Goal: Communication & Community: Answer question/provide support

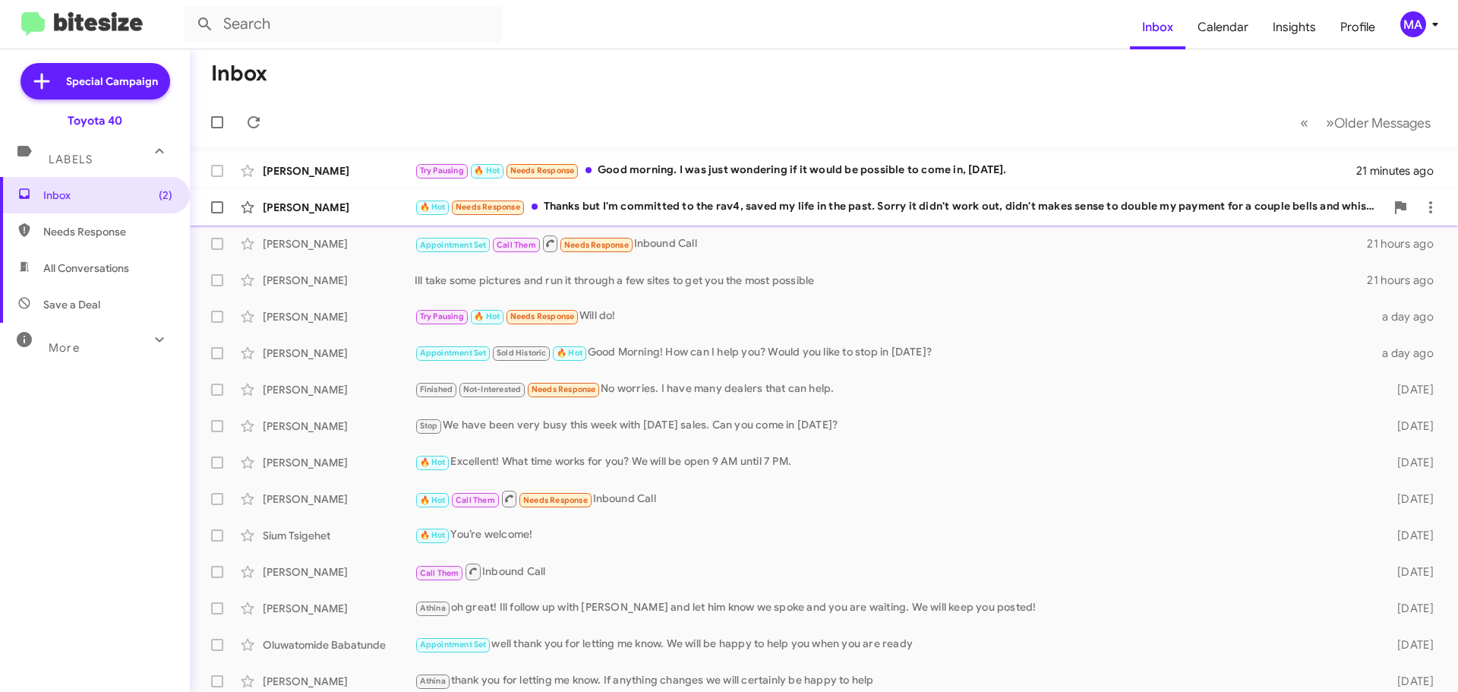
click at [674, 208] on div "🔥 Hot Needs Response Thanks but I'm committed to the rav4, saved my life in the…" at bounding box center [900, 206] width 970 height 17
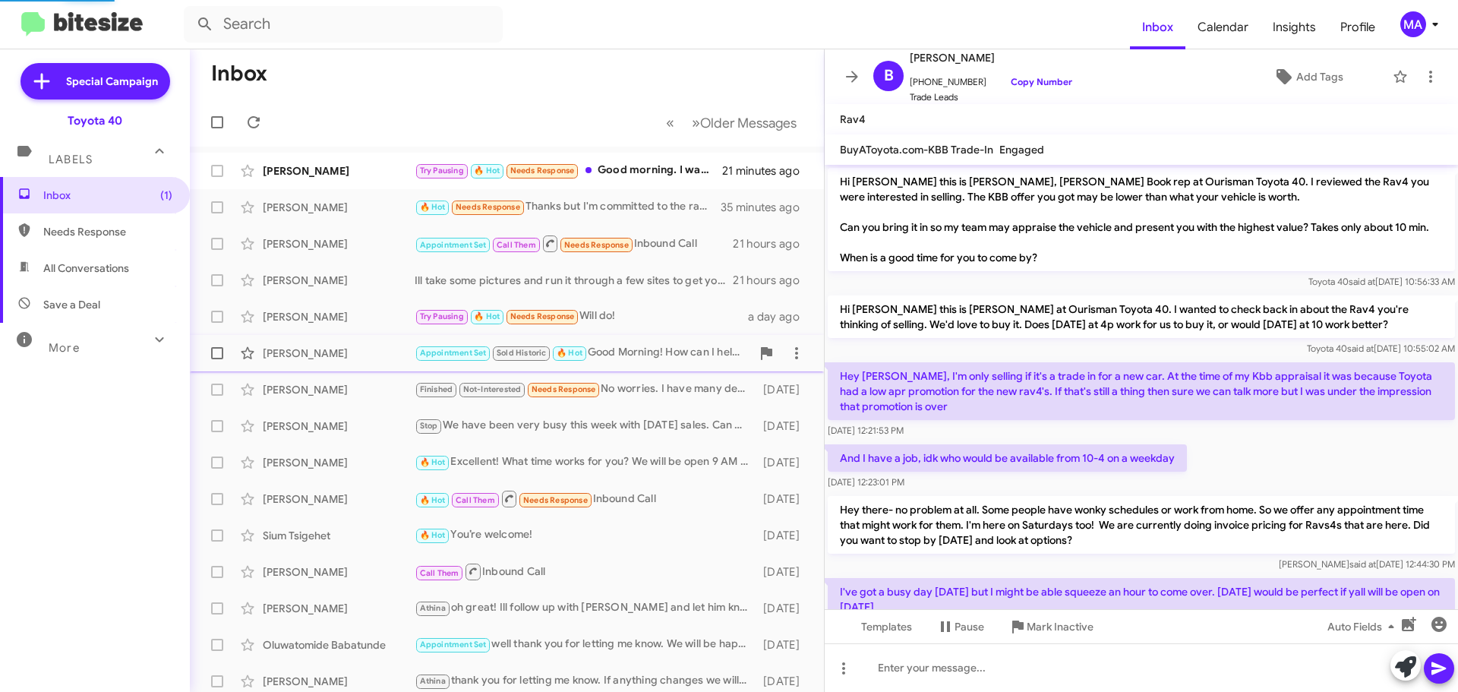
scroll to position [378, 0]
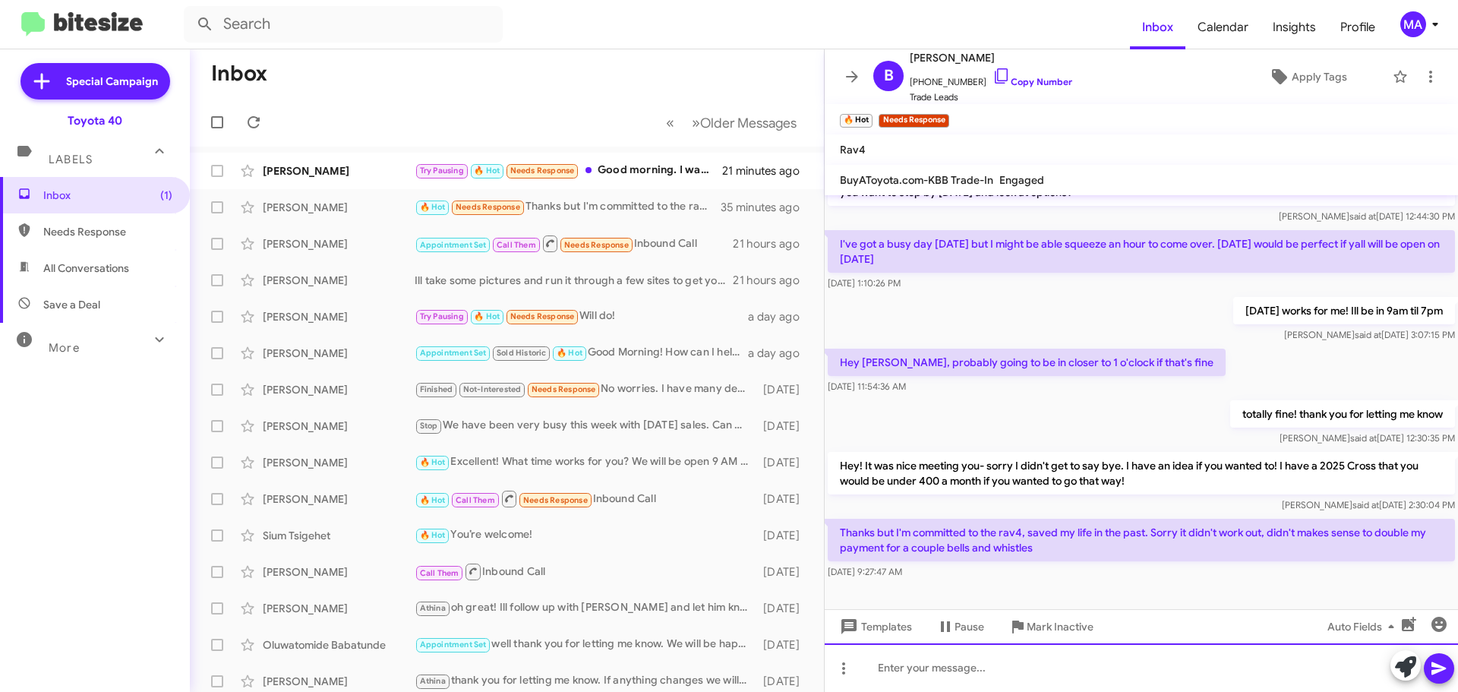
click at [945, 672] on div at bounding box center [1141, 667] width 633 height 49
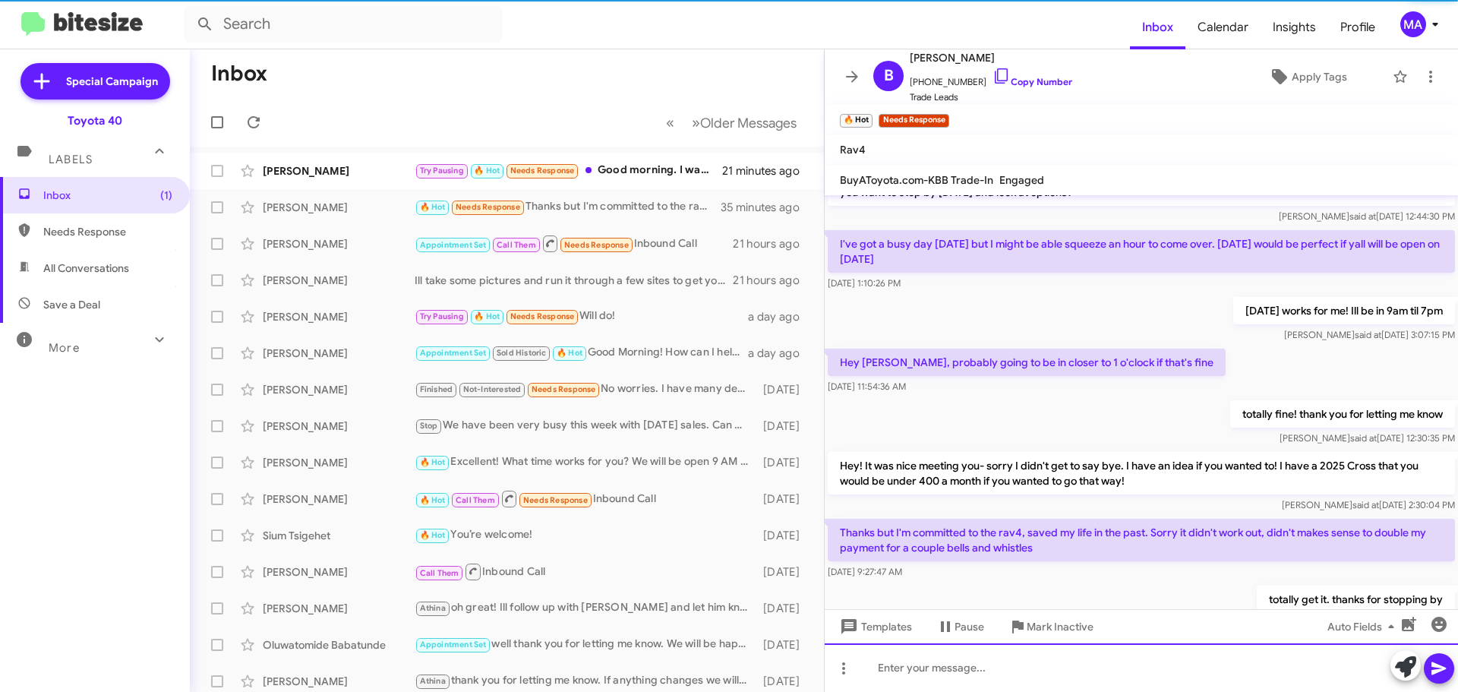
scroll to position [0, 0]
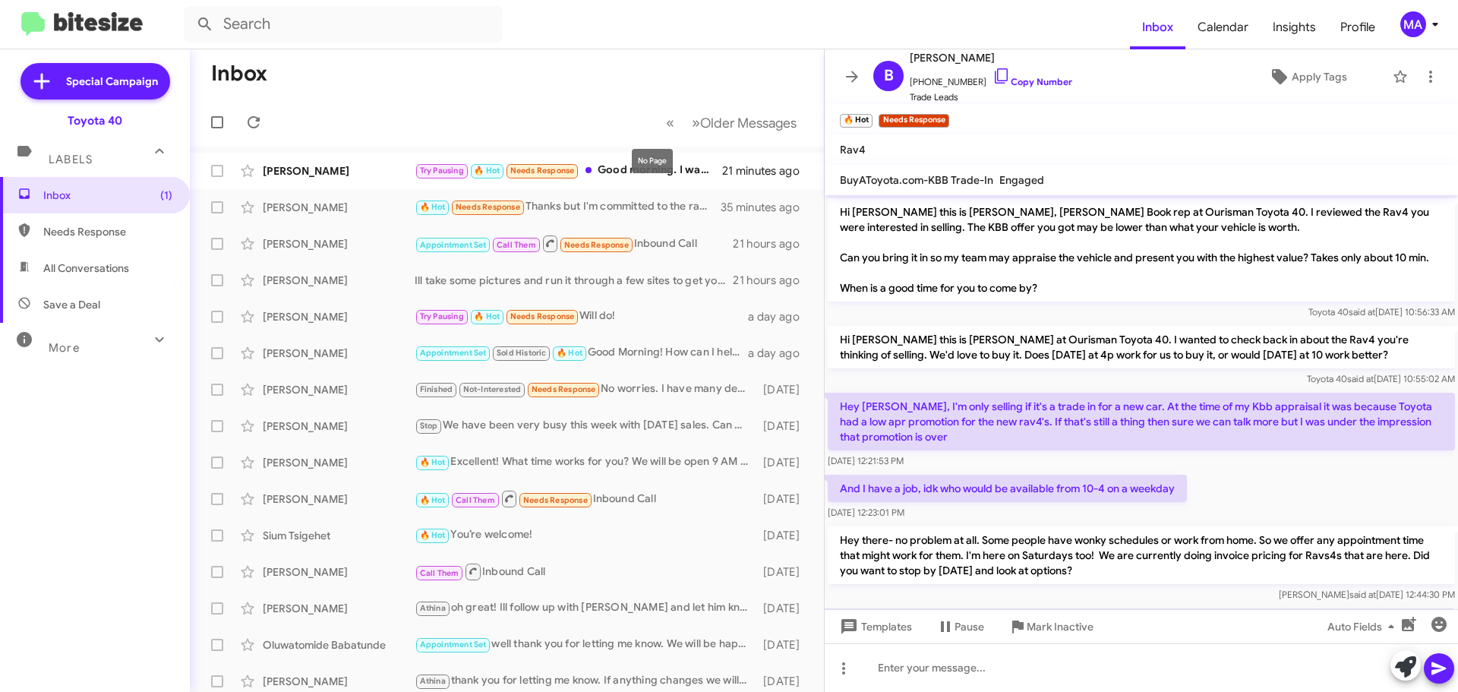
click at [655, 170] on div "No Page" at bounding box center [652, 161] width 41 height 24
click at [621, 169] on mat-tooltip-component "No Page" at bounding box center [652, 161] width 62 height 46
click at [620, 174] on div "Try Pausing 🔥 Hot Needs Response Good morning. I was just wondering if it would…" at bounding box center [583, 170] width 336 height 17
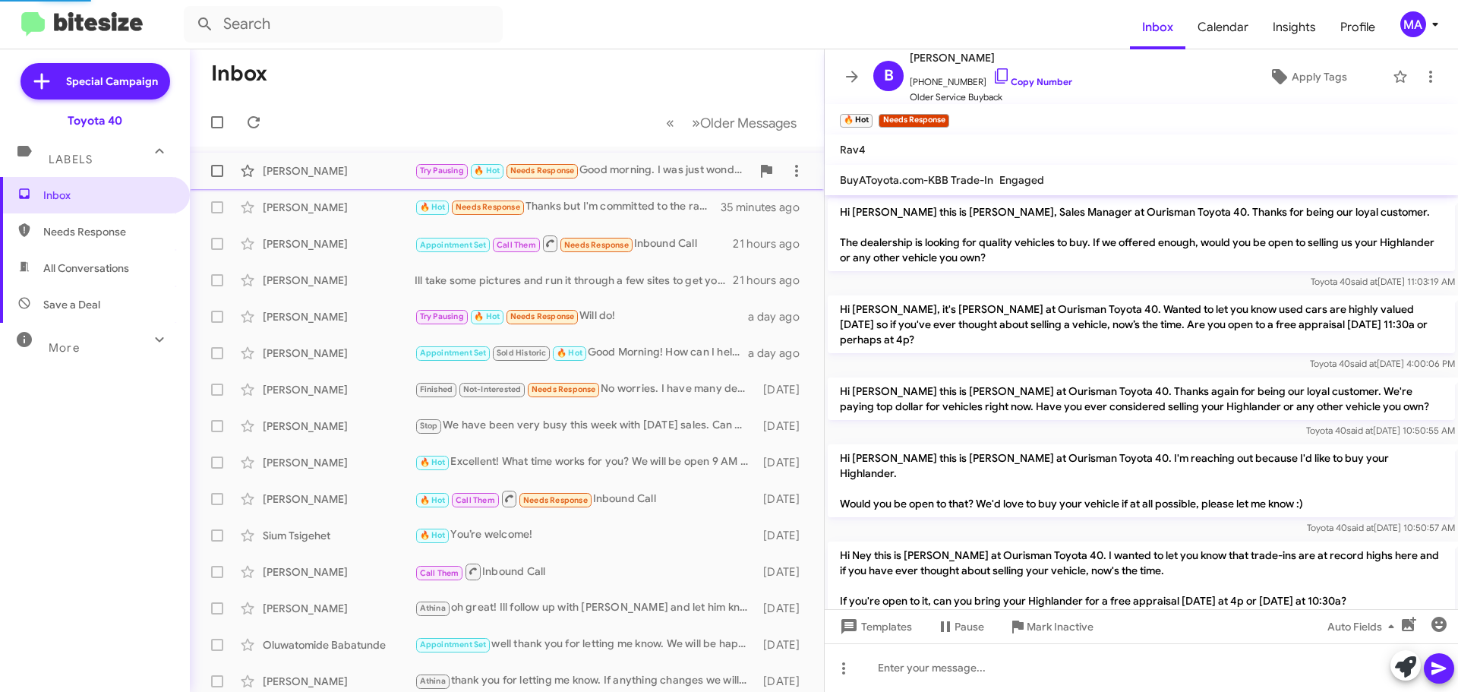
scroll to position [338, 0]
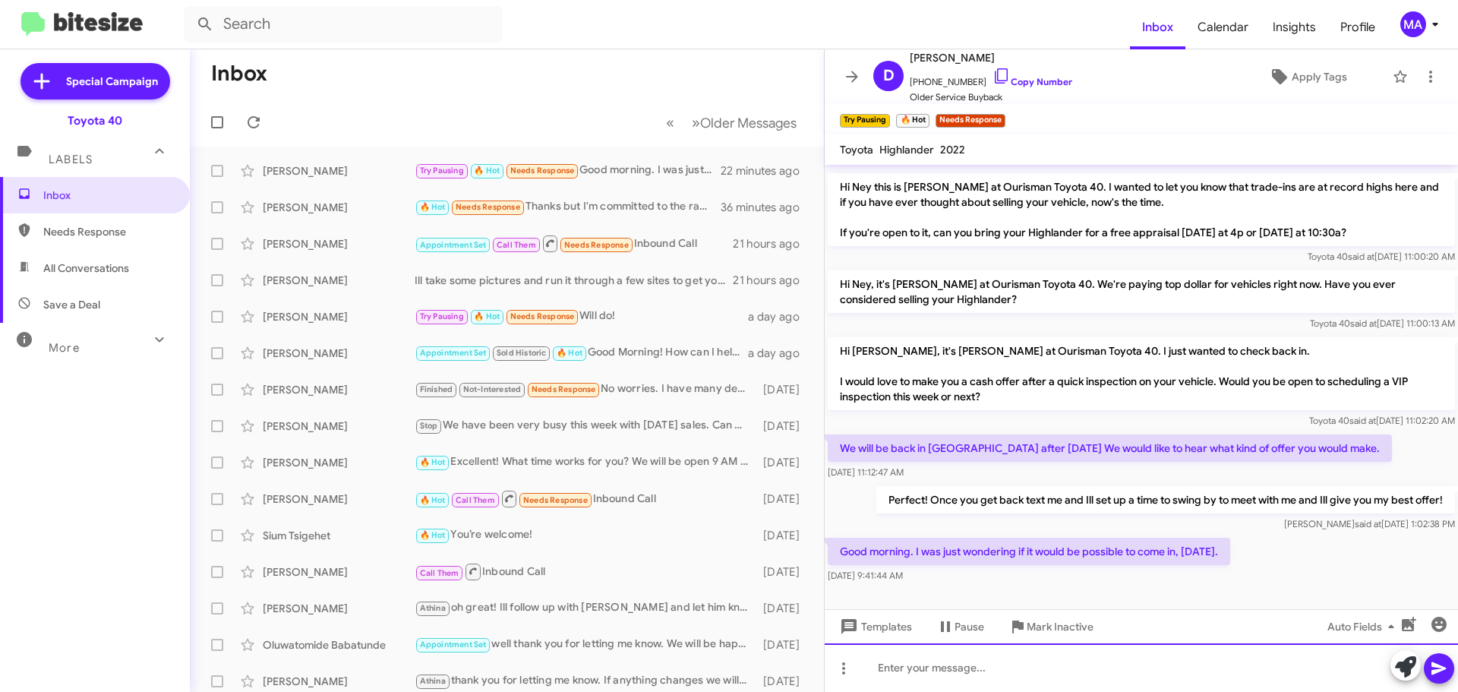
click at [909, 669] on div at bounding box center [1141, 667] width 633 height 49
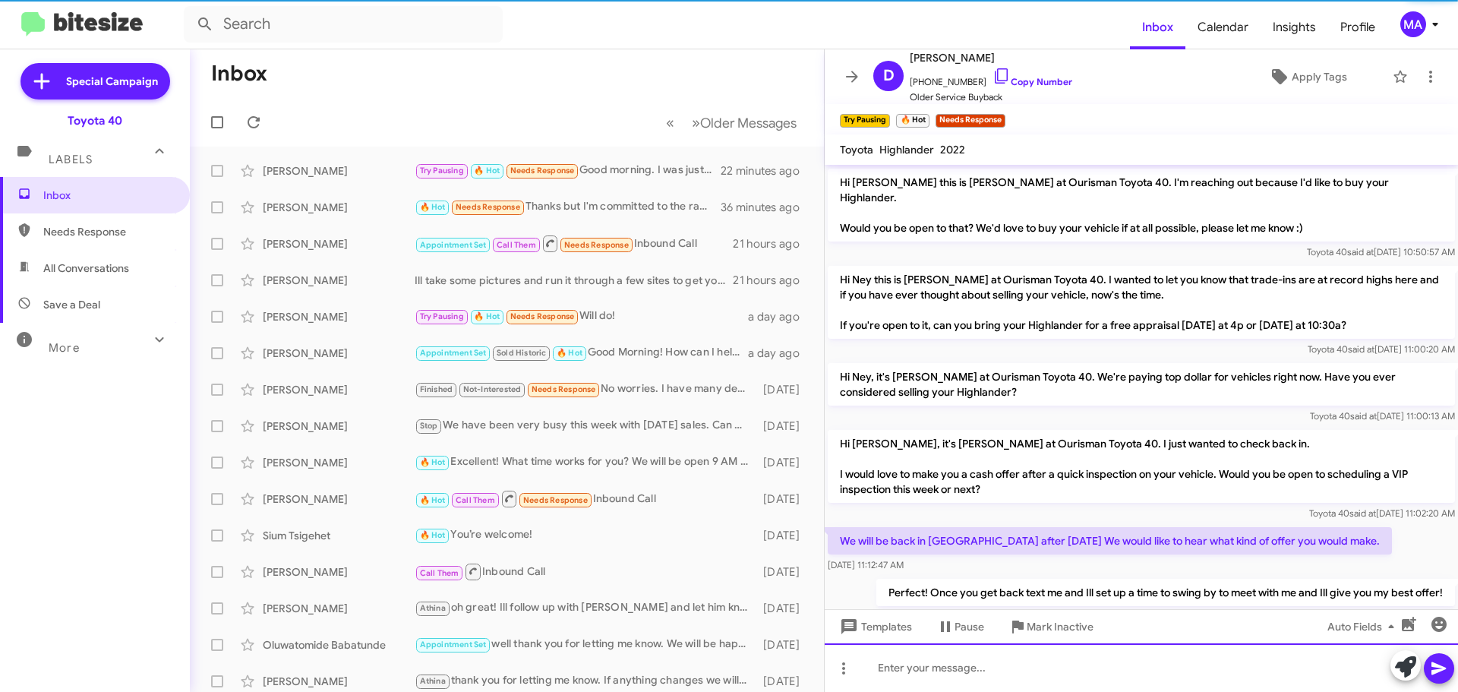
scroll to position [449, 0]
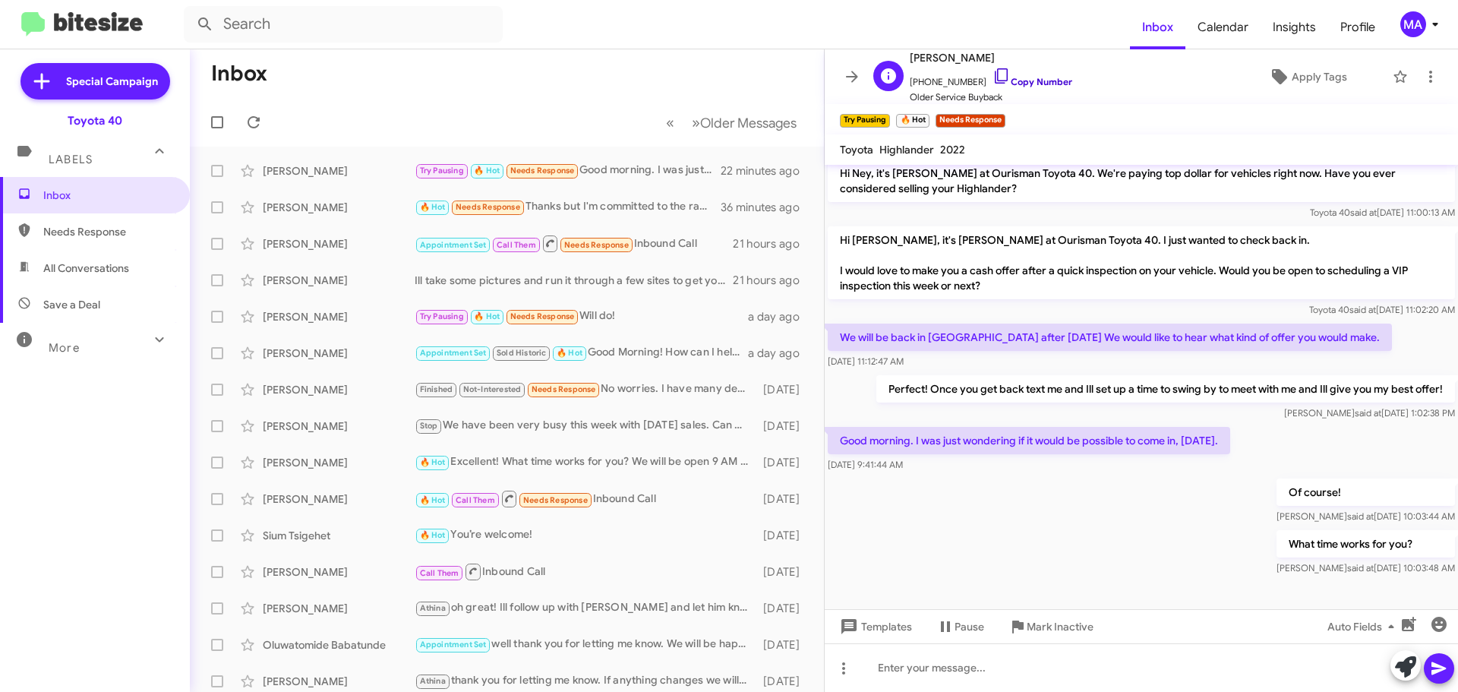
click at [992, 73] on icon at bounding box center [1001, 76] width 18 height 18
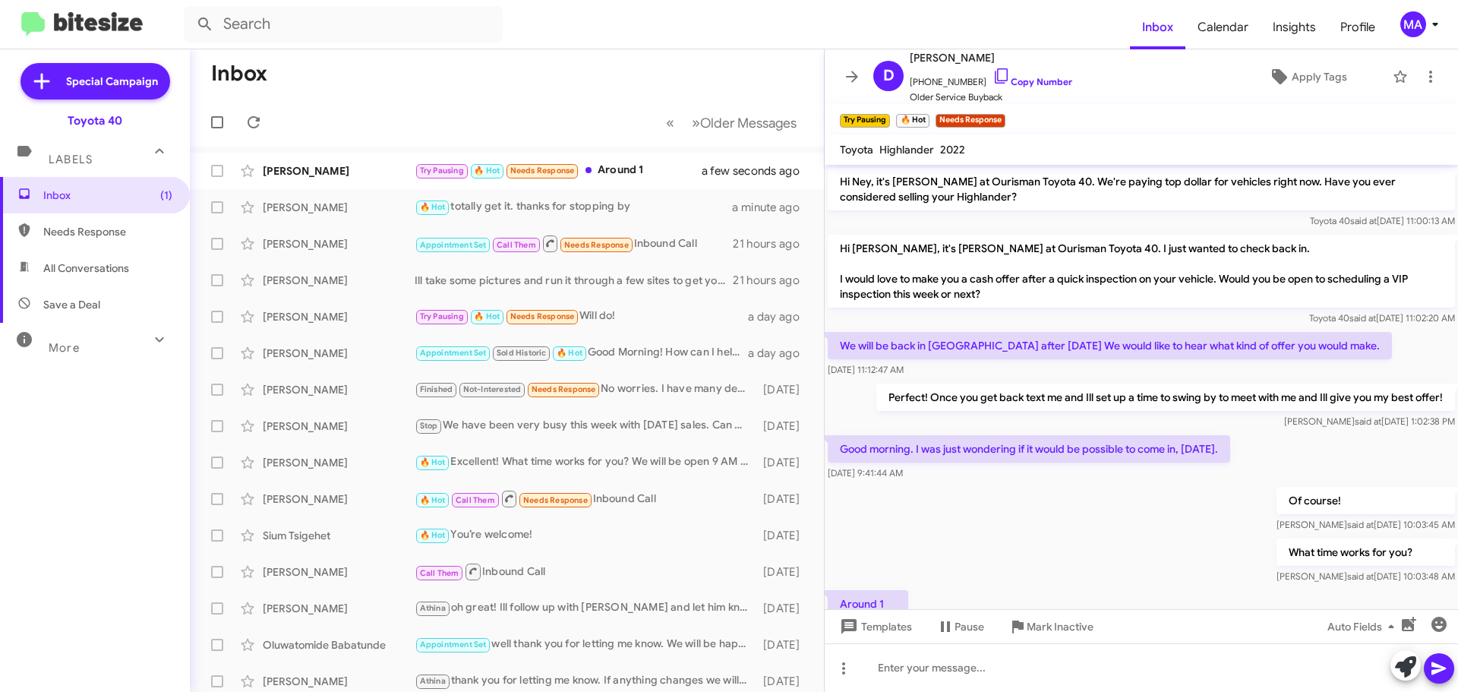
scroll to position [504, 0]
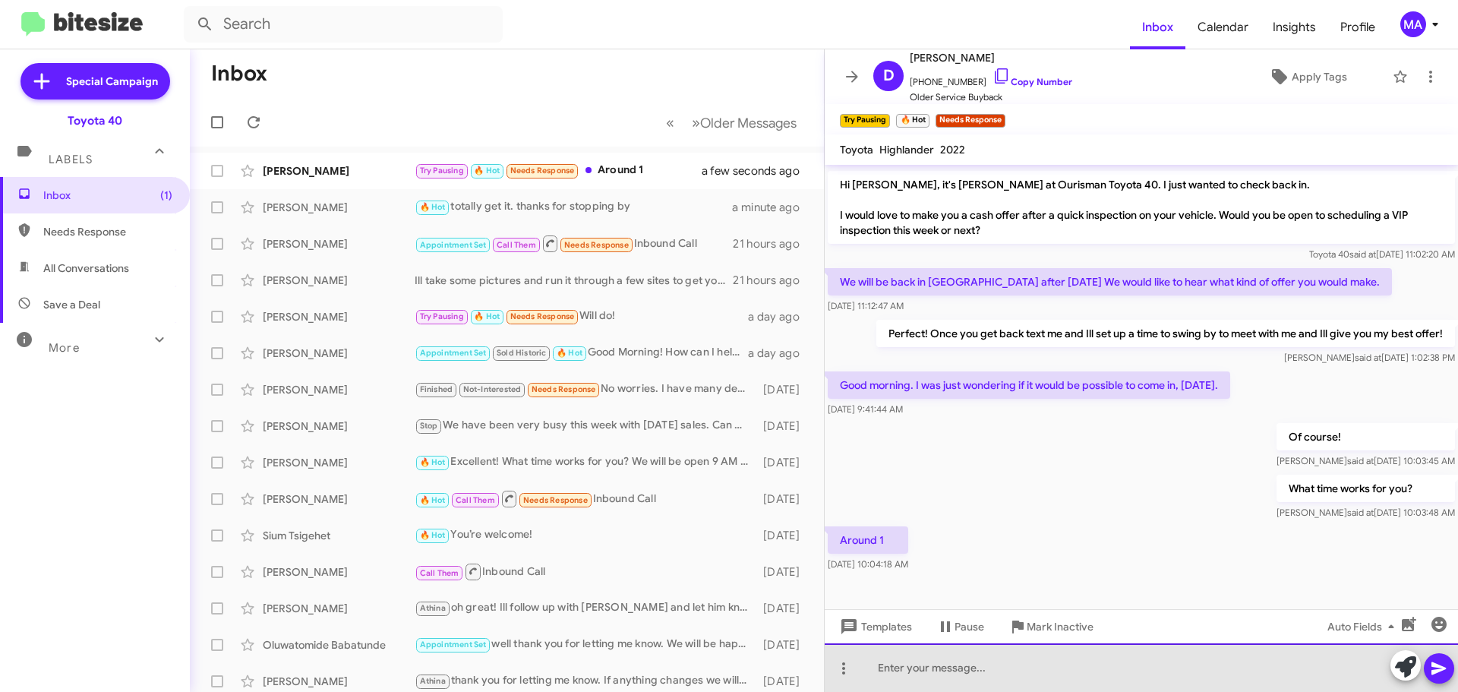
click at [992, 678] on div at bounding box center [1141, 667] width 633 height 49
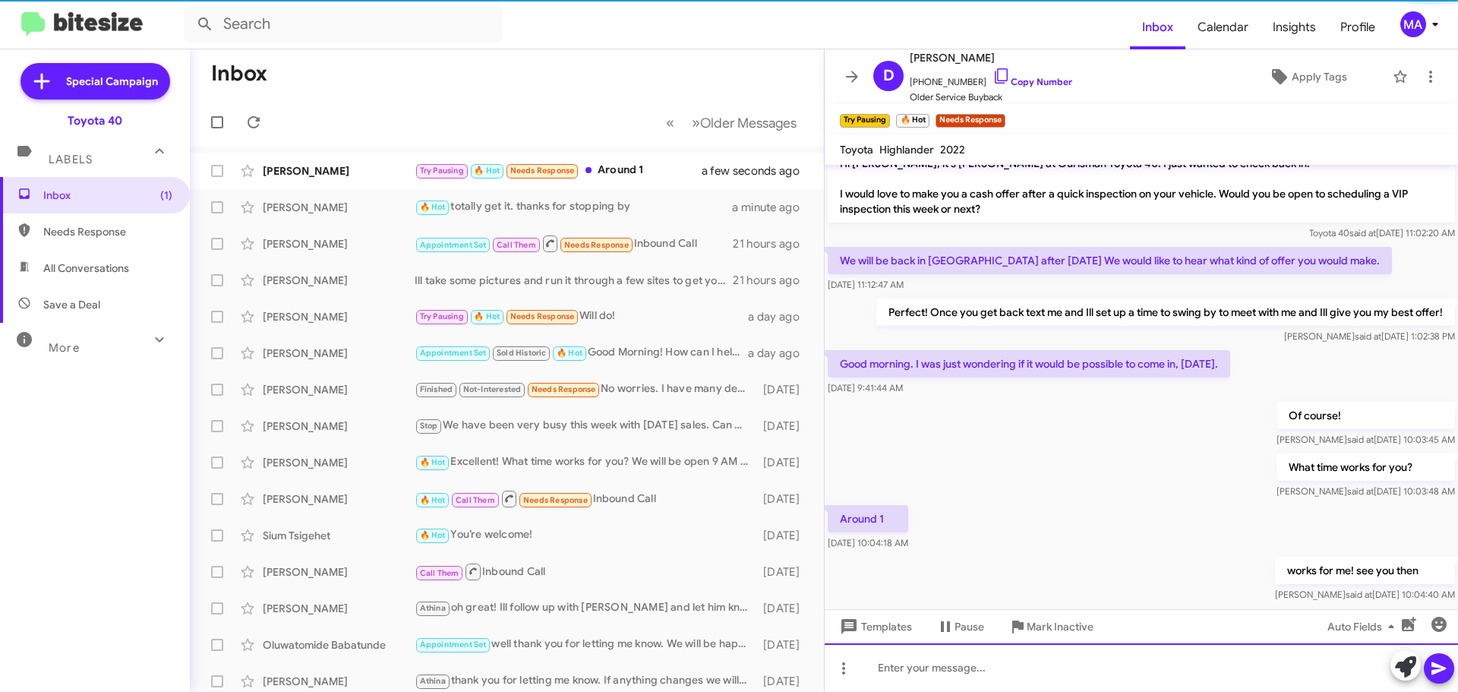
scroll to position [560, 0]
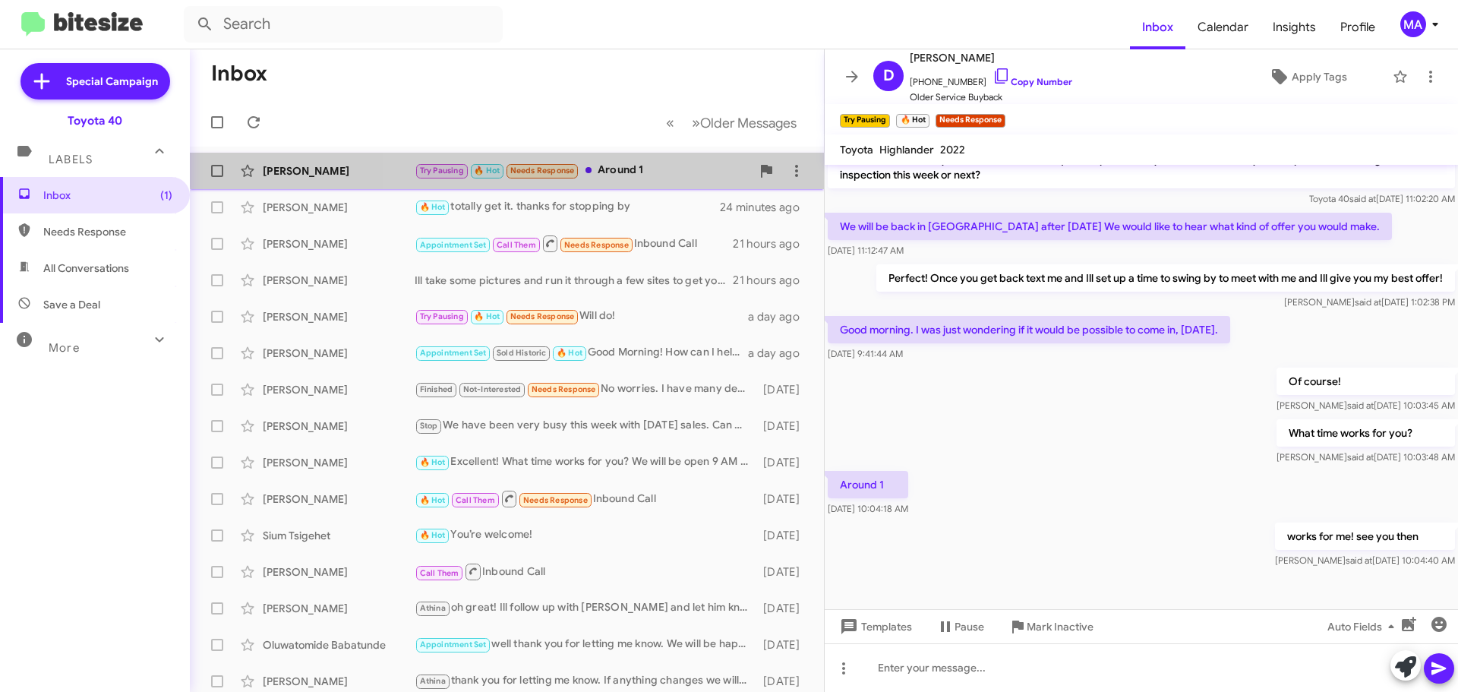
click at [648, 162] on div "Try Pausing 🔥 Hot Needs Response Around 1" at bounding box center [583, 170] width 336 height 17
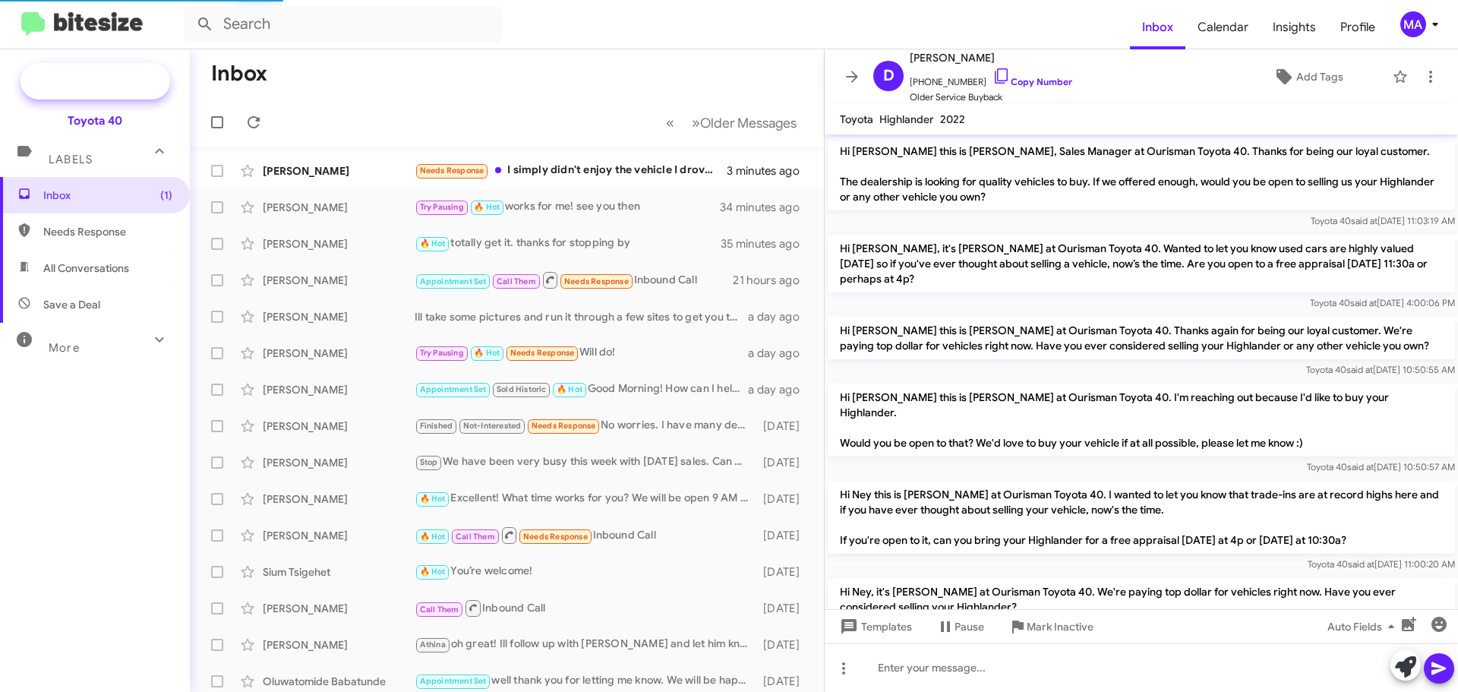
scroll to position [529, 0]
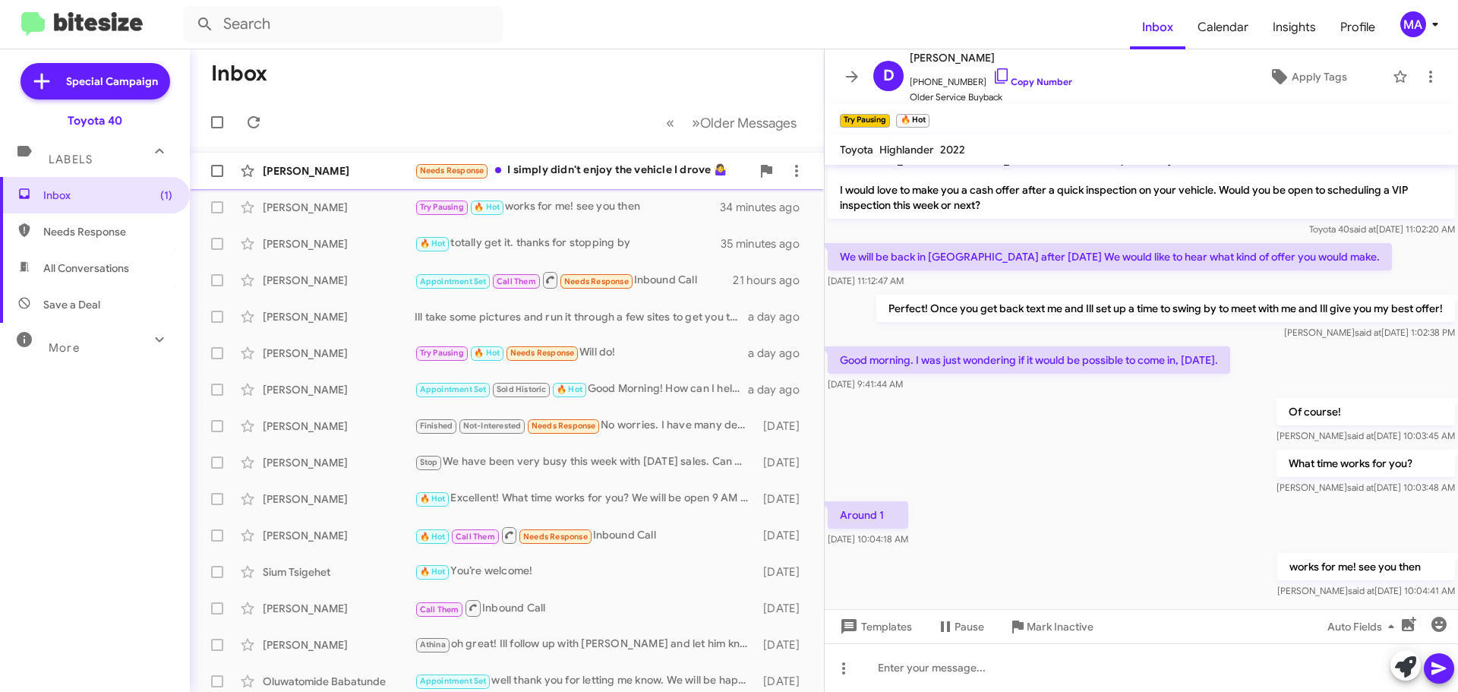
click at [563, 163] on div "Needs Response I simply didn't enjoy the vehicle I drove 🤷‍♀️" at bounding box center [583, 170] width 336 height 17
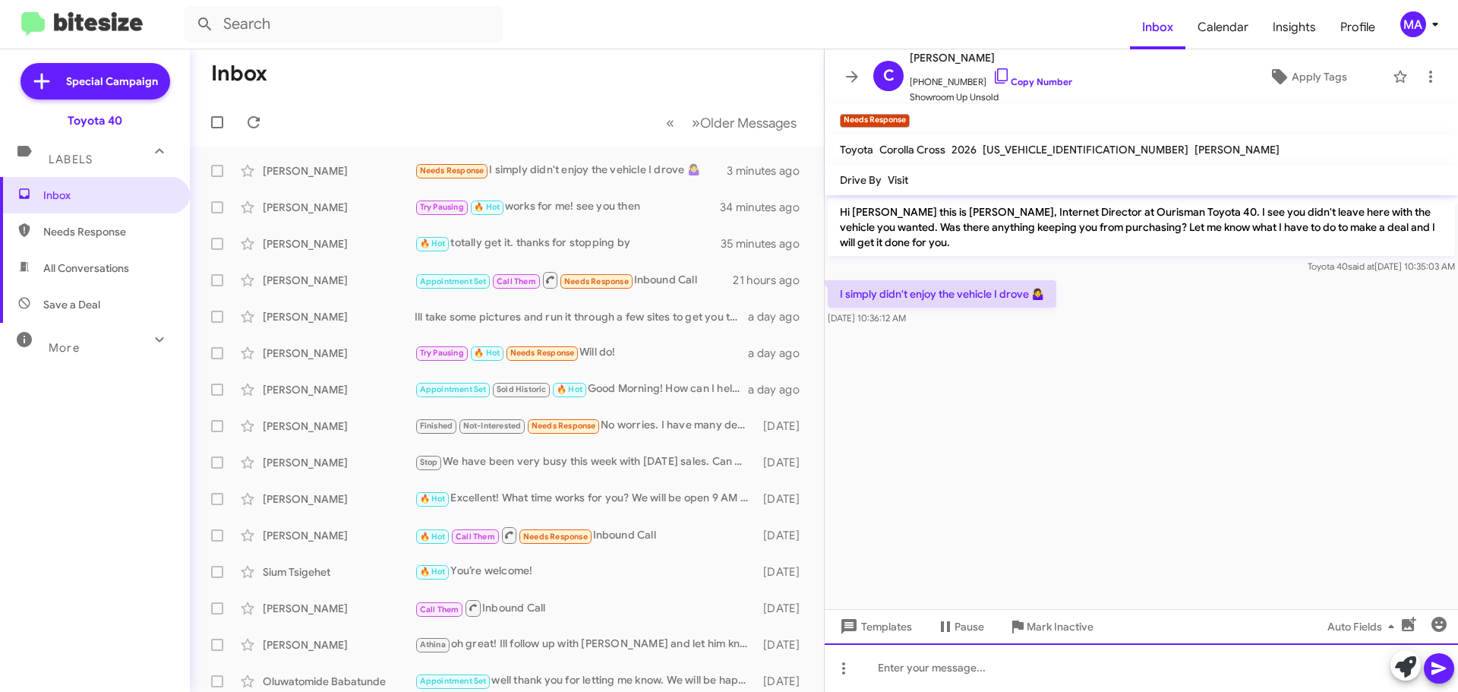
click at [902, 669] on div at bounding box center [1141, 667] width 633 height 49
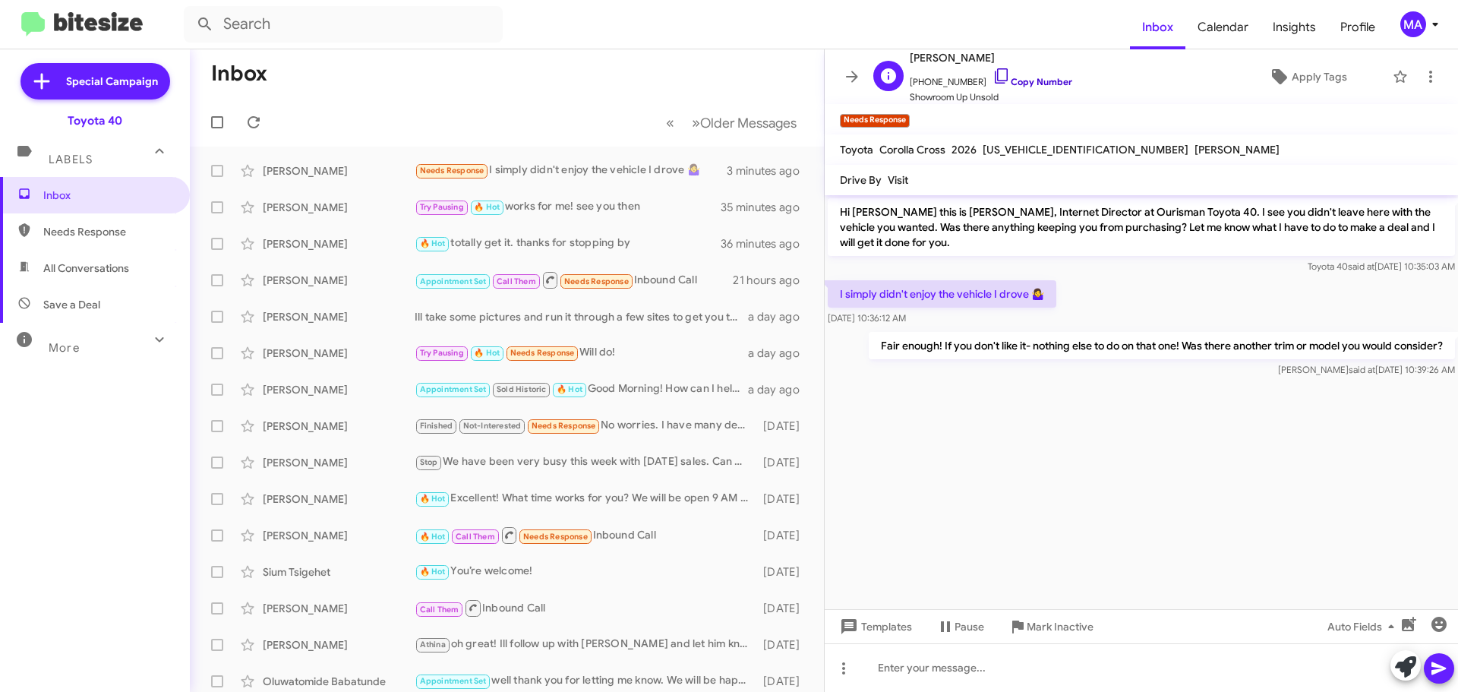
drag, startPoint x: 983, startPoint y: 76, endPoint x: 975, endPoint y: 73, distance: 8.2
click at [992, 76] on icon at bounding box center [1001, 76] width 18 height 18
drag, startPoint x: 954, startPoint y: 315, endPoint x: 837, endPoint y: 289, distance: 119.9
click at [837, 289] on div "I simply didn't enjoy the vehicle I drove 🤷‍♀️ Sep 2, 2025, 10:36:12 AM" at bounding box center [942, 303] width 229 height 46
copy div "I simply didn't enjoy the vehicle I drove 🤷‍♀️ Sep 2, 2025, 10:36:12 AM"
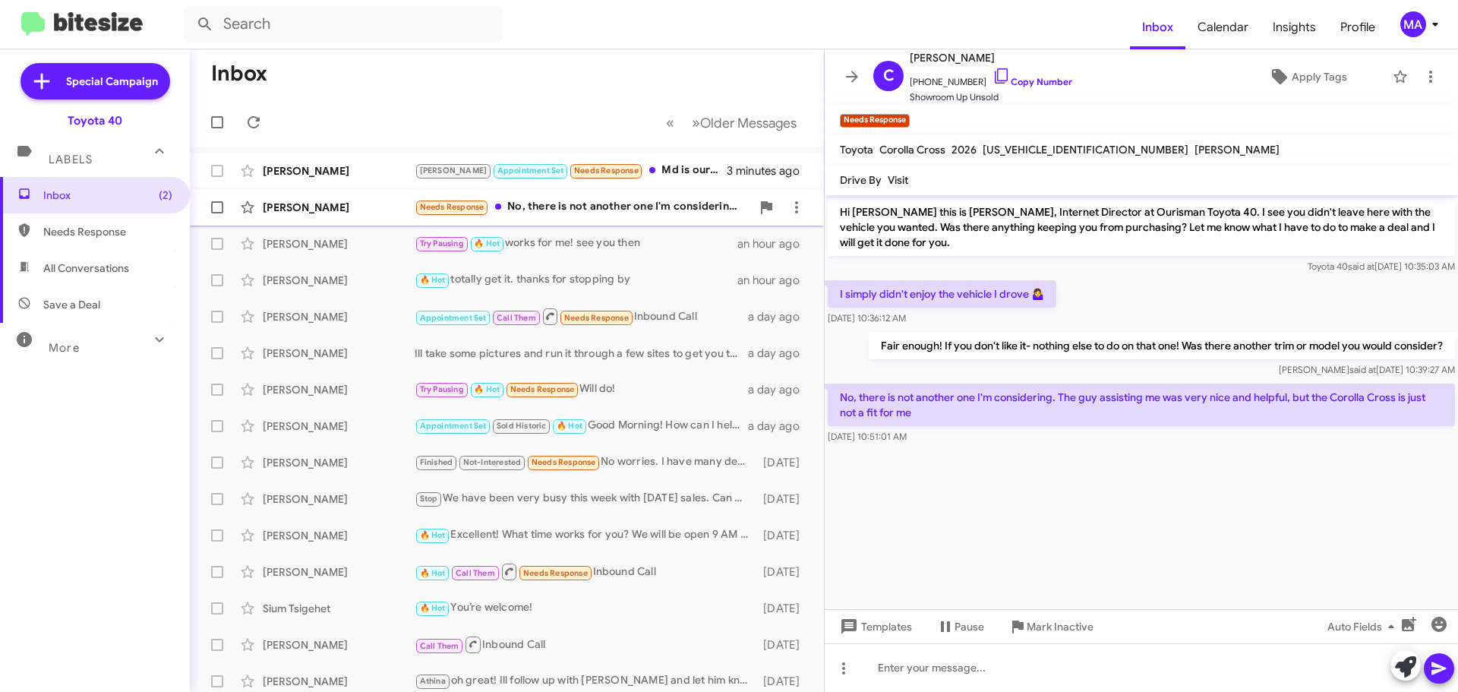
click at [595, 203] on div "Needs Response No, there is not another one I'm considering. The guy assisting …" at bounding box center [583, 206] width 336 height 17
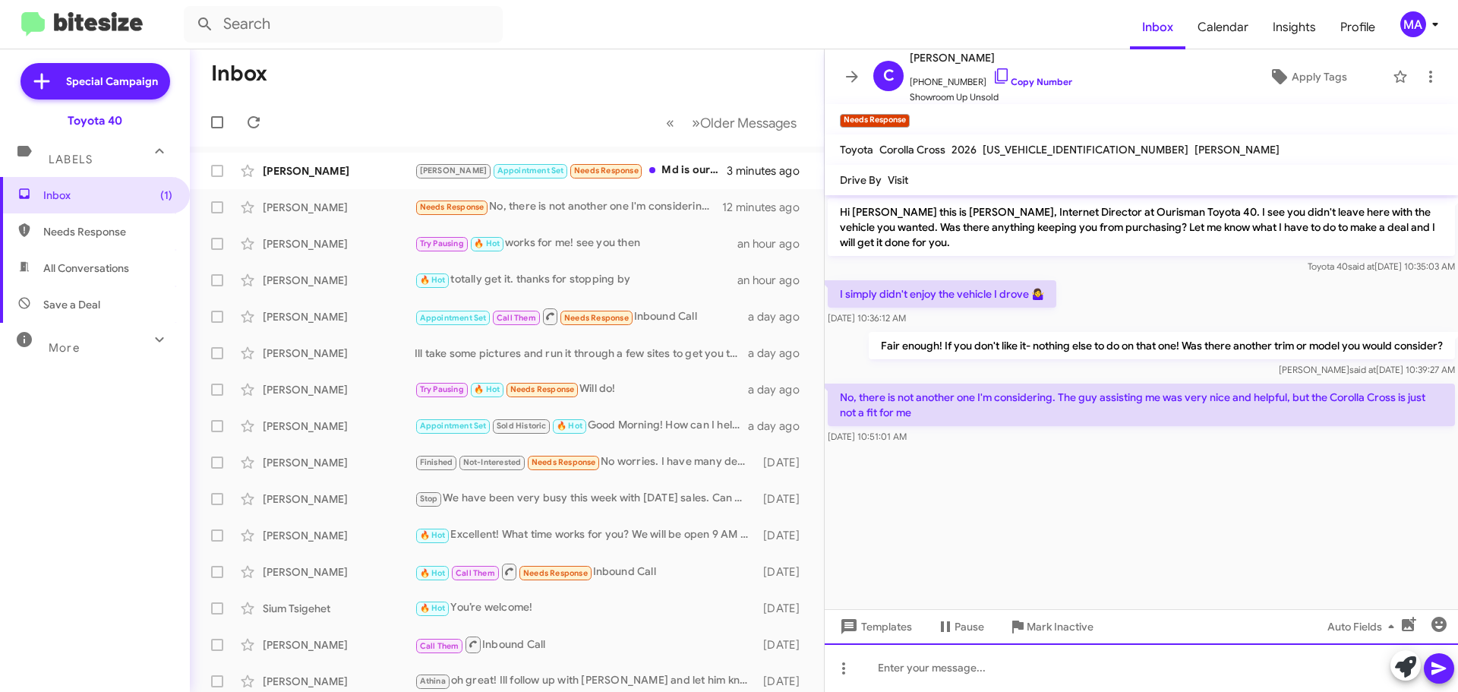
click at [918, 659] on div at bounding box center [1141, 667] width 633 height 49
click at [1134, 677] on div "Im glad to hear that. Thank you for responding" at bounding box center [1141, 667] width 633 height 49
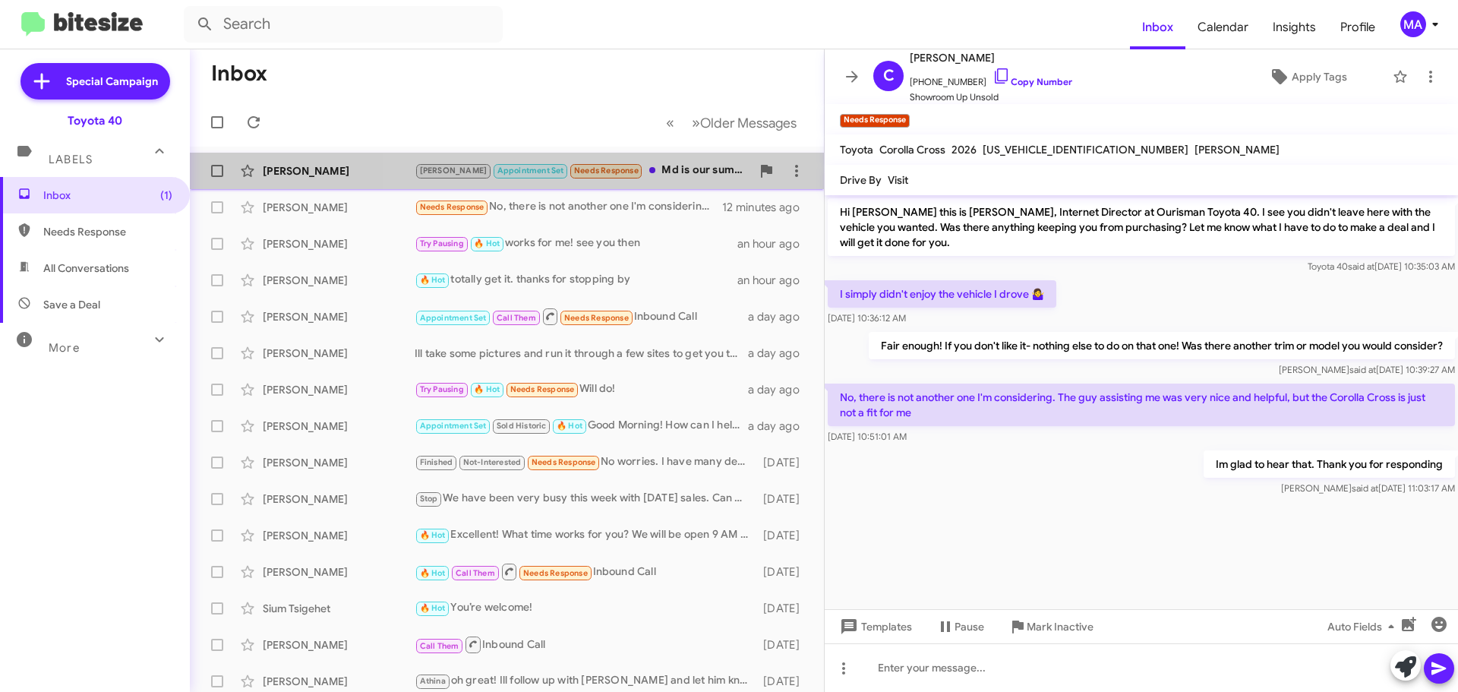
click at [649, 165] on div "Ron Appointment Set Needs Response Md is our summer vacation home. Only there f…" at bounding box center [583, 170] width 336 height 17
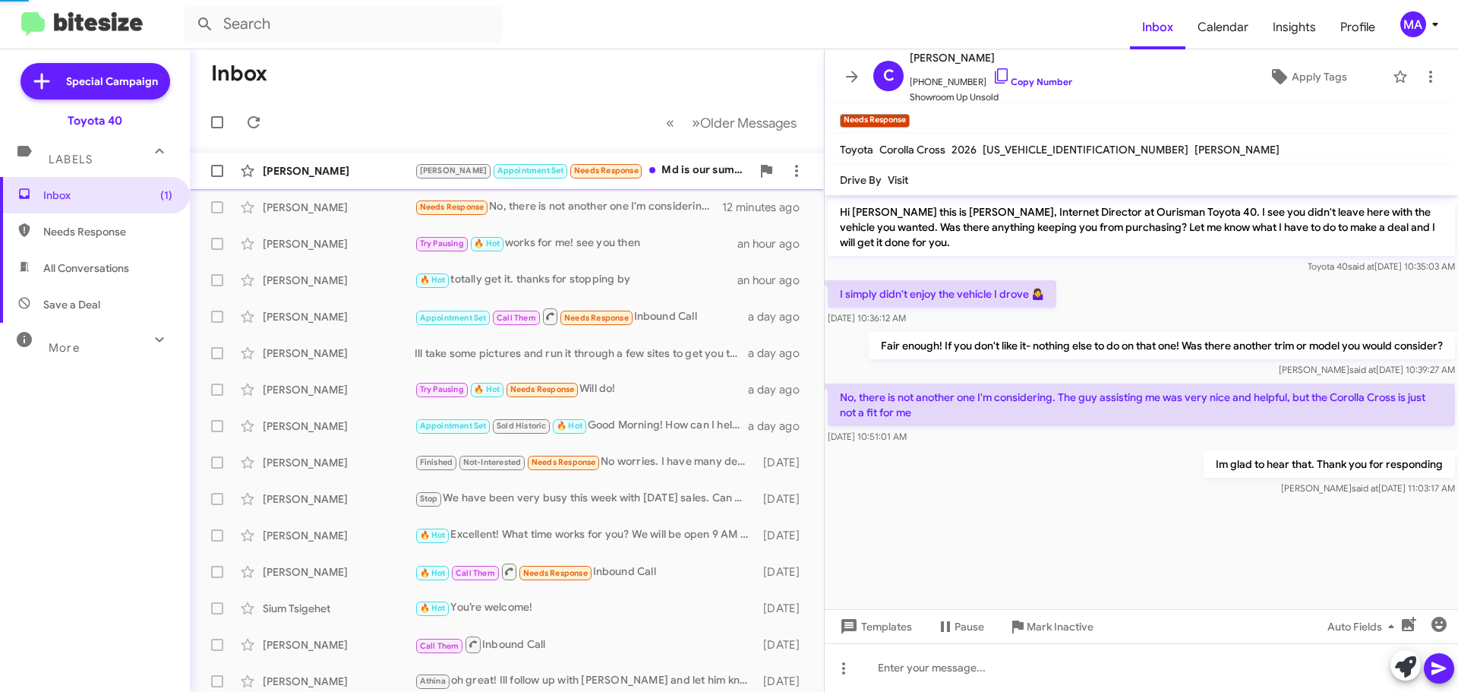
scroll to position [96, 0]
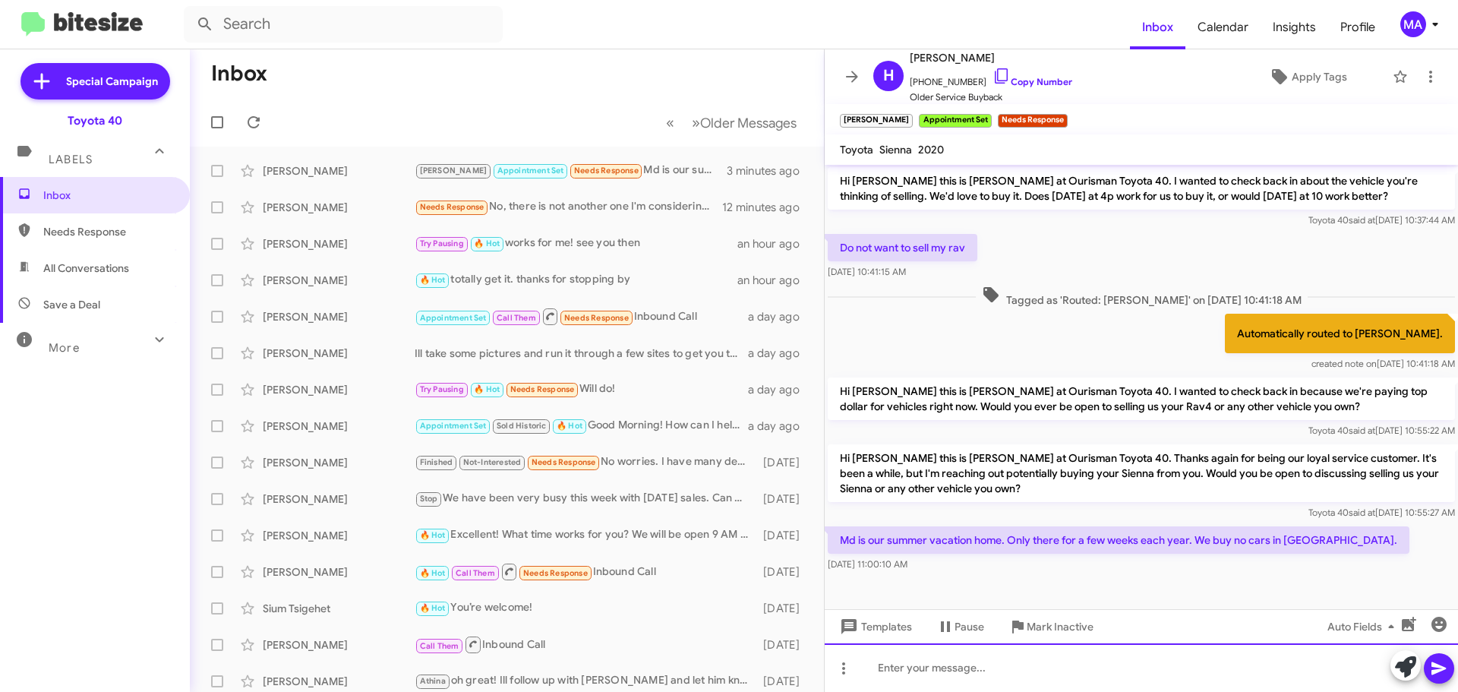
click at [963, 668] on div at bounding box center [1141, 667] width 633 height 49
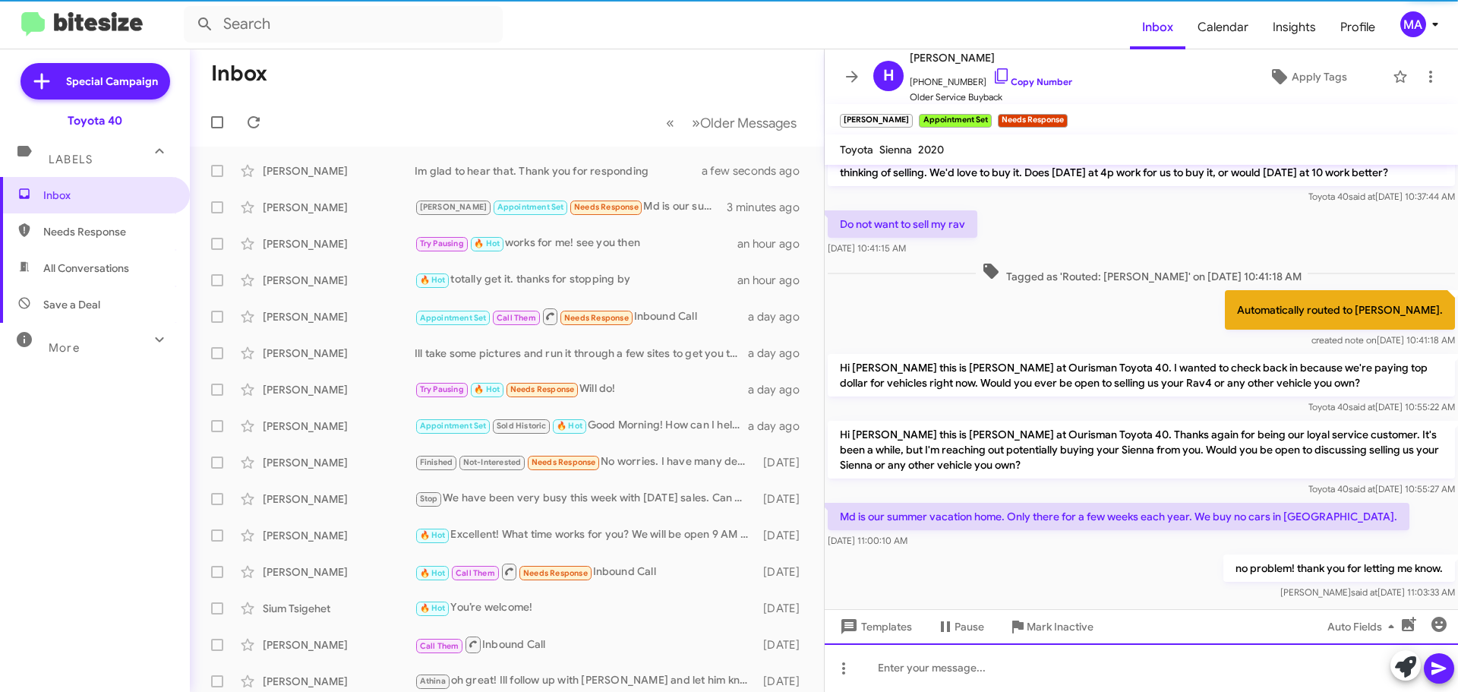
scroll to position [151, 0]
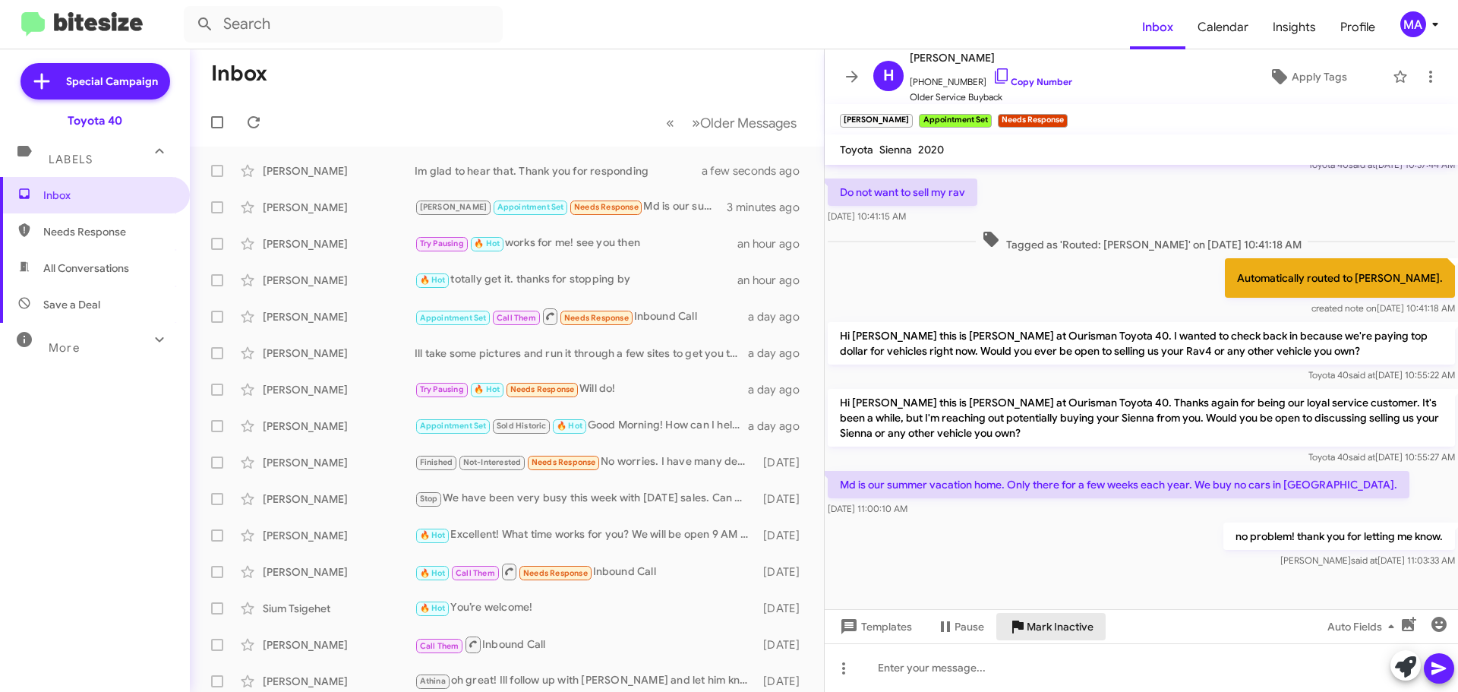
click at [1059, 632] on span "Mark Inactive" at bounding box center [1060, 626] width 67 height 27
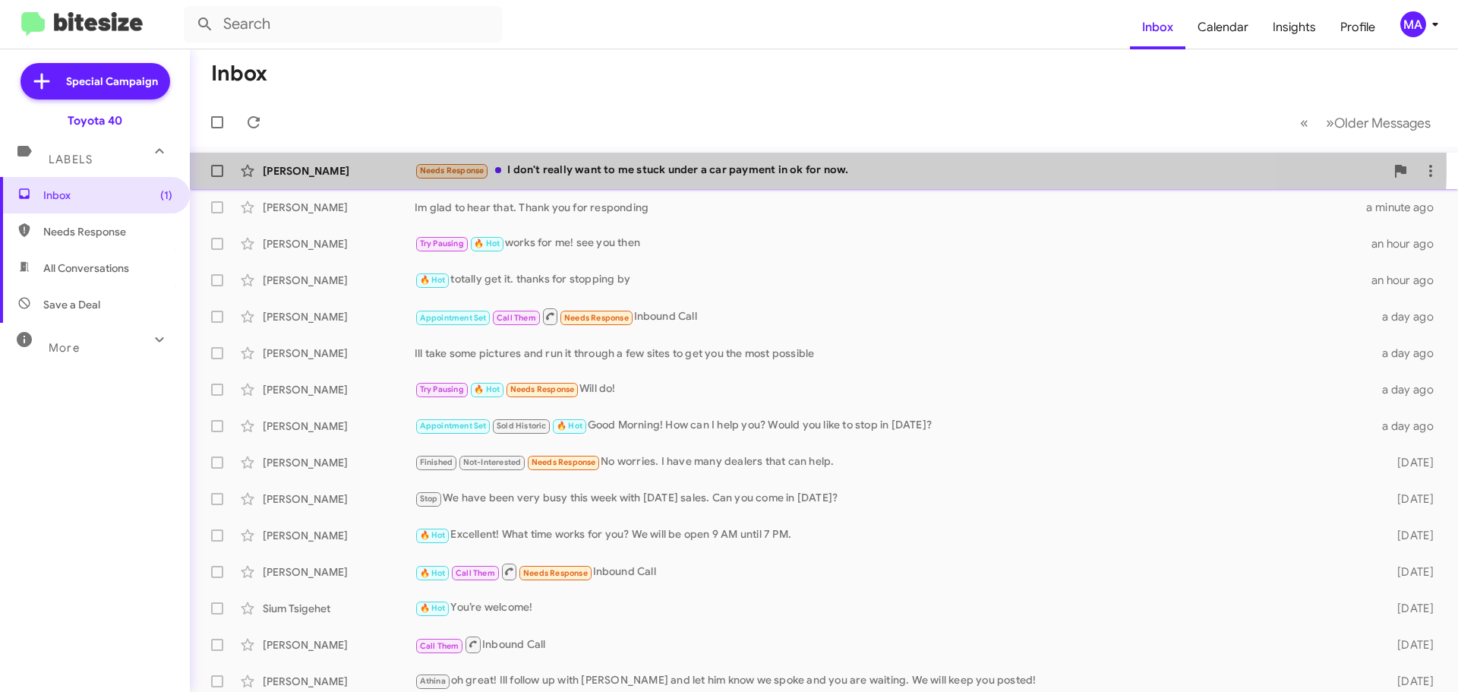
click at [686, 166] on div "Needs Response I don't really want to me stuck under a car payment in ok for no…" at bounding box center [900, 170] width 970 height 17
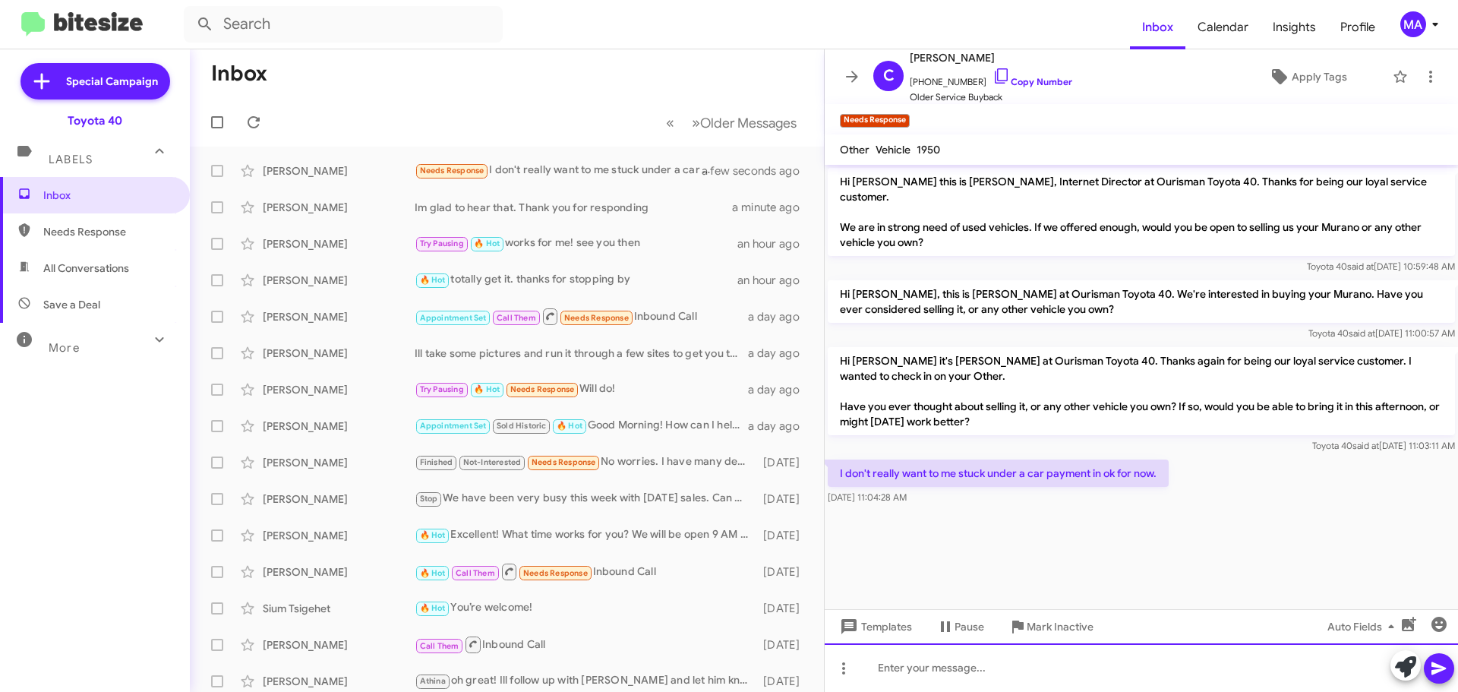
click at [976, 671] on div at bounding box center [1141, 667] width 633 height 49
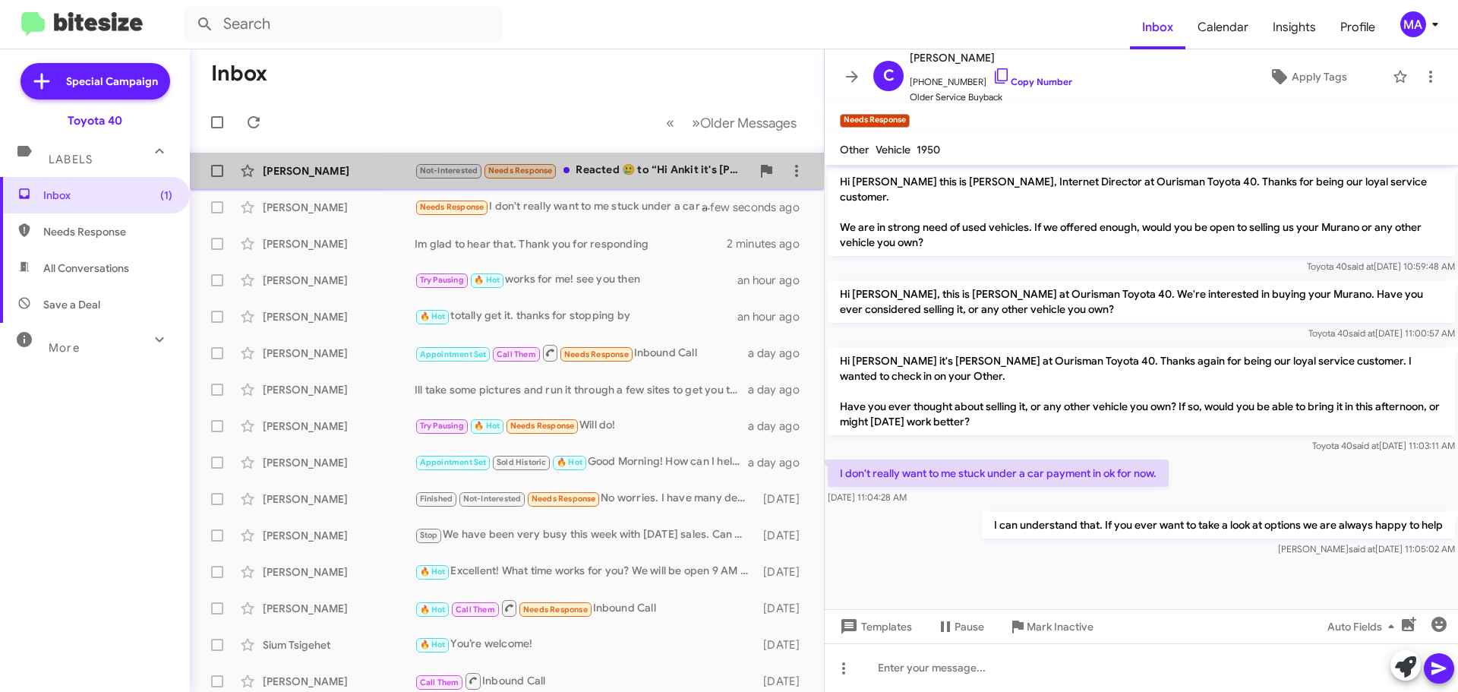
click at [613, 167] on div "Not-Interested Needs Response Reacted 🥲 to “Hi Ankit it's Morgan Anderson at Ou…" at bounding box center [583, 170] width 336 height 17
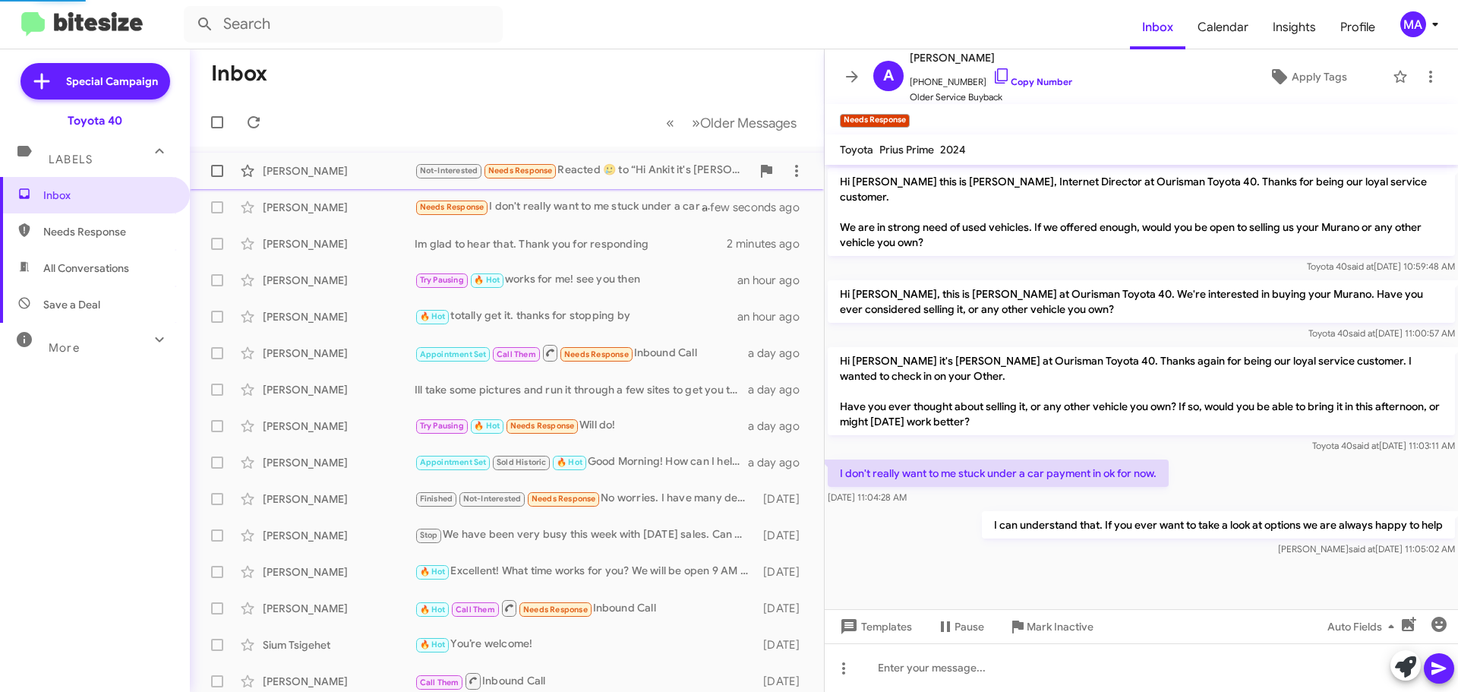
scroll to position [47, 0]
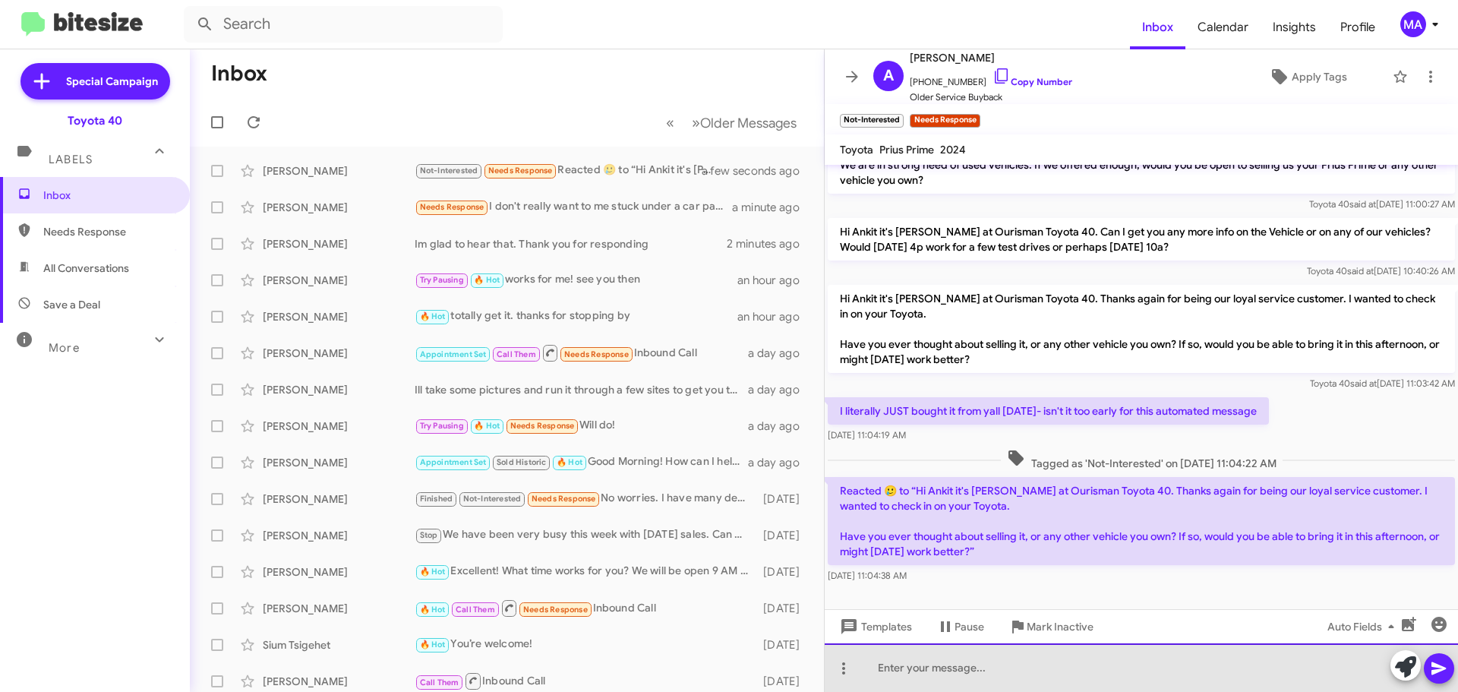
click at [985, 667] on div at bounding box center [1141, 667] width 633 height 49
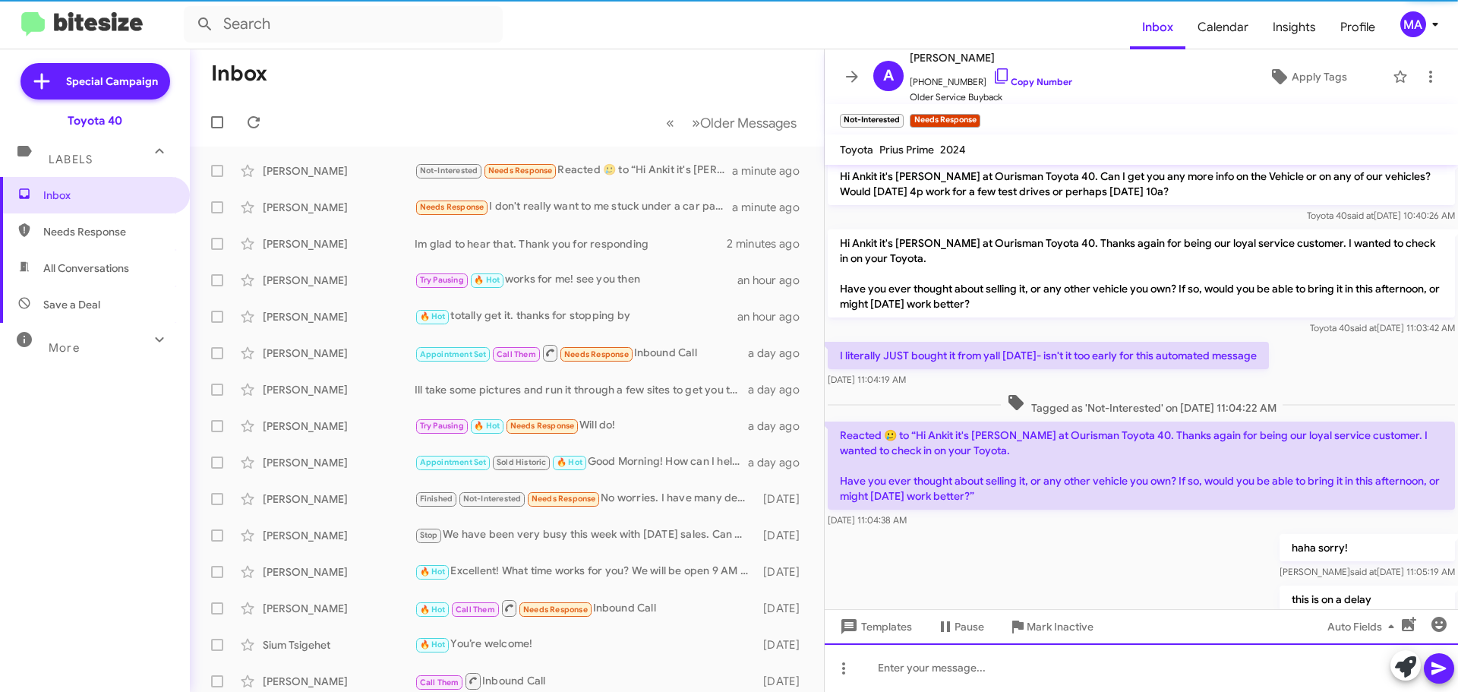
scroll to position [0, 0]
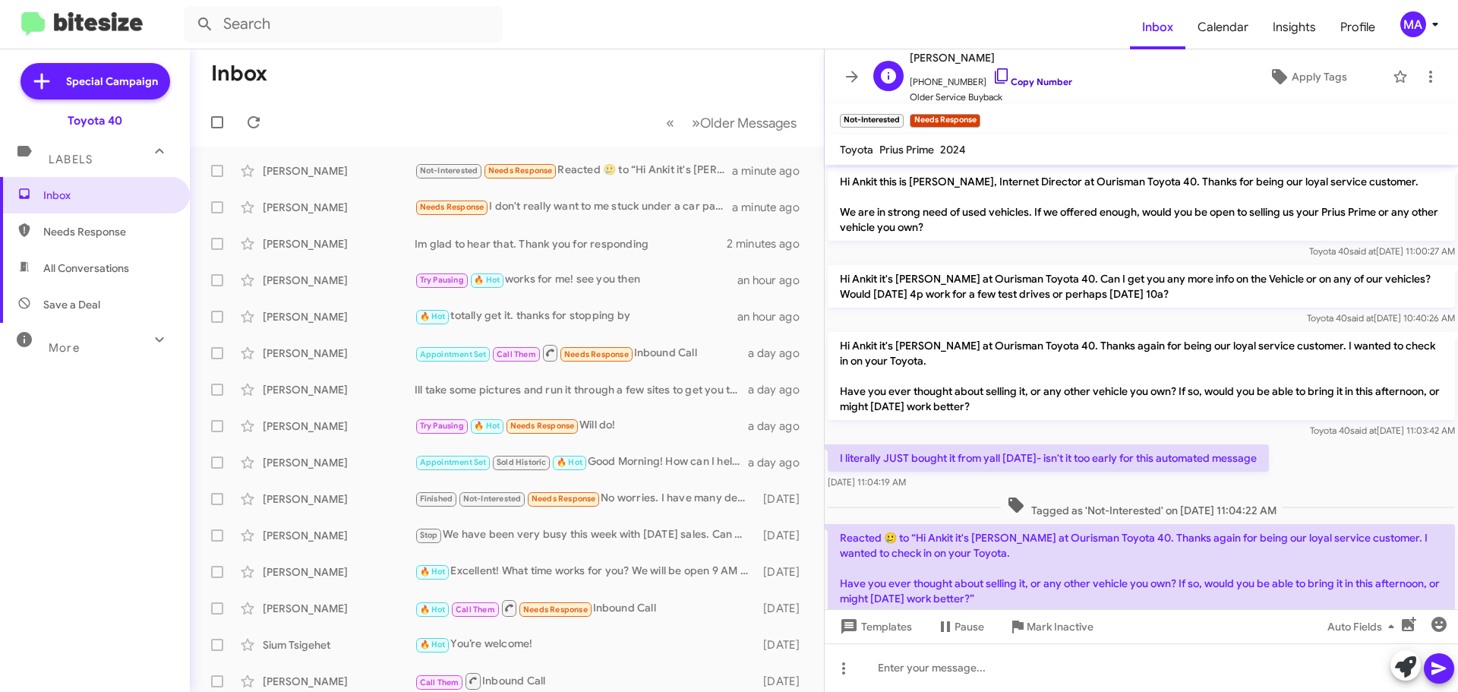
click at [992, 77] on icon at bounding box center [1001, 76] width 18 height 18
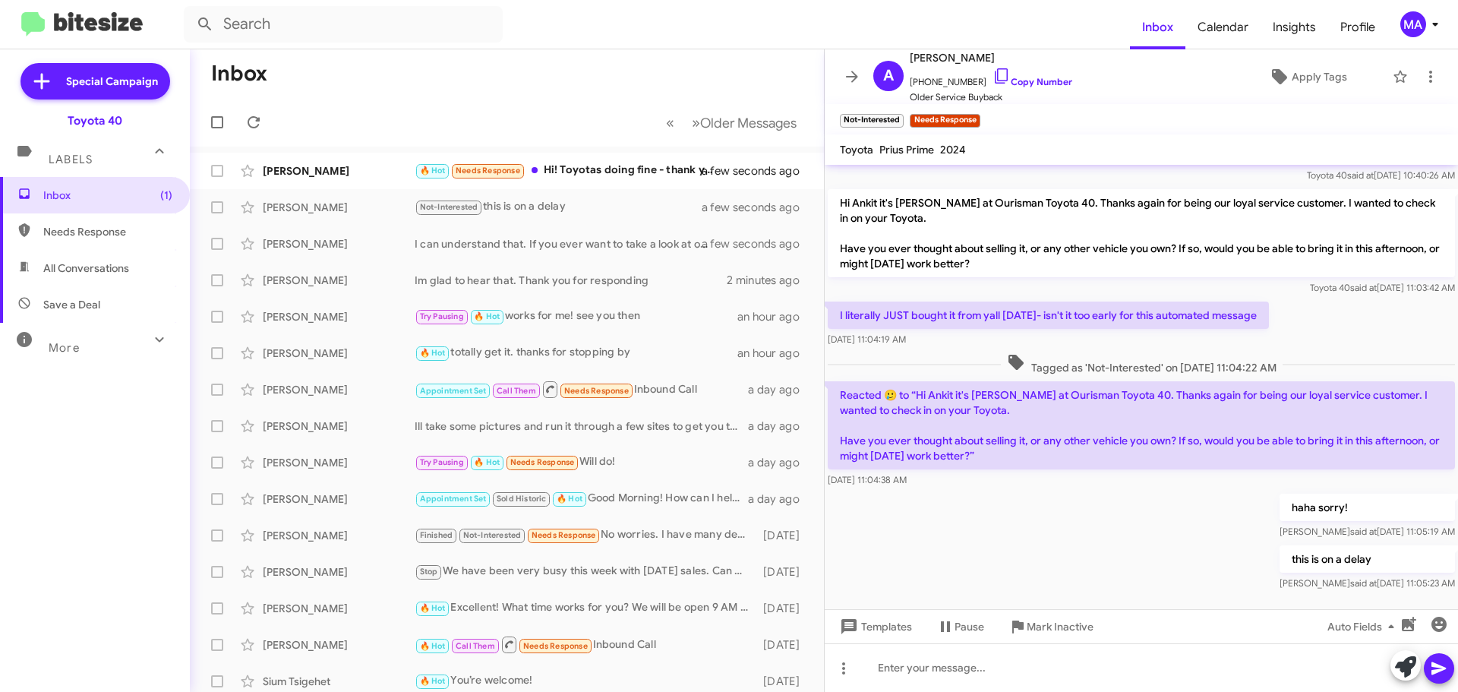
scroll to position [158, 0]
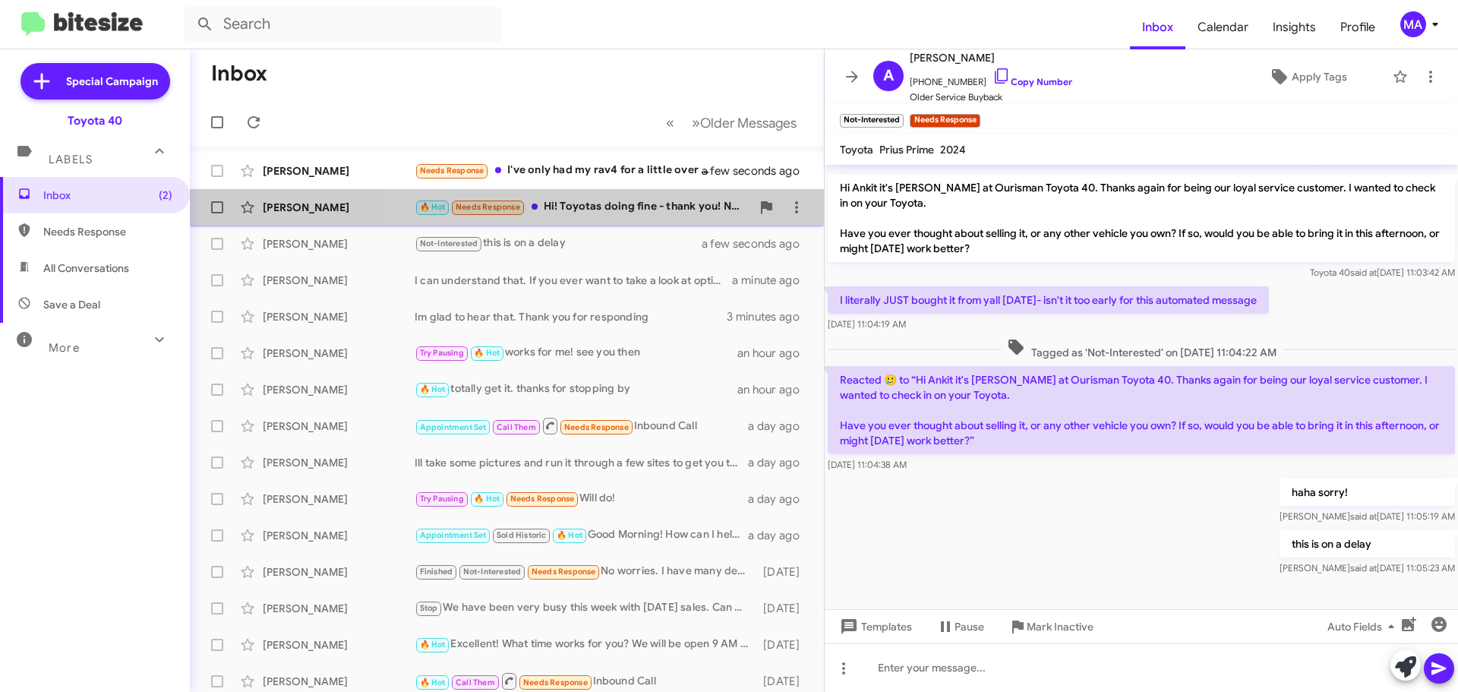
click at [645, 208] on div "🔥 Hot Needs Response Hi! Toyotas doing fine - thank you! No interest in selling…" at bounding box center [583, 206] width 336 height 17
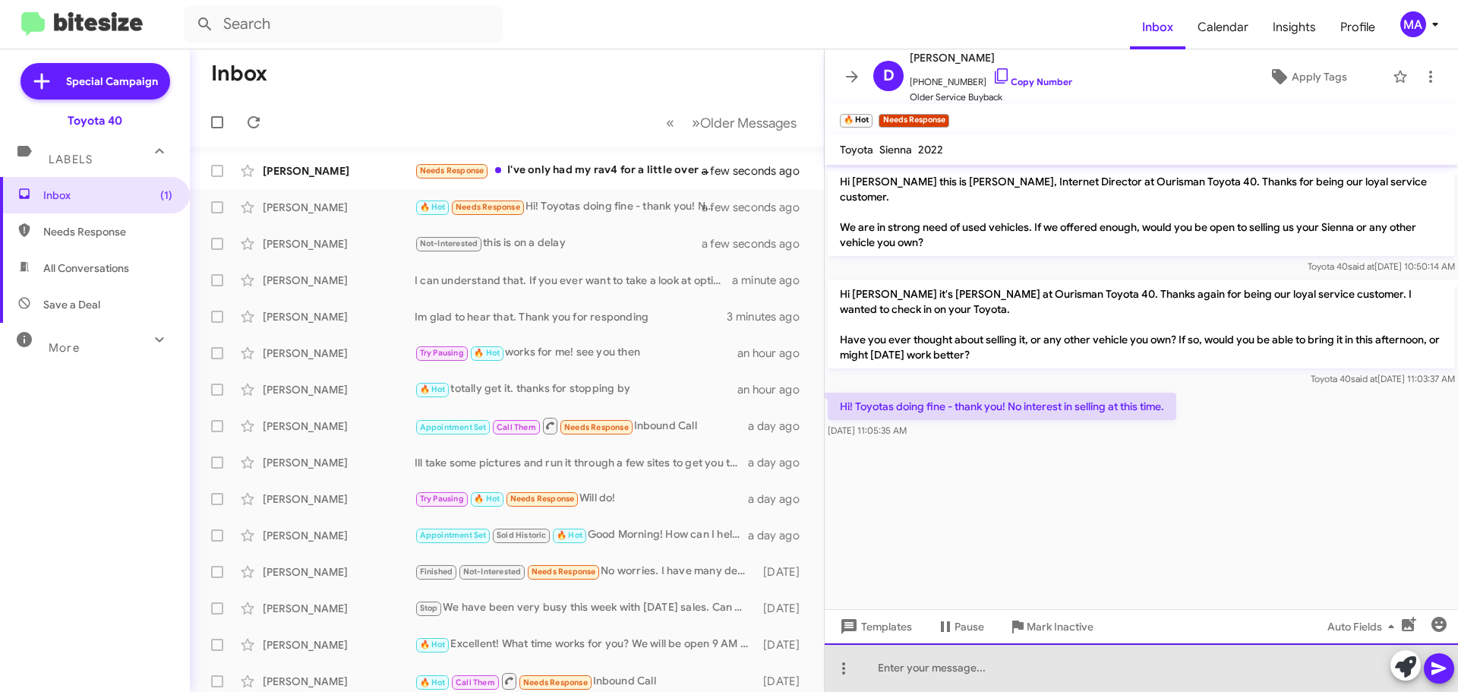
click at [967, 659] on div at bounding box center [1141, 667] width 633 height 49
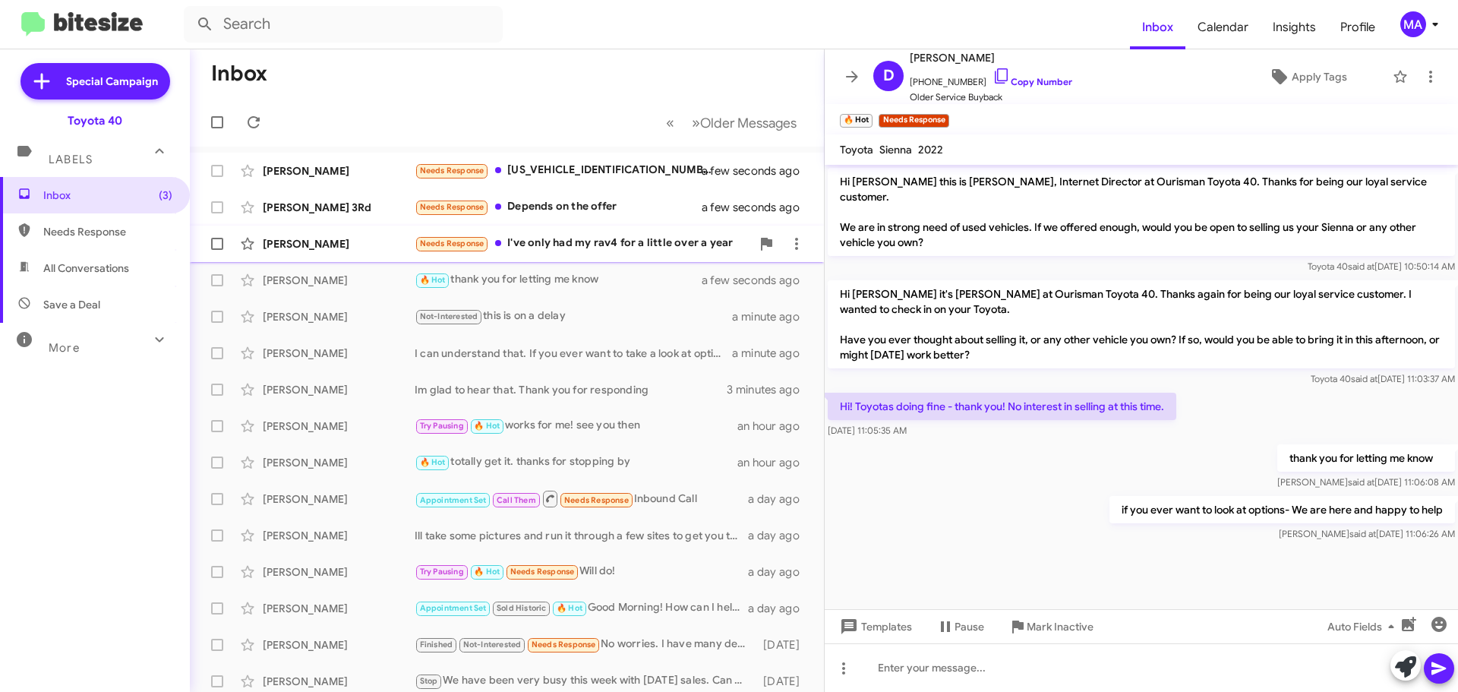
click at [614, 238] on div "Needs Response I've only had my rav4 for a little over a year" at bounding box center [583, 243] width 336 height 17
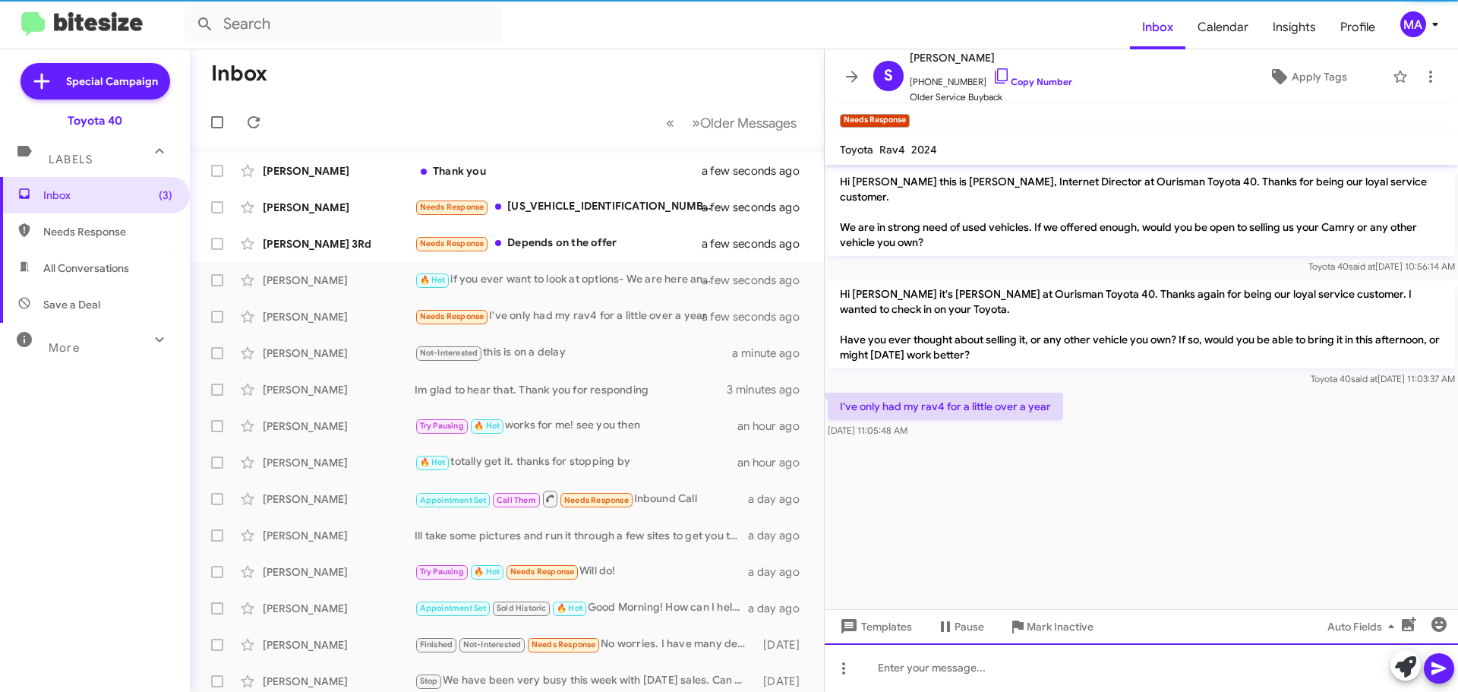
click at [956, 674] on div at bounding box center [1141, 667] width 633 height 49
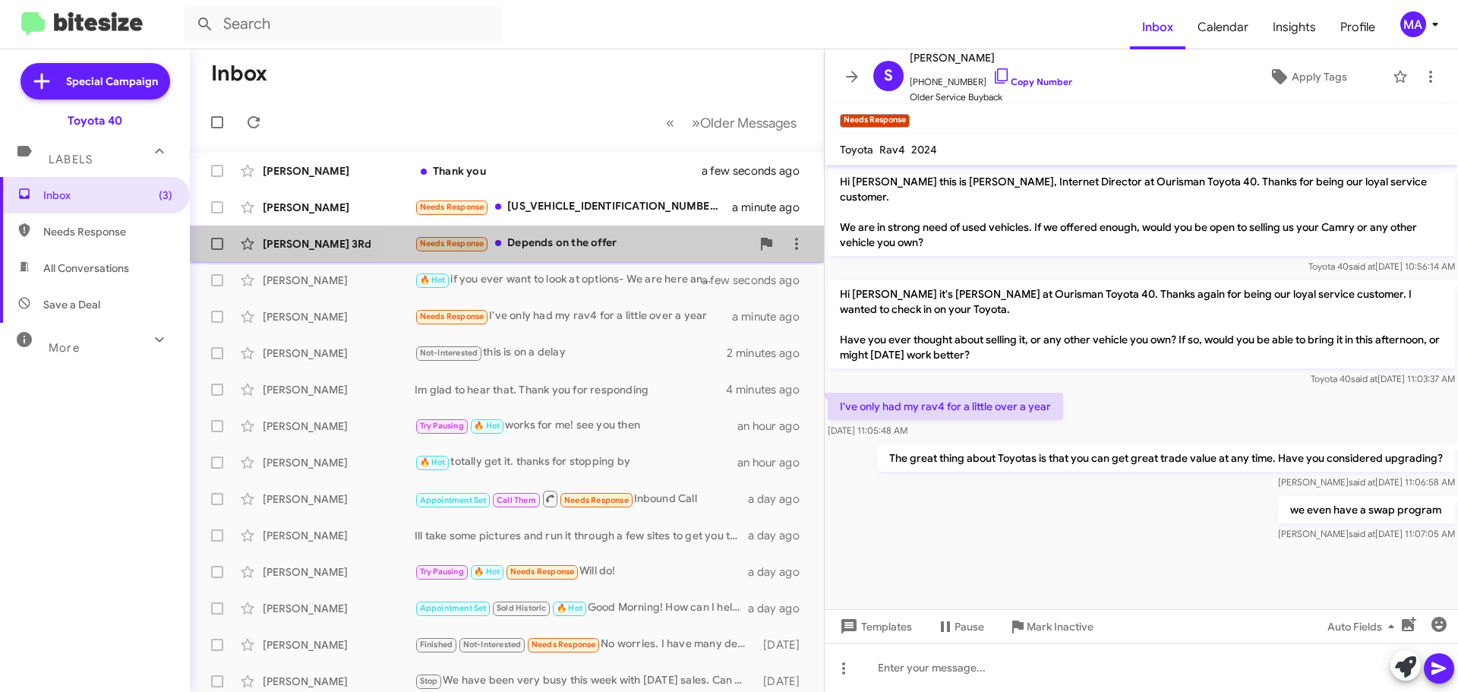
click at [570, 244] on div "Needs Response Depends on the offer" at bounding box center [583, 243] width 336 height 17
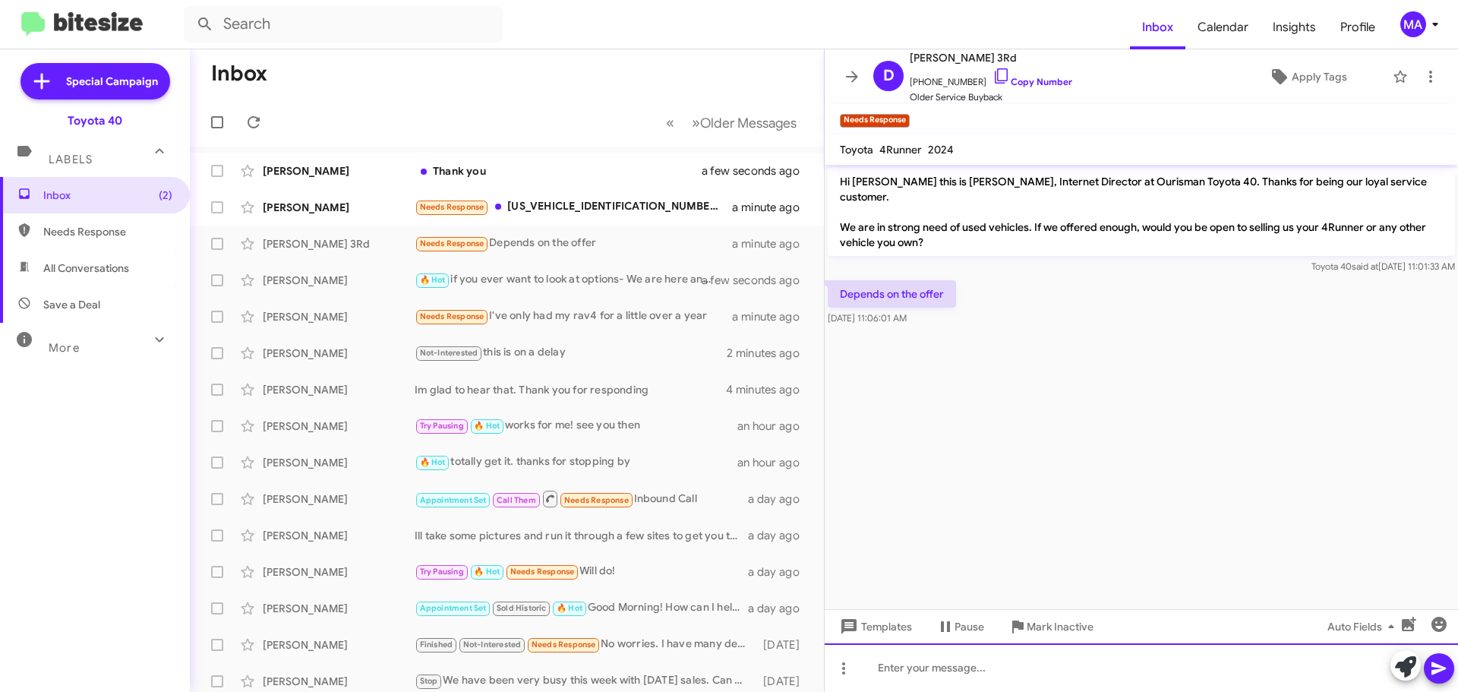
click at [939, 671] on div at bounding box center [1141, 667] width 633 height 49
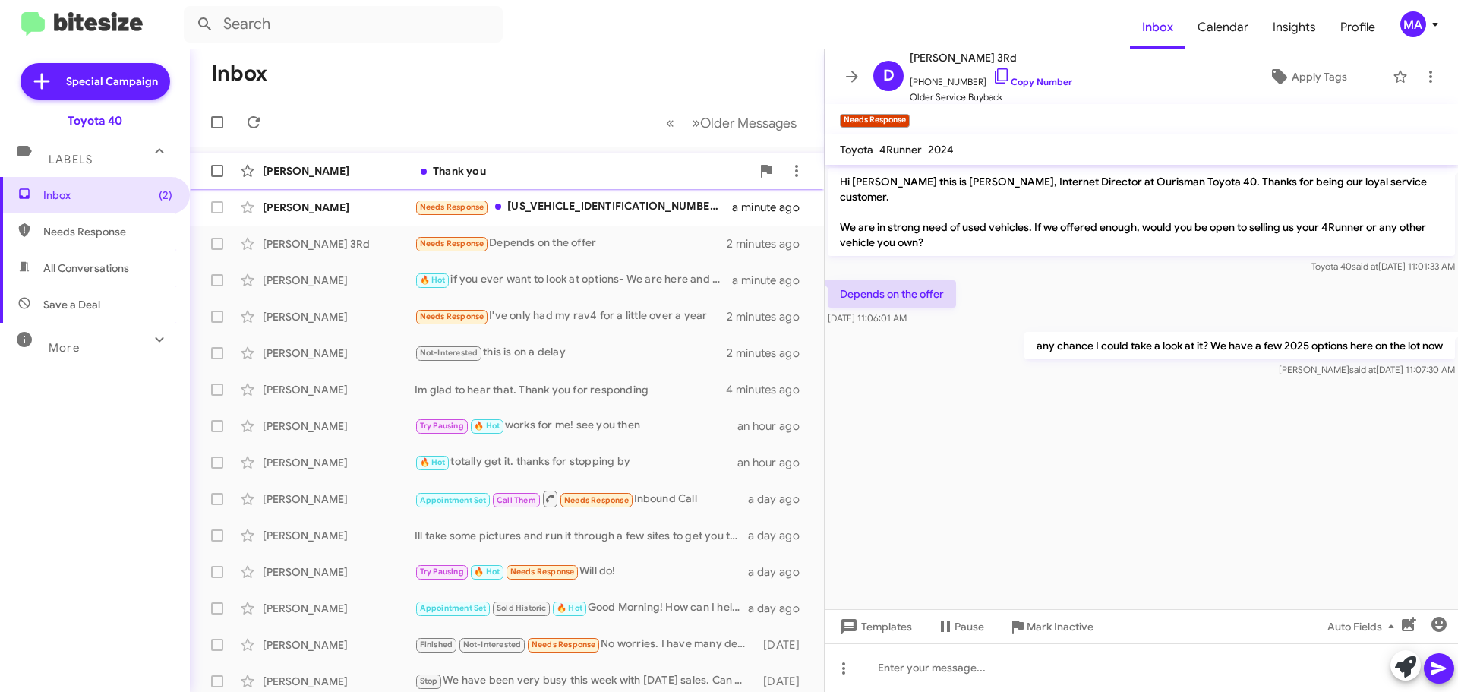
click at [498, 170] on div "Thank you" at bounding box center [583, 170] width 336 height 15
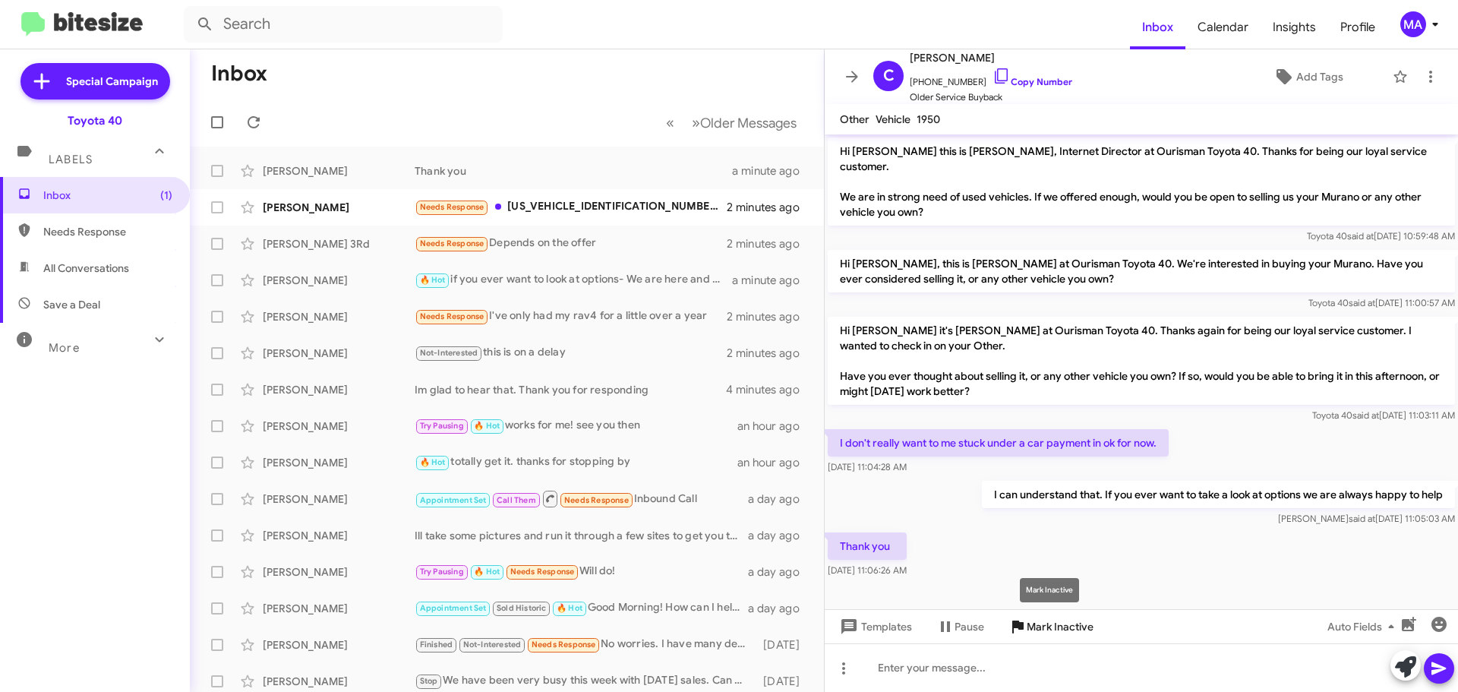
click at [1033, 626] on span "Mark Inactive" at bounding box center [1060, 626] width 67 height 27
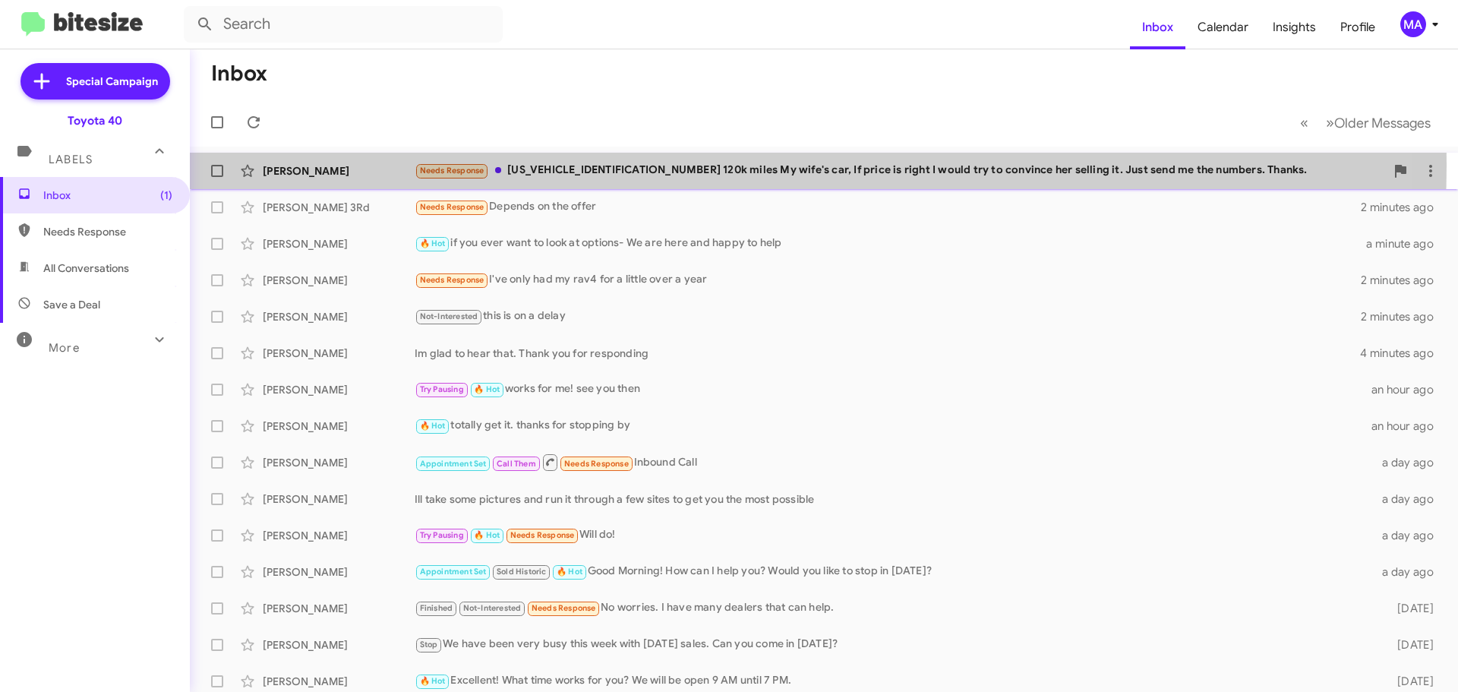
click at [658, 166] on div "Needs Response 2T1BURHE8FC449930 120k miles My wife's car, If price is right I …" at bounding box center [900, 170] width 970 height 17
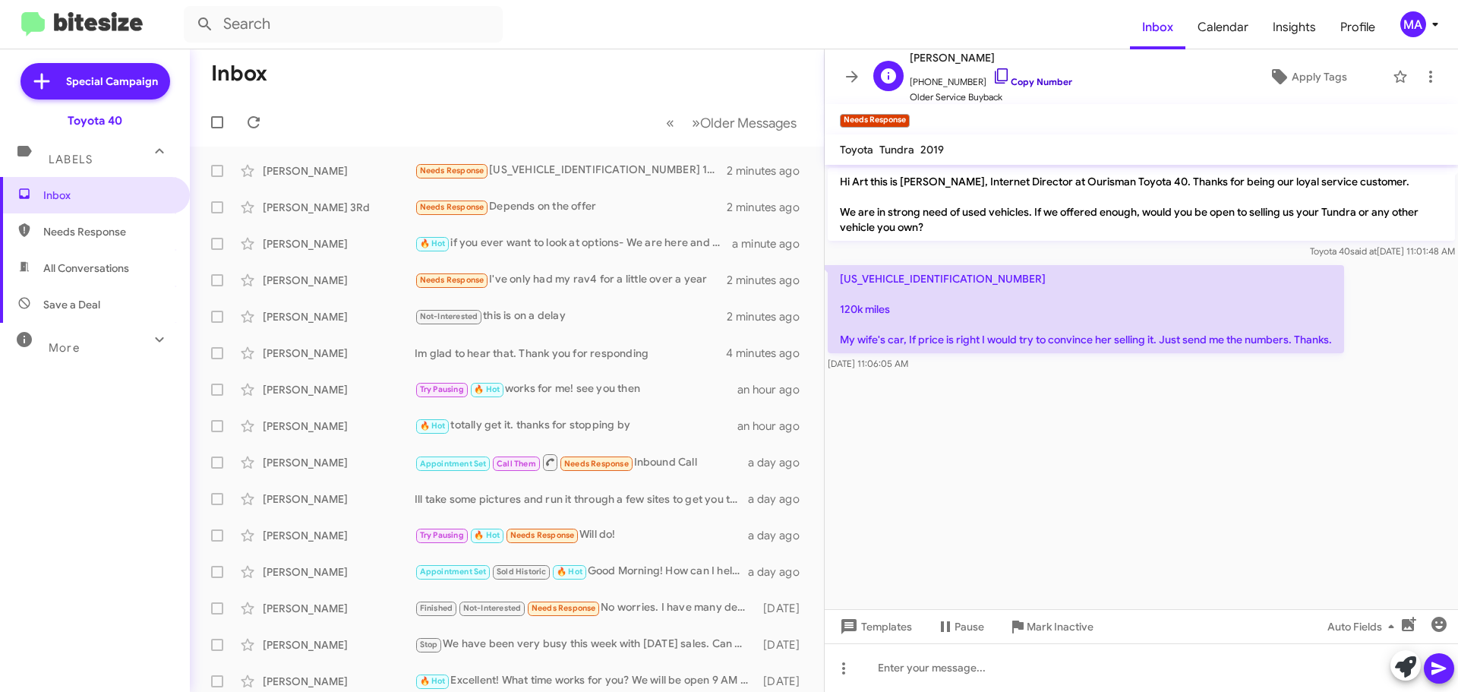
click at [992, 77] on icon at bounding box center [1001, 76] width 18 height 18
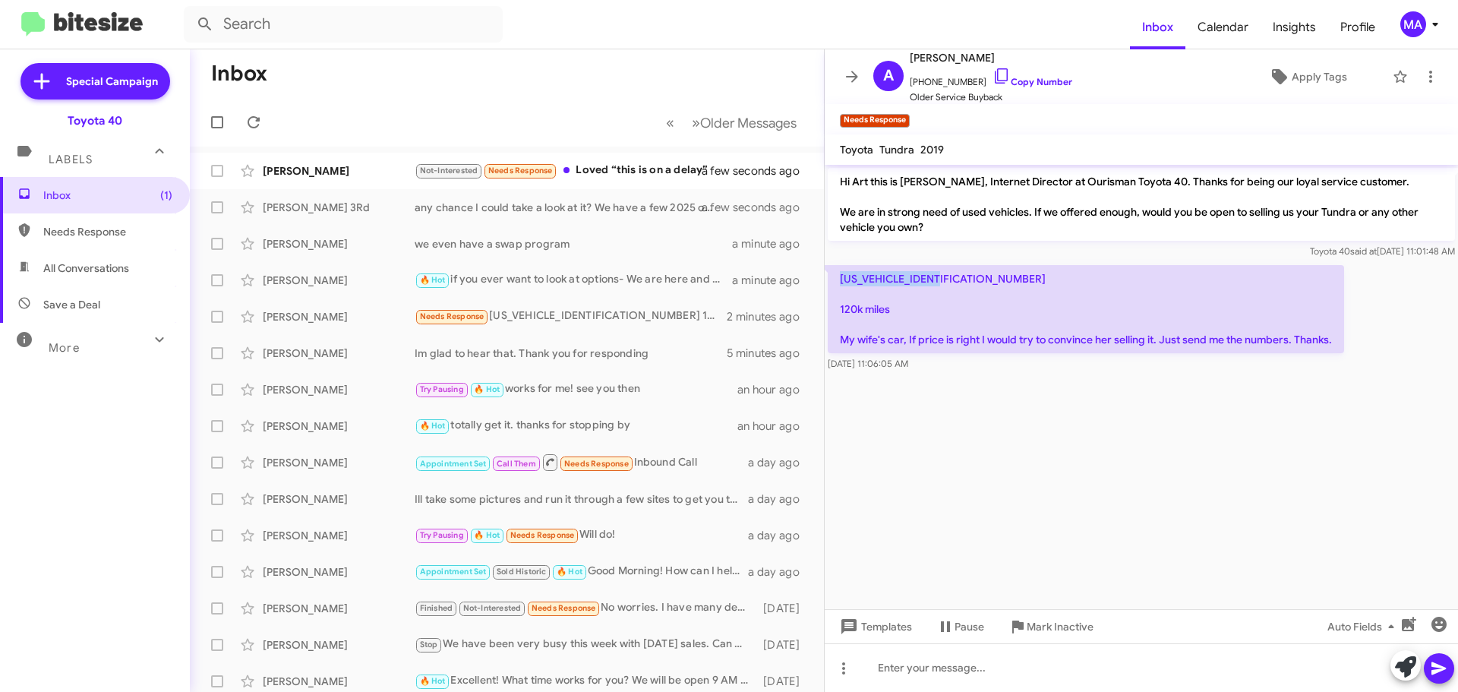
drag, startPoint x: 965, startPoint y: 286, endPoint x: 840, endPoint y: 277, distance: 125.6
click at [840, 277] on p "2T1BURHE8FC449930 120k miles My wife's car, If price is right I would try to co…" at bounding box center [1086, 309] width 516 height 88
copy p "2T1BURHE8FC449930"
drag, startPoint x: 986, startPoint y: 78, endPoint x: 970, endPoint y: 74, distance: 15.9
click at [992, 78] on icon at bounding box center [1001, 76] width 18 height 18
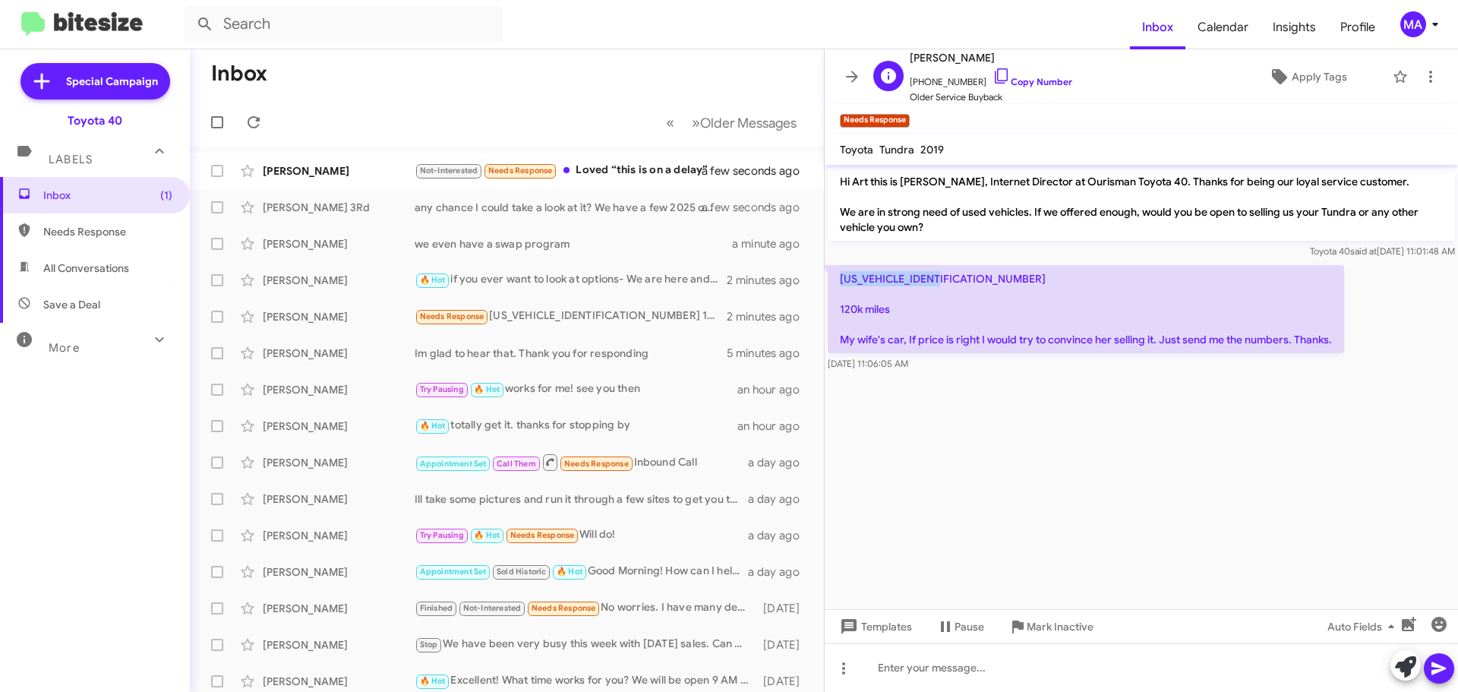
copy p "2T1BURHE8FC449930"
drag, startPoint x: 941, startPoint y: 369, endPoint x: 839, endPoint y: 275, distance: 138.6
click at [839, 275] on div "2T1BURHE8FC449930 120k miles My wife's car, If price is right I would try to co…" at bounding box center [1086, 318] width 516 height 106
copy div "2T1BURHE8FC449930 120k miles My wife's car, If price is right I would try to co…"
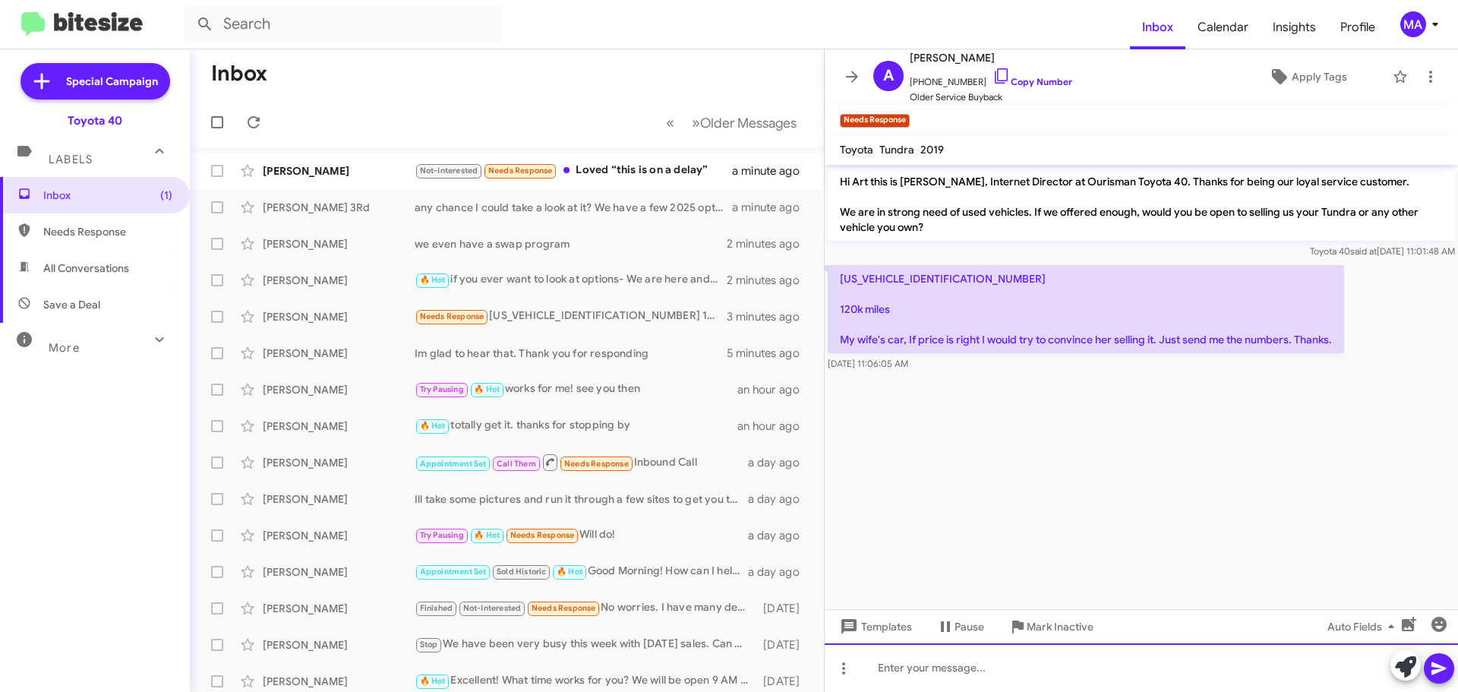
click at [898, 665] on div at bounding box center [1141, 667] width 633 height 49
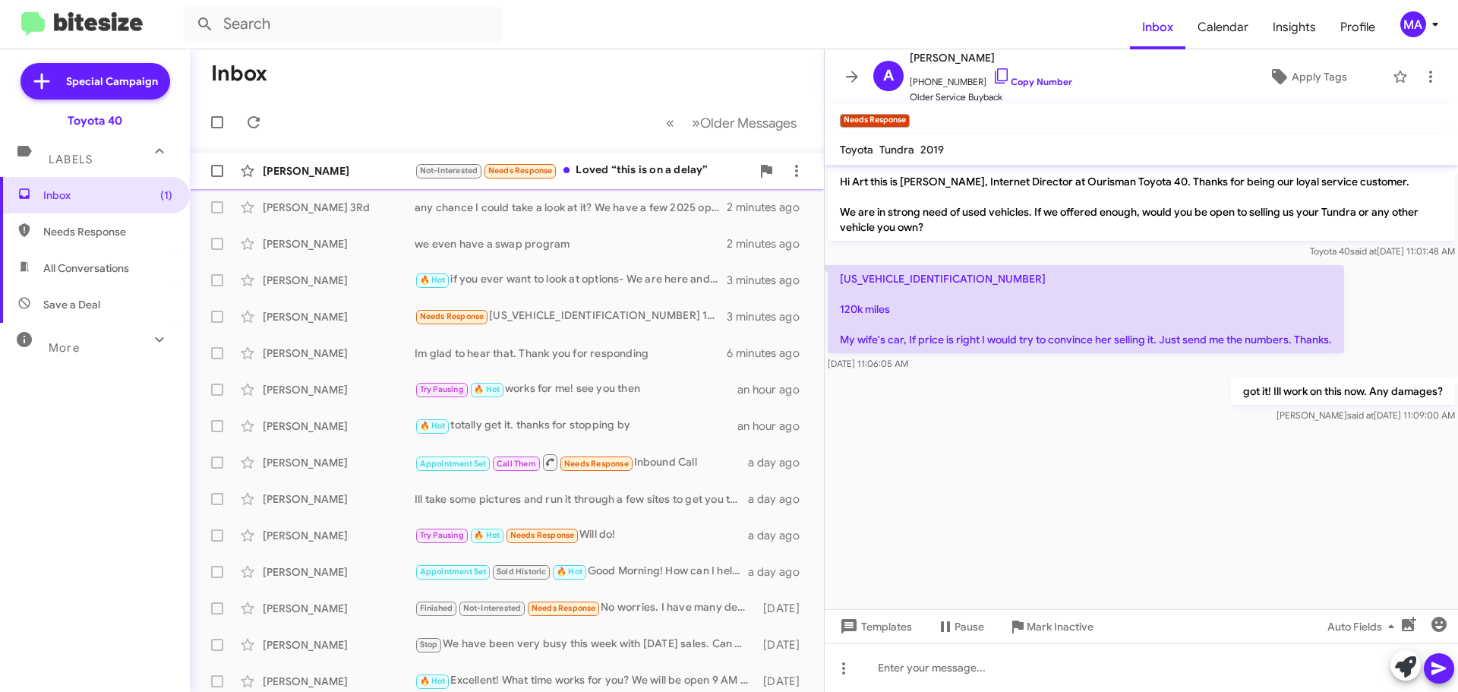
click at [634, 168] on div "Not-Interested Needs Response Loved “this is on a delay”" at bounding box center [583, 170] width 336 height 17
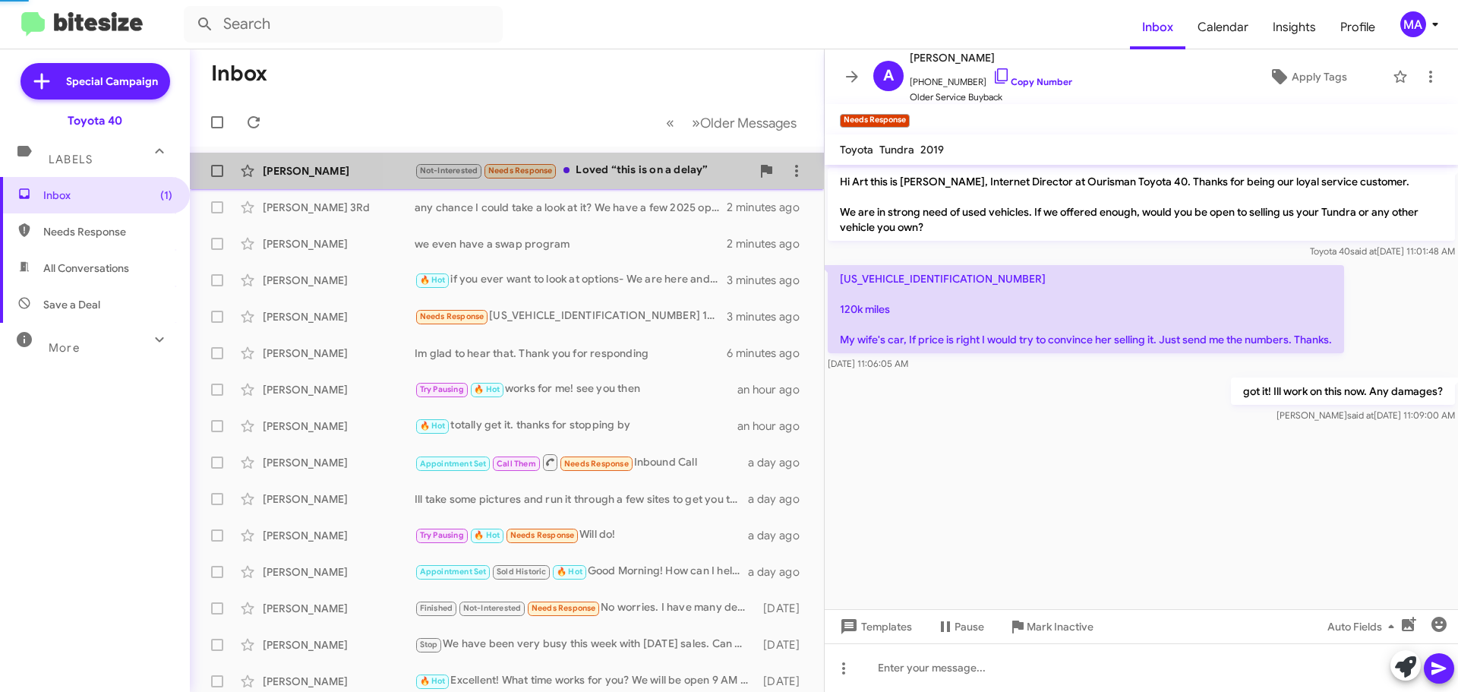
scroll to position [213, 0]
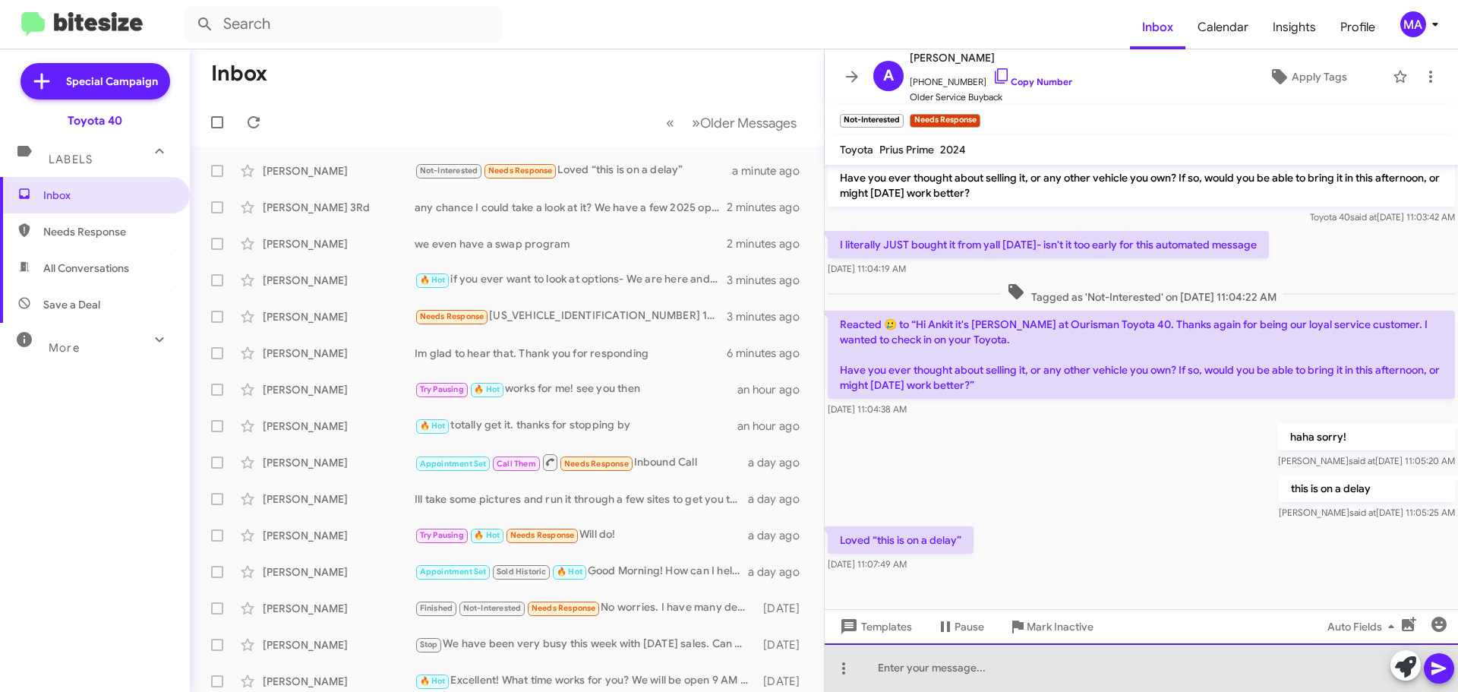
click at [1000, 664] on div at bounding box center [1141, 667] width 633 height 49
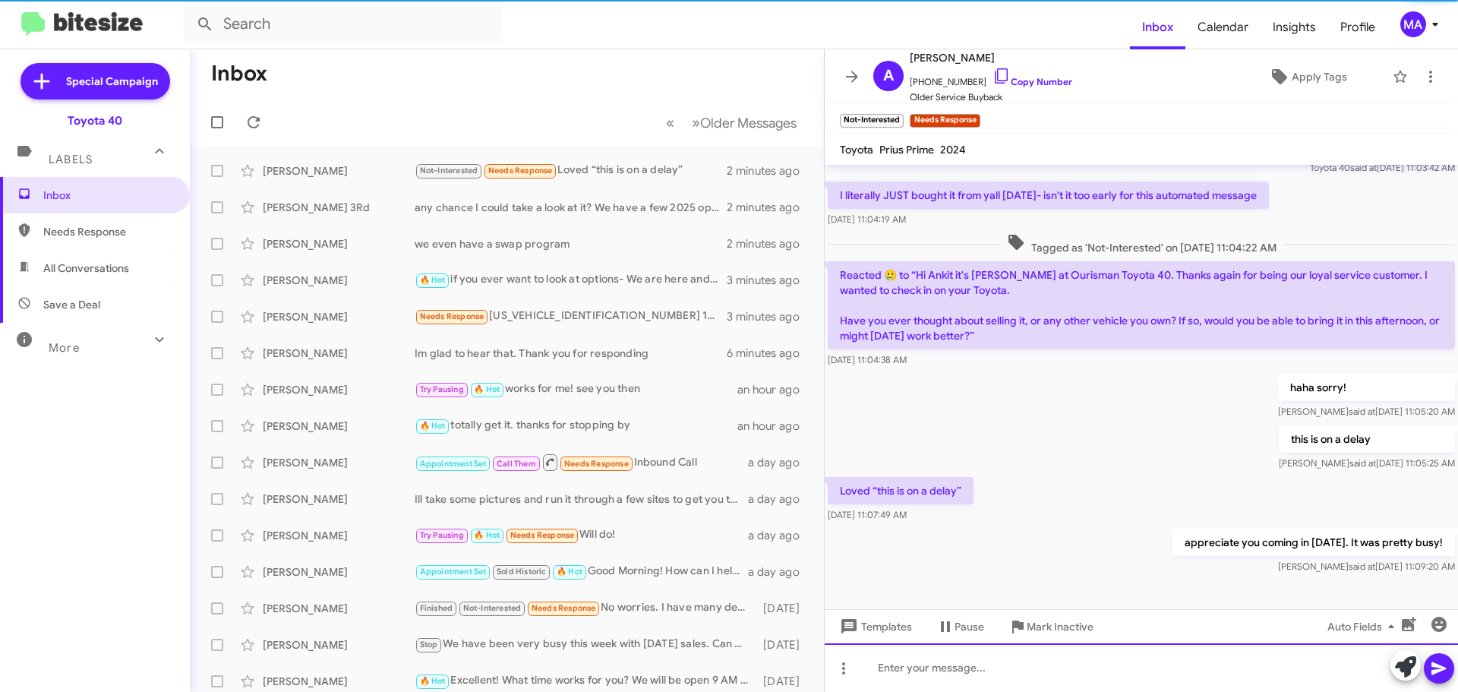
scroll to position [269, 0]
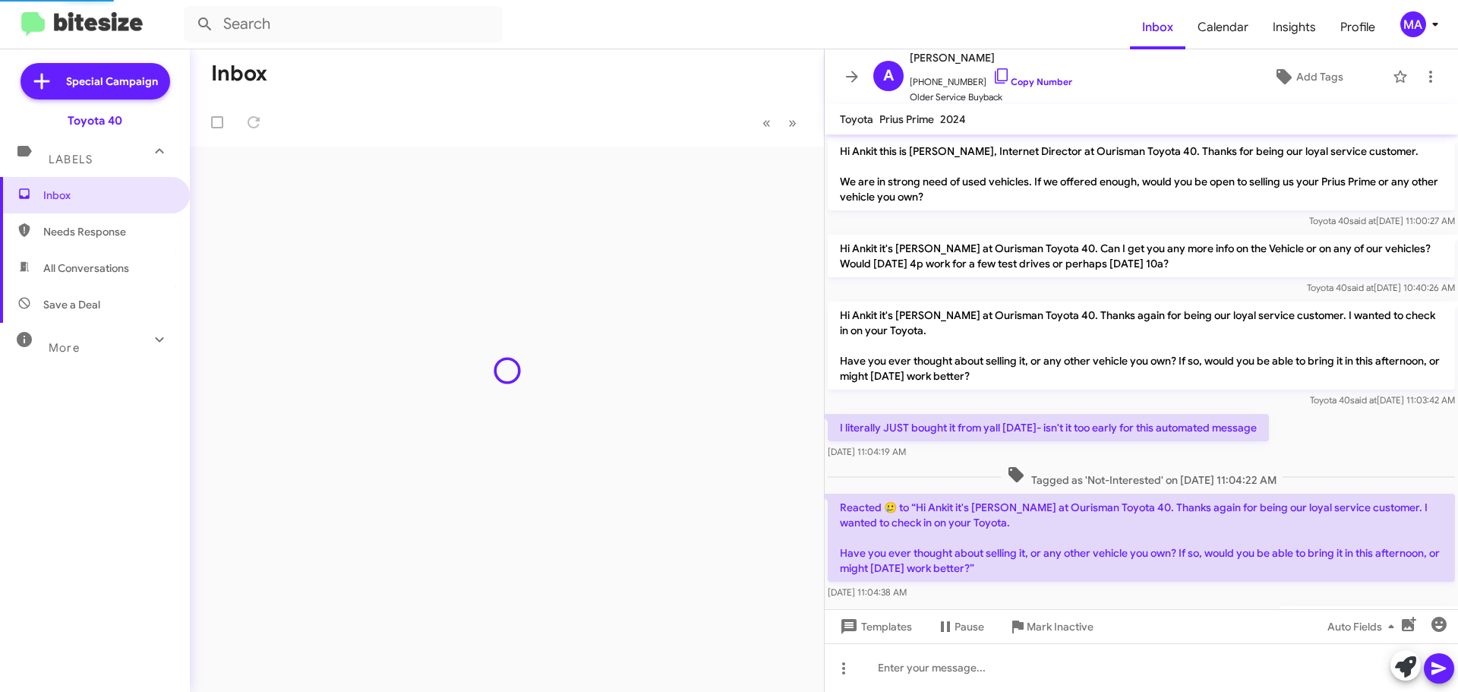
scroll to position [238, 0]
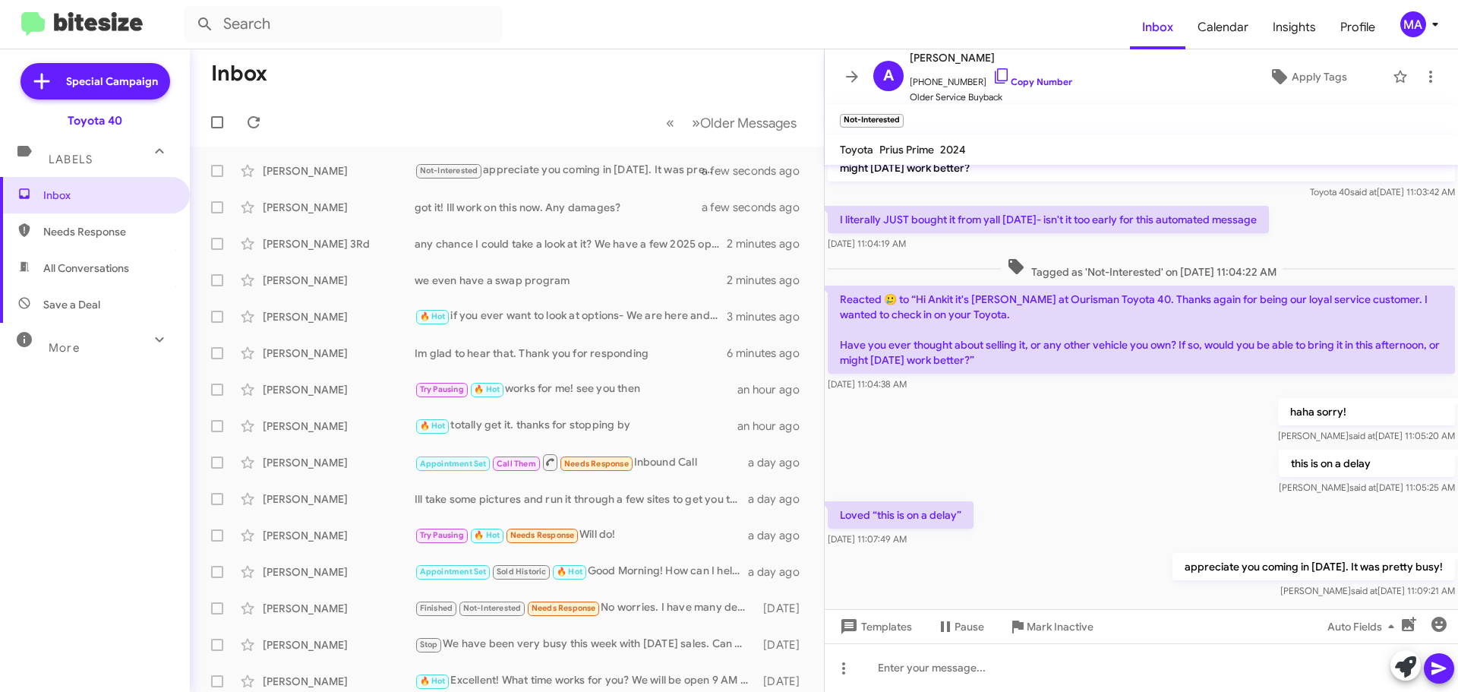
click at [82, 298] on span "Save a Deal" at bounding box center [71, 304] width 57 height 15
type input "in:not-interested"
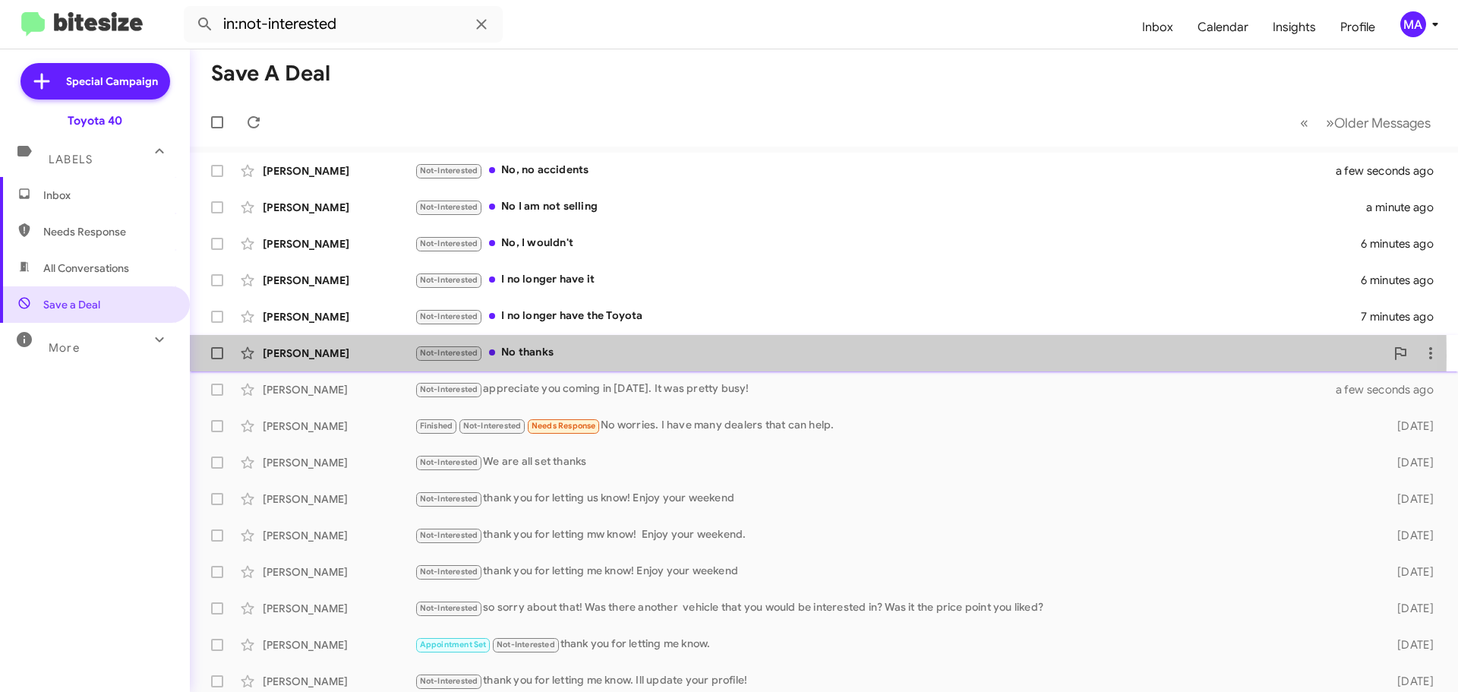
click at [573, 355] on div "Not-Interested No thanks" at bounding box center [900, 352] width 970 height 17
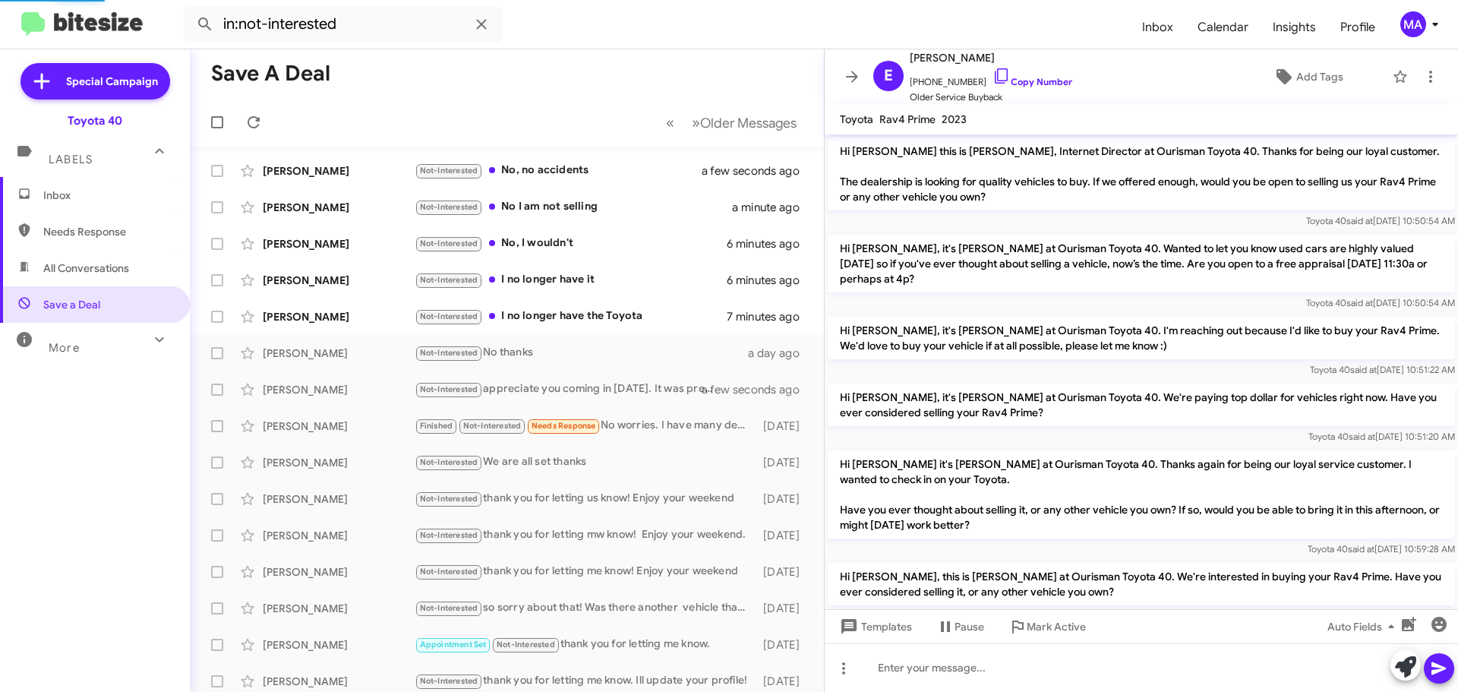
scroll to position [128, 0]
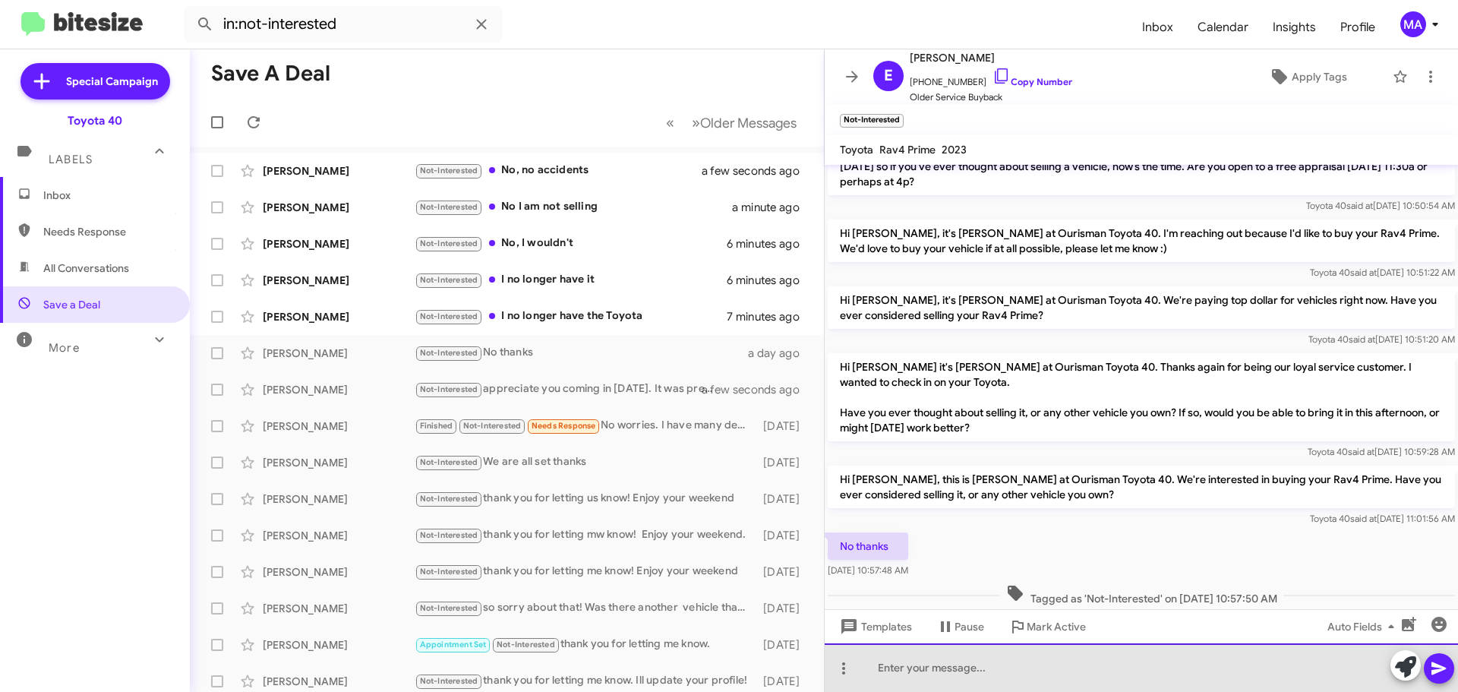
click at [922, 667] on div at bounding box center [1141, 667] width 633 height 49
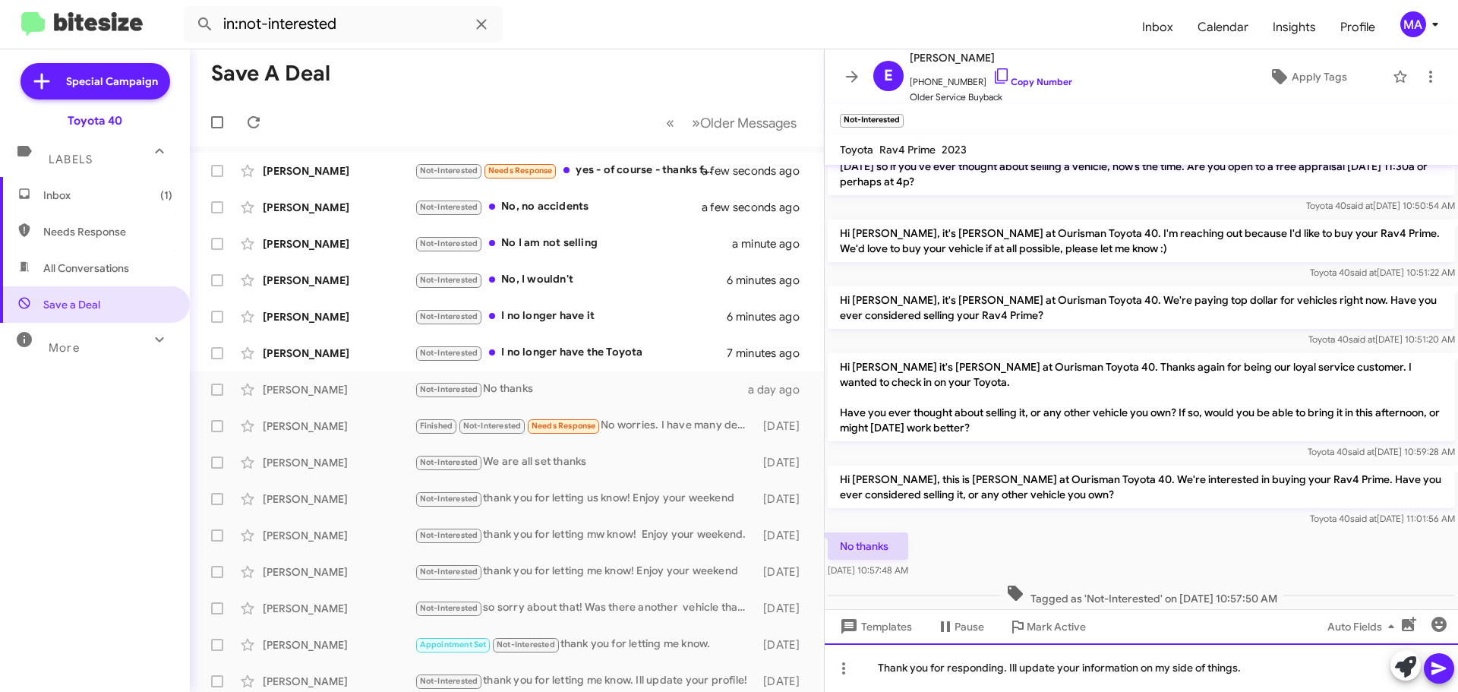
click at [922, 667] on div "Thank you for responding. Ill update your information on my side of things." at bounding box center [1141, 667] width 633 height 49
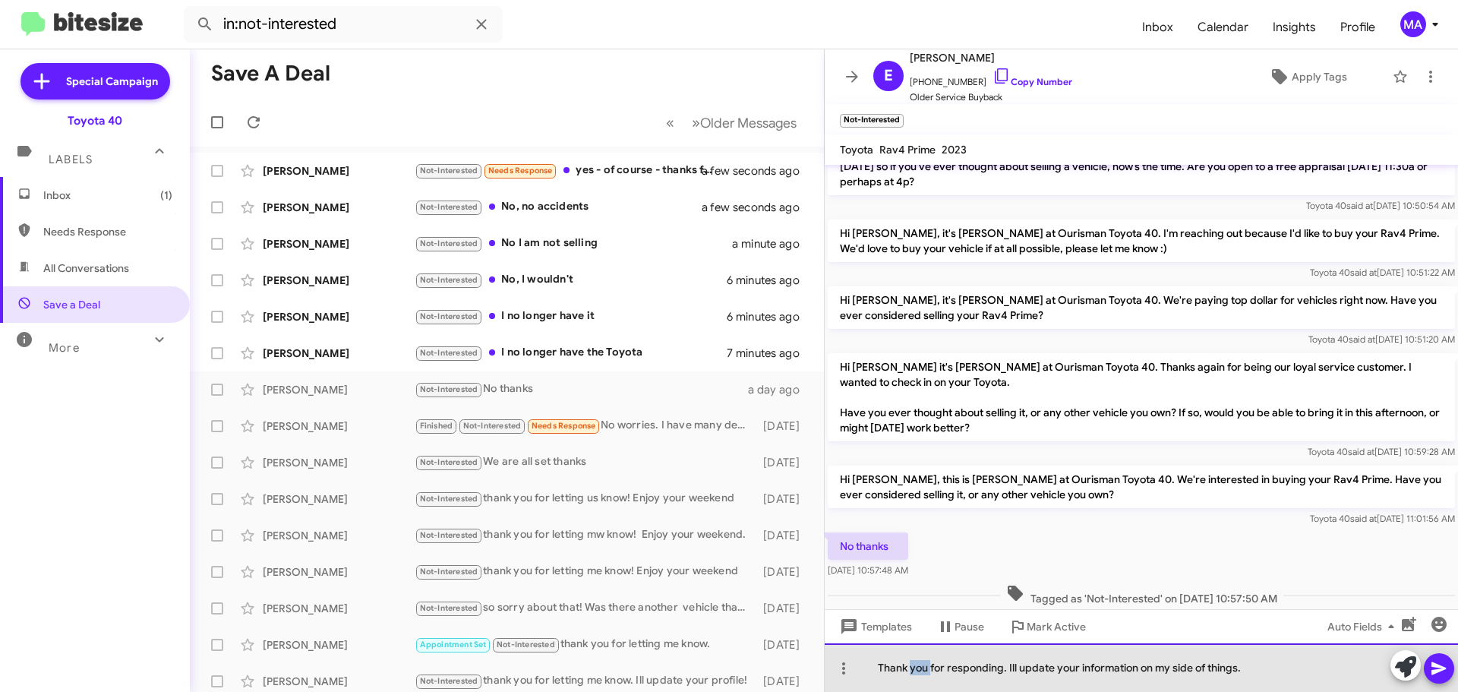
click at [922, 667] on div "Thank you for responding. Ill update your information on my side of things." at bounding box center [1141, 667] width 633 height 49
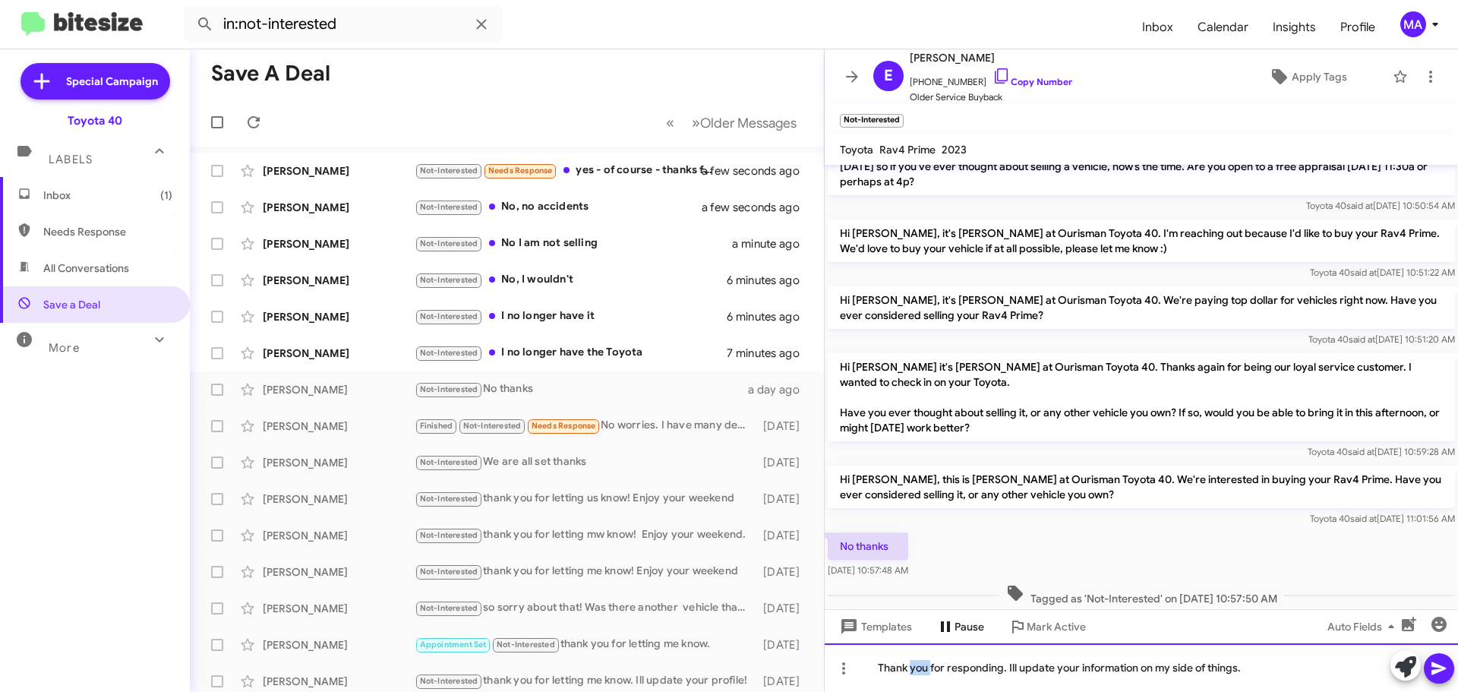
copy div "Thank you for responding. Ill update your information on my side of things."
click at [1245, 666] on div "Thank you for responding. Ill update your information on my side of things." at bounding box center [1141, 667] width 633 height 49
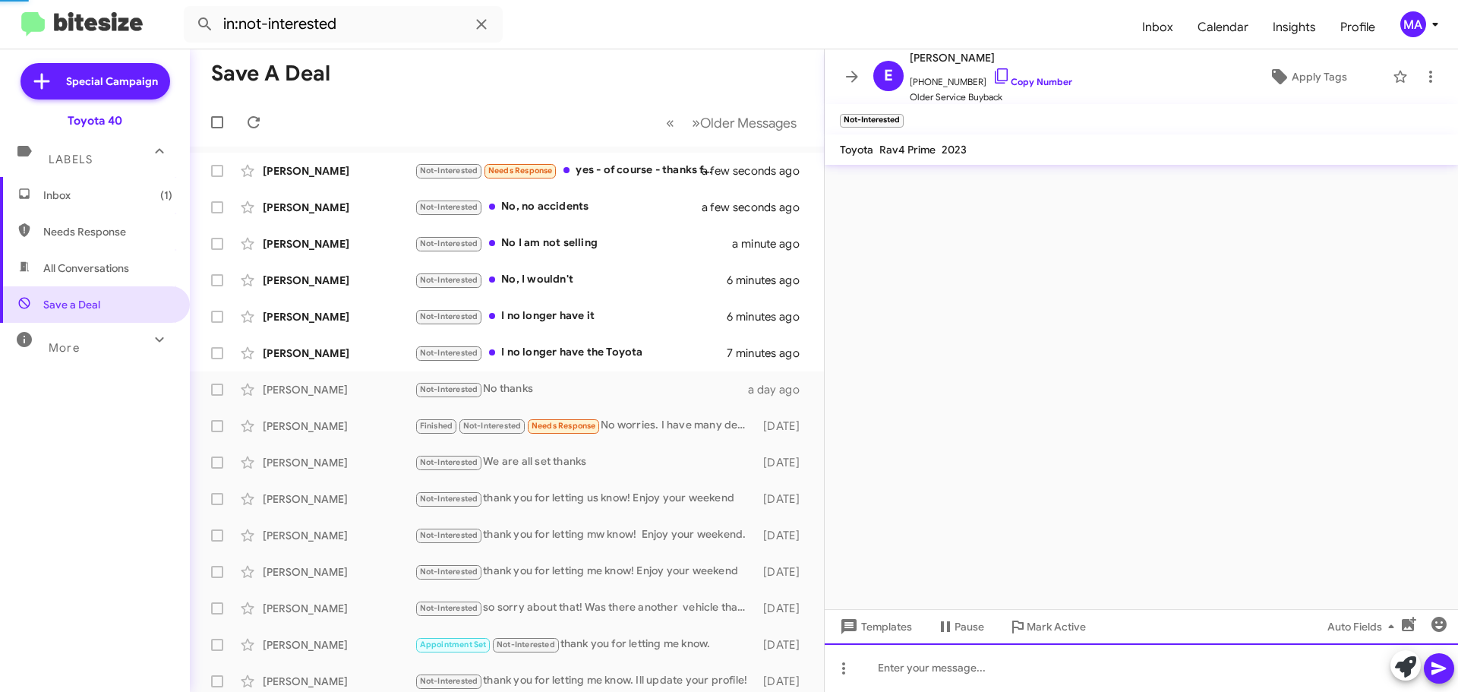
scroll to position [0, 0]
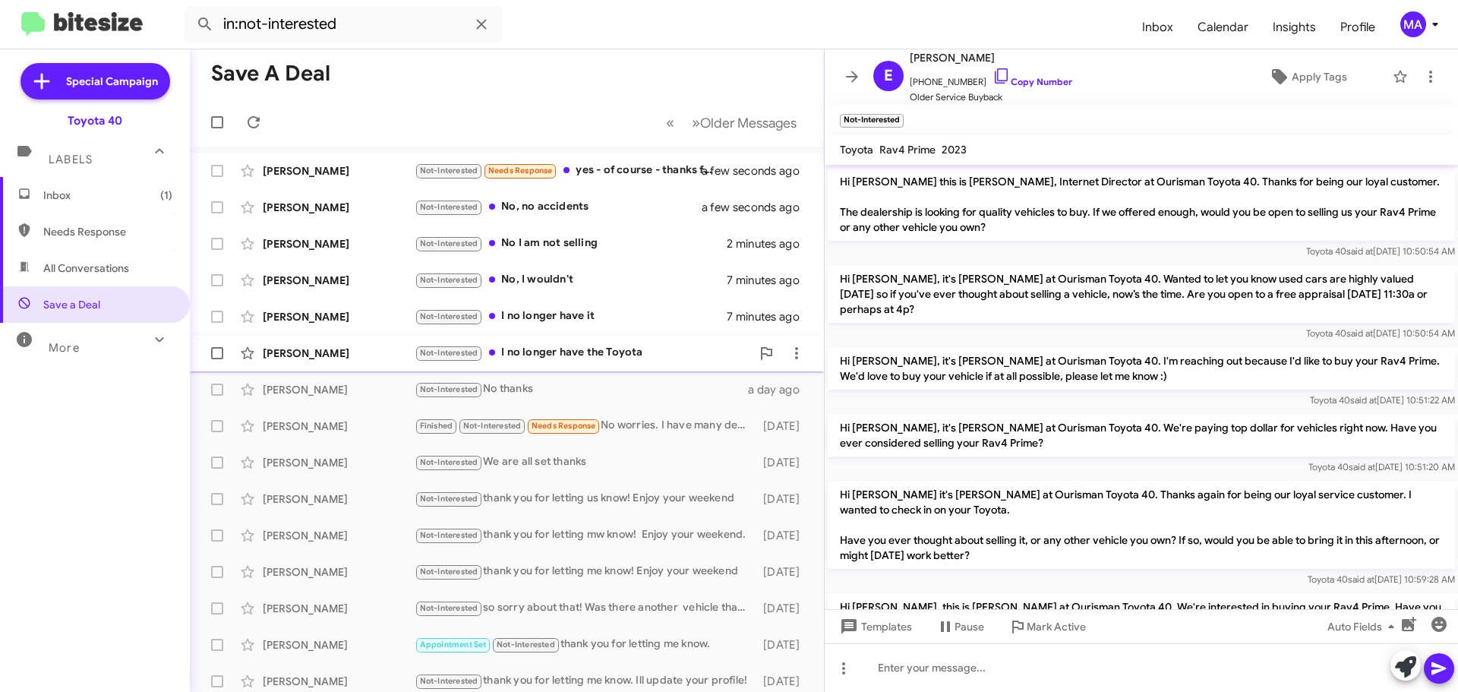
click at [598, 349] on div "Not-Interested I no longer have the Toyota" at bounding box center [583, 352] width 336 height 17
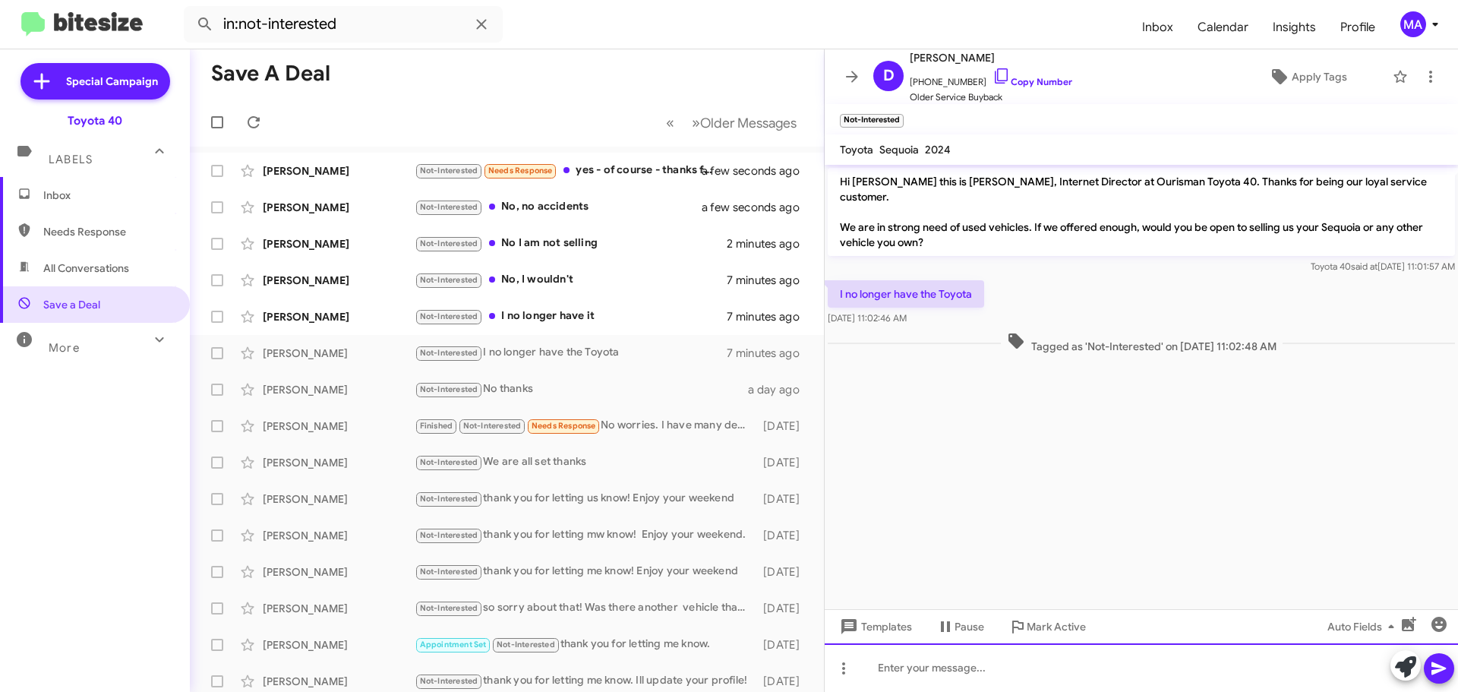
click at [924, 665] on div at bounding box center [1141, 667] width 633 height 49
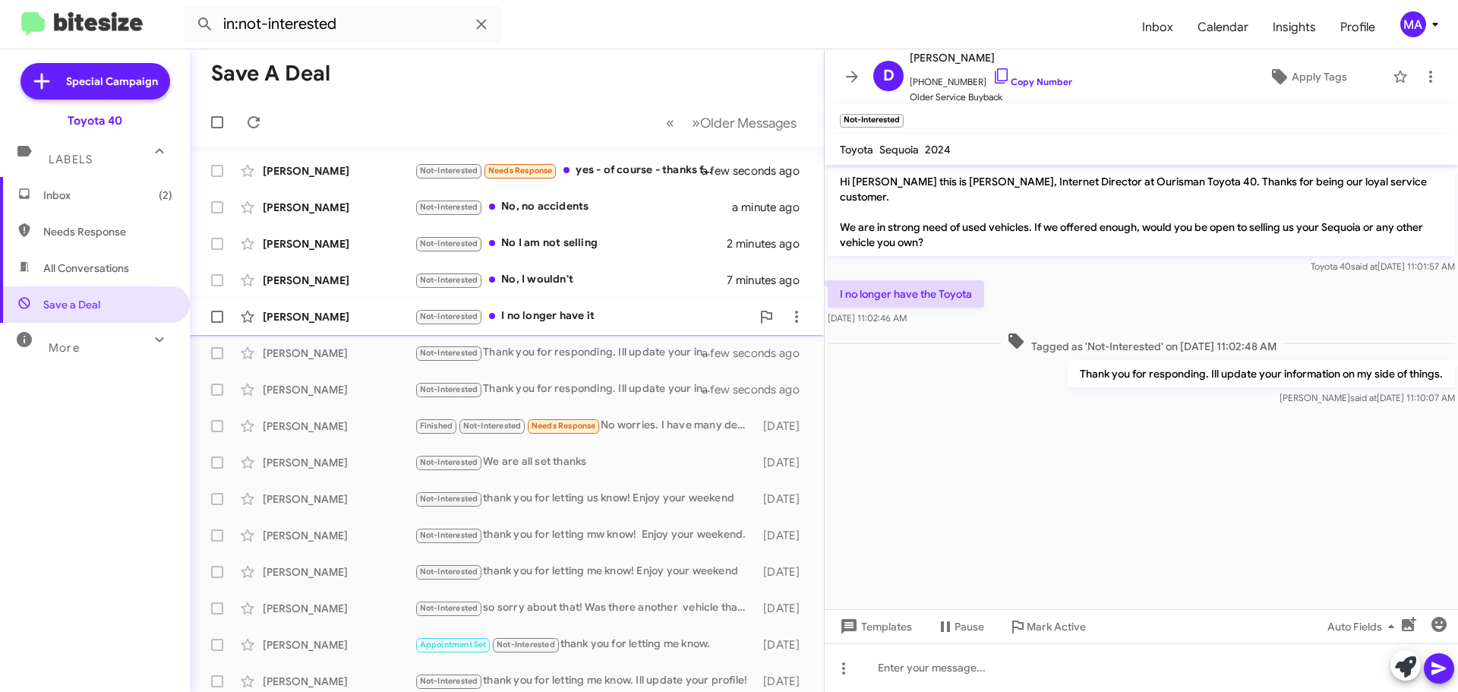
click at [566, 311] on div "Not-Interested I no longer have it" at bounding box center [583, 316] width 336 height 17
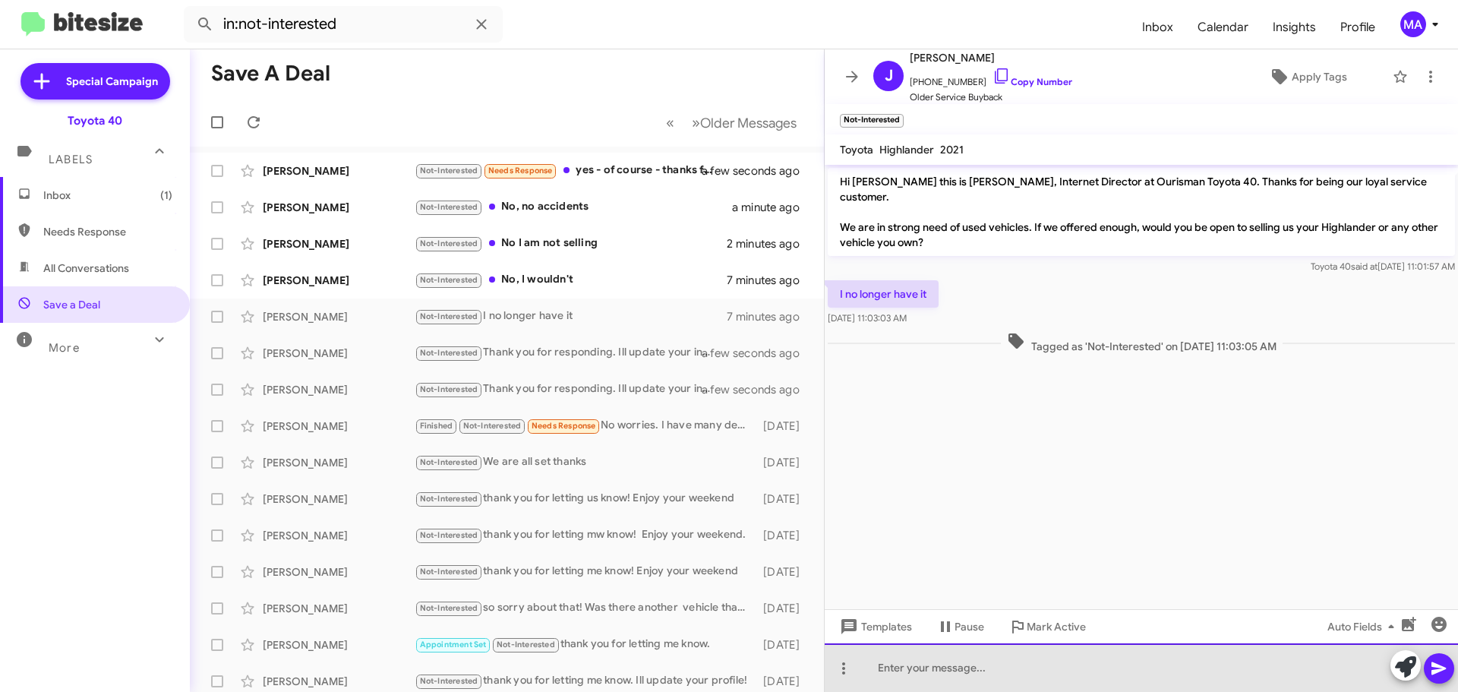
click at [910, 668] on div at bounding box center [1141, 667] width 633 height 49
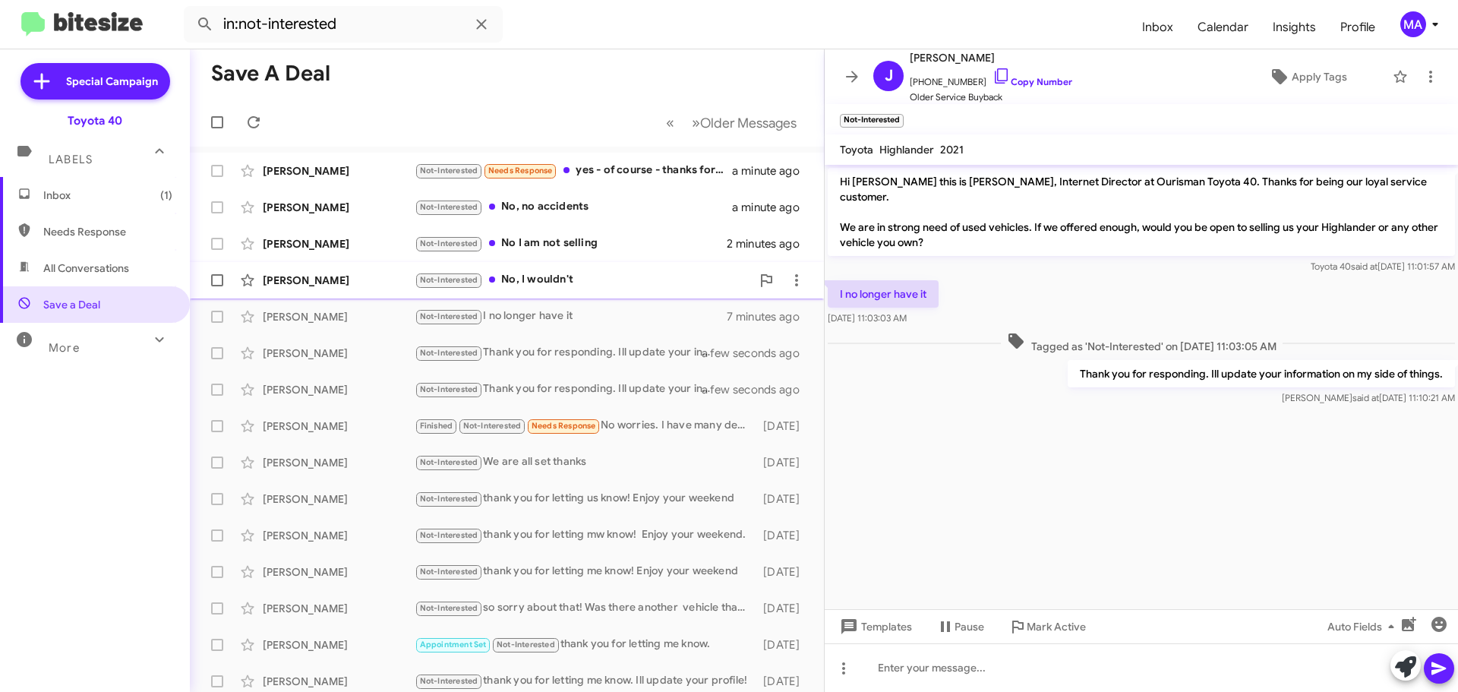
click at [562, 275] on div "Not-Interested No, I wouldn't" at bounding box center [583, 279] width 336 height 17
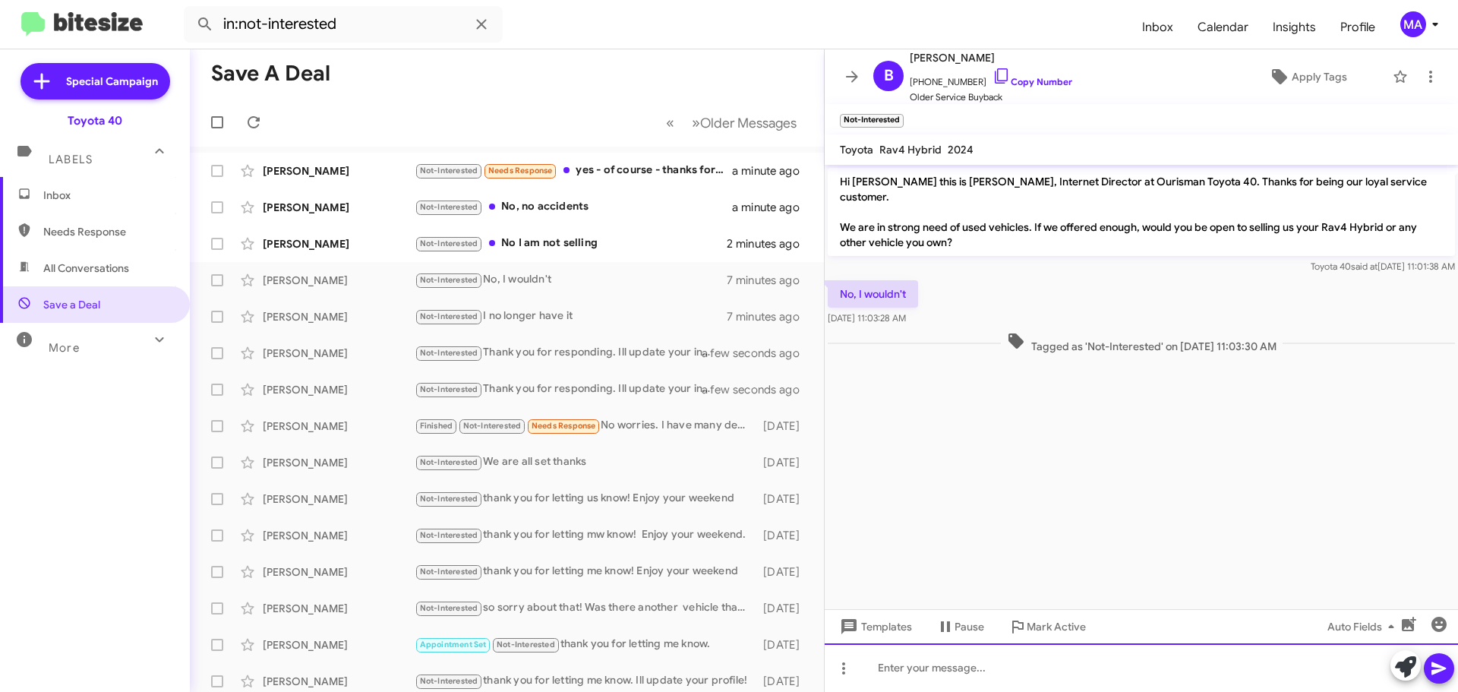
click at [947, 664] on div at bounding box center [1141, 667] width 633 height 49
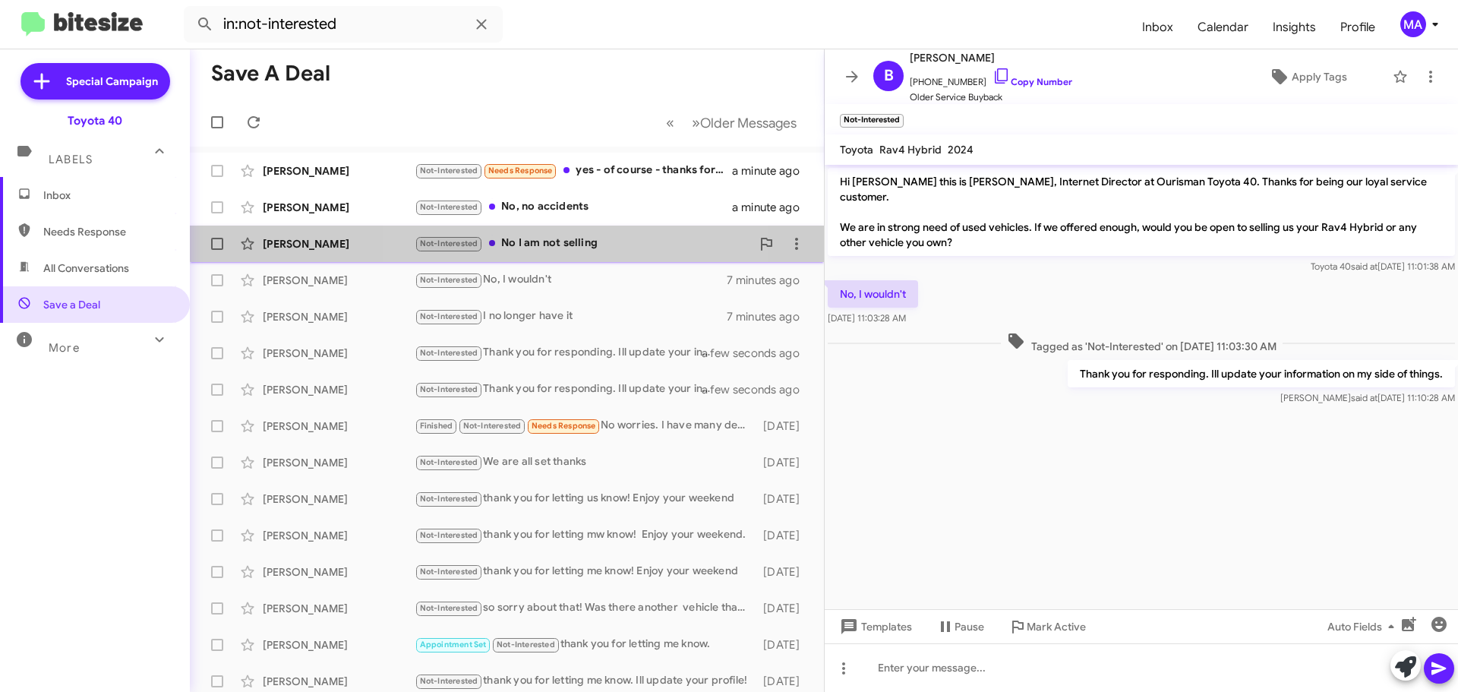
click at [566, 237] on div "Not-Interested No I am not selling" at bounding box center [583, 243] width 336 height 17
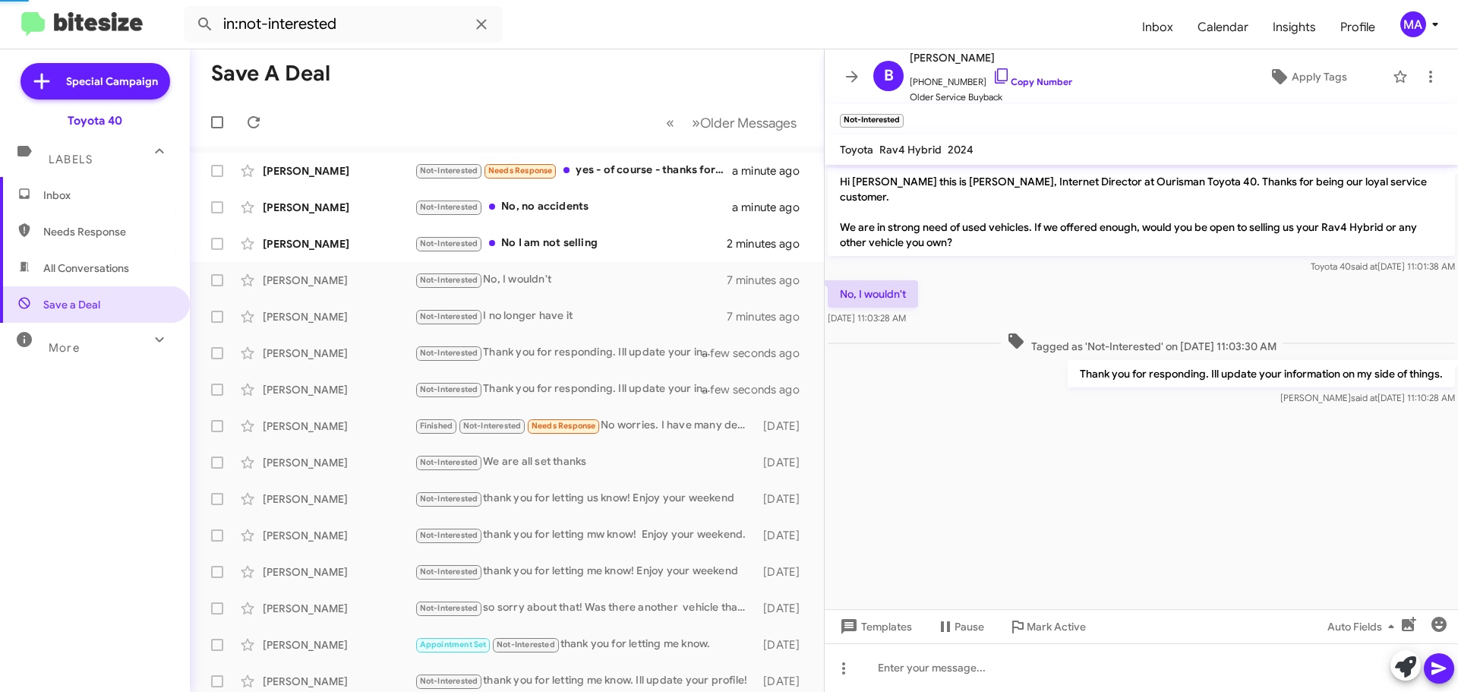
scroll to position [188, 0]
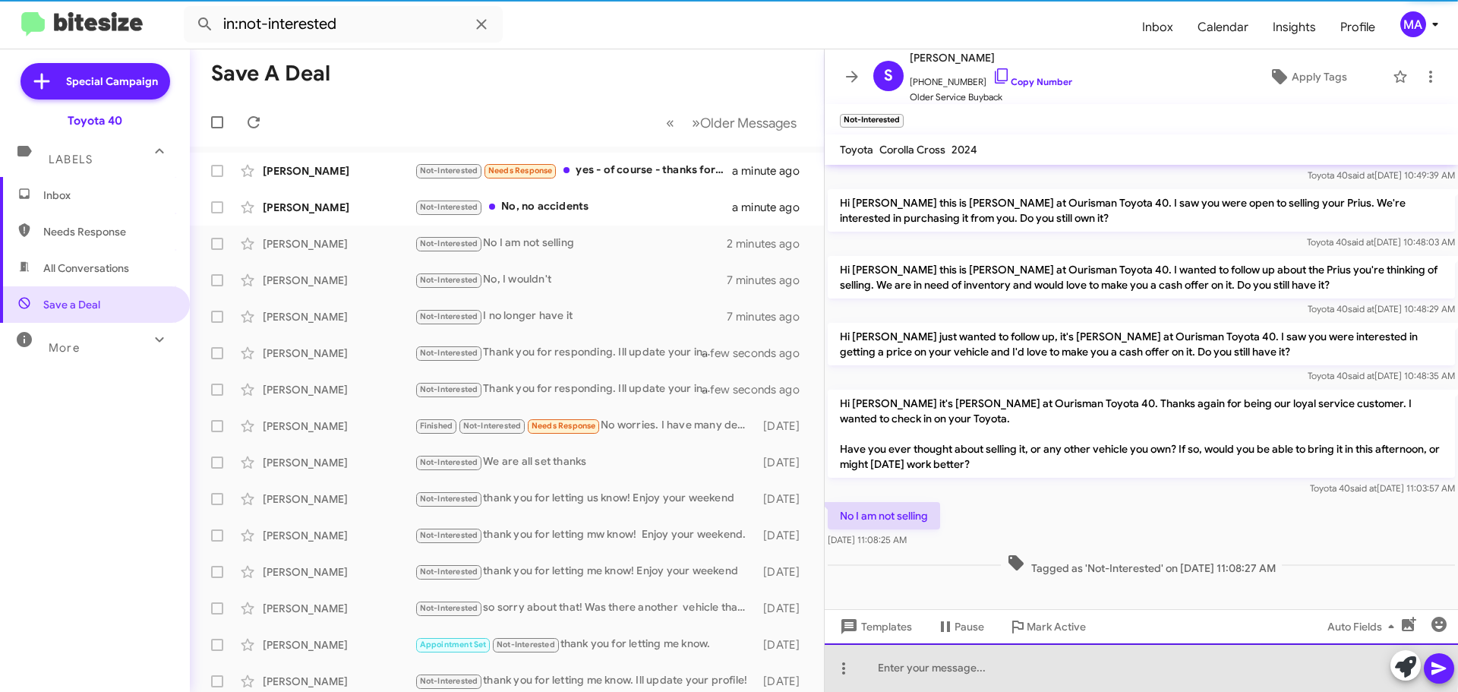
click at [974, 659] on div at bounding box center [1141, 667] width 633 height 49
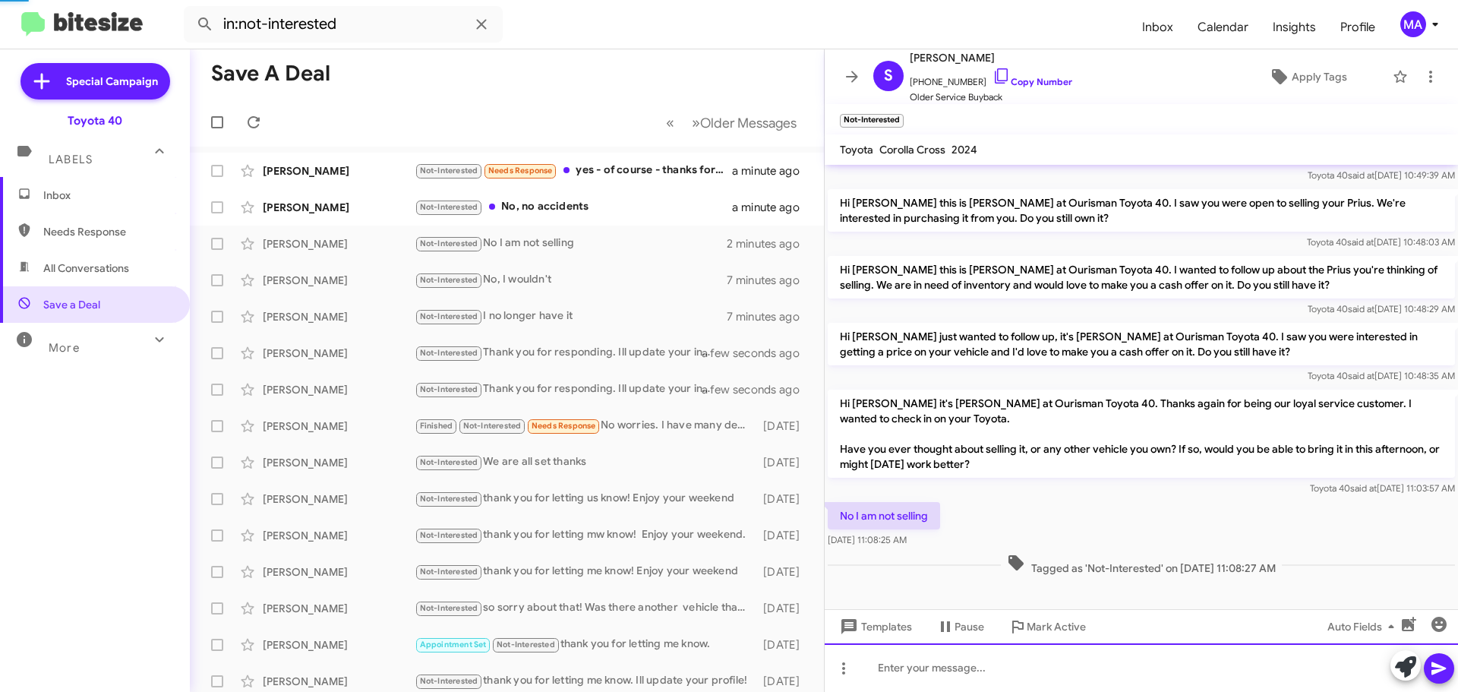
scroll to position [0, 0]
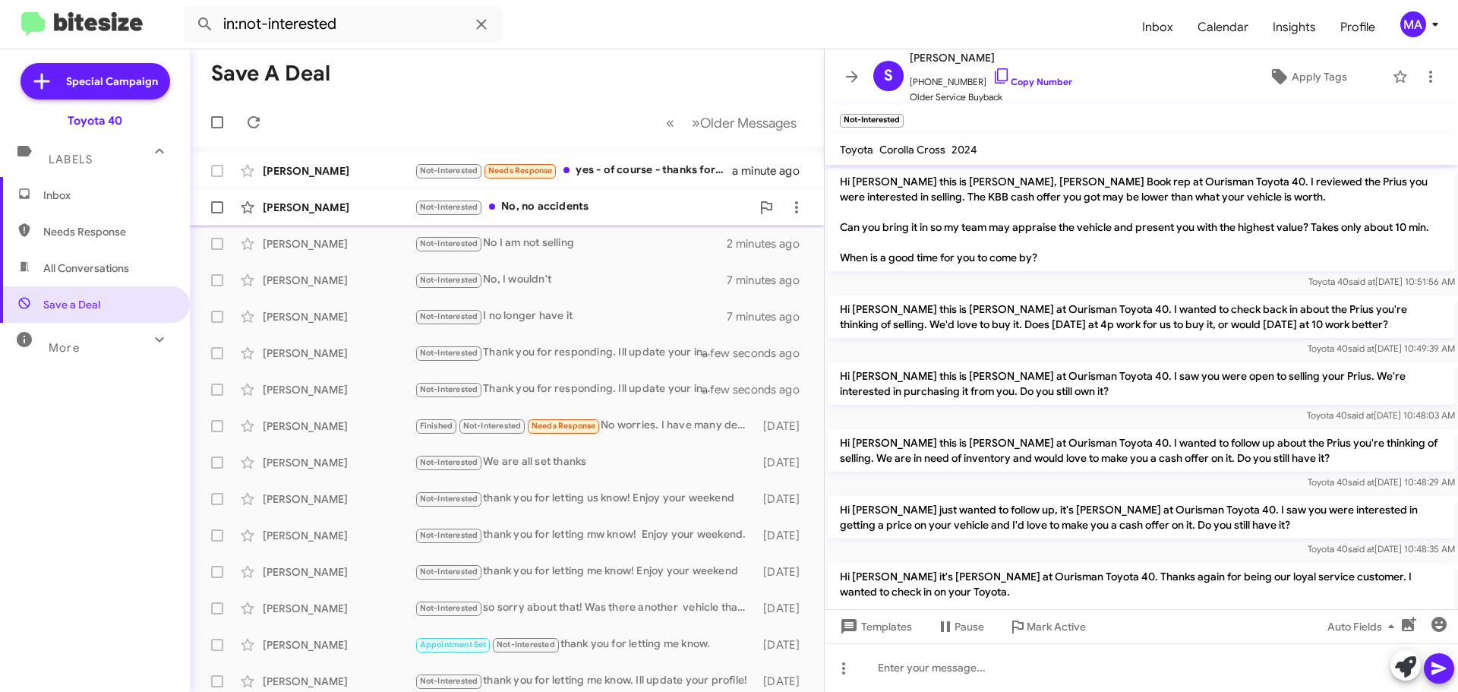
click at [612, 206] on div "Not-Interested No, no accidents" at bounding box center [583, 206] width 336 height 17
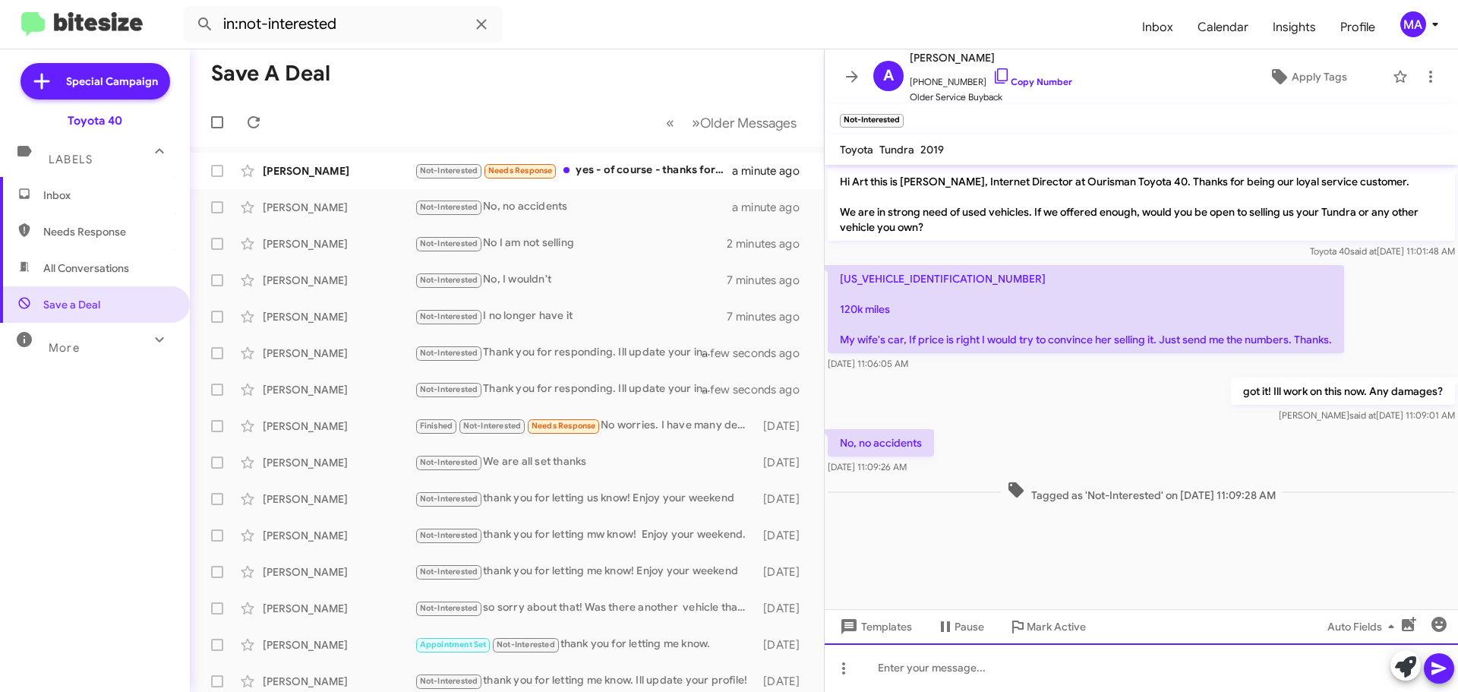
click at [914, 671] on div at bounding box center [1141, 667] width 633 height 49
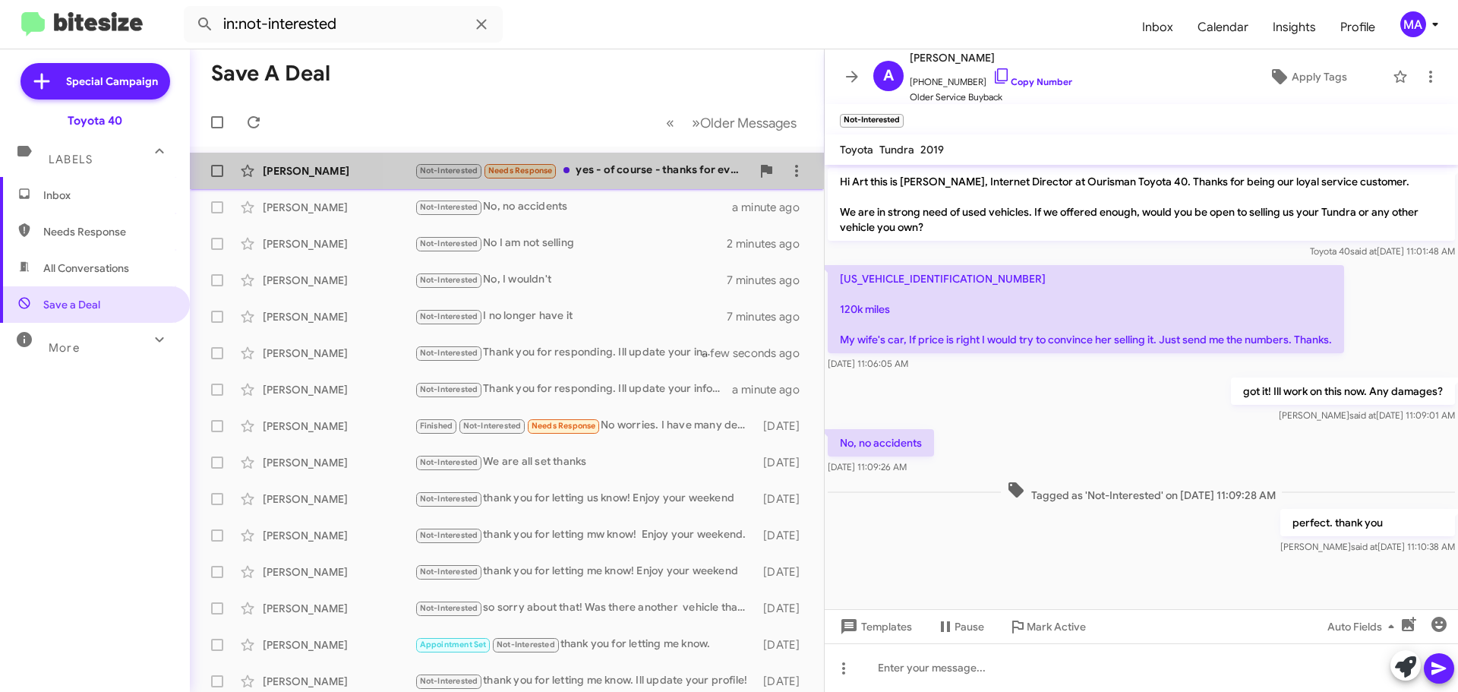
click at [636, 172] on div "Not-Interested Needs Response yes - of course - thanks for everything!" at bounding box center [583, 170] width 336 height 17
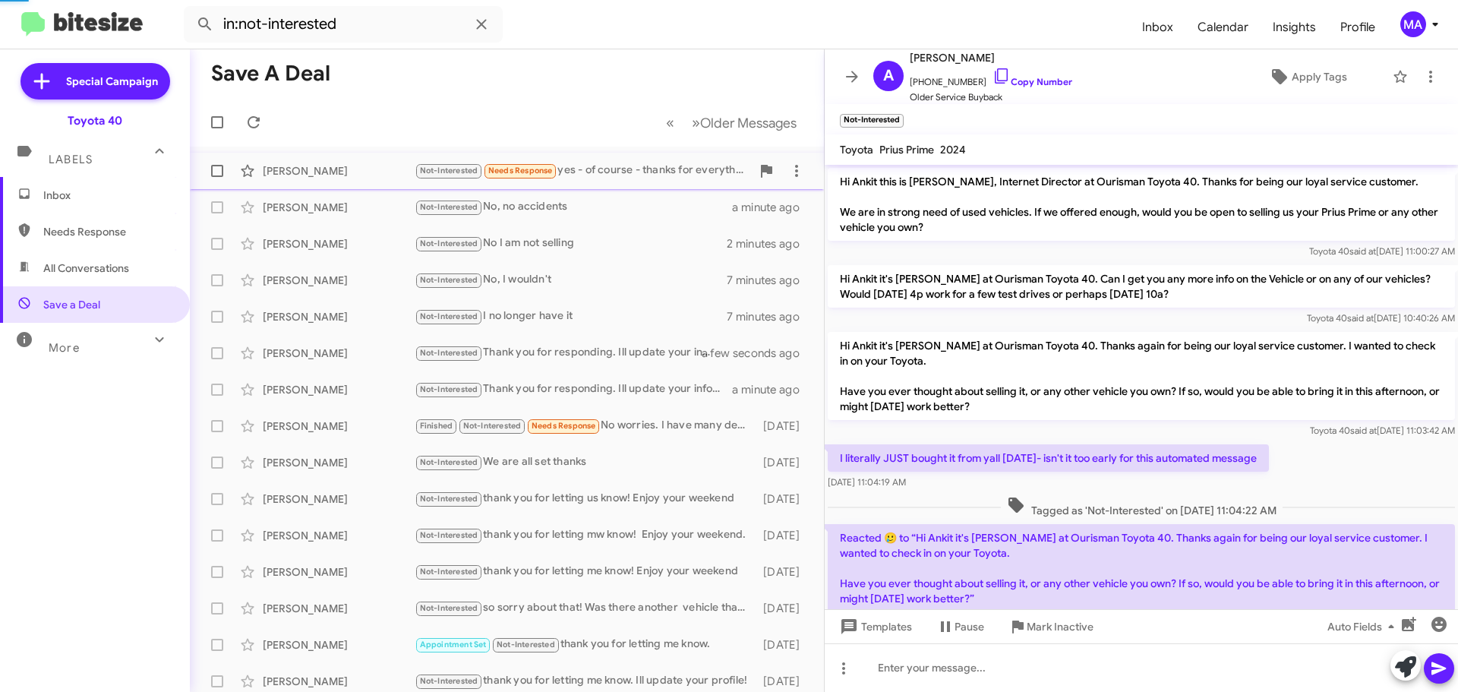
scroll to position [324, 0]
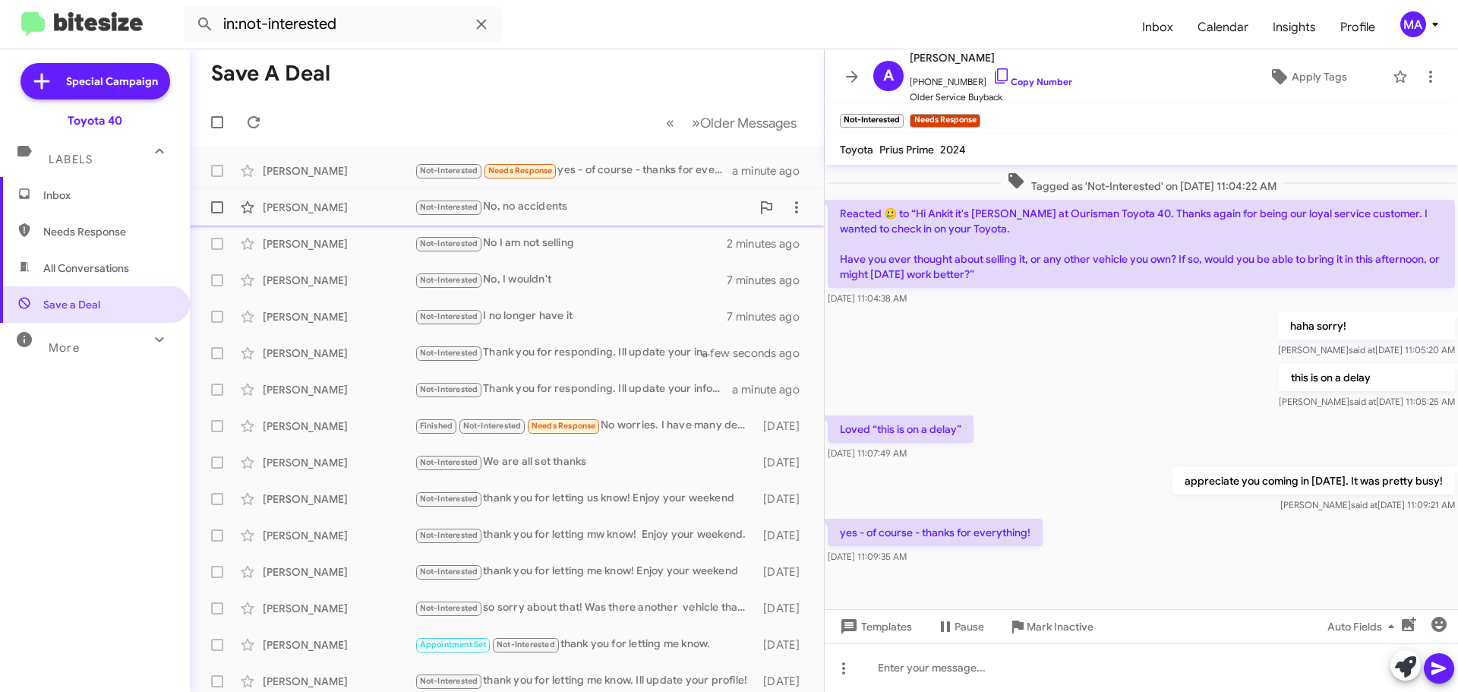
click at [560, 204] on div "Not-Interested No, no accidents" at bounding box center [583, 206] width 336 height 17
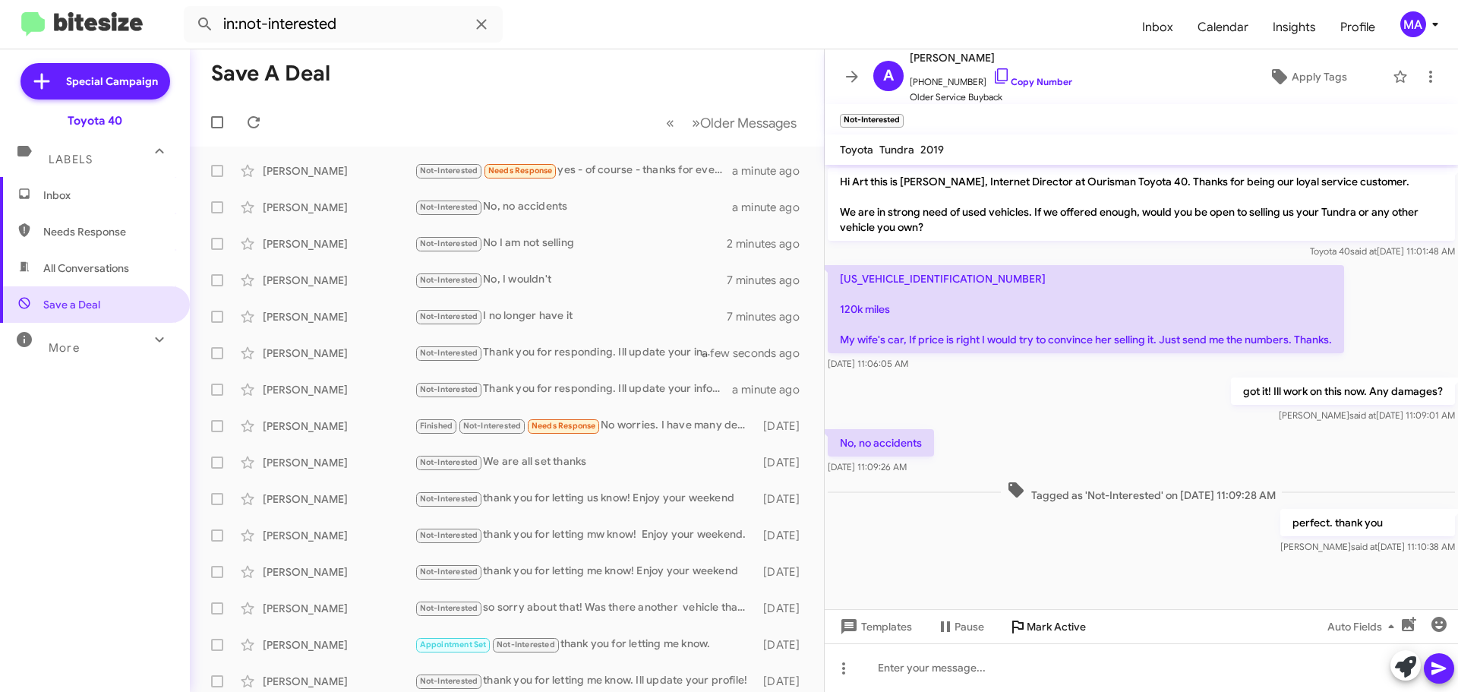
click at [1045, 626] on span "Mark Active" at bounding box center [1056, 626] width 59 height 27
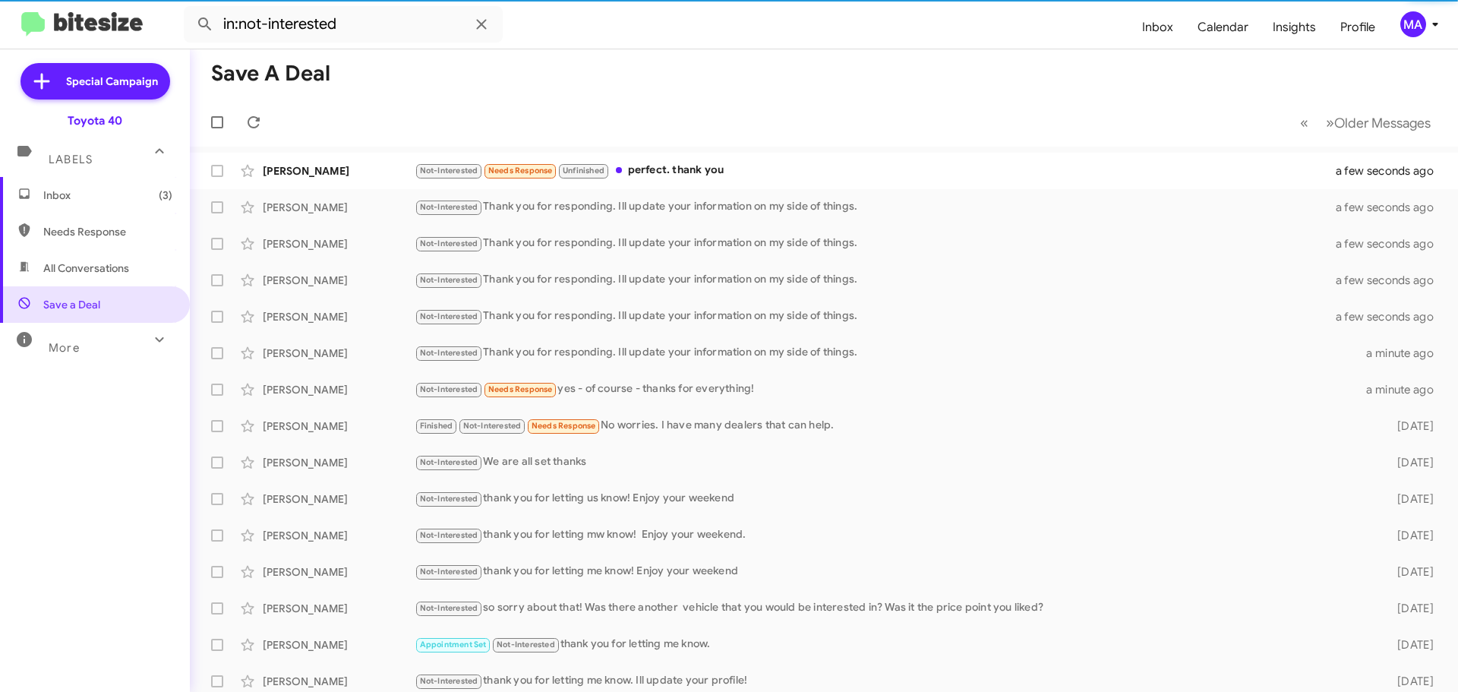
click at [71, 270] on span "All Conversations" at bounding box center [86, 267] width 86 height 15
type input "in:all-conversations"
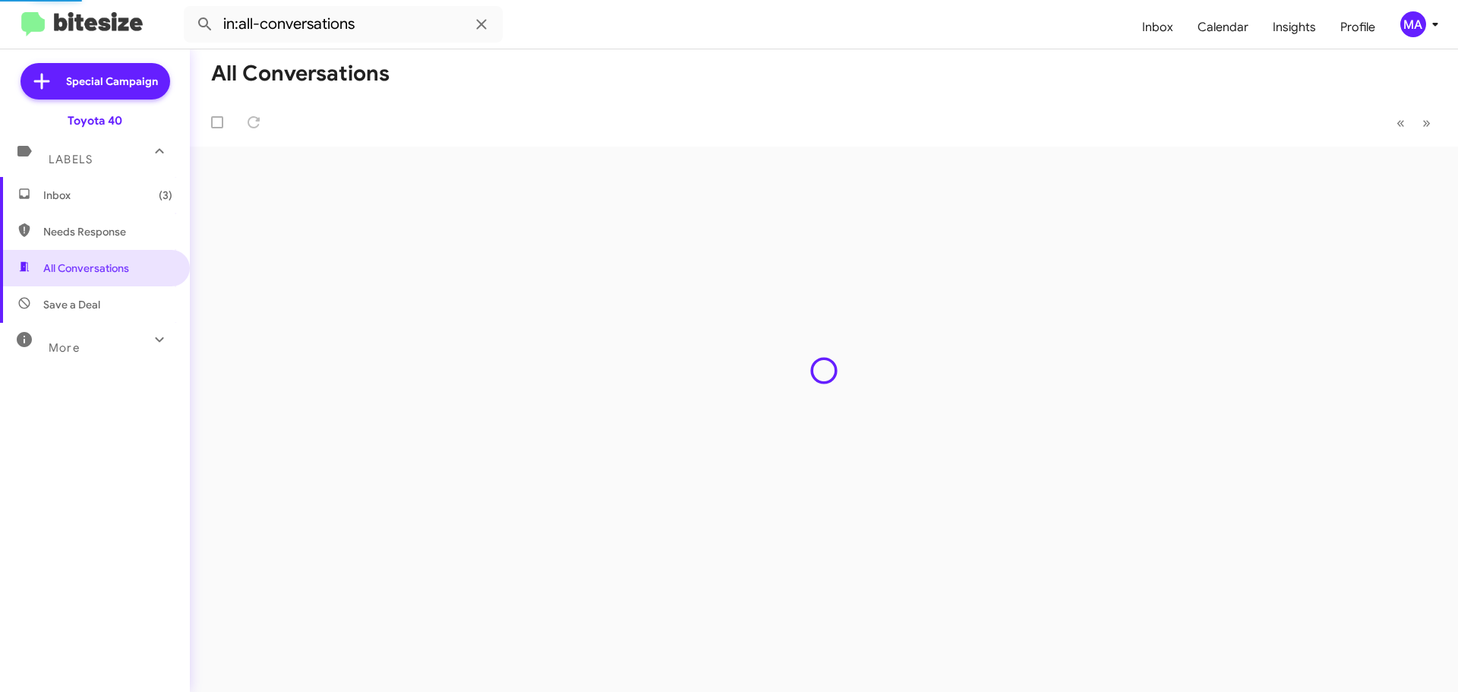
click at [63, 197] on span "Inbox (3)" at bounding box center [107, 195] width 129 height 15
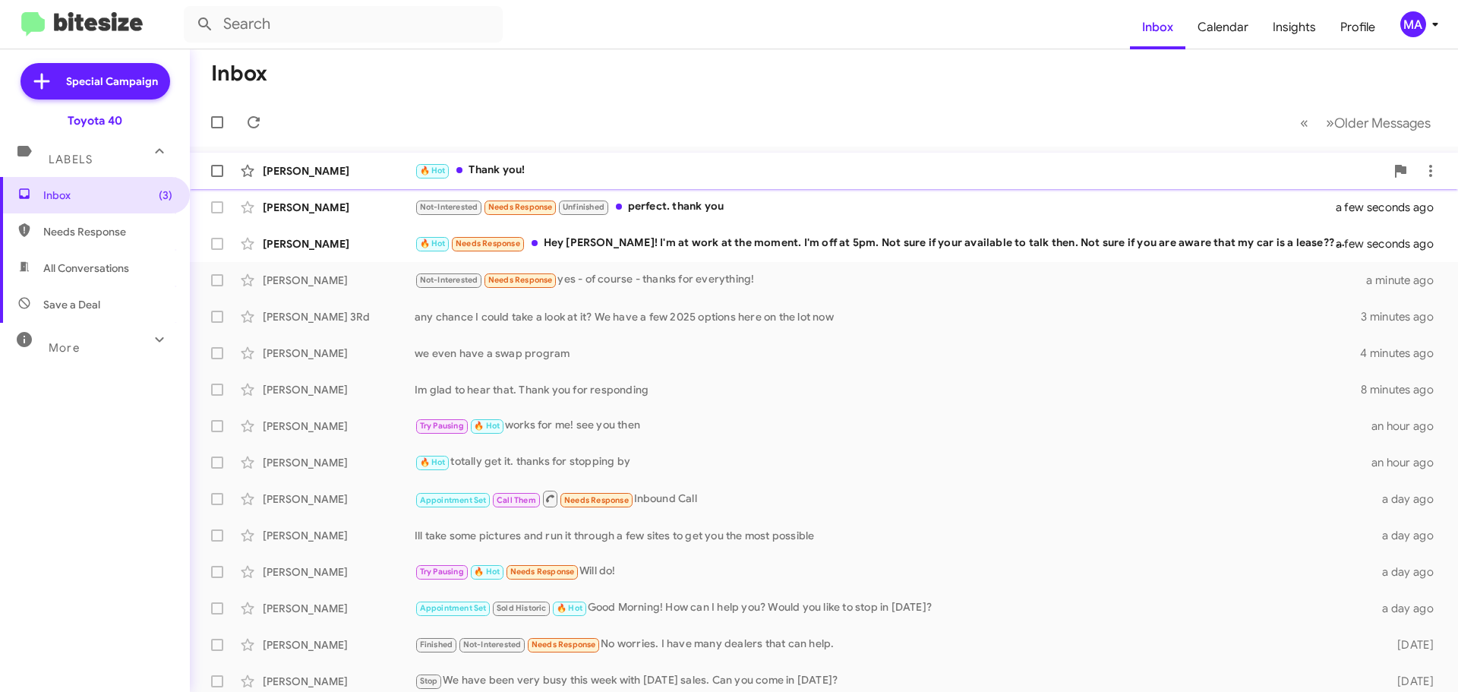
click at [601, 174] on div "🔥 Hot Thank you!" at bounding box center [900, 170] width 970 height 17
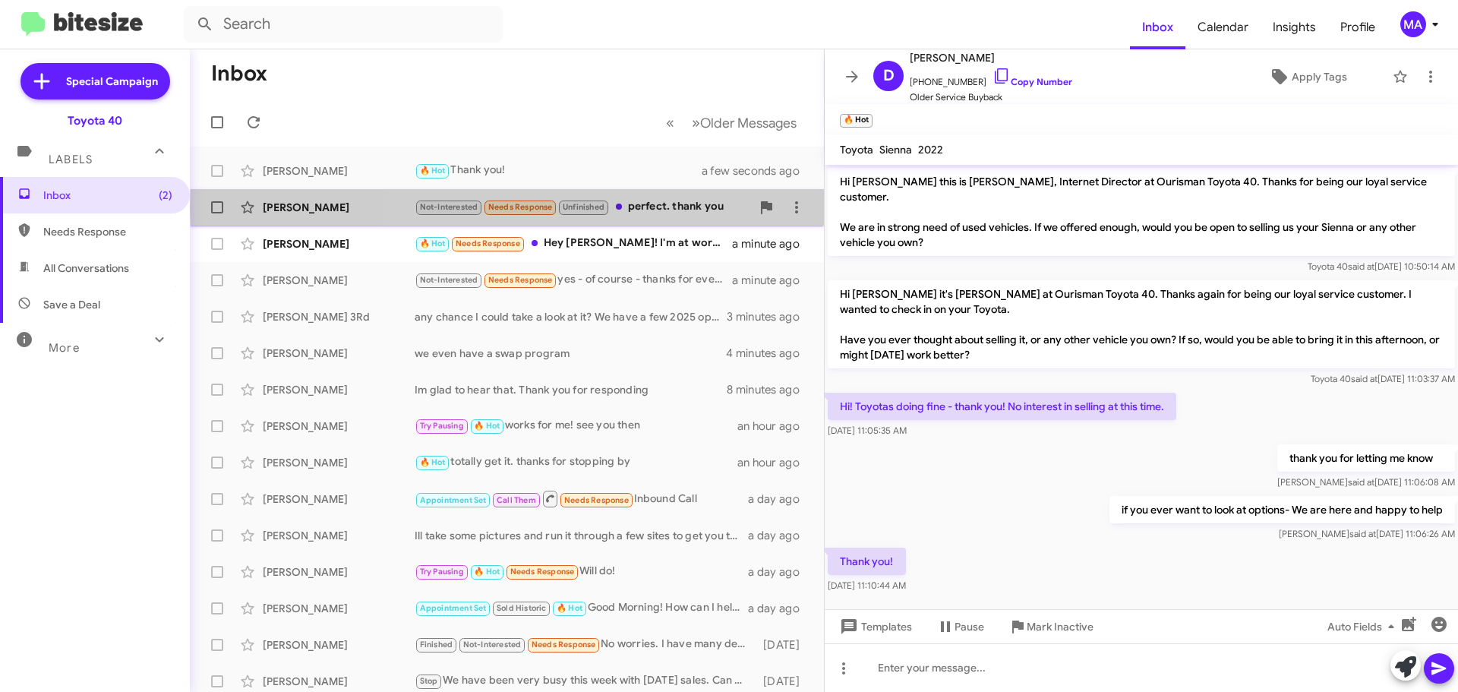
click at [686, 207] on div "Not-Interested Needs Response Unfinished perfect. thank you" at bounding box center [583, 206] width 336 height 17
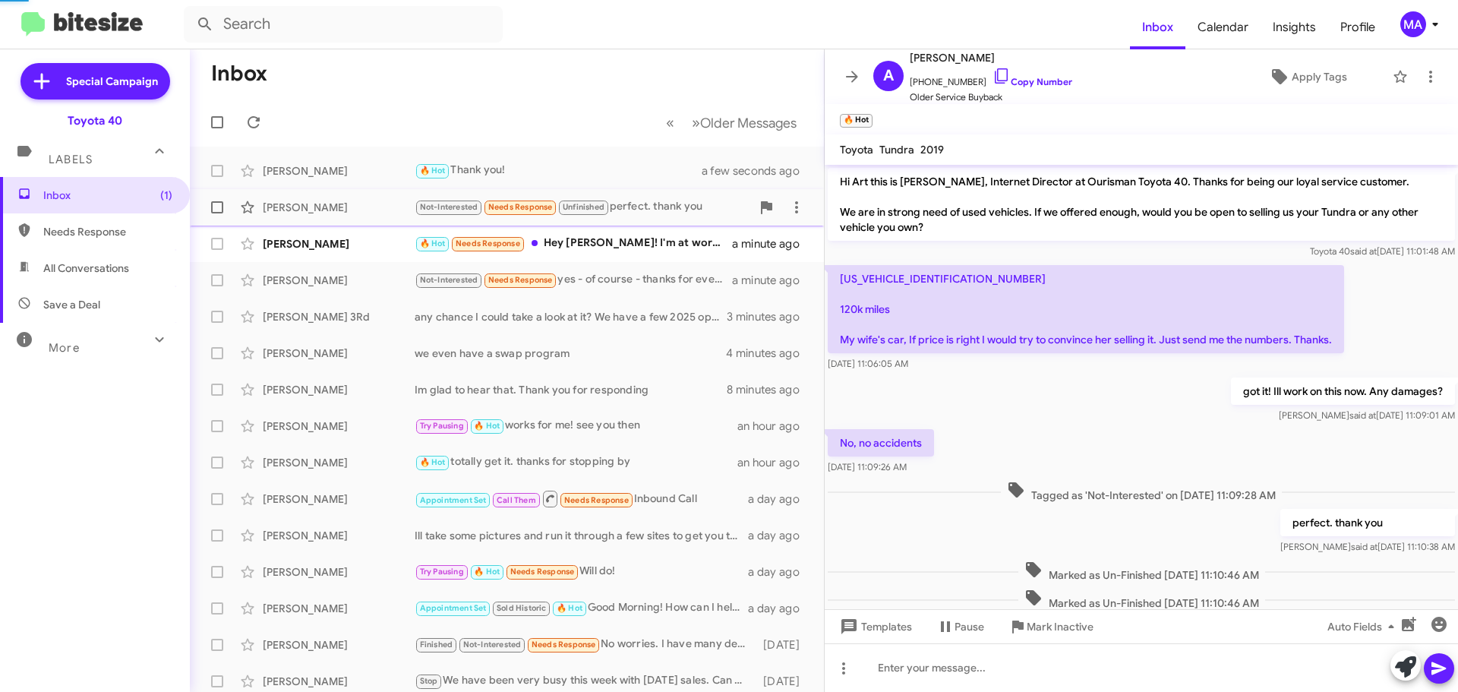
scroll to position [35, 0]
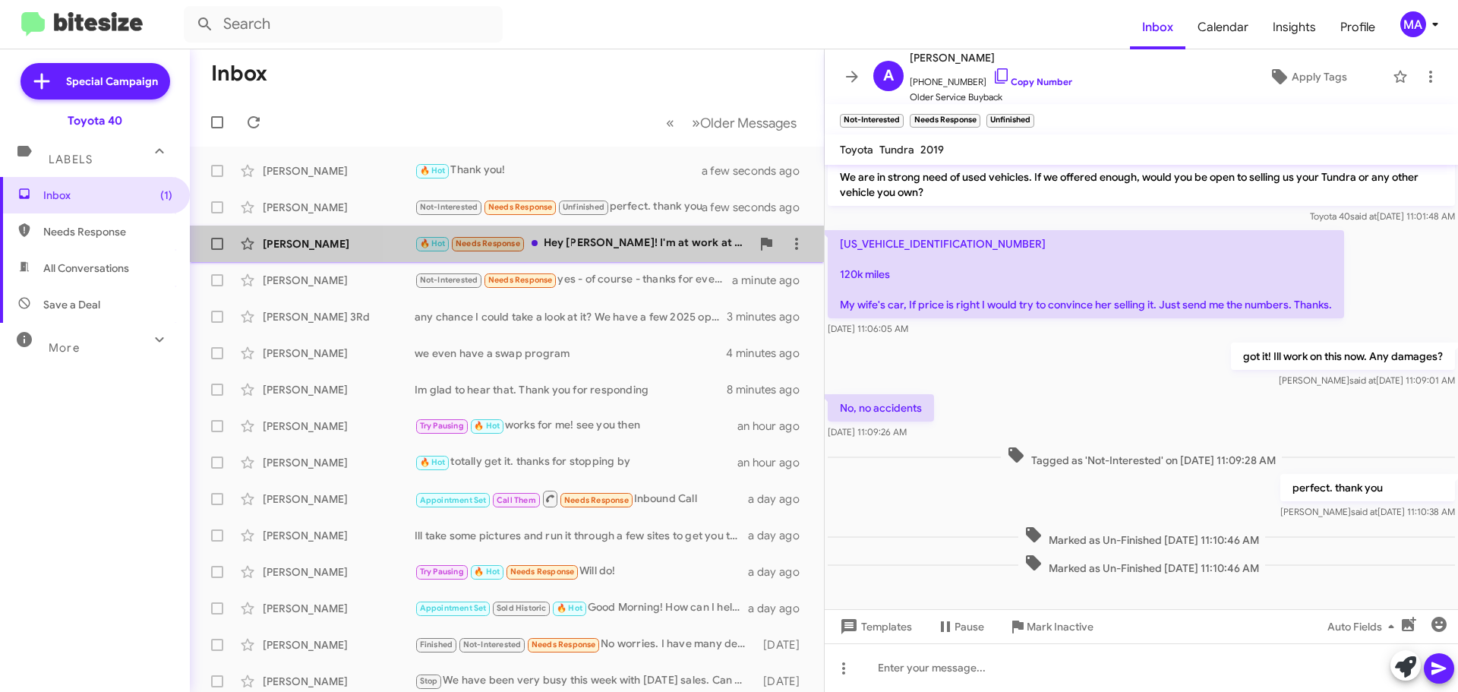
click at [617, 245] on div "🔥 Hot Needs Response Hey Morgan! I'm at work at the moment. I'm off at 5pm. Not…" at bounding box center [583, 243] width 336 height 17
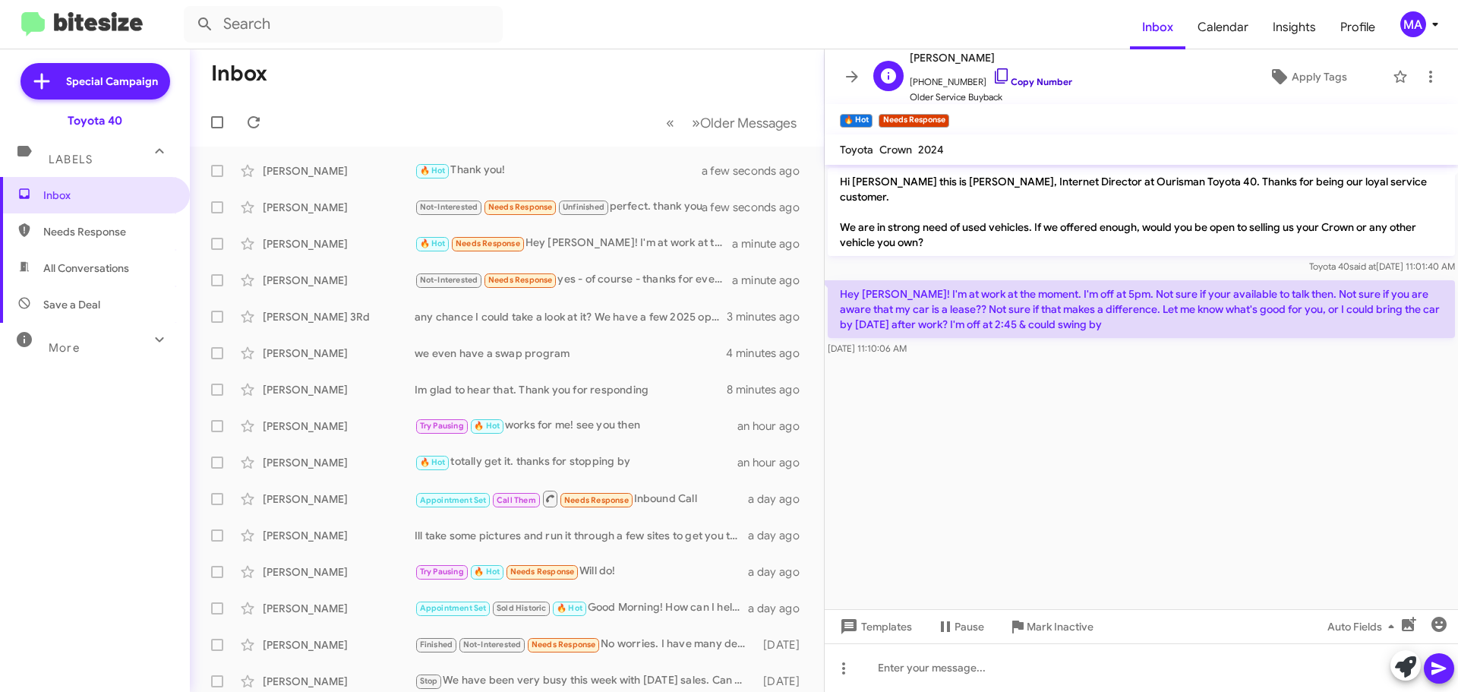
click at [992, 77] on icon at bounding box center [1001, 76] width 18 height 18
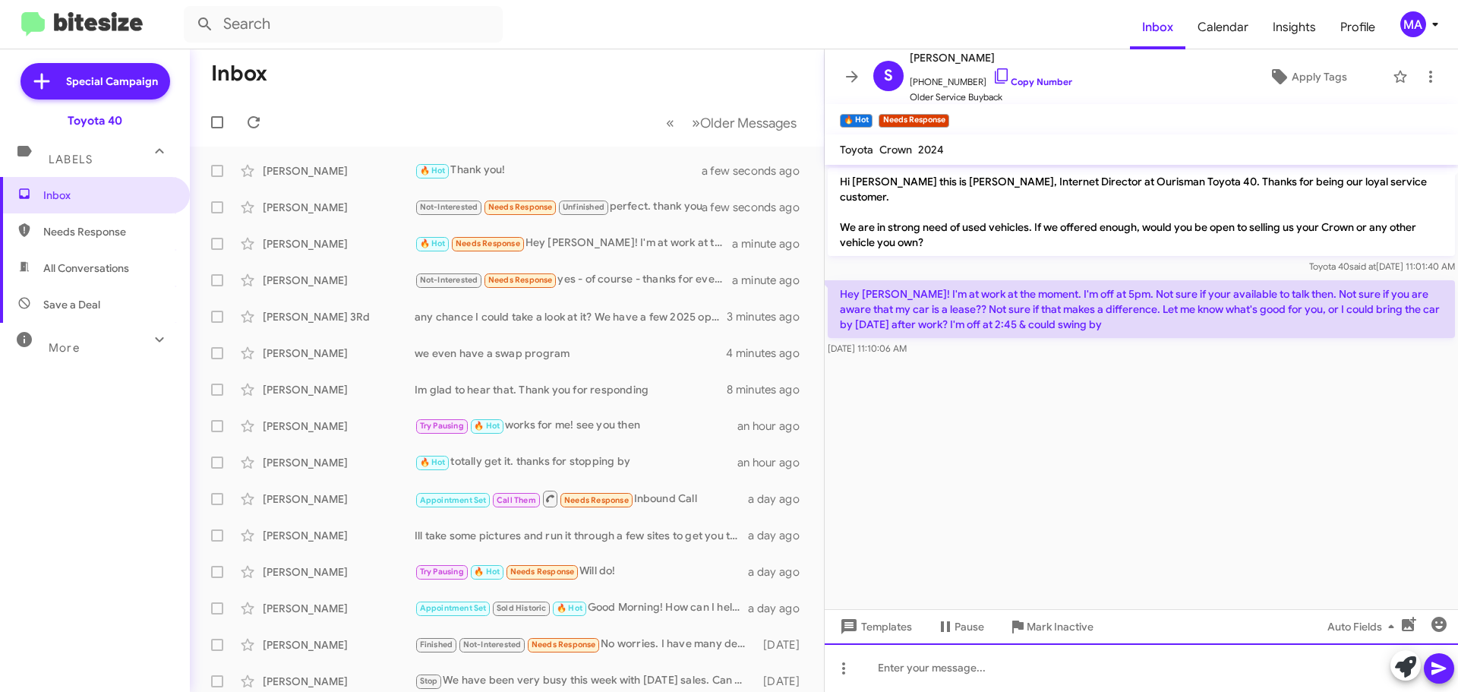
click at [989, 655] on div at bounding box center [1141, 667] width 633 height 49
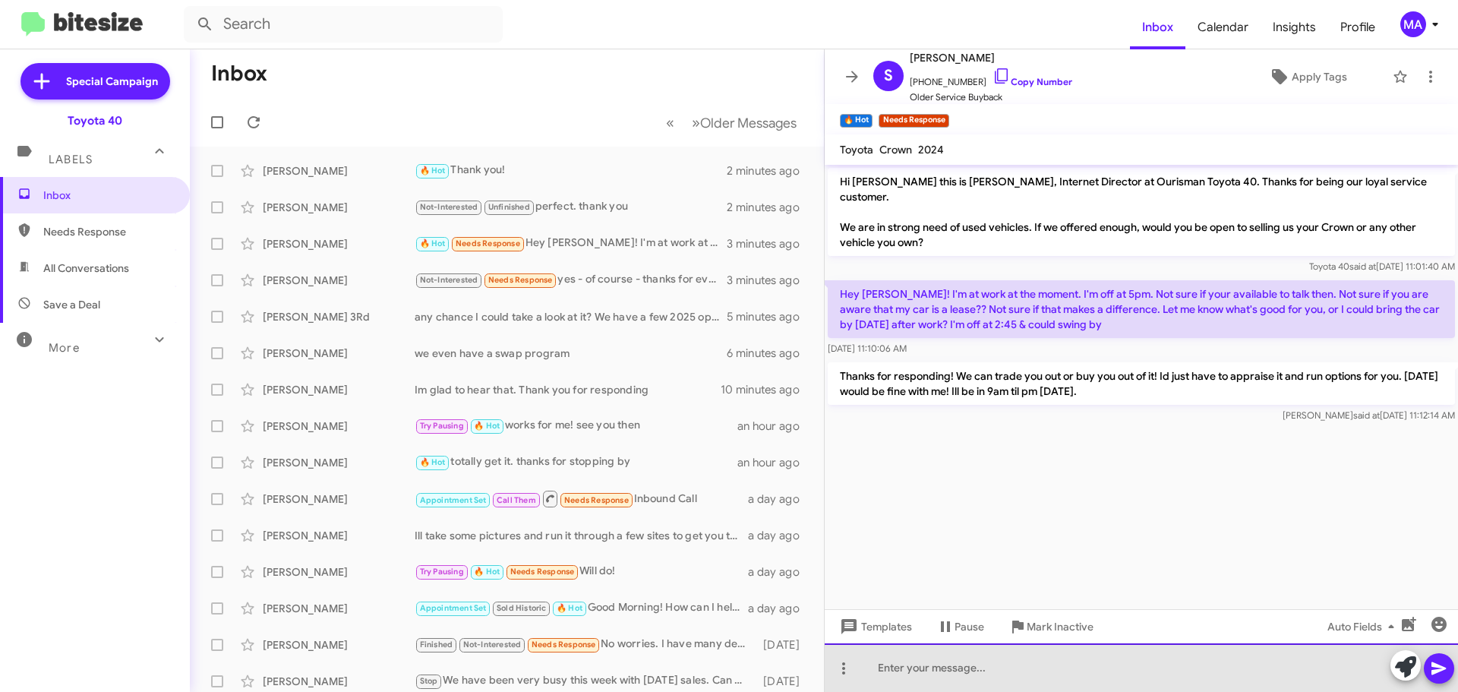
click at [967, 670] on div at bounding box center [1141, 667] width 633 height 49
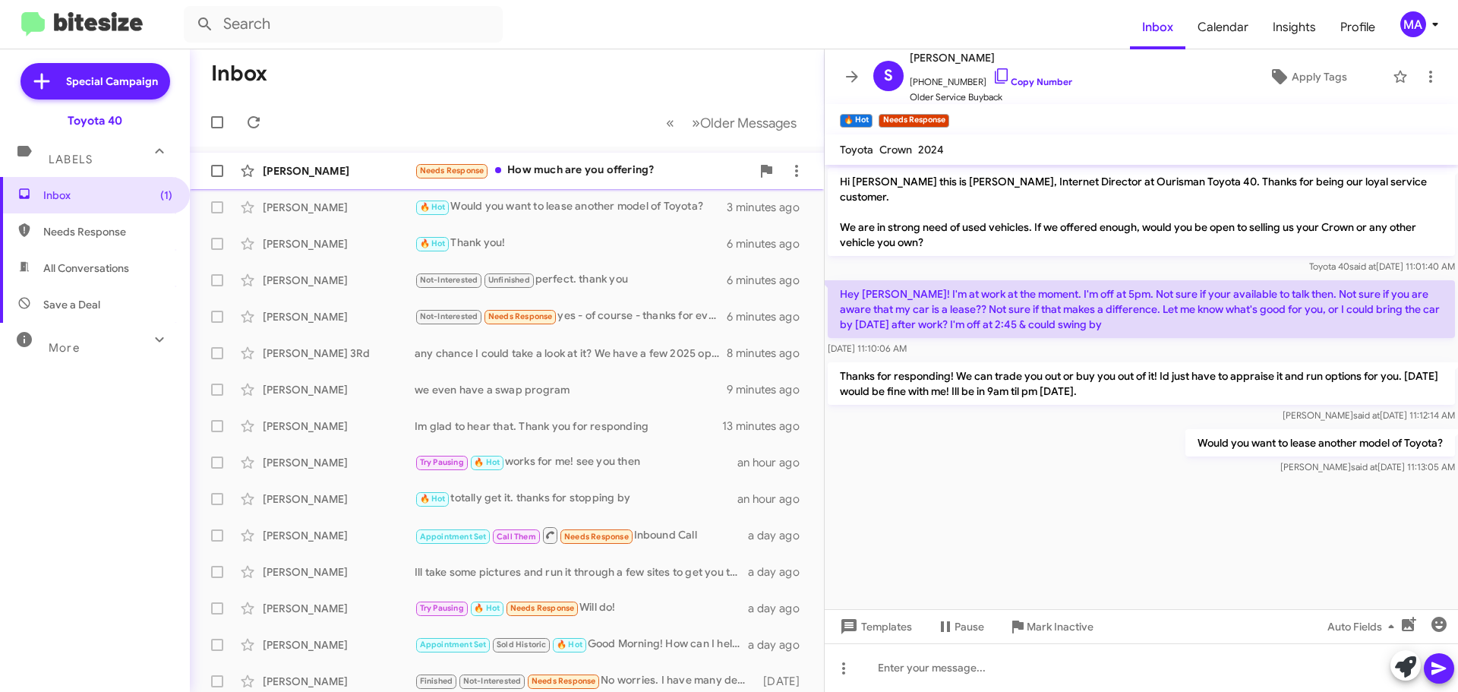
click at [568, 172] on div "Needs Response How much are you offering?" at bounding box center [583, 170] width 336 height 17
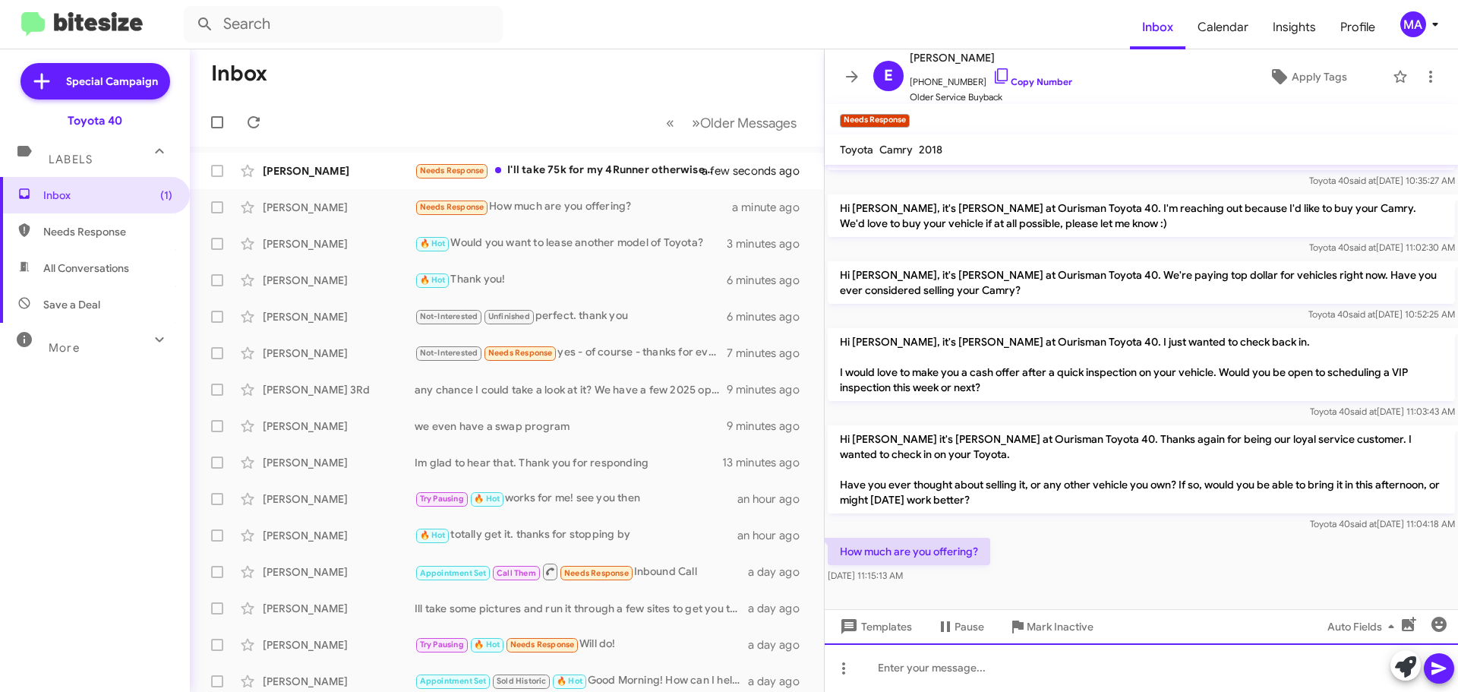
click at [994, 673] on div at bounding box center [1141, 667] width 633 height 49
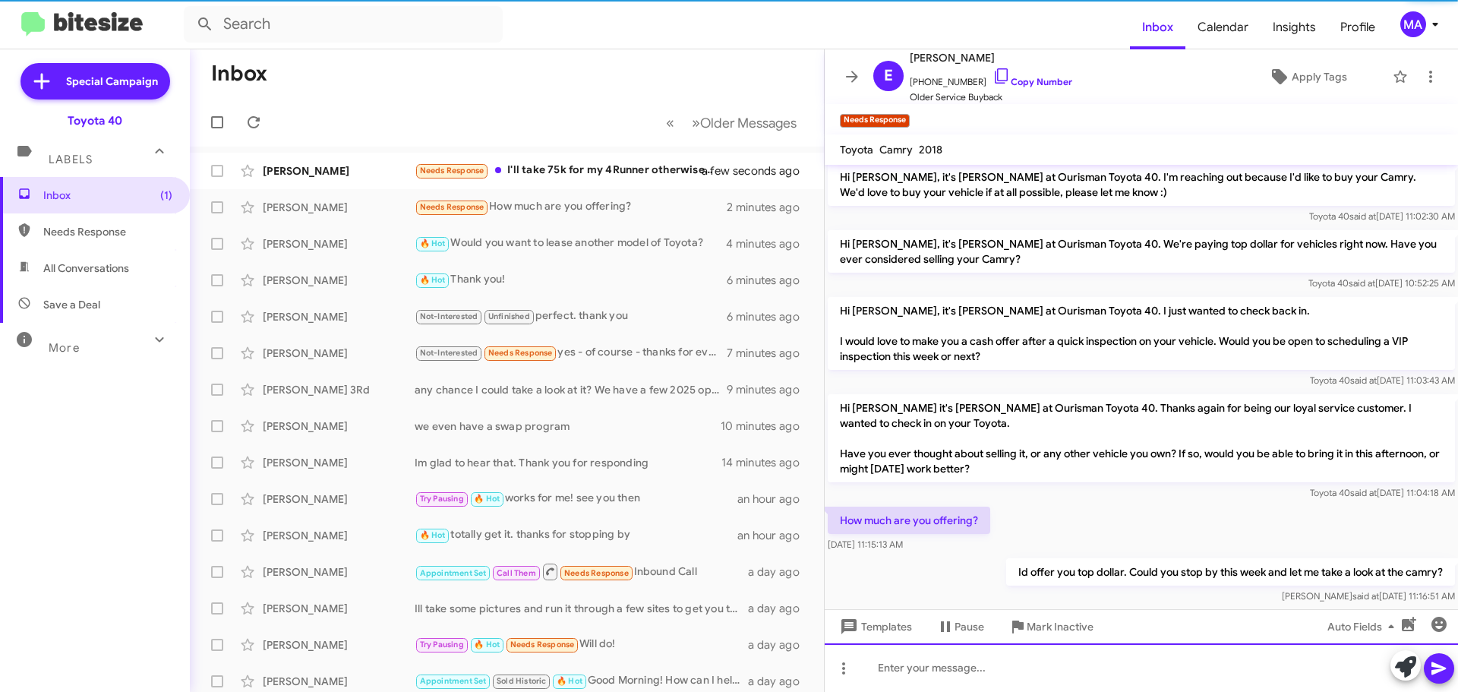
scroll to position [156, 0]
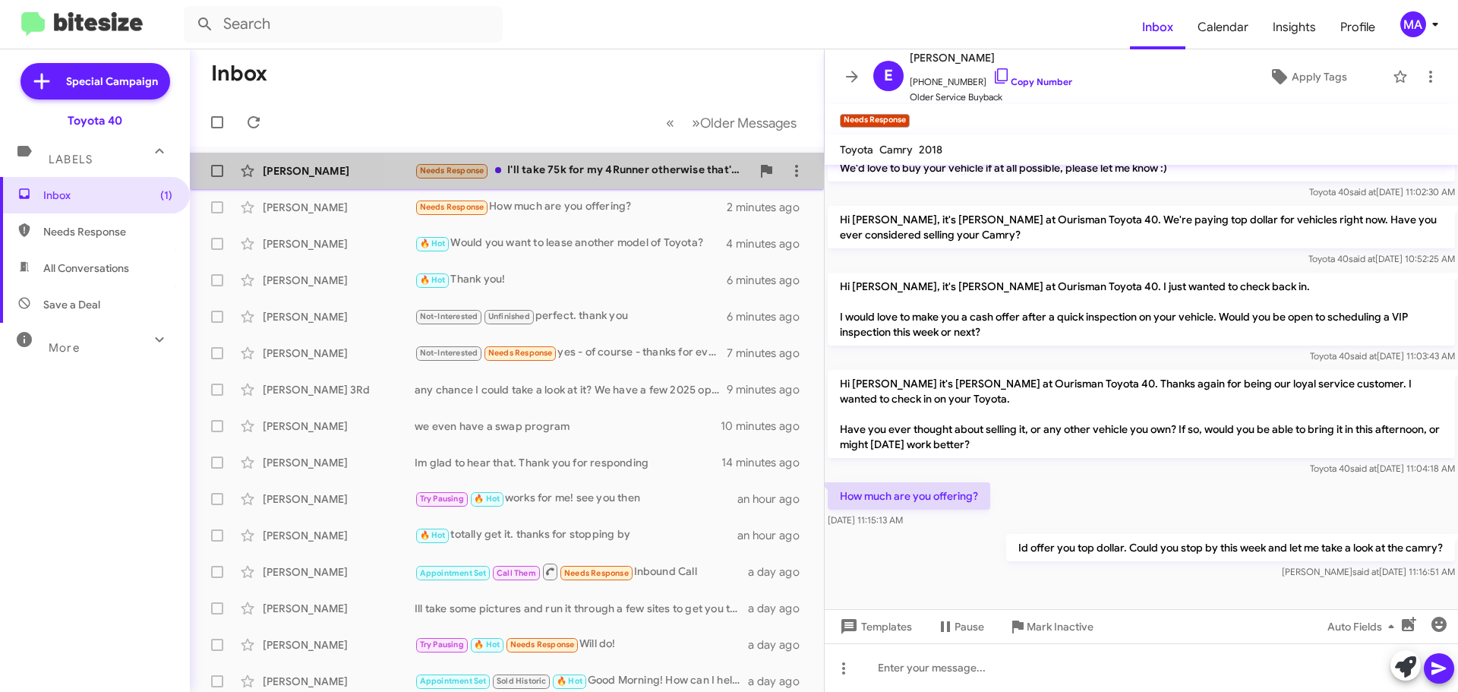
click at [618, 167] on div "Needs Response I'll take 75k for my 4Runner otherwise that's a no from me dawg" at bounding box center [583, 170] width 336 height 17
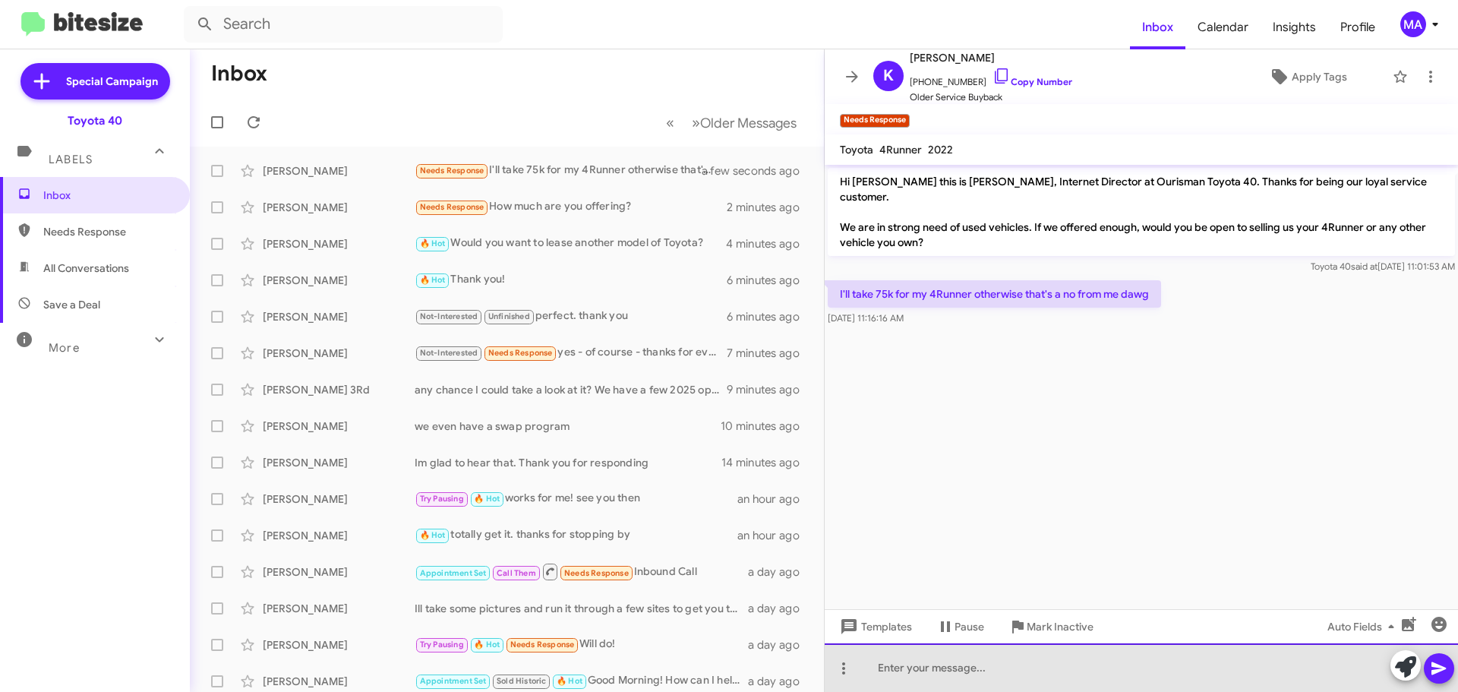
click at [949, 665] on div at bounding box center [1141, 667] width 633 height 49
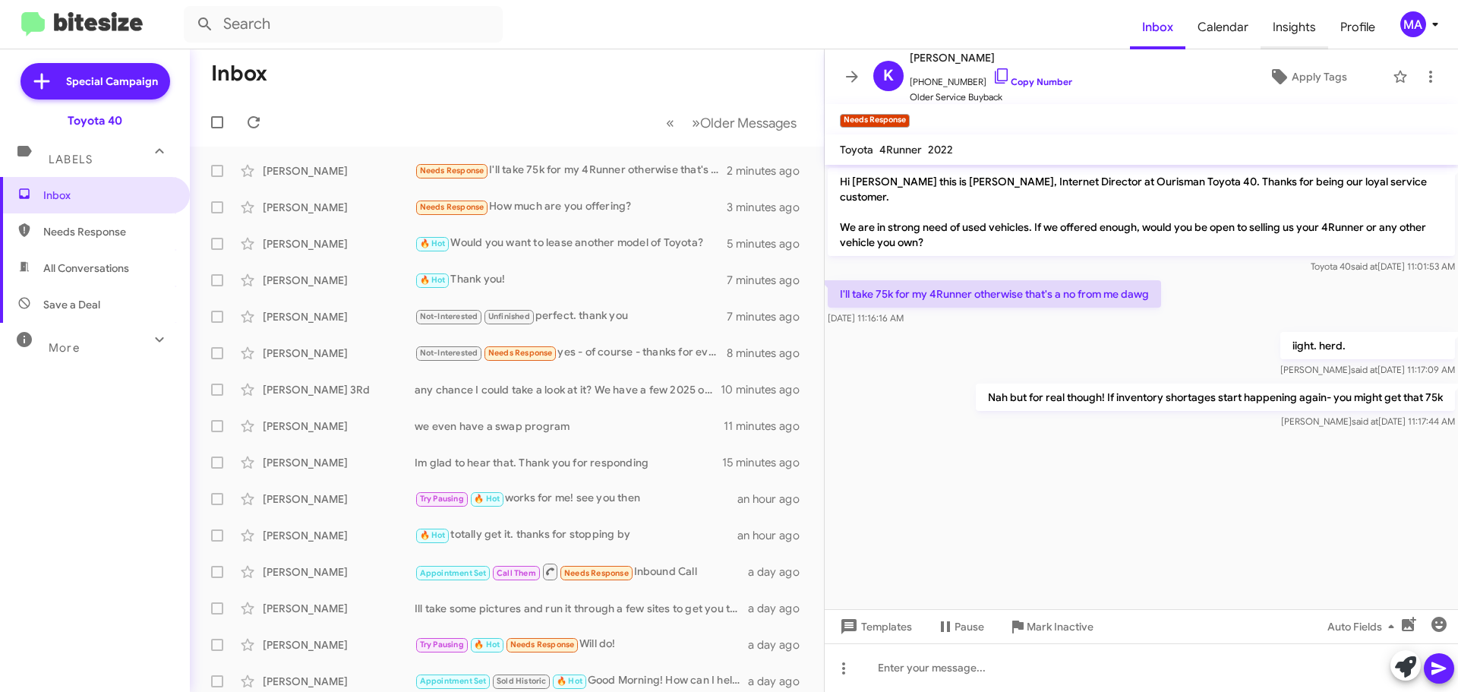
click at [1289, 31] on span "Insights" at bounding box center [1295, 27] width 68 height 44
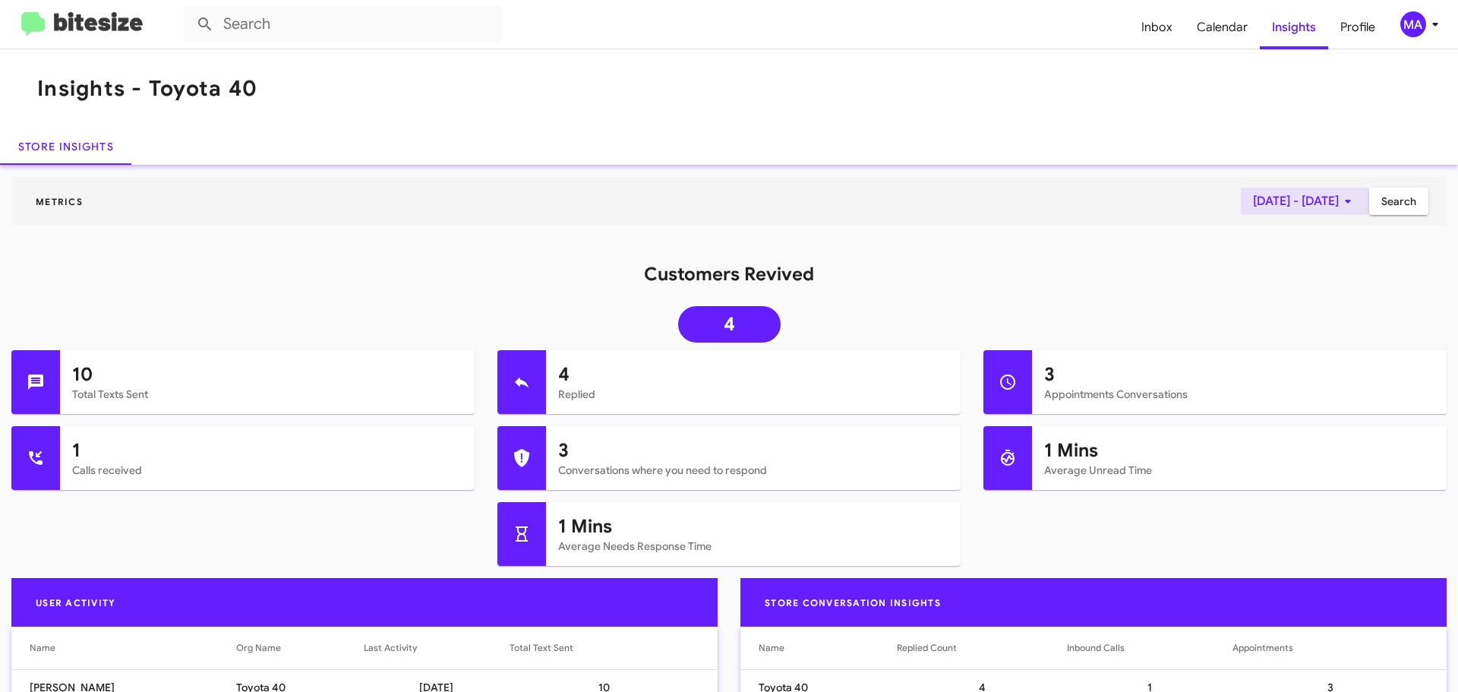
click at [1345, 200] on icon at bounding box center [1347, 202] width 5 height 4
click at [1311, 254] on button "Previous month" at bounding box center [1309, 253] width 30 height 30
click at [1306, 321] on div "1" at bounding box center [1306, 321] width 27 height 27
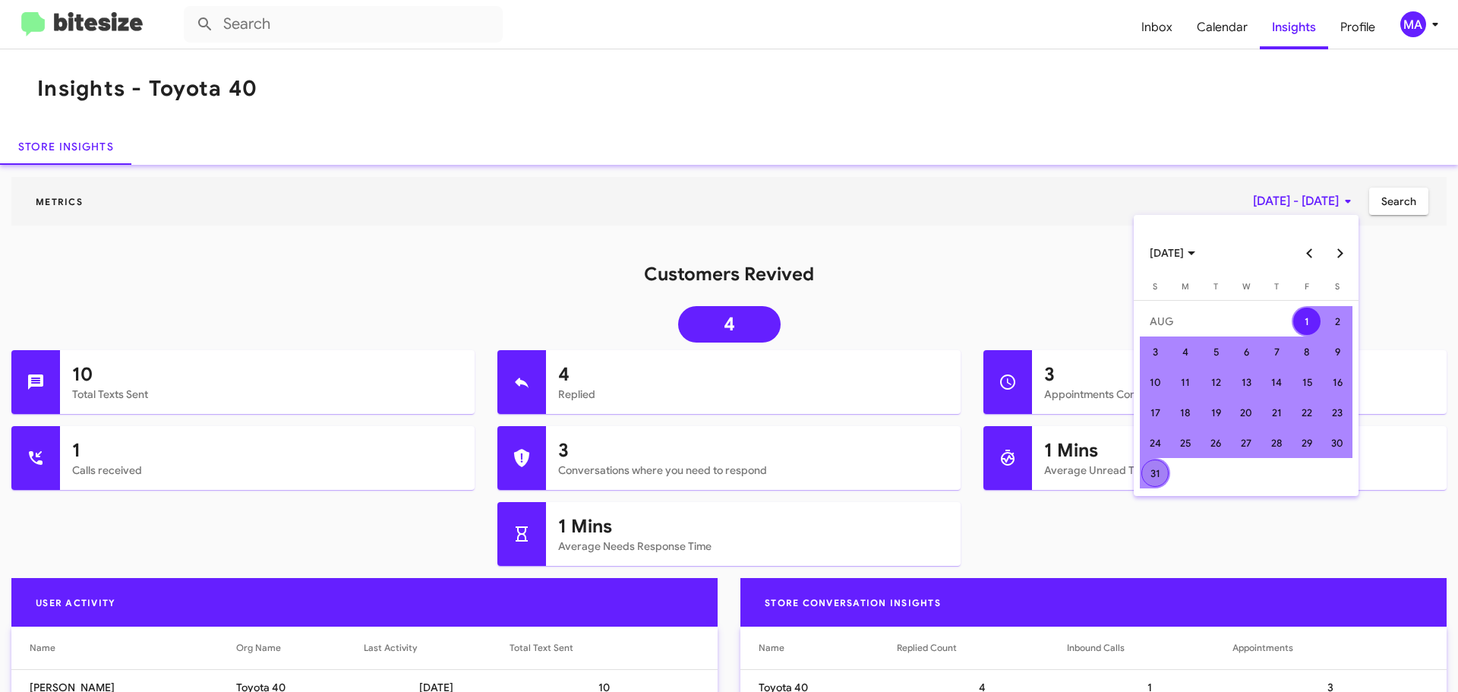
click at [1153, 473] on div "31" at bounding box center [1154, 472] width 27 height 27
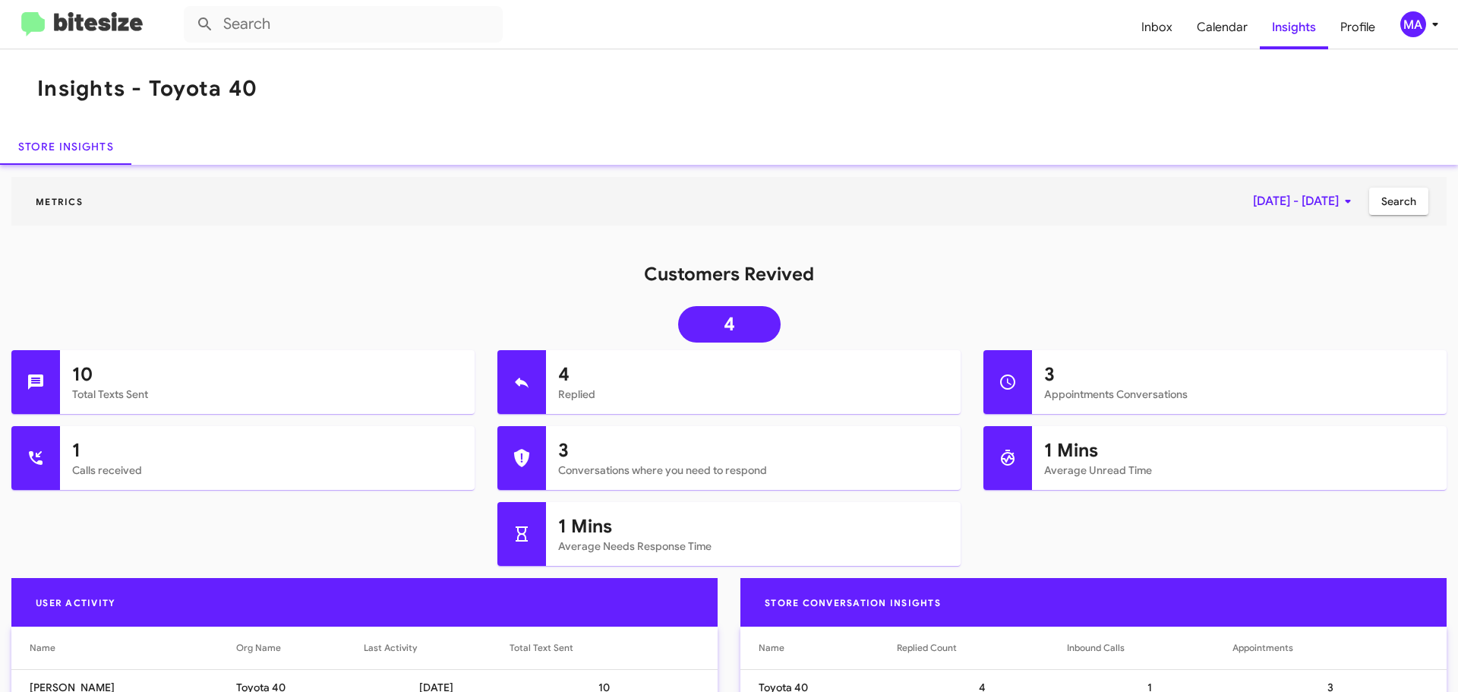
click at [1387, 201] on span "Search" at bounding box center [1398, 201] width 35 height 27
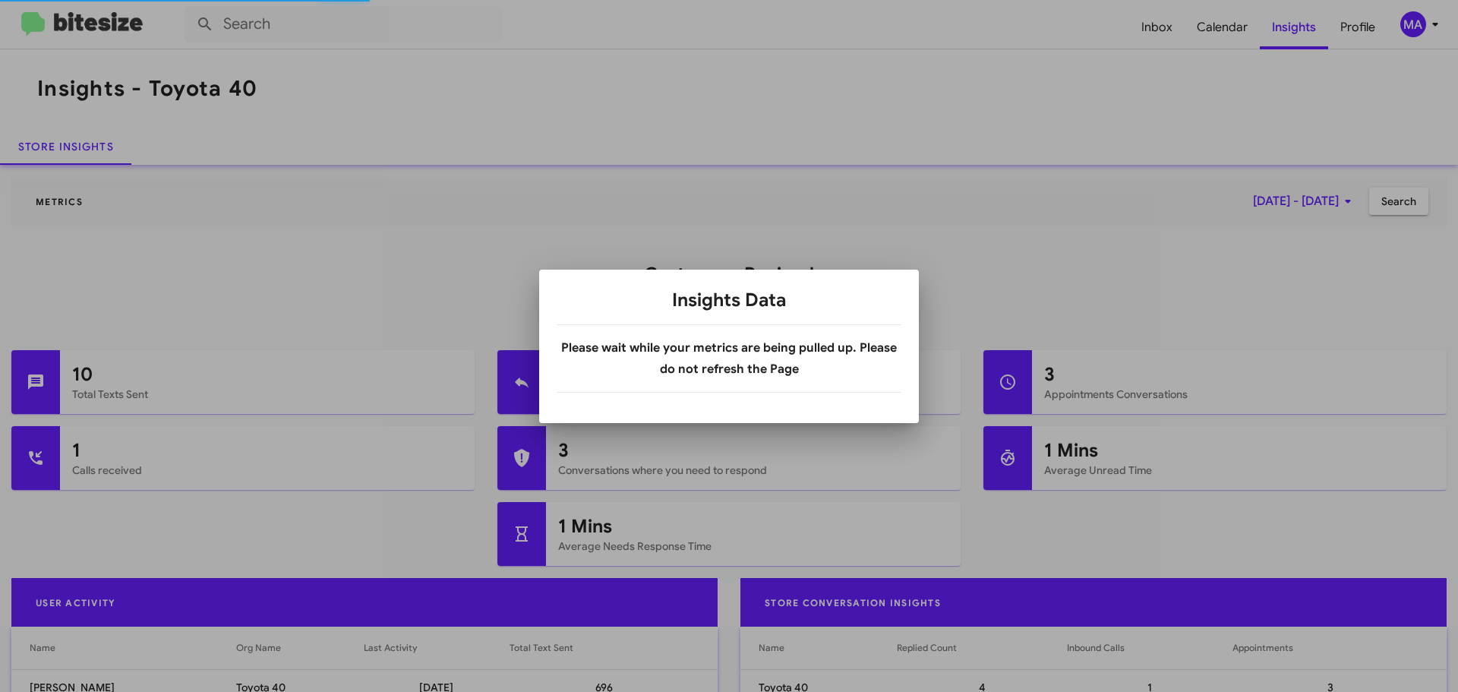
click at [1201, 317] on div at bounding box center [729, 346] width 1458 height 692
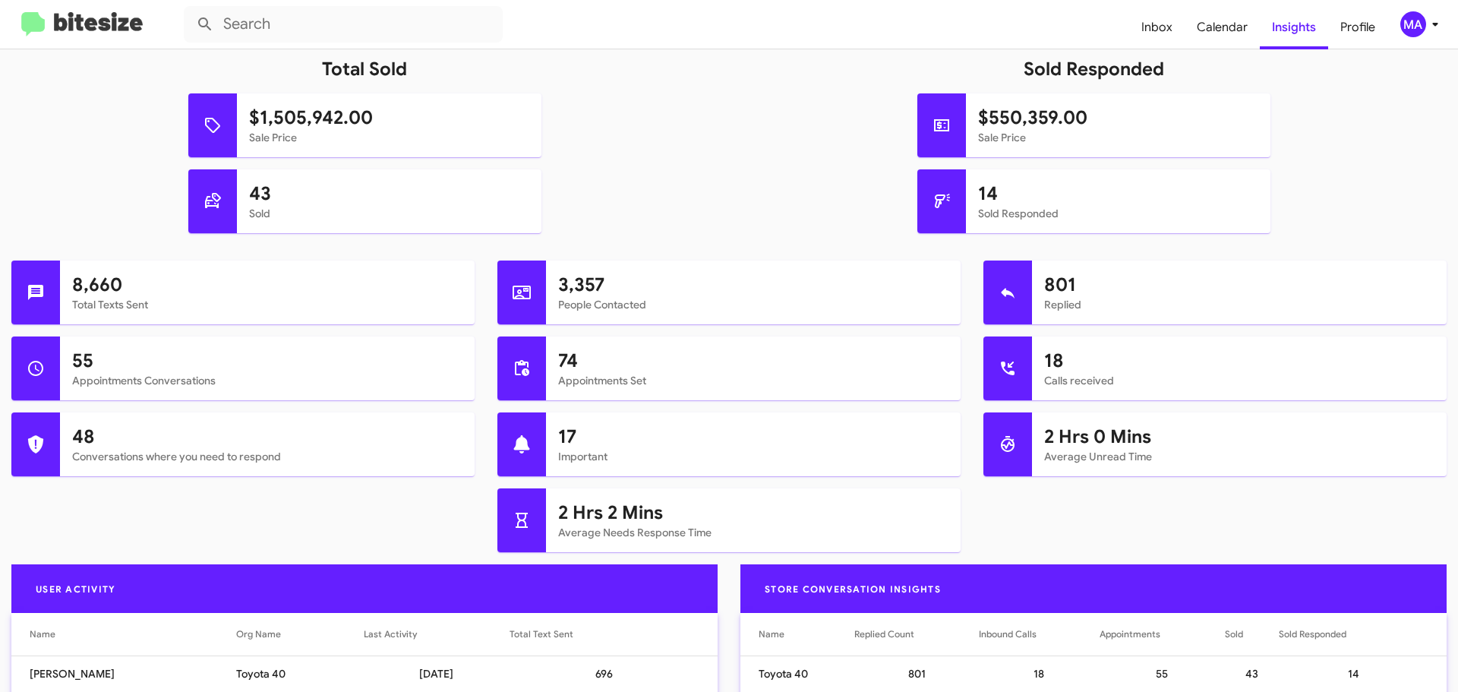
scroll to position [304, 0]
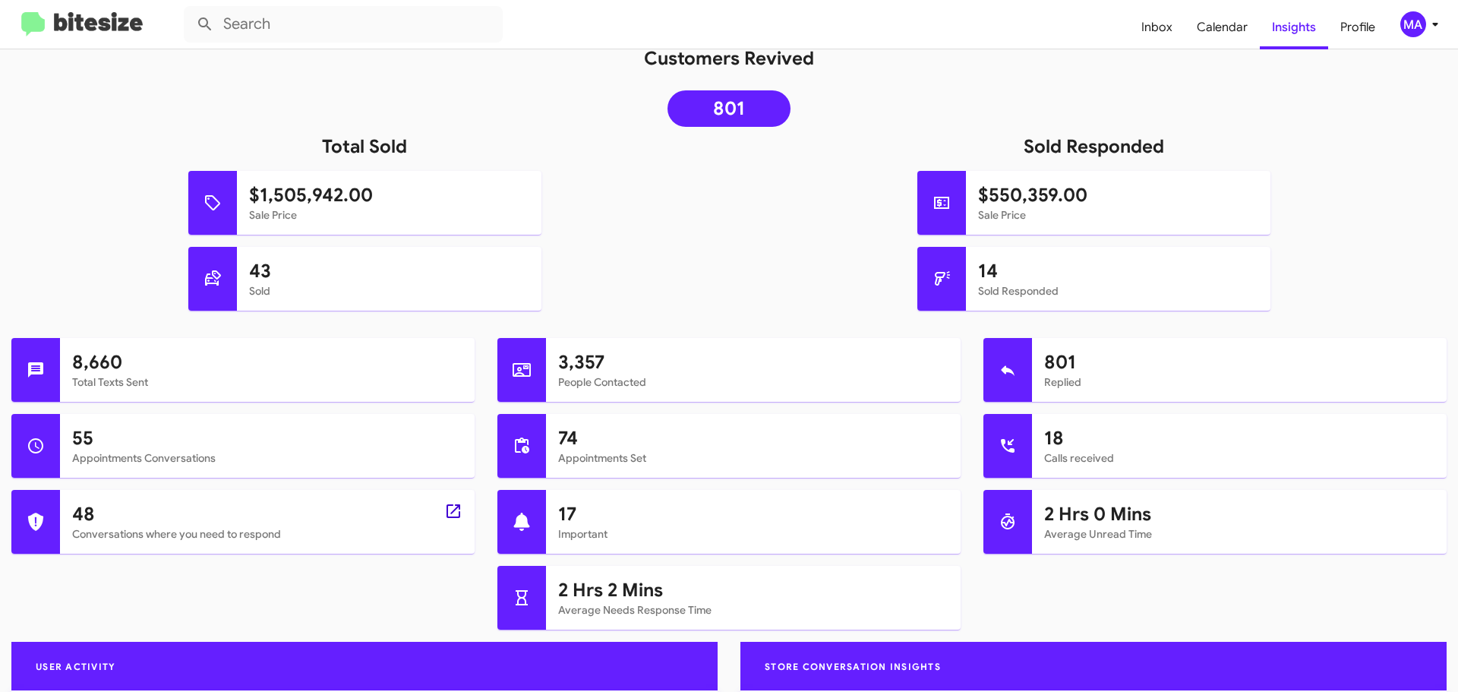
click at [448, 512] on icon at bounding box center [454, 511] width 14 height 14
type input "in:needs-response"
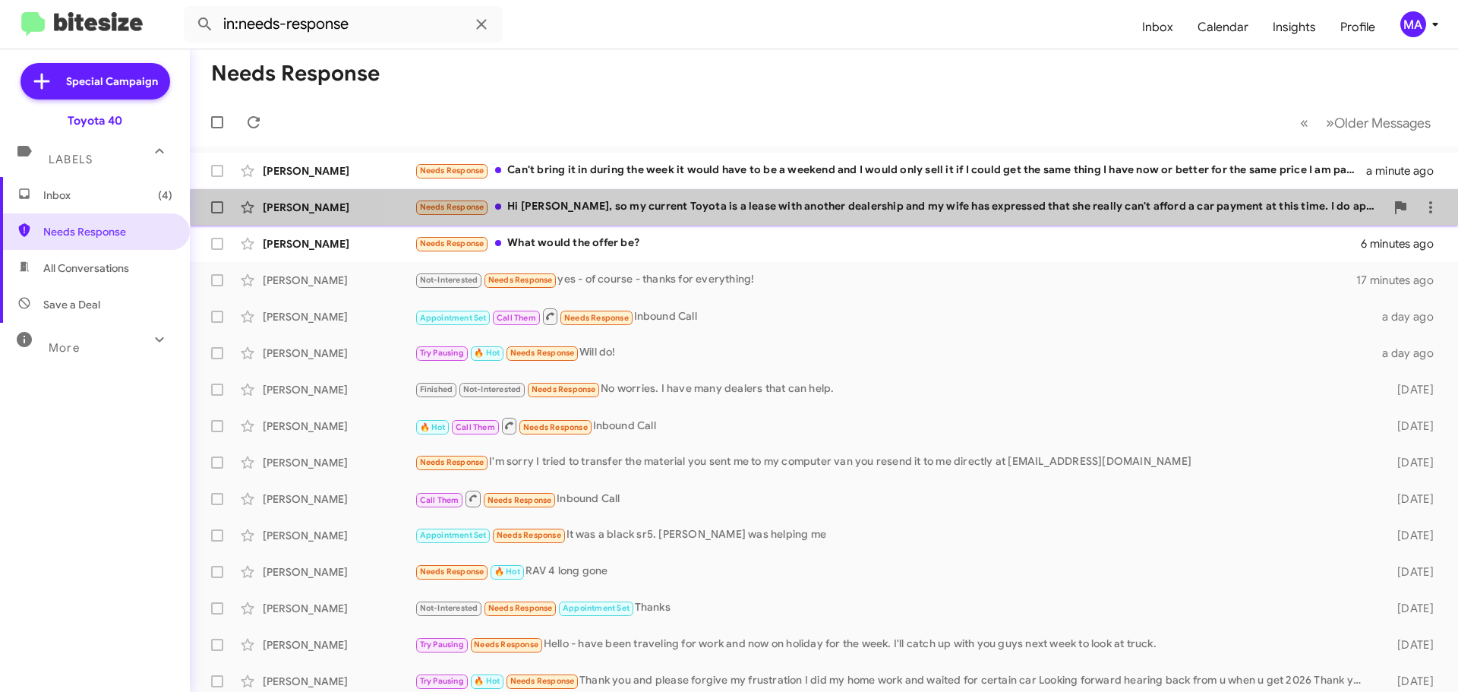
click at [893, 204] on div "Needs Response Hi Morgan, so my current Toyota is a lease with another dealersh…" at bounding box center [900, 206] width 970 height 17
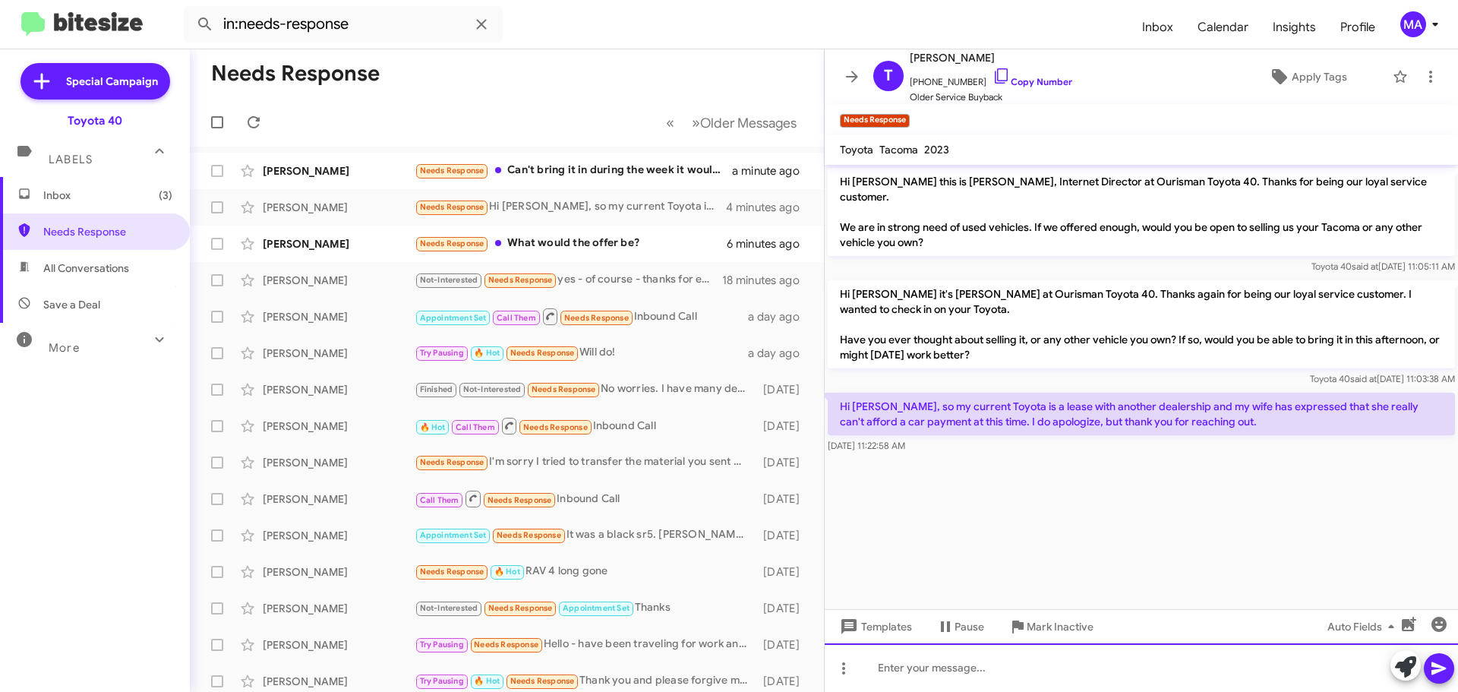
click at [964, 674] on div at bounding box center [1141, 667] width 633 height 49
click at [1020, 665] on div "Hey! No problem at all." at bounding box center [1141, 667] width 633 height 49
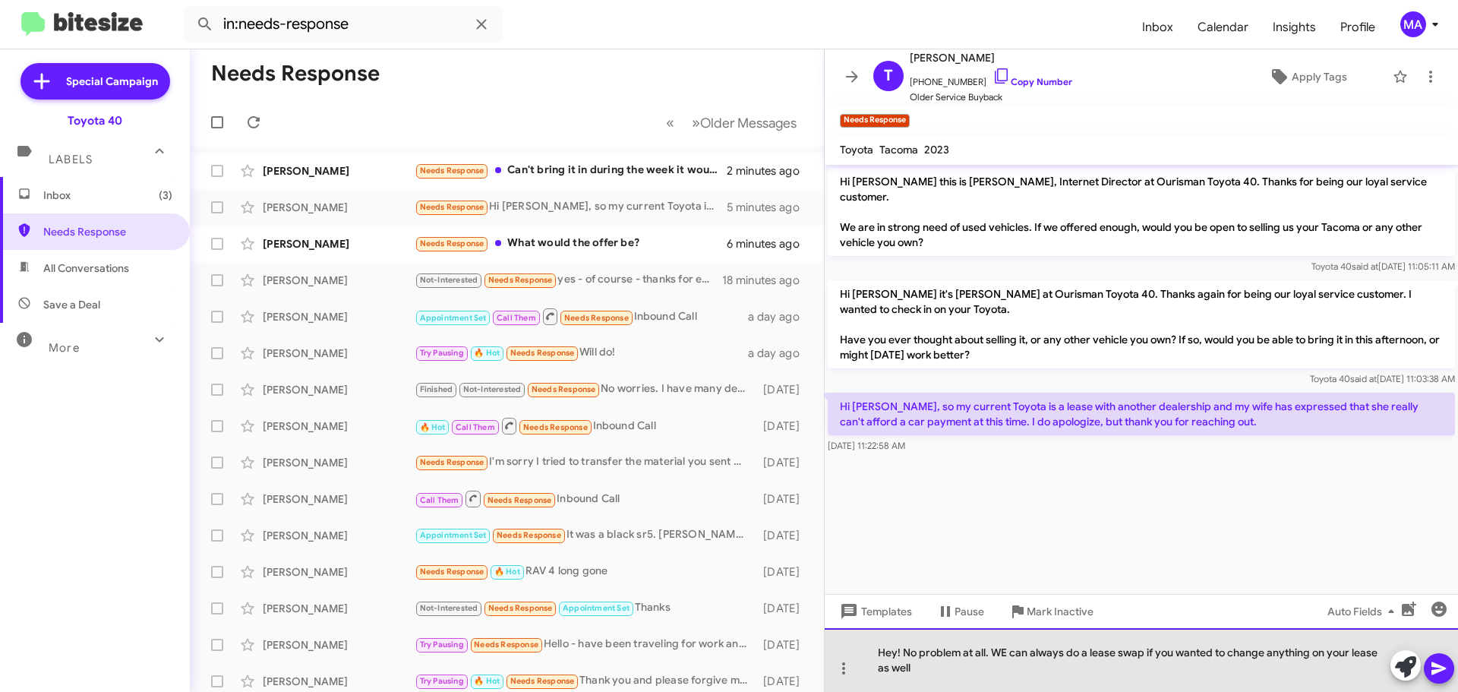
click at [1008, 655] on div "Hey! No problem at all. WE can always do a lease swap if you wanted to change a…" at bounding box center [1141, 660] width 633 height 64
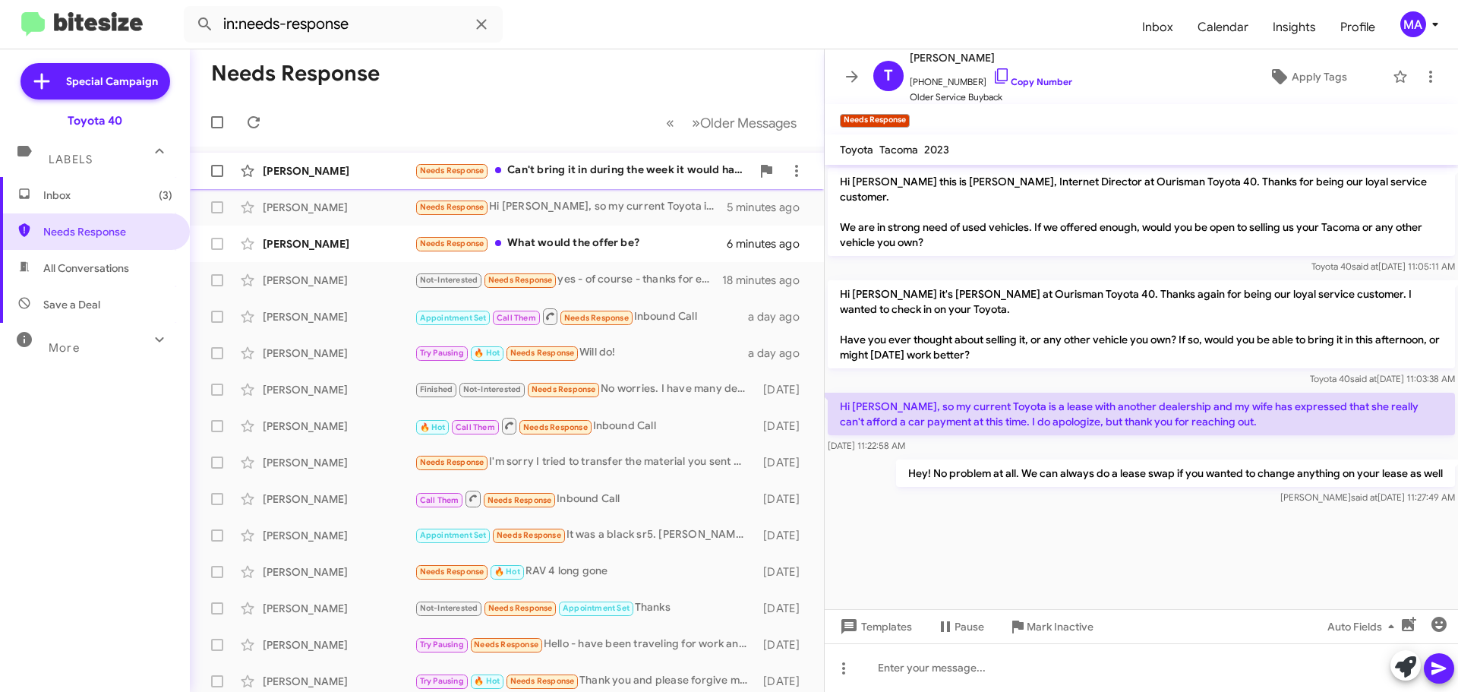
click at [592, 175] on div "Needs Response Can't bring it in during the week it would have to be a weekend …" at bounding box center [583, 170] width 336 height 17
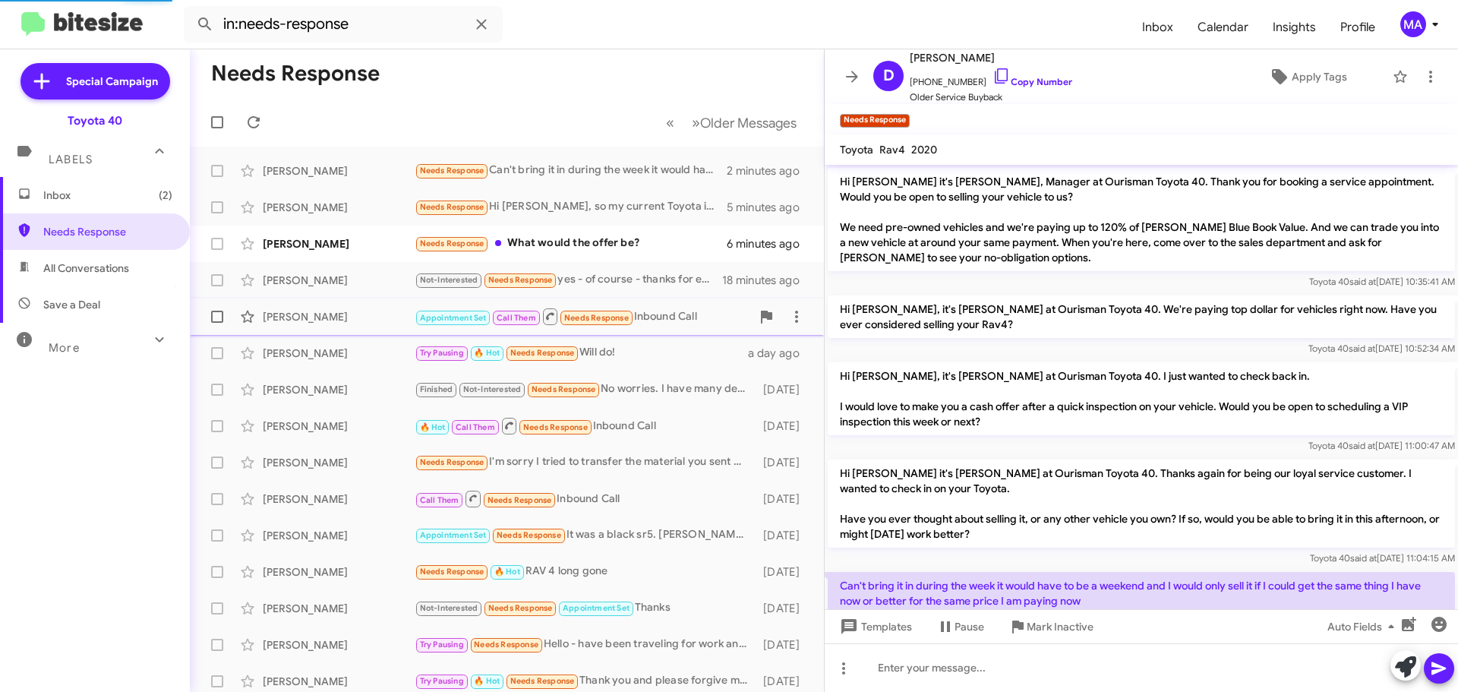
scroll to position [46, 0]
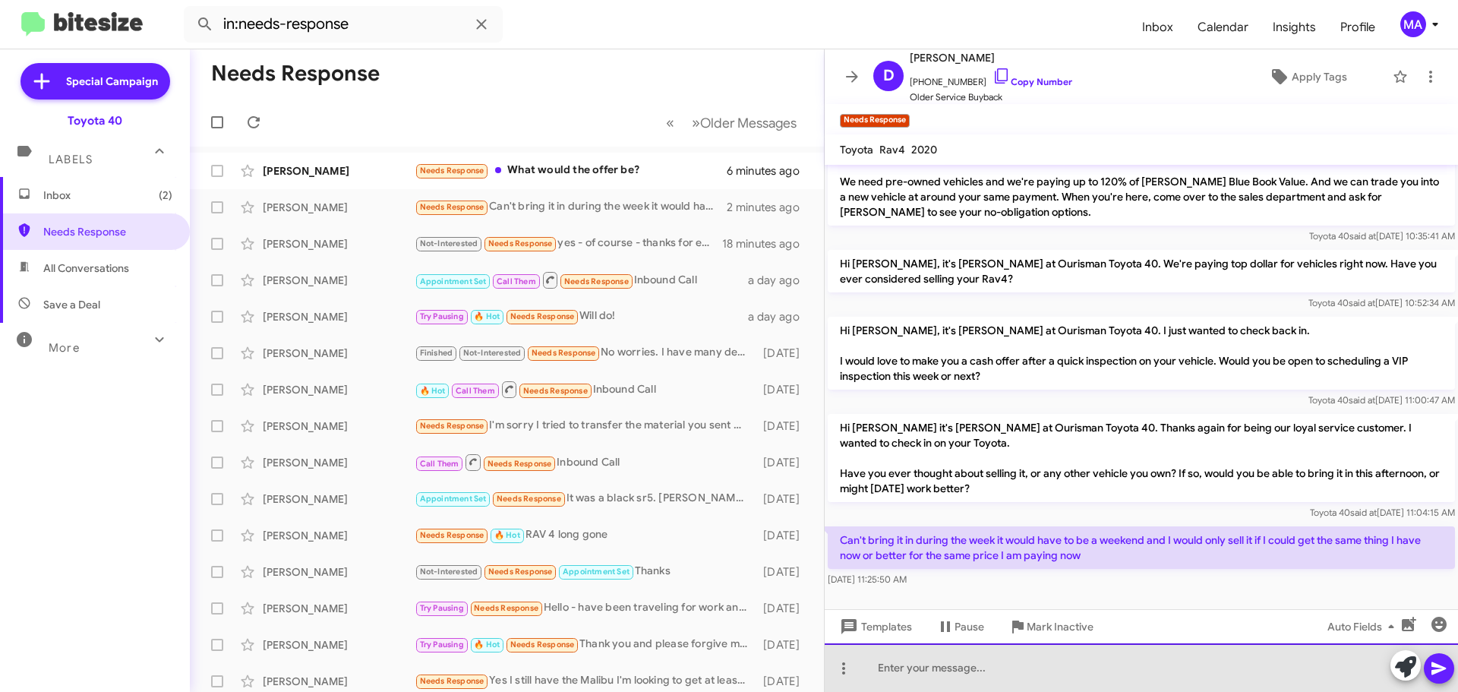
click at [978, 670] on div at bounding box center [1141, 667] width 633 height 49
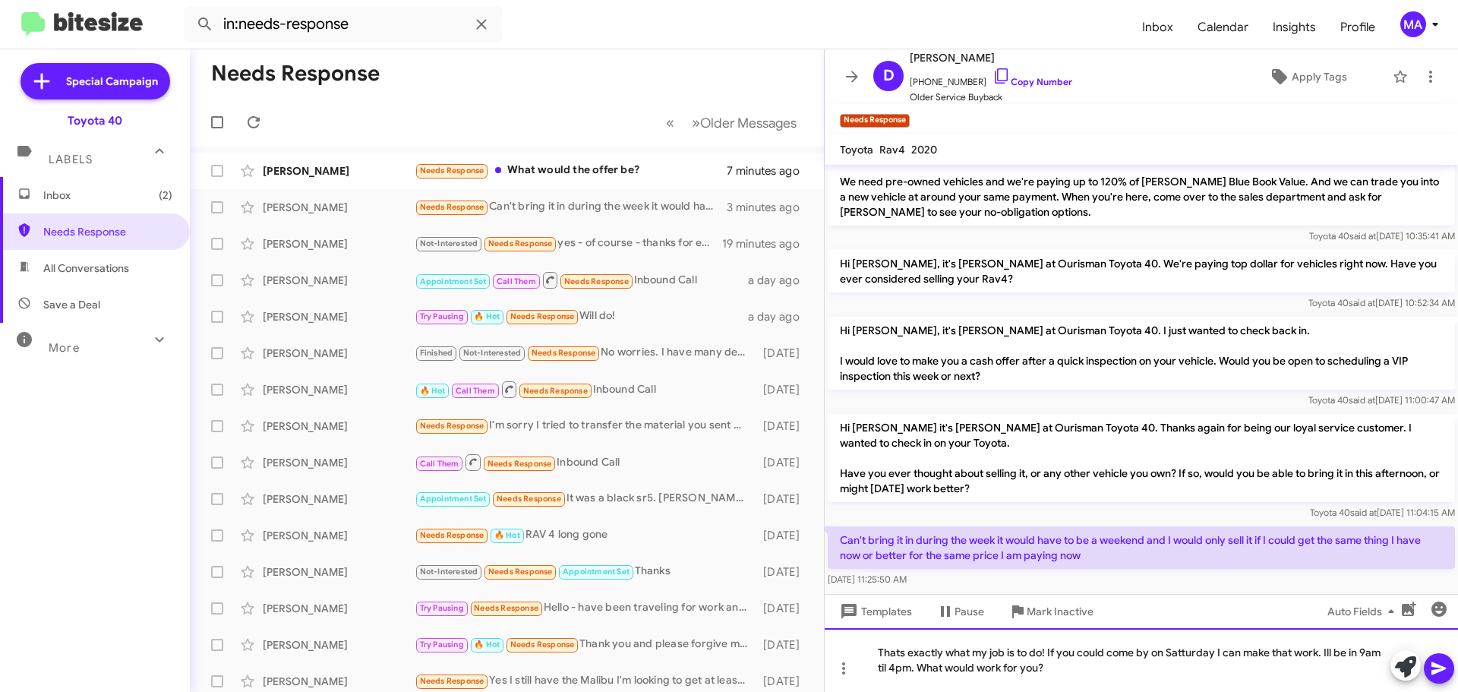
click at [1186, 655] on div "Thats exactly what my job is to do! If you could come by on Satturday I can mak…" at bounding box center [1141, 660] width 633 height 64
click at [1065, 672] on div "That's exactly what my job is to do! If you could come by on Saturday I can mak…" at bounding box center [1141, 660] width 633 height 64
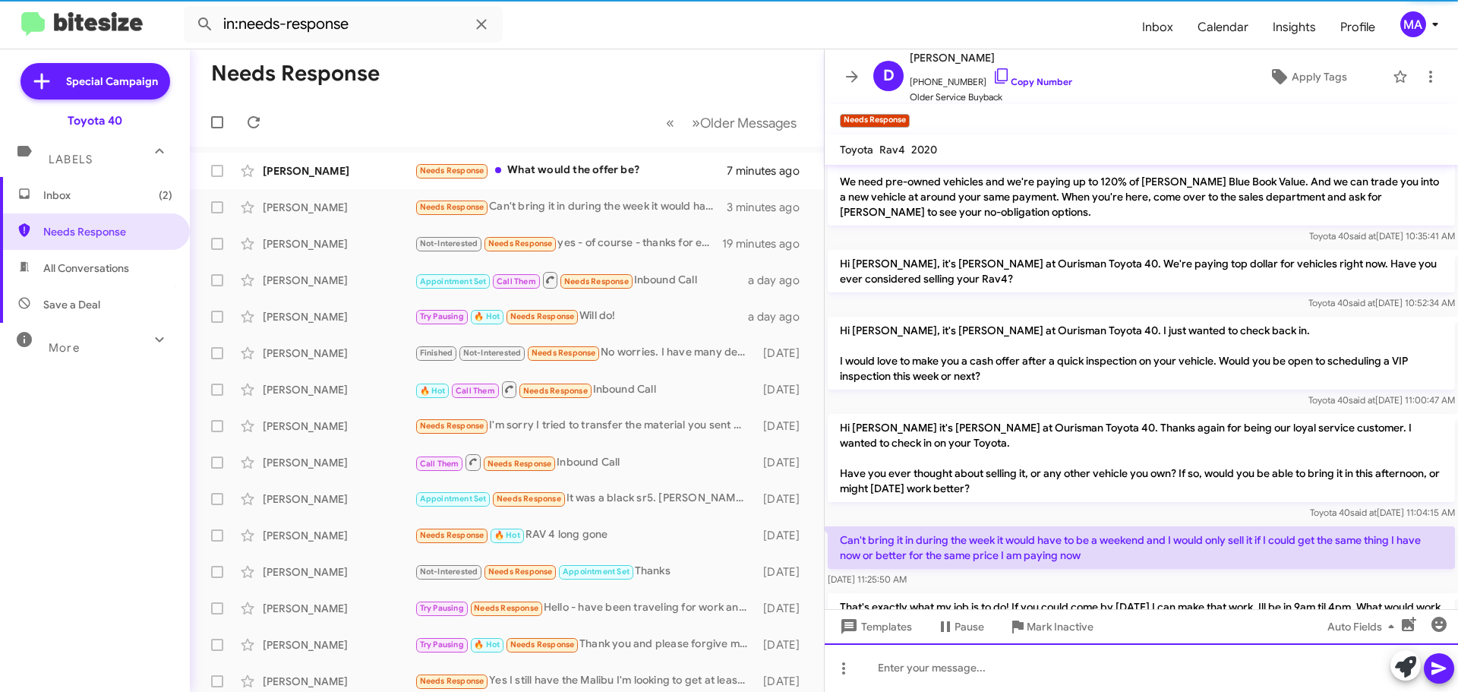
scroll to position [116, 0]
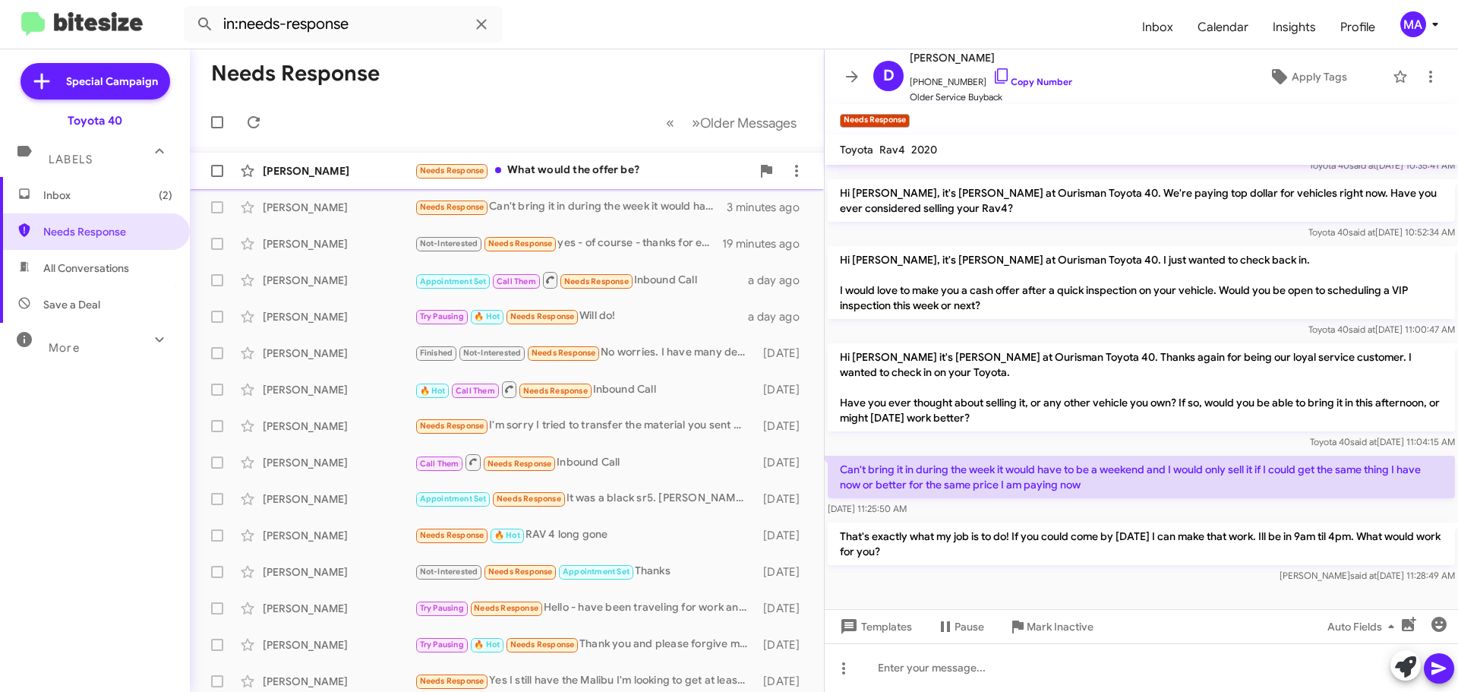
click at [624, 171] on div "Needs Response What would the offer be?" at bounding box center [583, 170] width 336 height 17
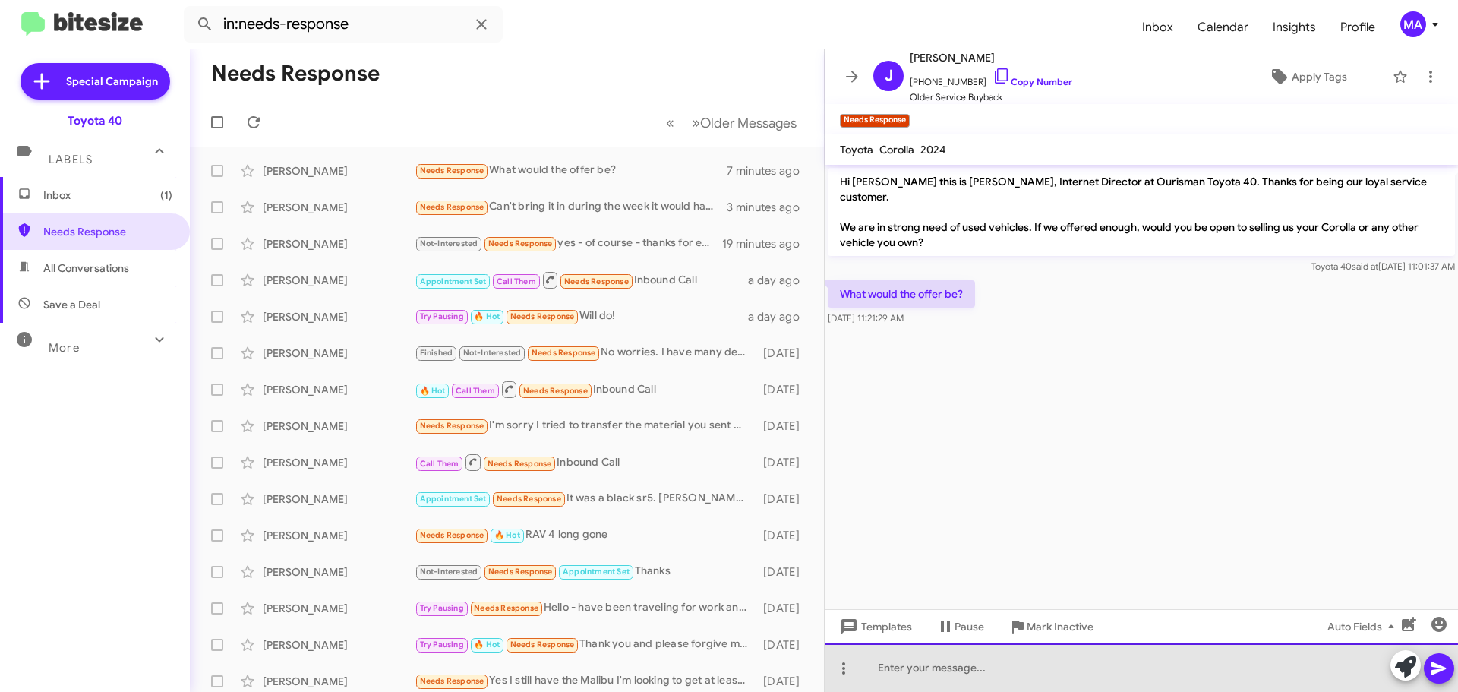
click at [1004, 674] on div at bounding box center [1141, 667] width 633 height 49
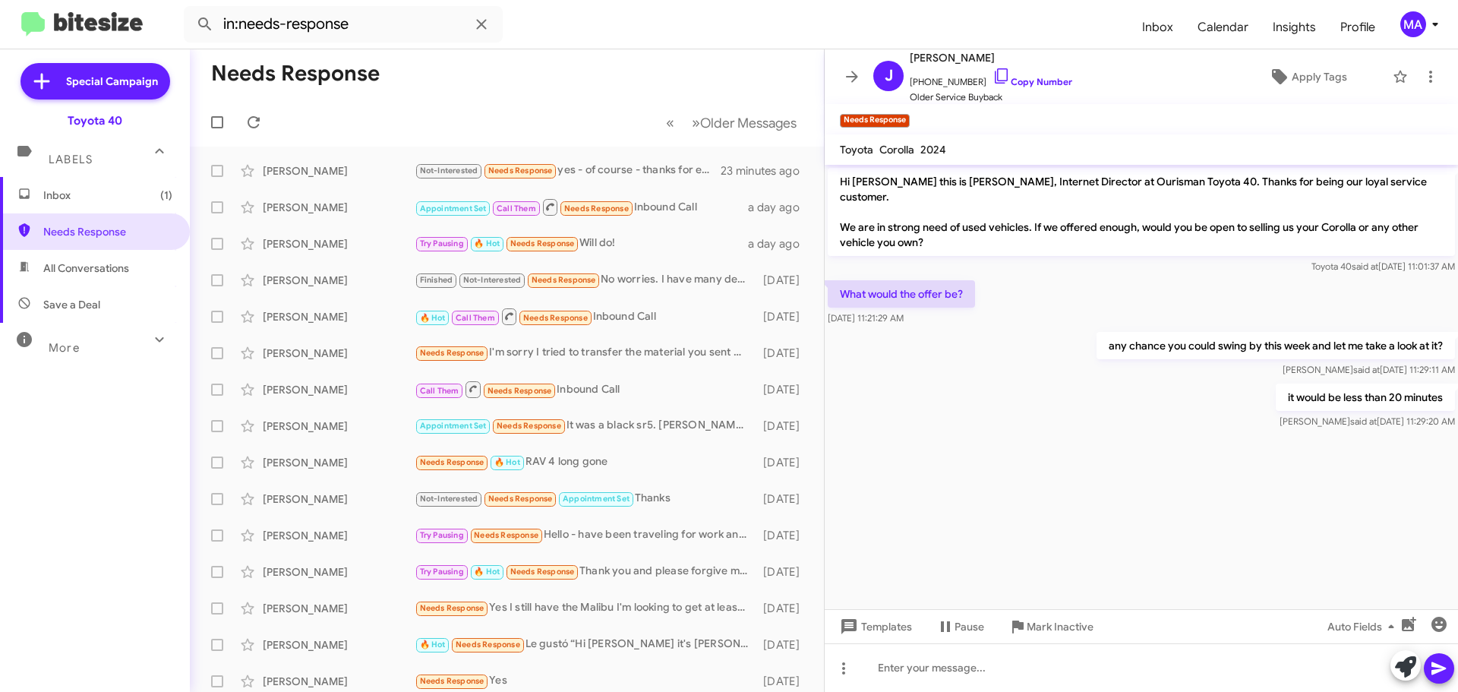
click at [79, 195] on span "Inbox (1)" at bounding box center [107, 195] width 129 height 15
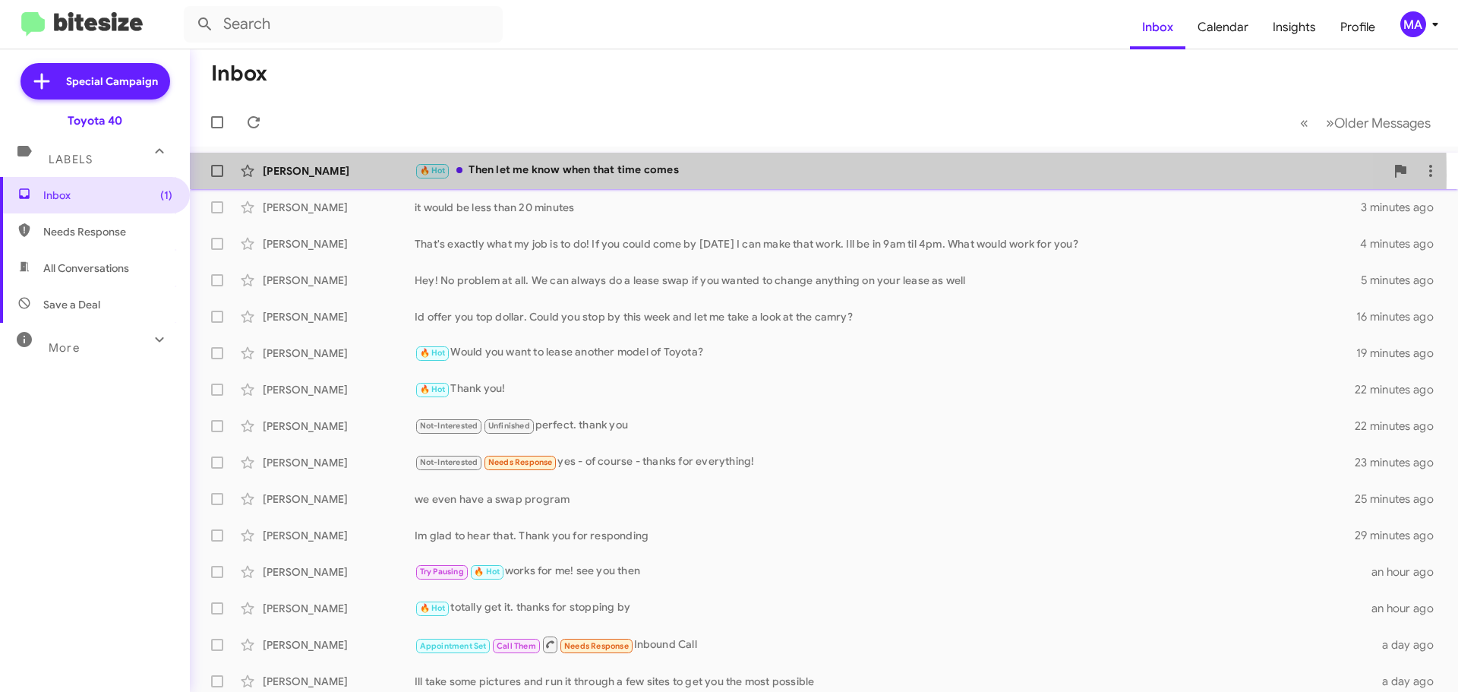
click at [638, 175] on div "🔥 Hot Then let me know when that time comes" at bounding box center [900, 170] width 970 height 17
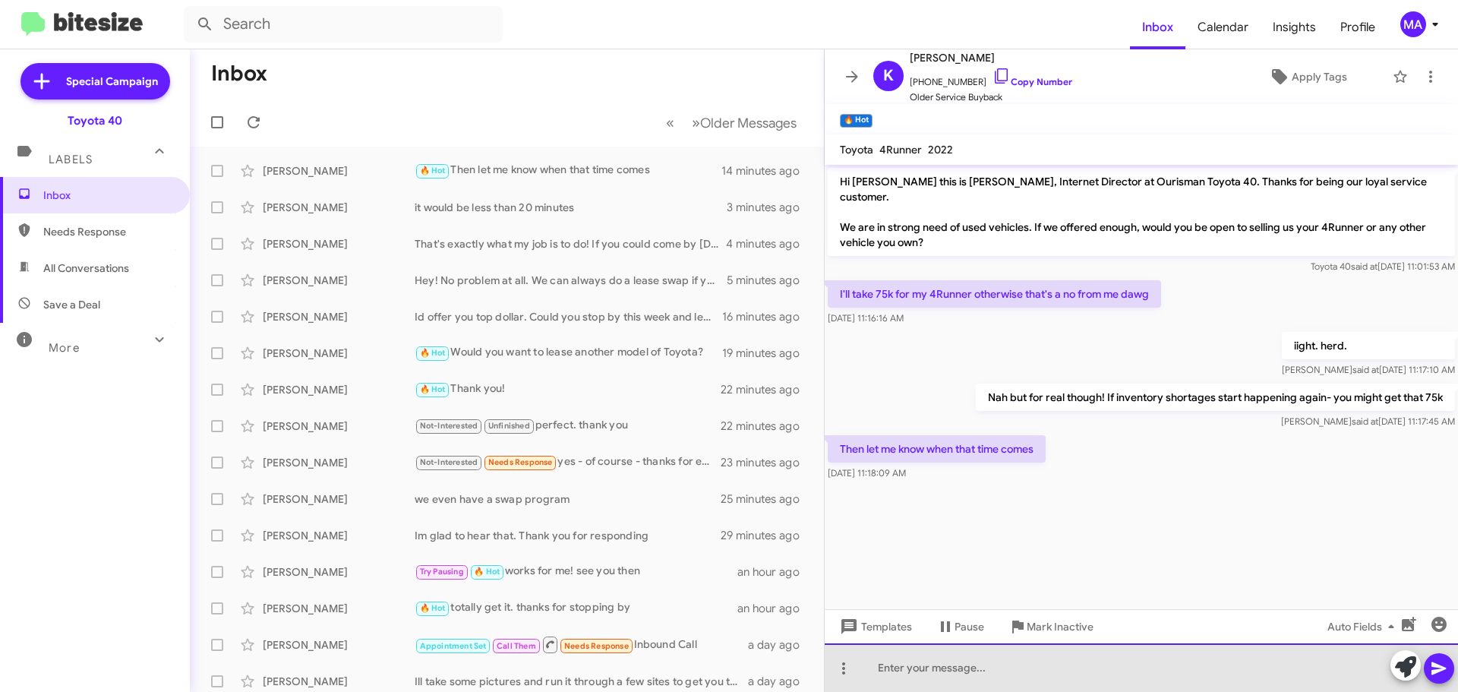
click at [951, 670] on div at bounding box center [1141, 667] width 633 height 49
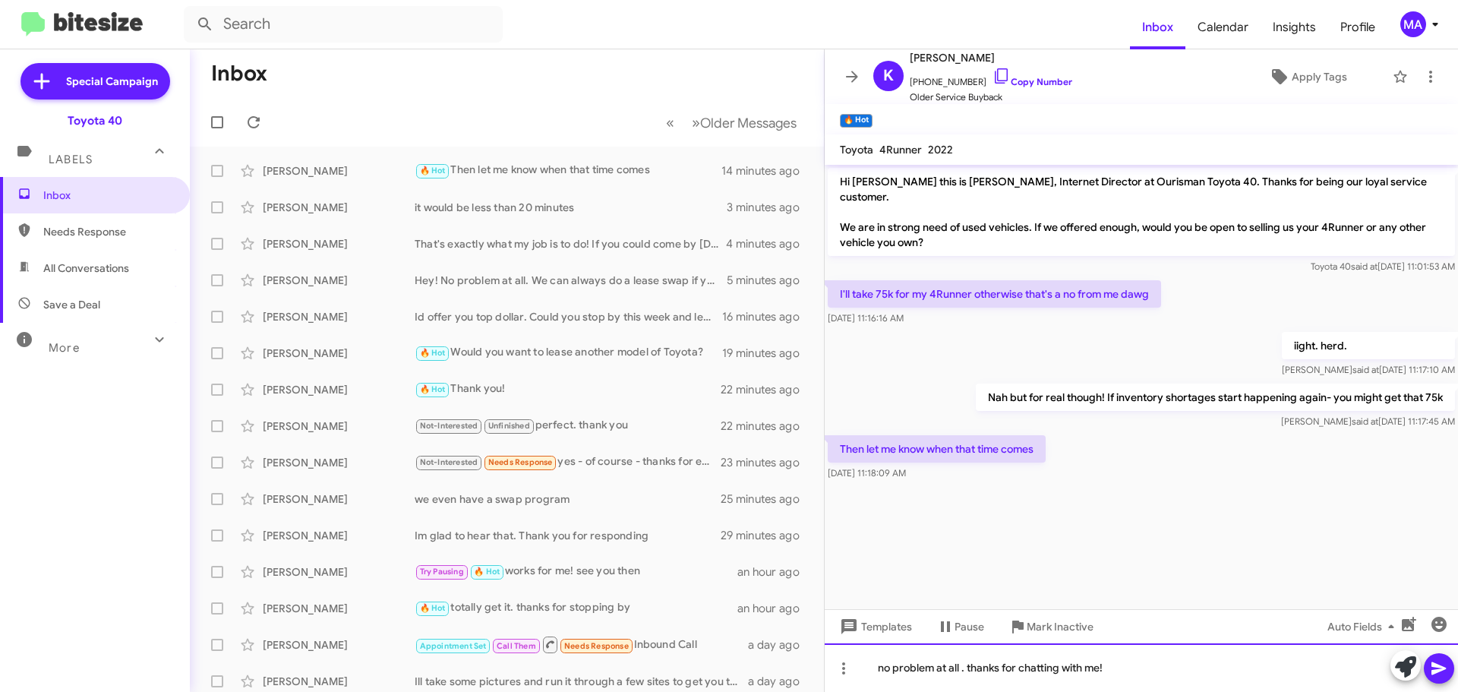
click at [1134, 673] on div "no problem at all . thanks for chatting with me!" at bounding box center [1141, 667] width 633 height 49
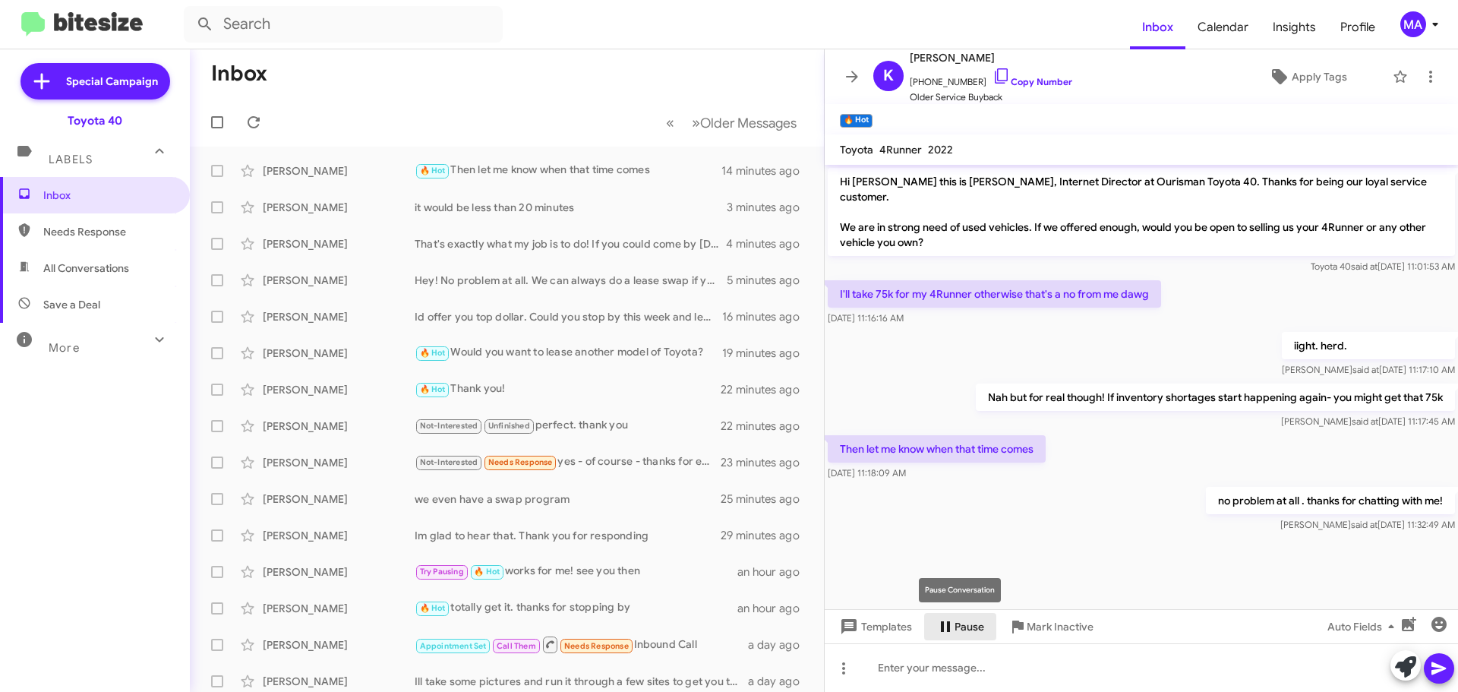
click at [964, 623] on span "Pause" at bounding box center [970, 626] width 30 height 27
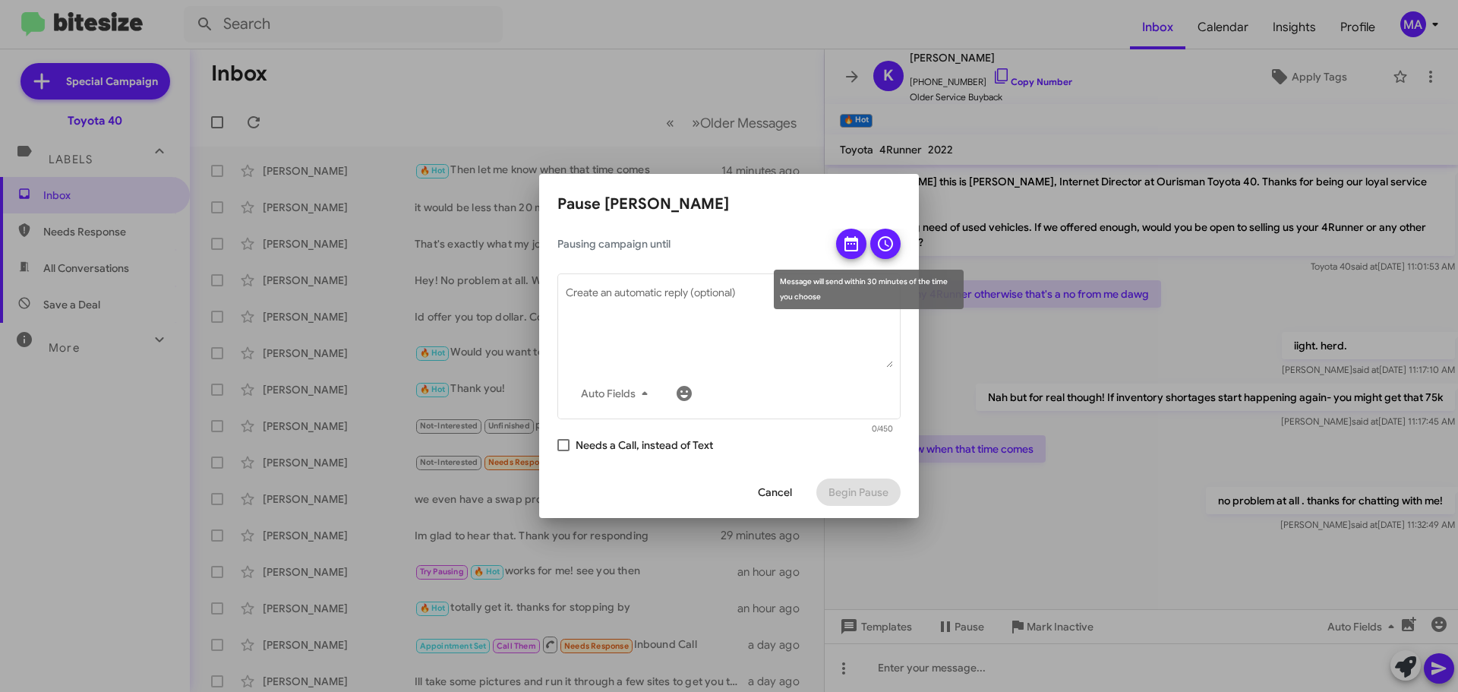
click at [861, 245] on button at bounding box center [851, 244] width 30 height 30
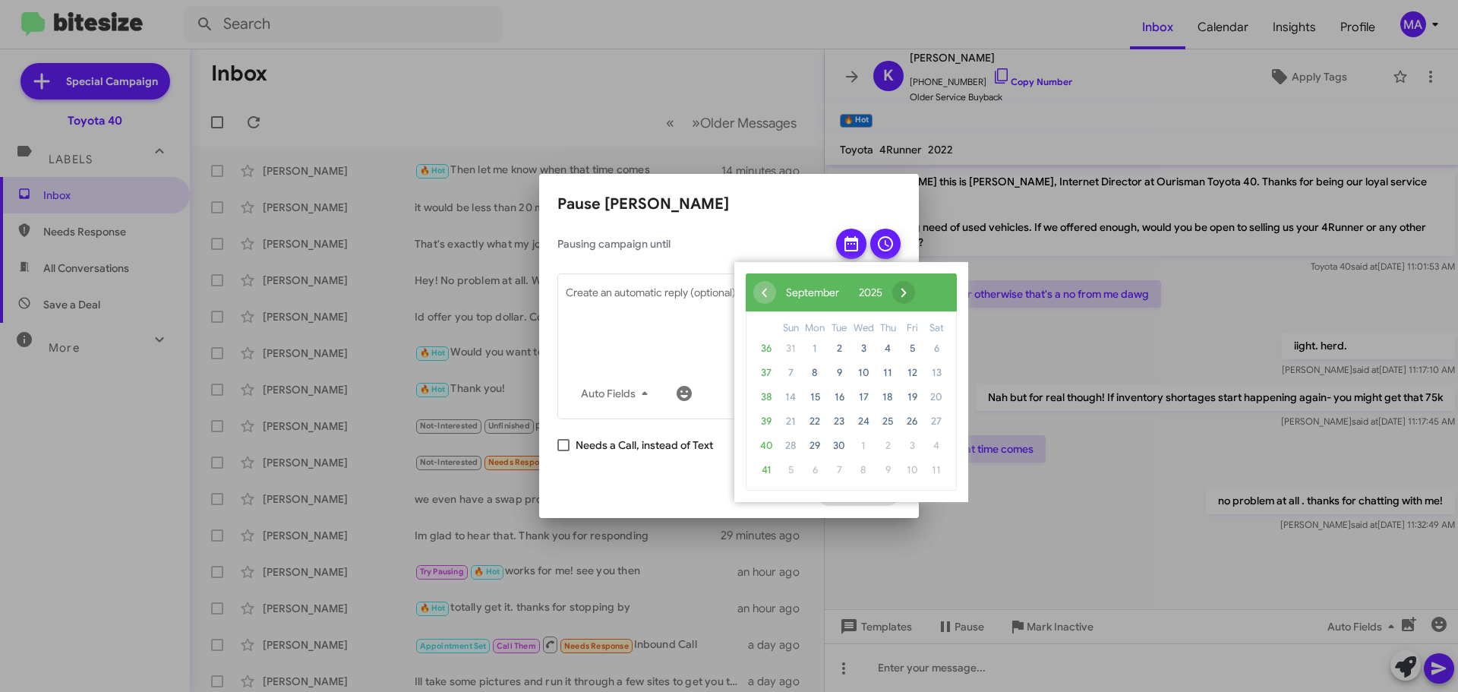
click at [915, 290] on span "›" at bounding box center [903, 292] width 23 height 23
click at [903, 290] on span "›" at bounding box center [891, 292] width 23 height 23
click at [912, 290] on span "›" at bounding box center [900, 292] width 23 height 23
click at [790, 396] on span "14" at bounding box center [790, 397] width 24 height 24
click at [816, 395] on span "15" at bounding box center [815, 397] width 24 height 24
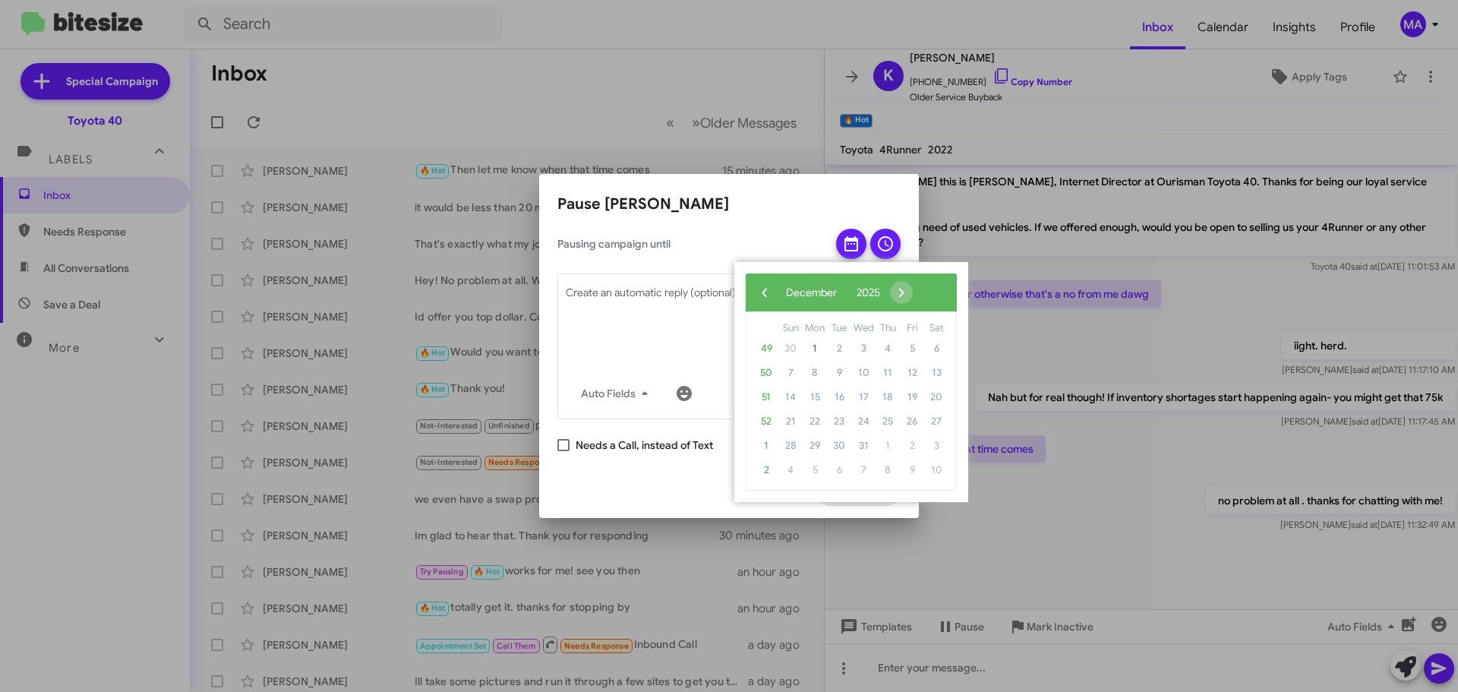
click at [765, 423] on span "52" at bounding box center [766, 421] width 24 height 24
click at [762, 301] on span "‹" at bounding box center [764, 292] width 23 height 23
click at [797, 405] on span "9" at bounding box center [790, 397] width 24 height 24
click at [817, 421] on span "17" at bounding box center [815, 421] width 24 height 24
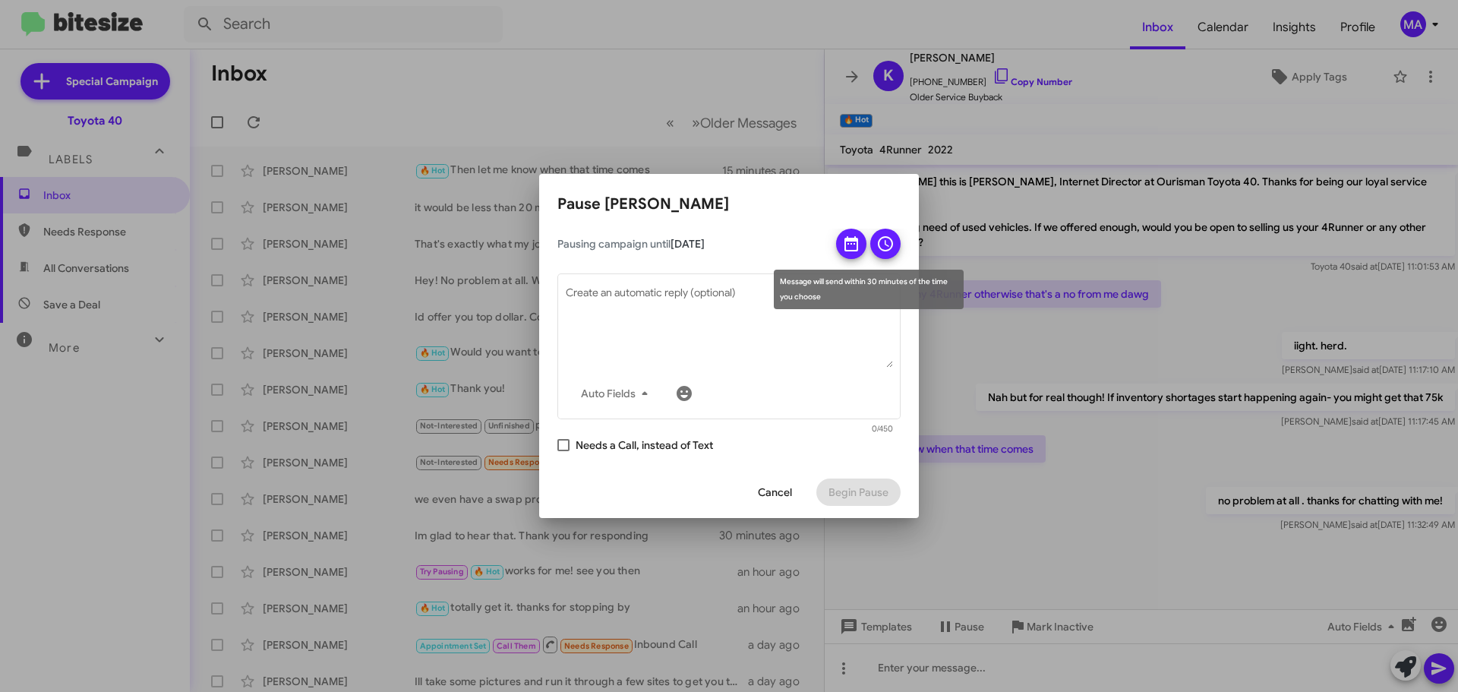
click at [882, 245] on icon at bounding box center [885, 244] width 18 height 18
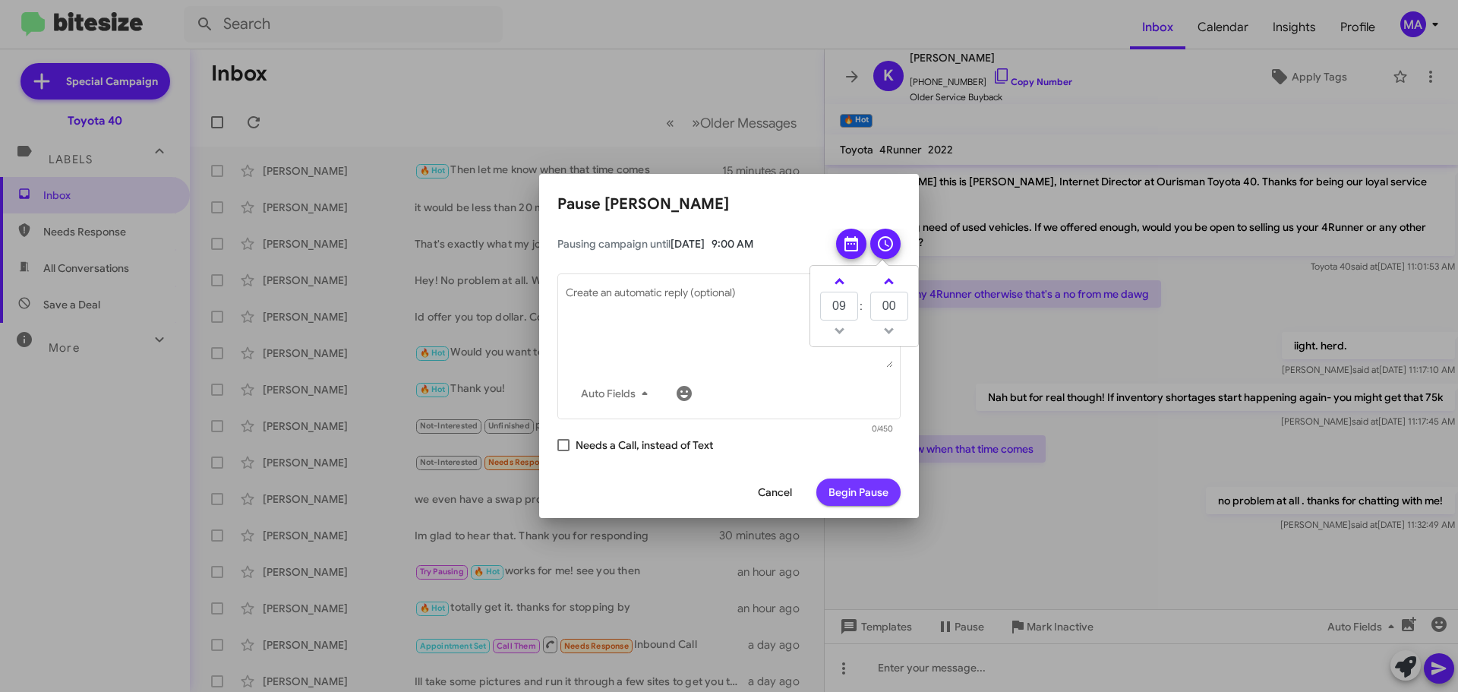
click at [868, 491] on span "Begin Pause" at bounding box center [858, 491] width 60 height 27
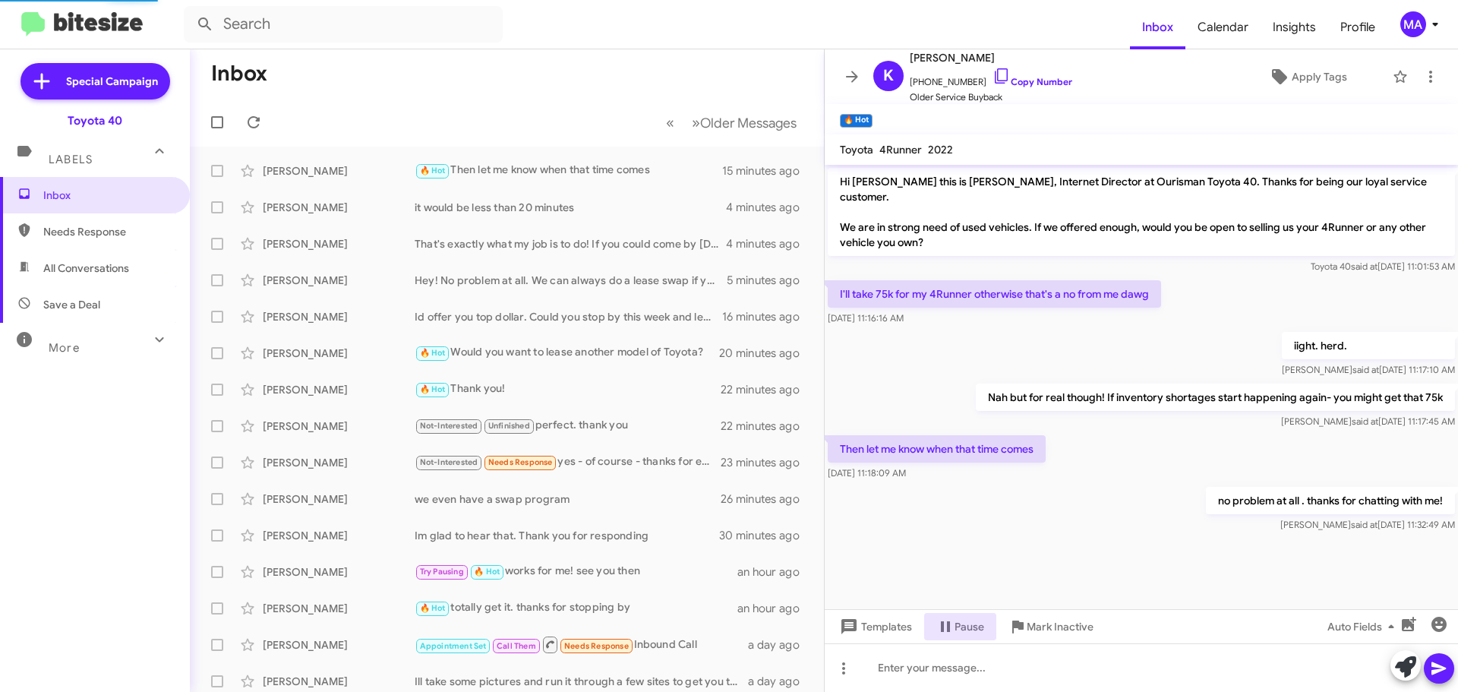
scroll to position [79, 0]
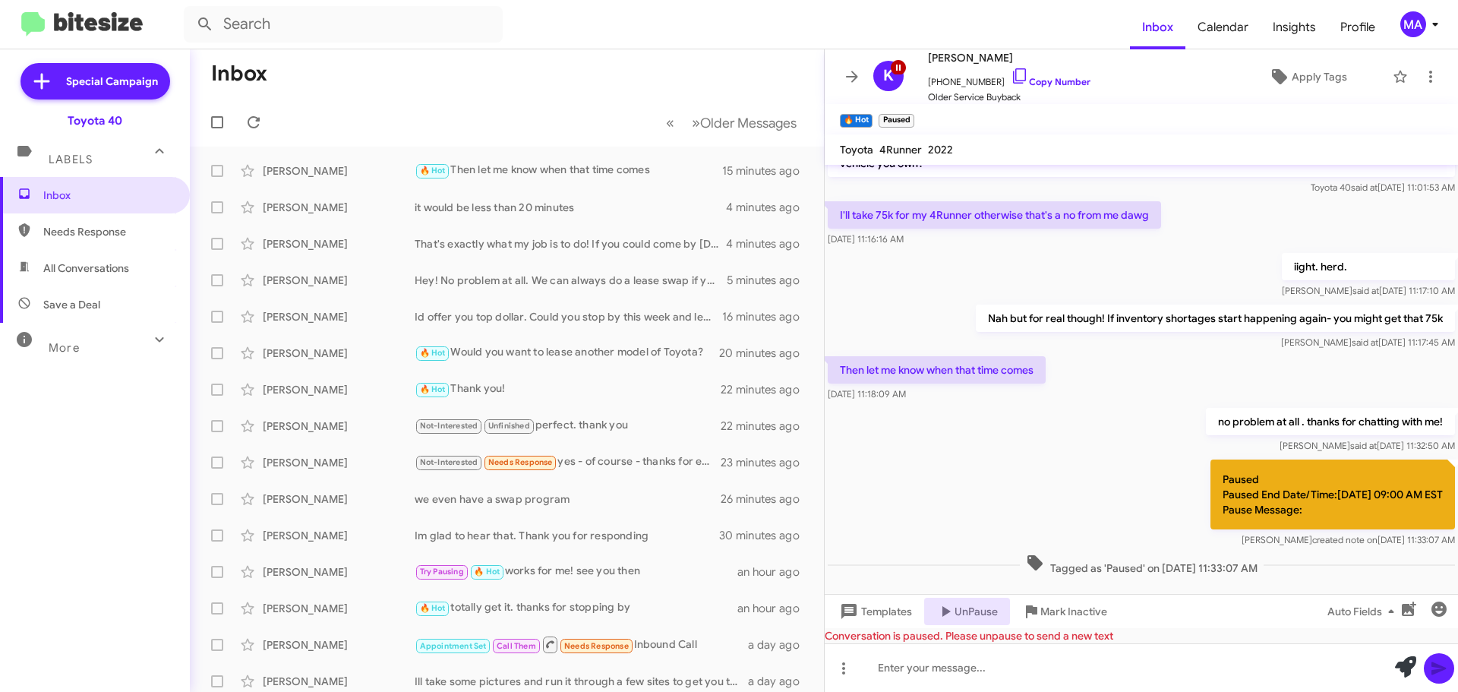
click at [145, 249] on span "Needs Response" at bounding box center [95, 231] width 190 height 36
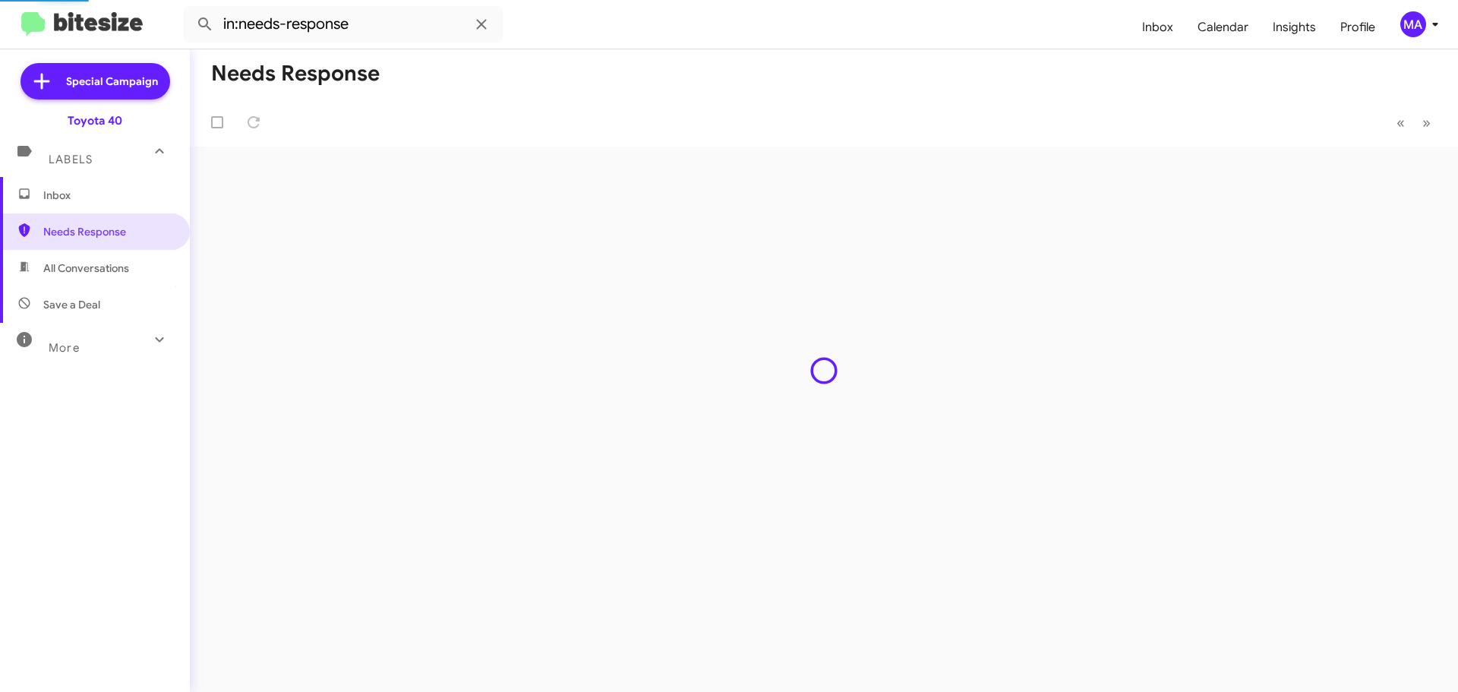
click at [112, 286] on div "Inbox Needs Response All Conversations Save a Deal More Important 🔥 Hot Appoint…" at bounding box center [95, 384] width 190 height 415
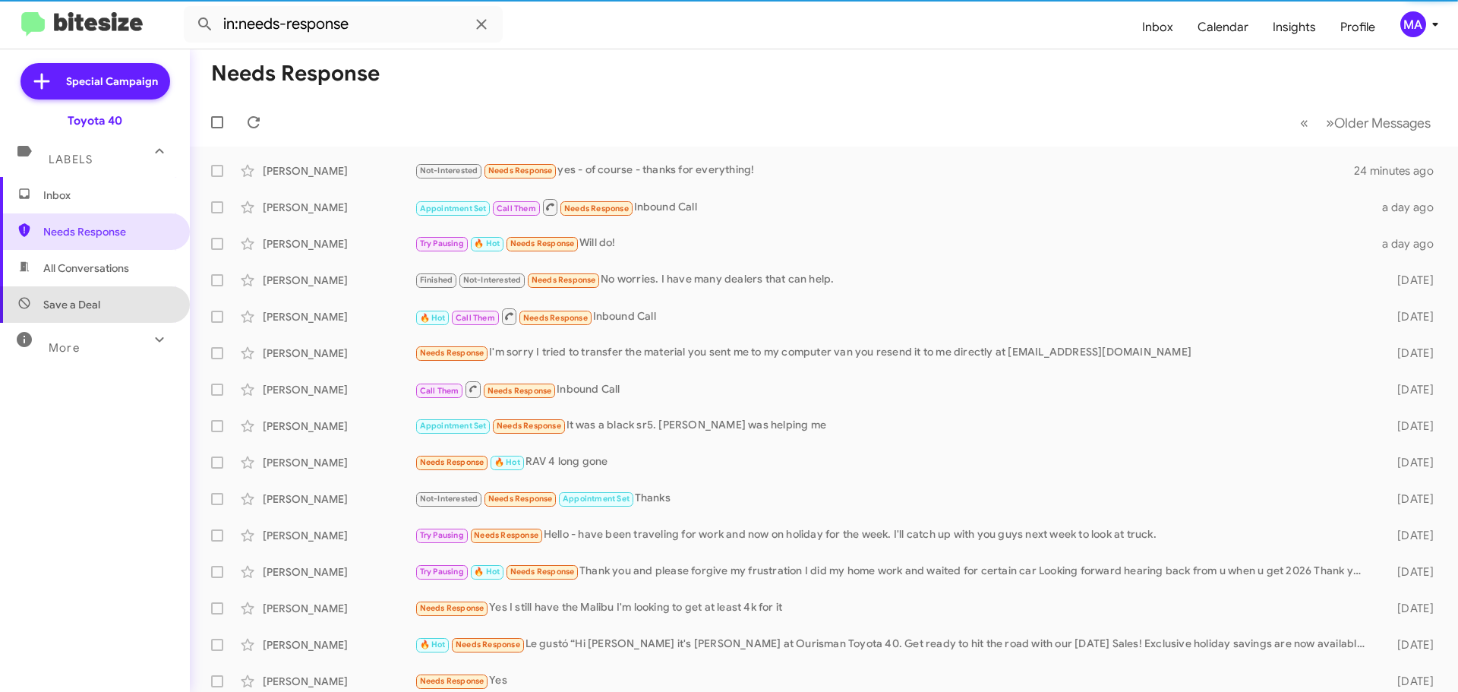
click at [112, 301] on span "Save a Deal" at bounding box center [95, 304] width 190 height 36
type input "in:not-interested"
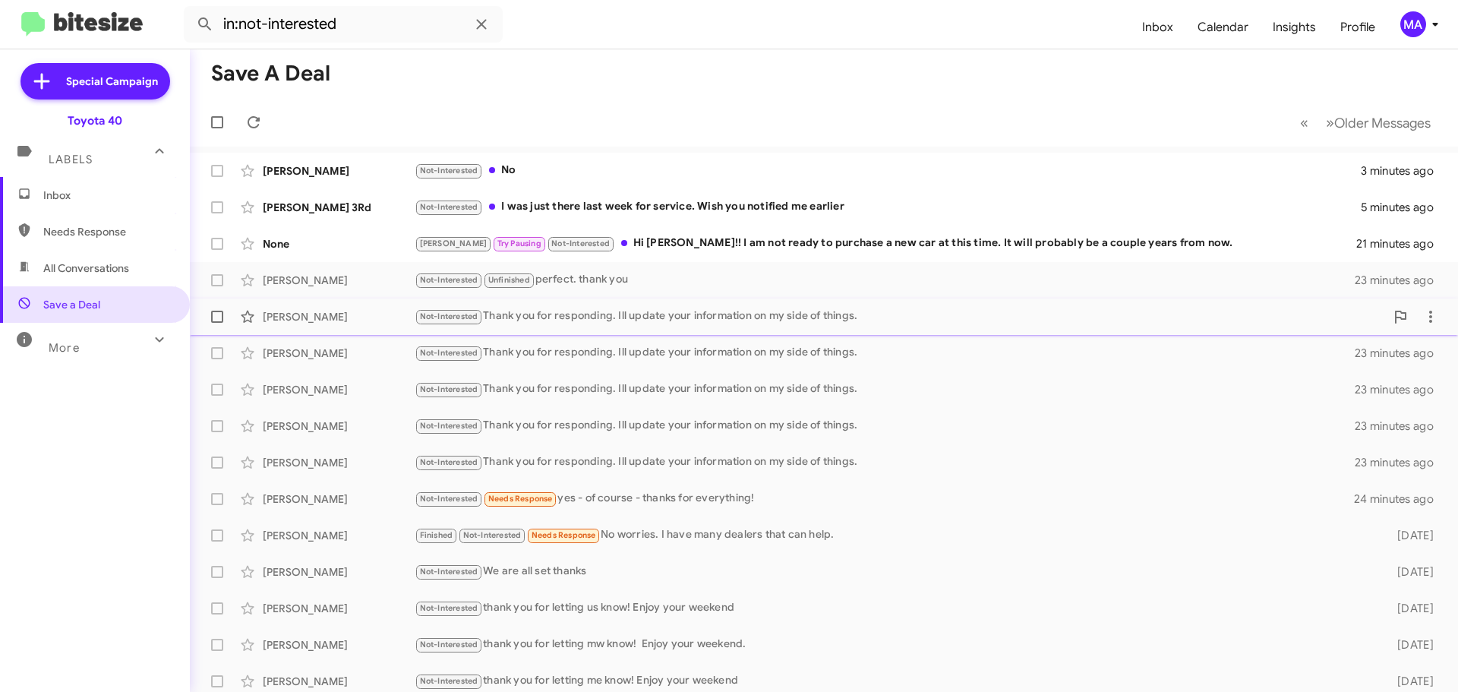
click at [640, 320] on div "Not-Interested Thank you for responding. Ill update your information on my side…" at bounding box center [900, 316] width 970 height 17
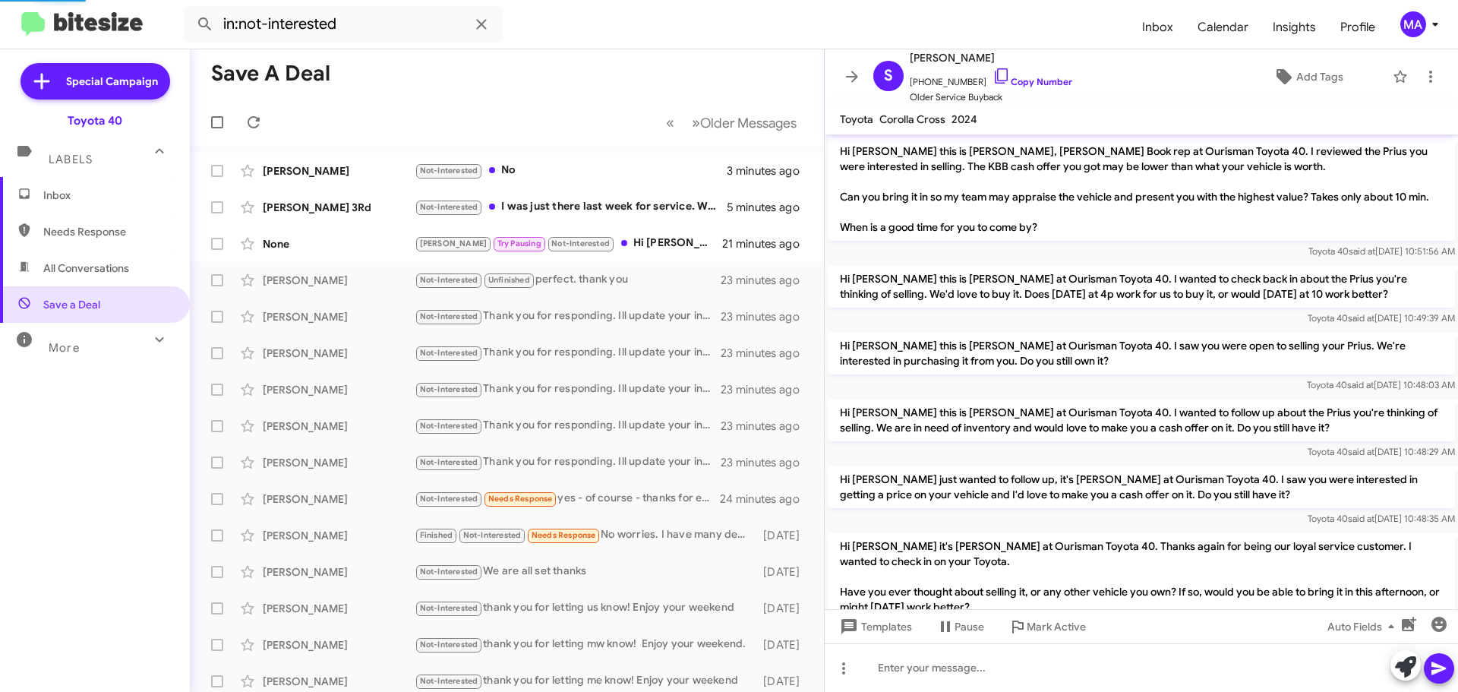
scroll to position [213, 0]
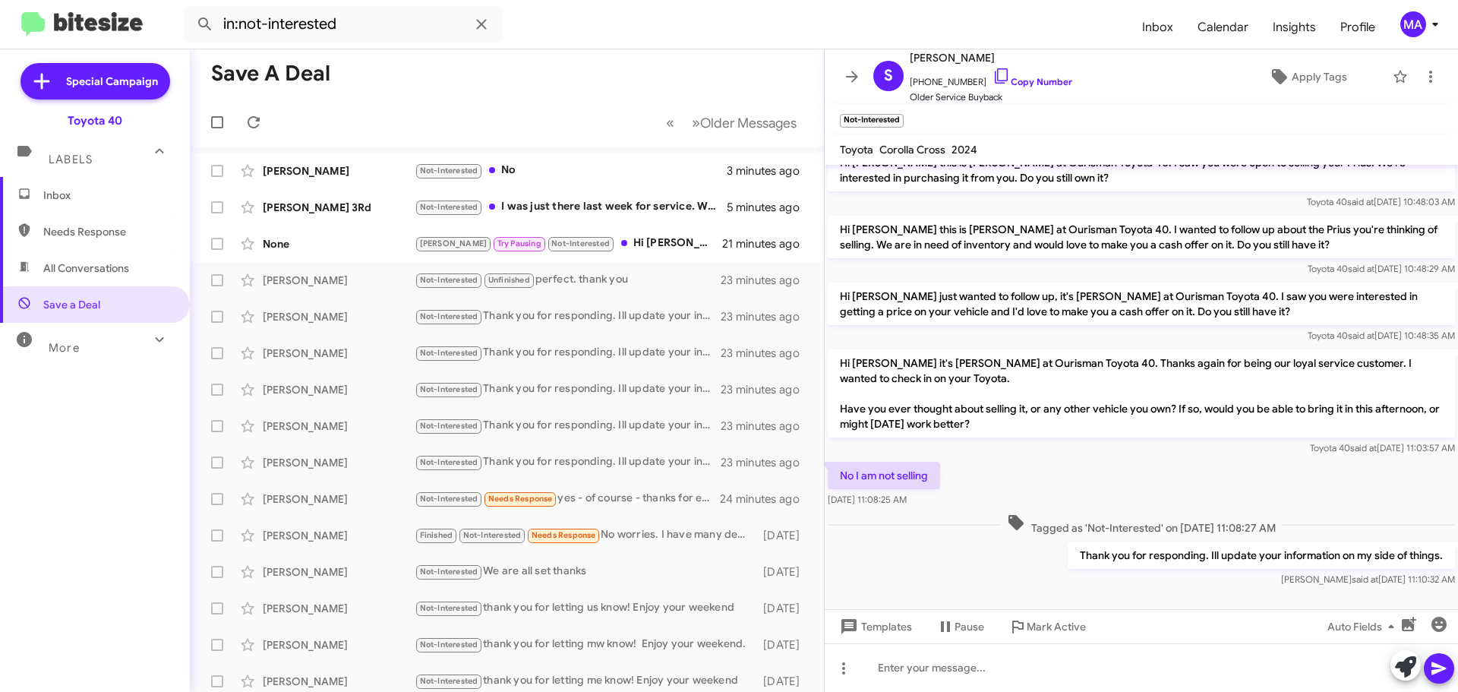
click at [1198, 569] on p "Thank you for responding. Ill update your information on my side of things." at bounding box center [1261, 554] width 387 height 27
copy p "Thank you for responding. Ill update your information on my side of things."
click at [573, 171] on div "Not-Interested No" at bounding box center [583, 170] width 336 height 17
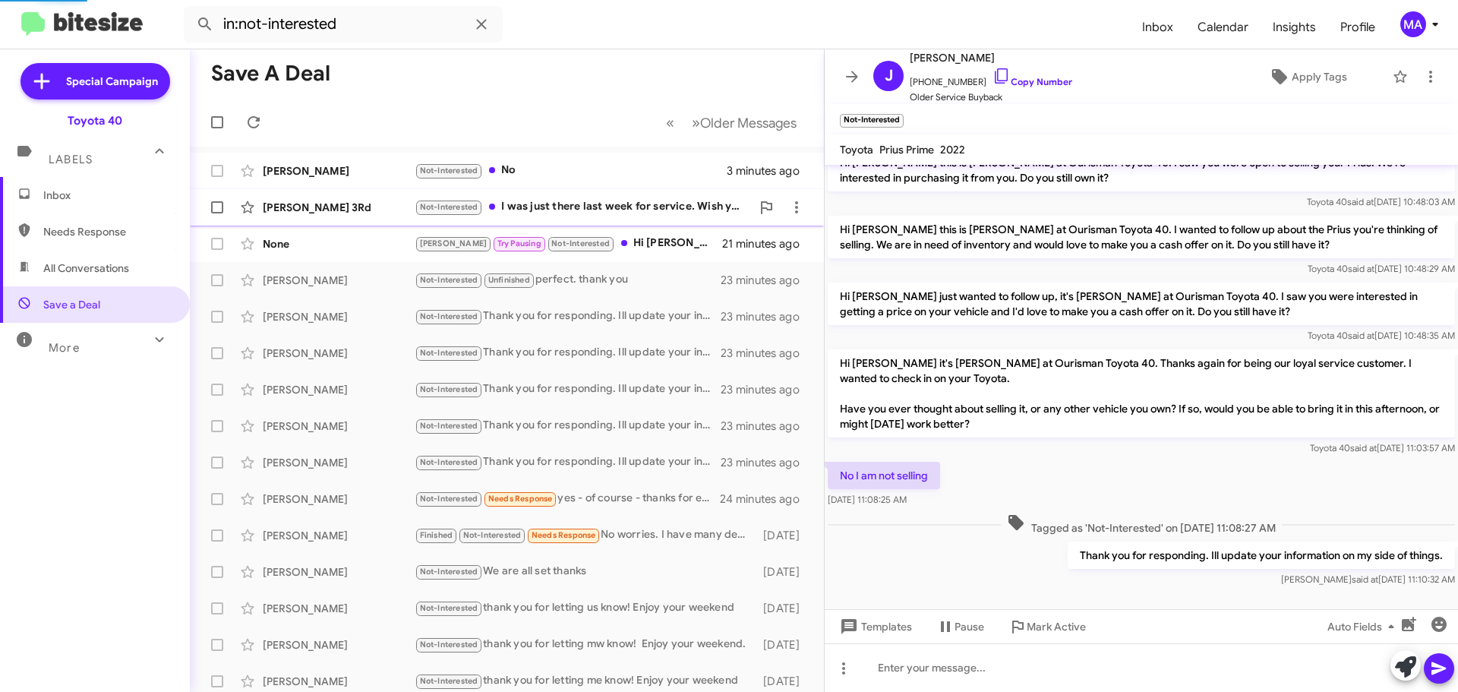
scroll to position [72, 0]
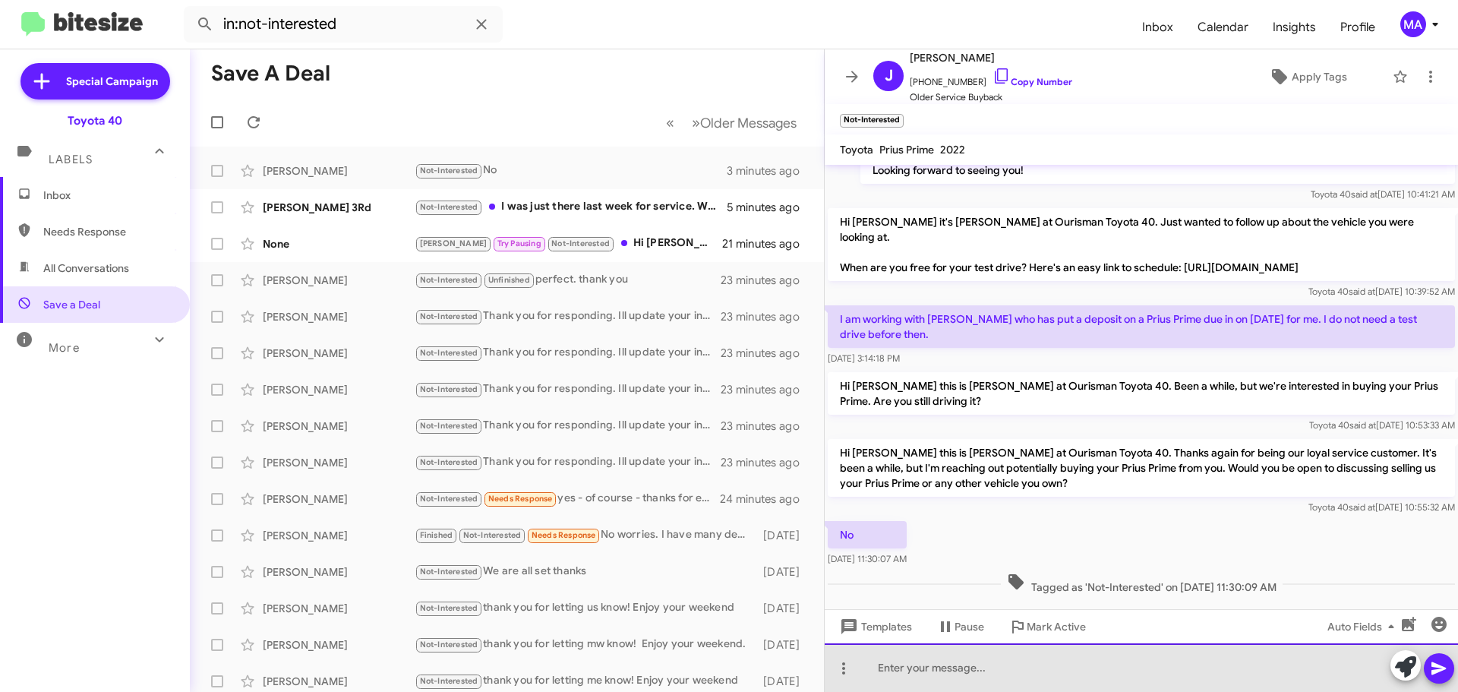
click at [932, 672] on div at bounding box center [1141, 667] width 633 height 49
paste div
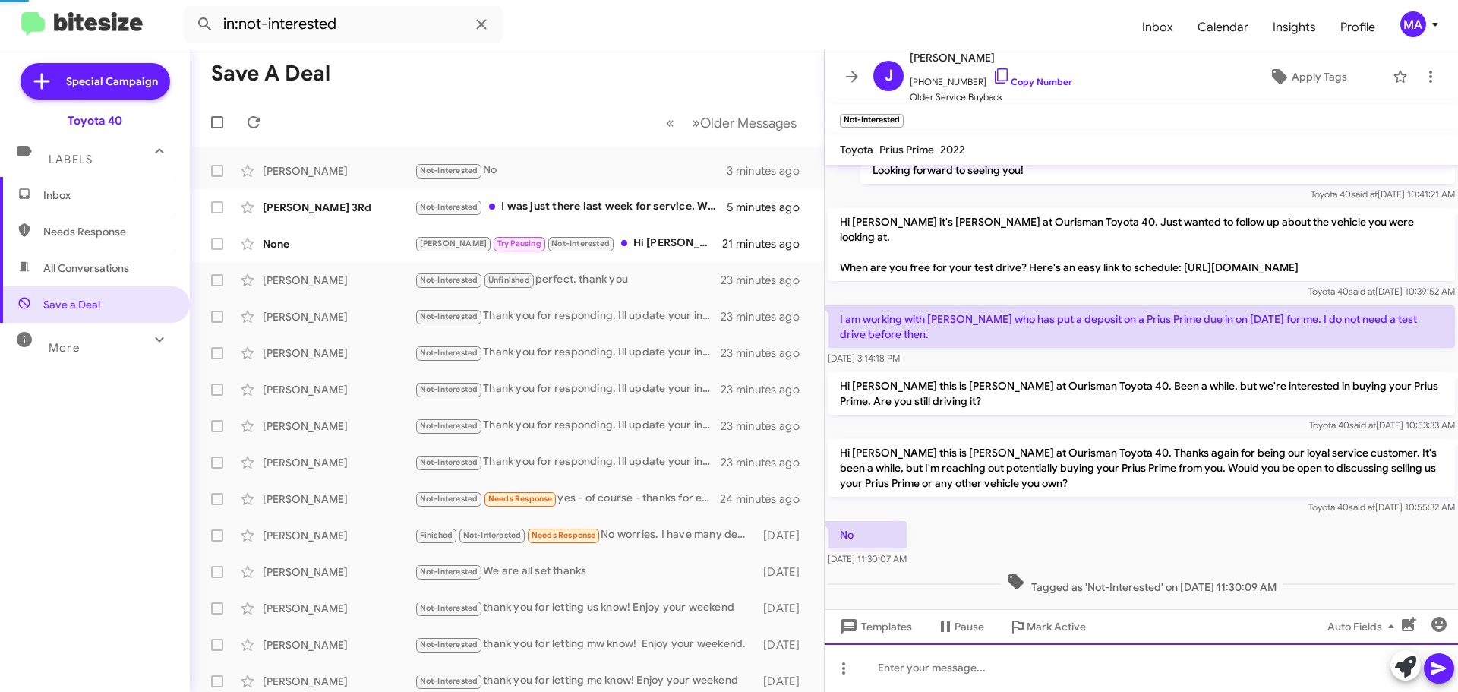
scroll to position [128, 0]
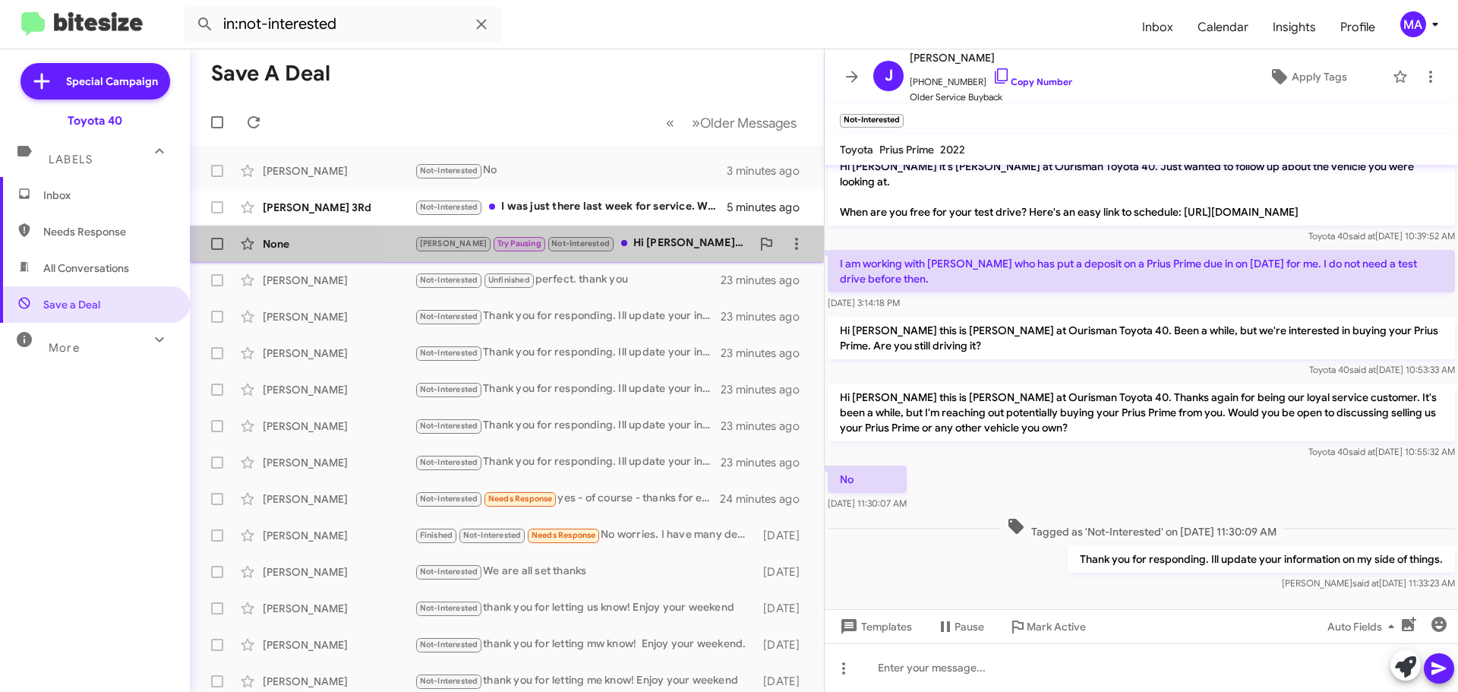
click at [618, 246] on div "Ron Try Pausing Not-Interested Hi Morgan!! I am not ready to purchase a new car…" at bounding box center [583, 243] width 336 height 17
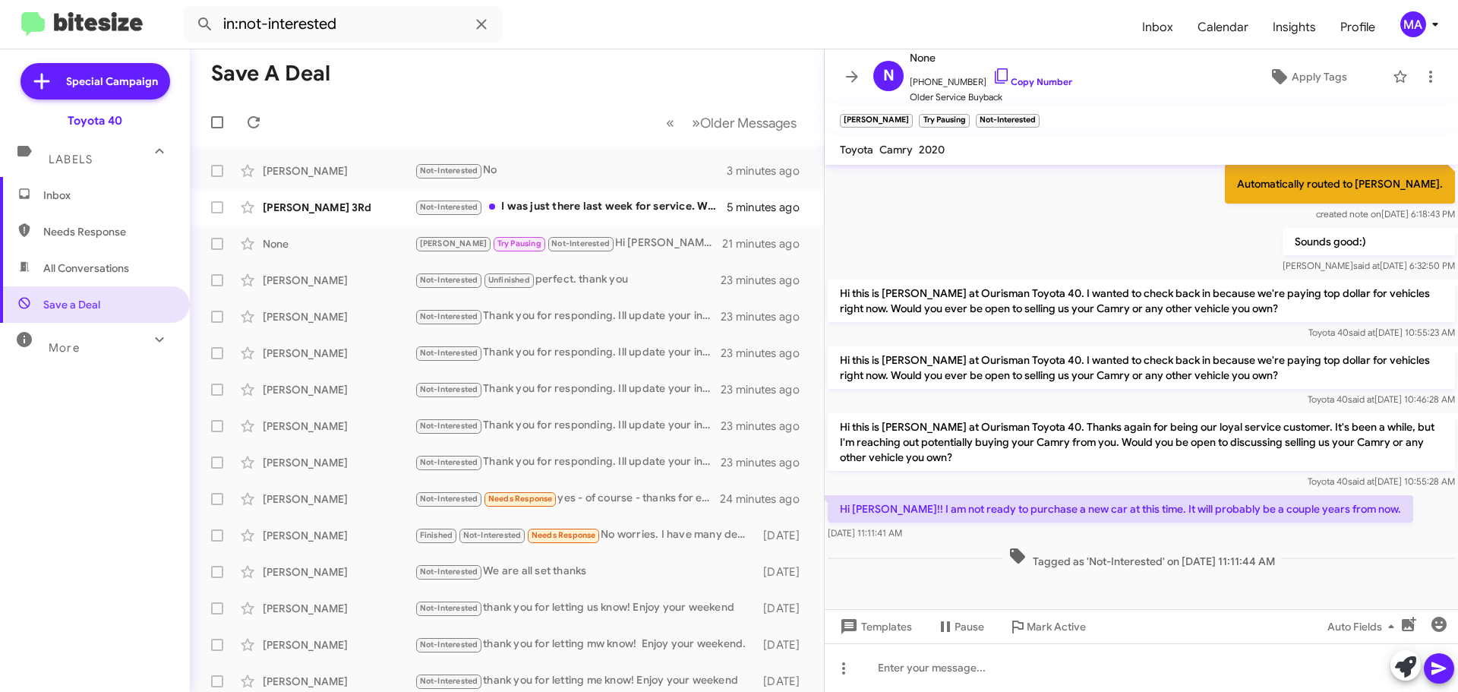
scroll to position [181, 0]
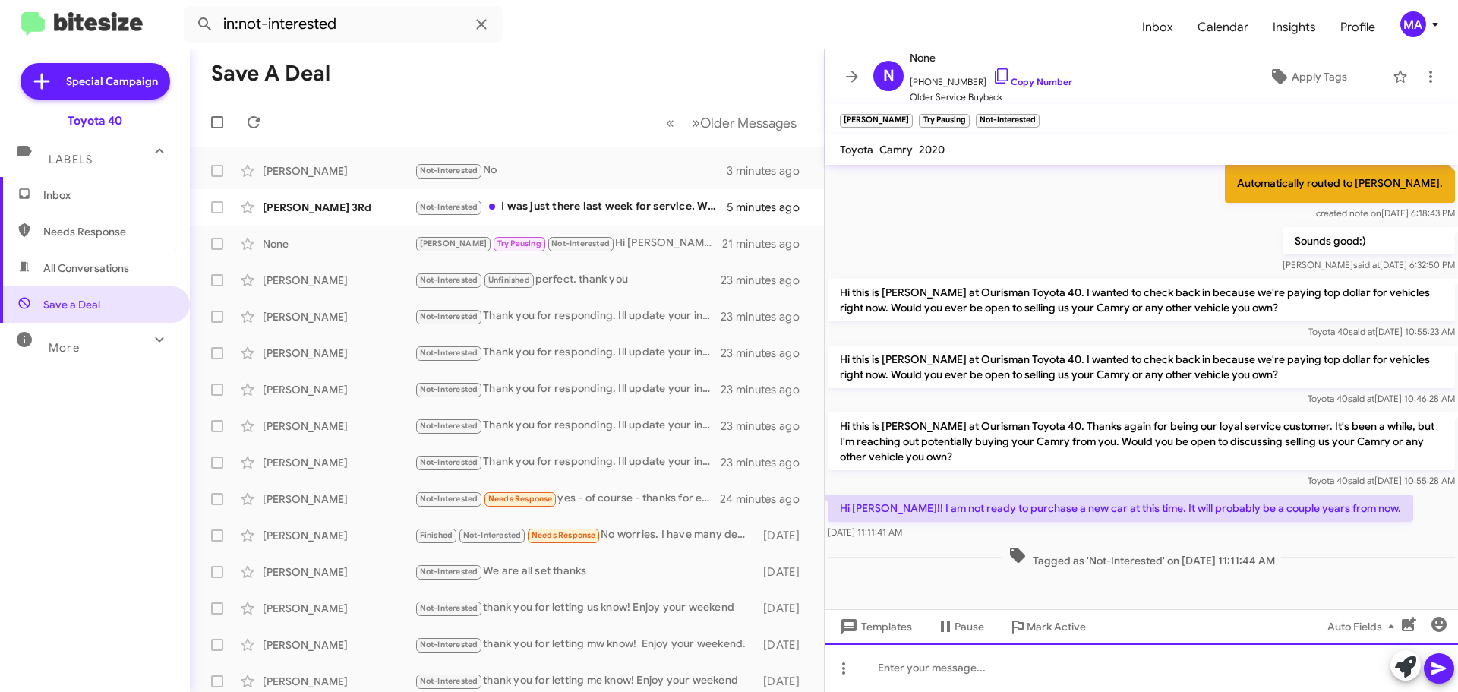
click at [983, 667] on div at bounding box center [1141, 667] width 633 height 49
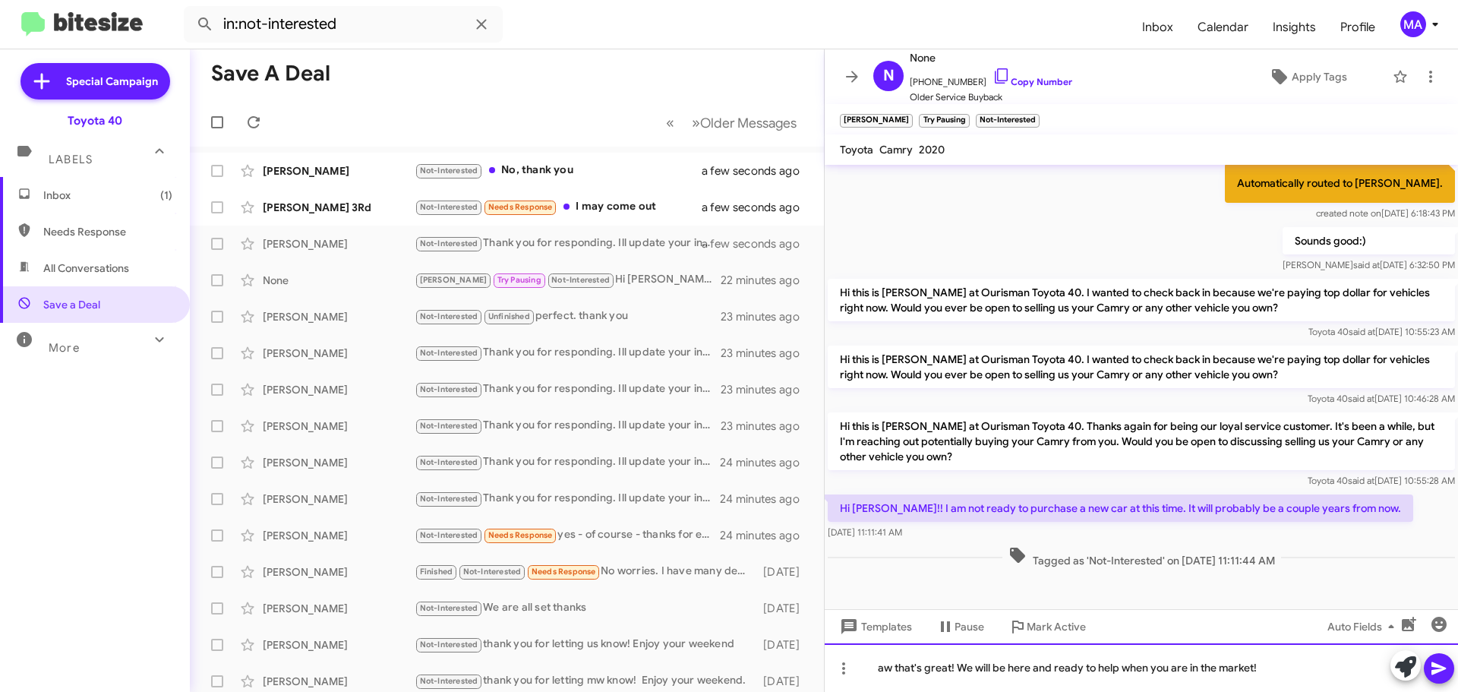
click at [1288, 665] on div "aw that's great! We will be here and ready to help when you are in the market!" at bounding box center [1141, 667] width 633 height 49
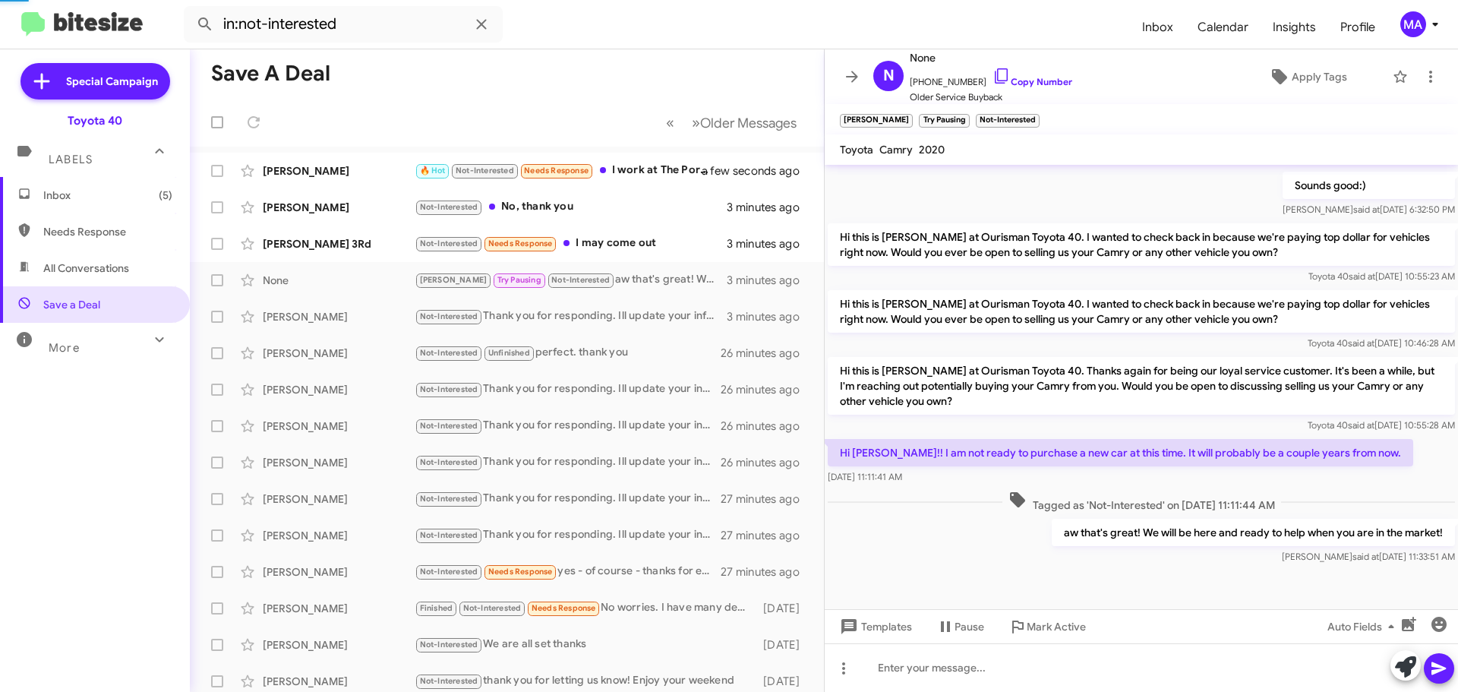
scroll to position [0, 0]
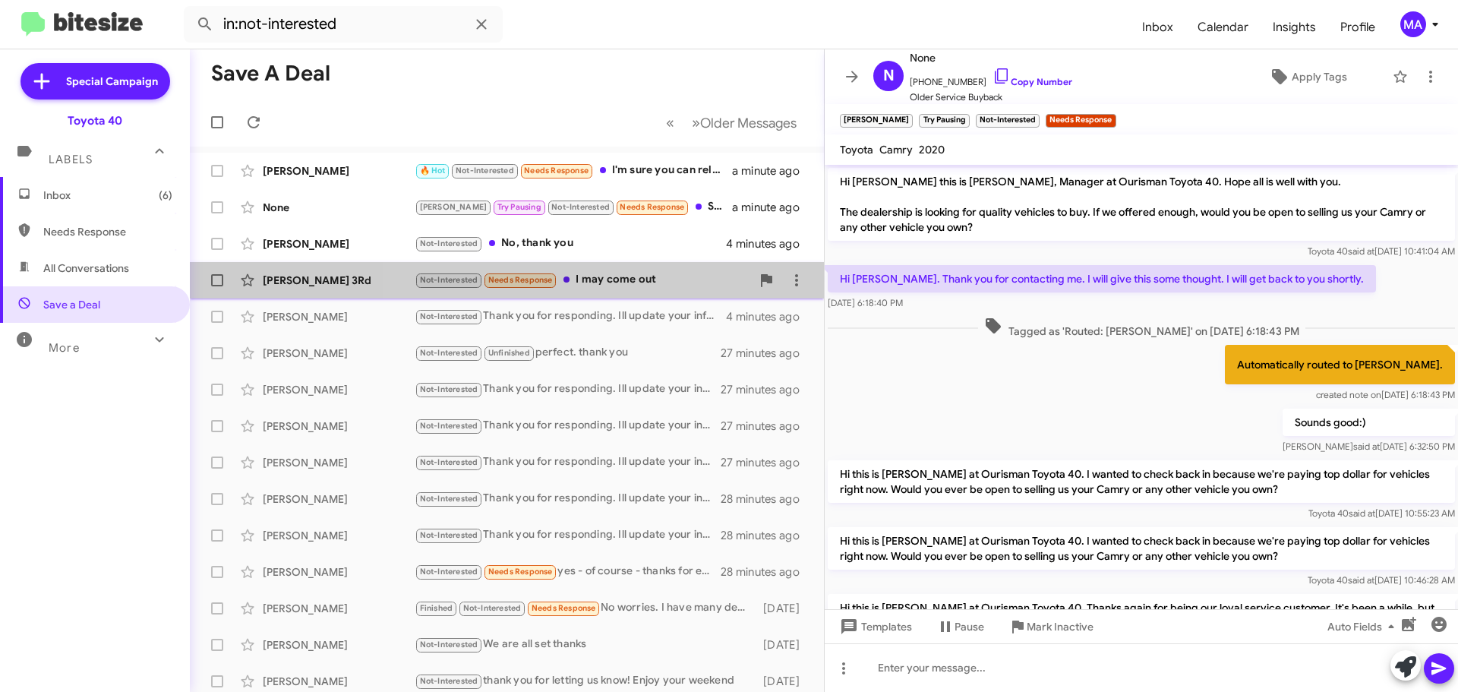
click at [660, 276] on div "Not-Interested Needs Response I may come out" at bounding box center [583, 279] width 336 height 17
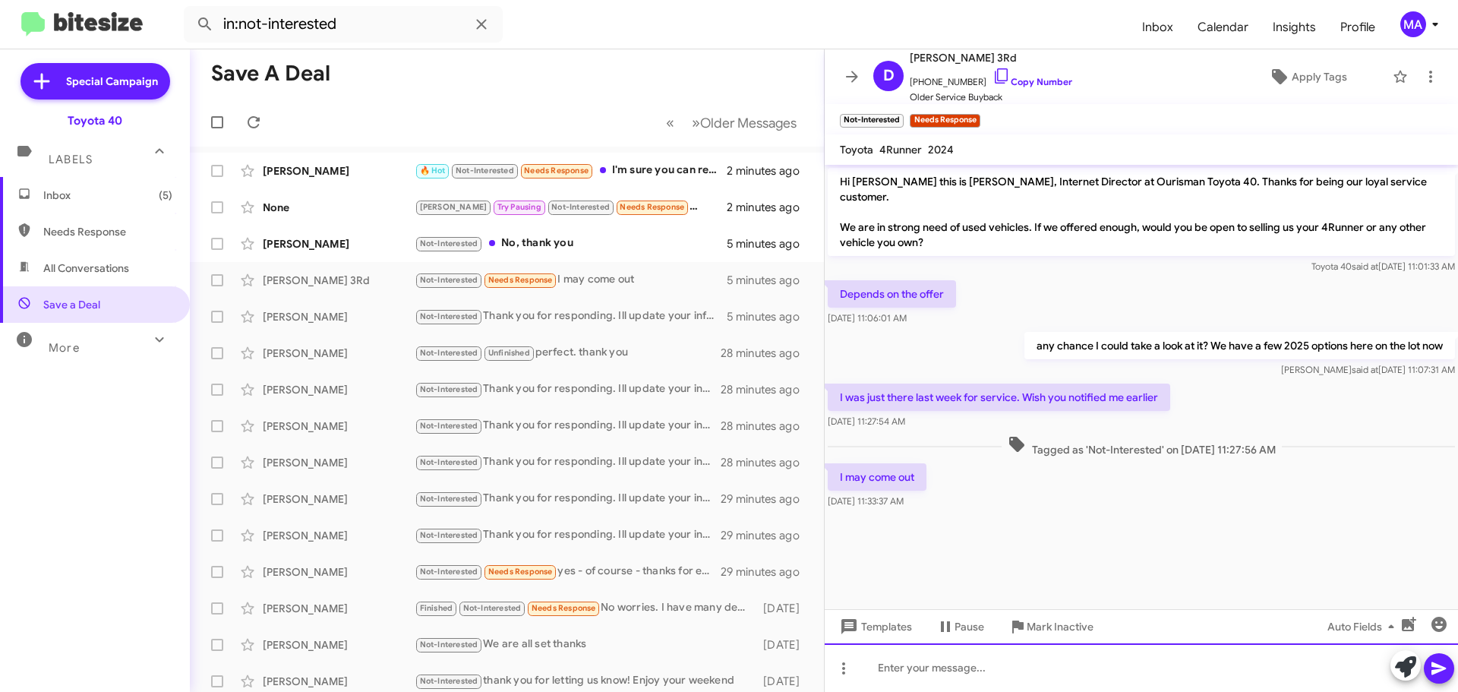
click at [983, 674] on div at bounding box center [1141, 667] width 633 height 49
click at [1139, 671] on div "Im sorry! I don't get to see the service schedule" at bounding box center [1141, 667] width 633 height 49
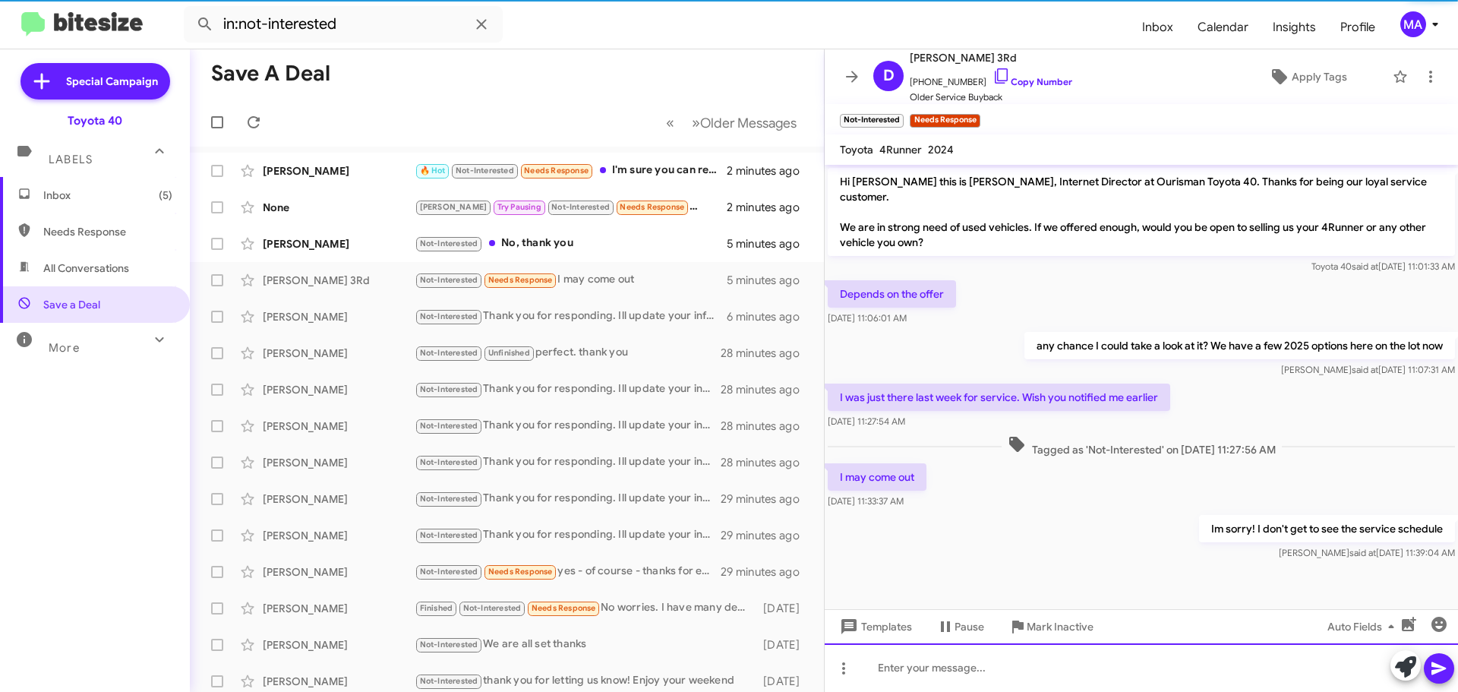
click at [1084, 668] on div at bounding box center [1141, 667] width 633 height 49
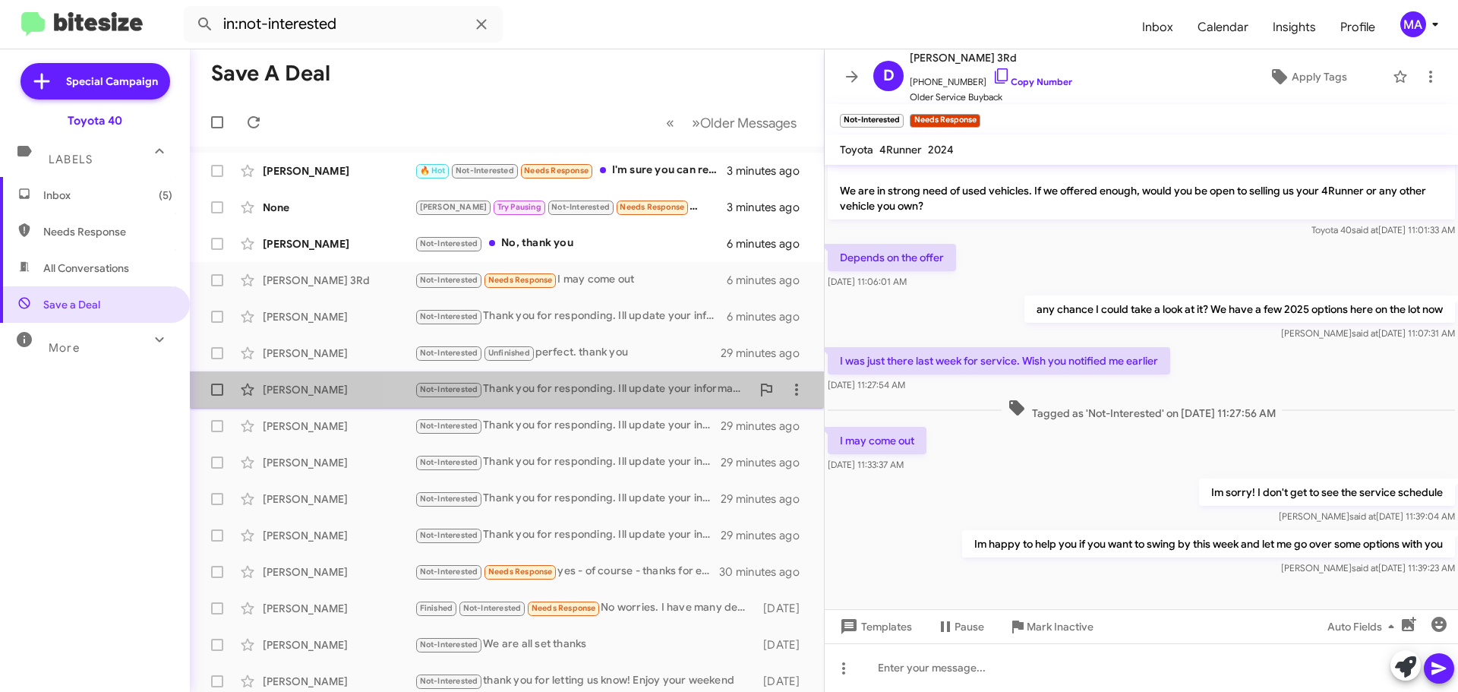
click at [603, 386] on div "Not-Interested Thank you for responding. Ill update your information on my side…" at bounding box center [583, 388] width 336 height 17
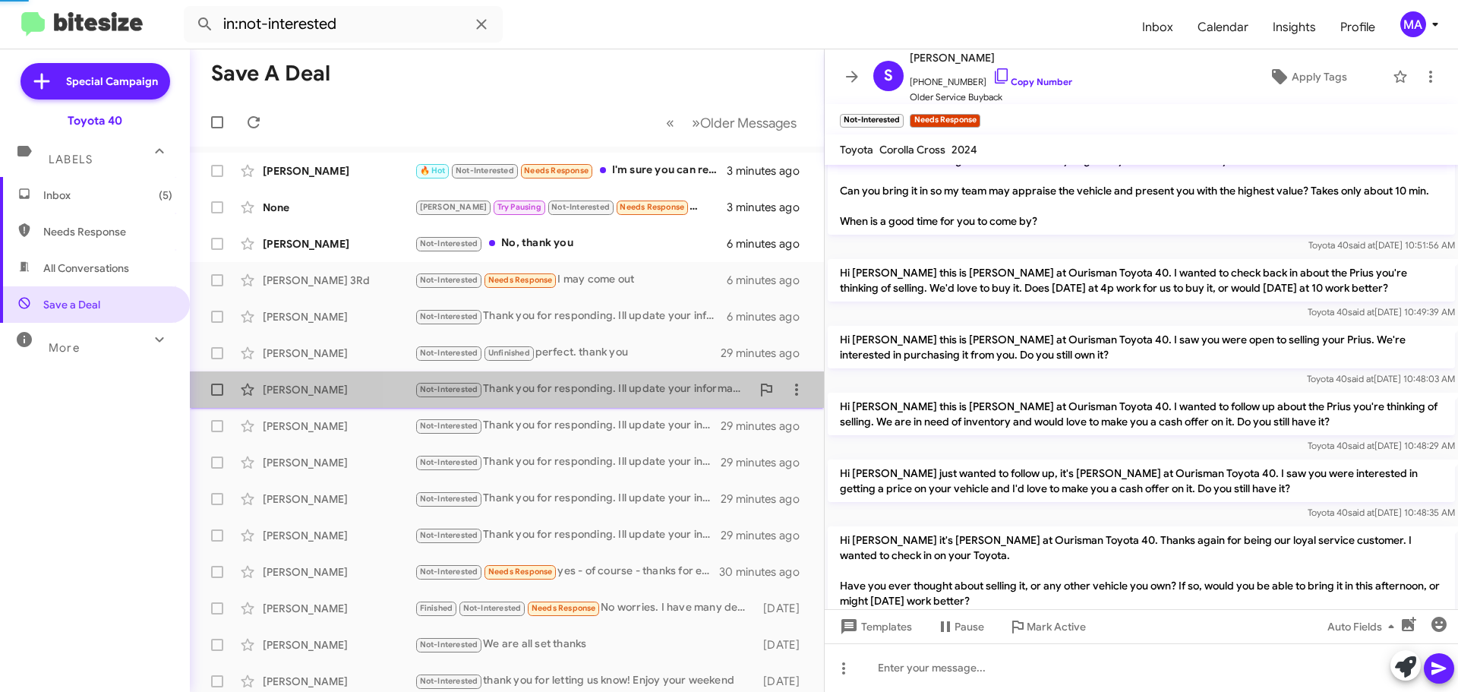
scroll to position [244, 0]
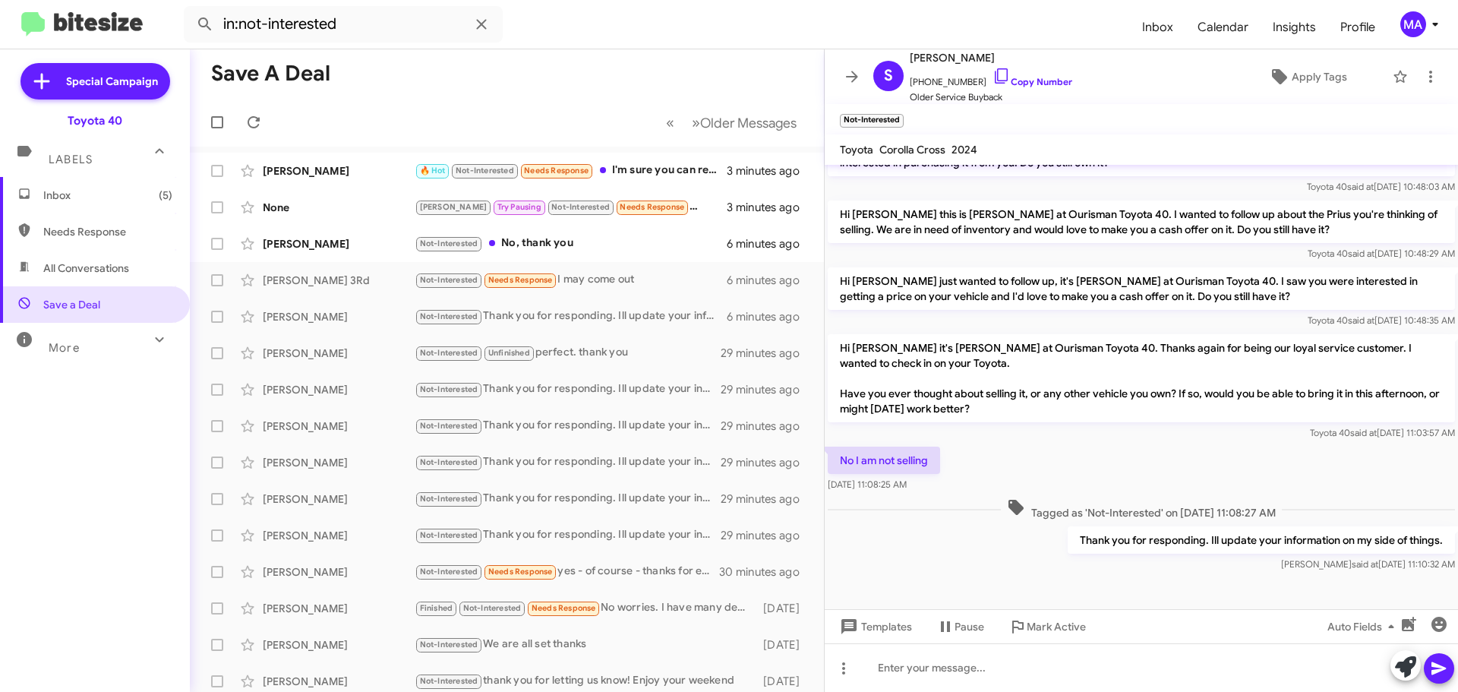
click at [1143, 537] on p "Thank you for responding. Ill update your information on my side of things." at bounding box center [1261, 539] width 387 height 27
copy p "Thank you for responding. Ill update your information on my side of things."
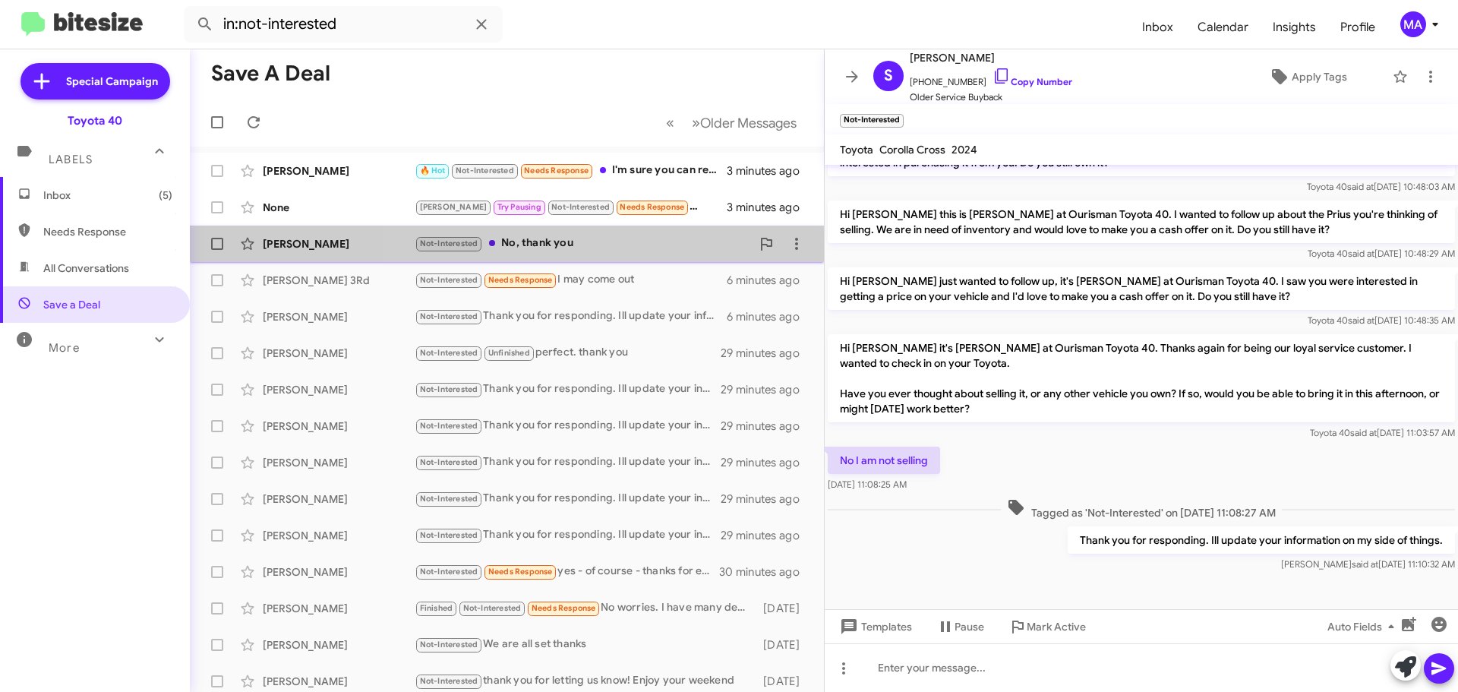
click at [604, 242] on div "Not-Interested No, thank you" at bounding box center [583, 243] width 336 height 17
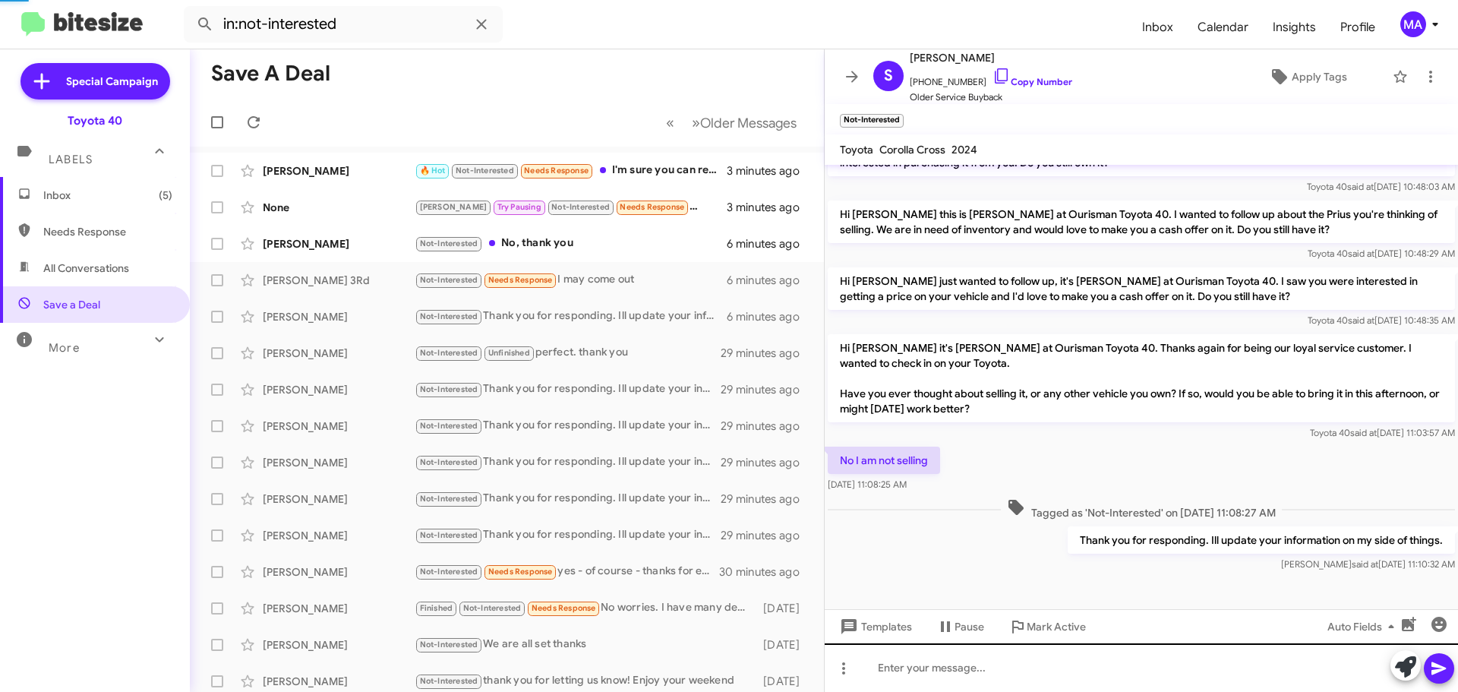
scroll to position [264, 0]
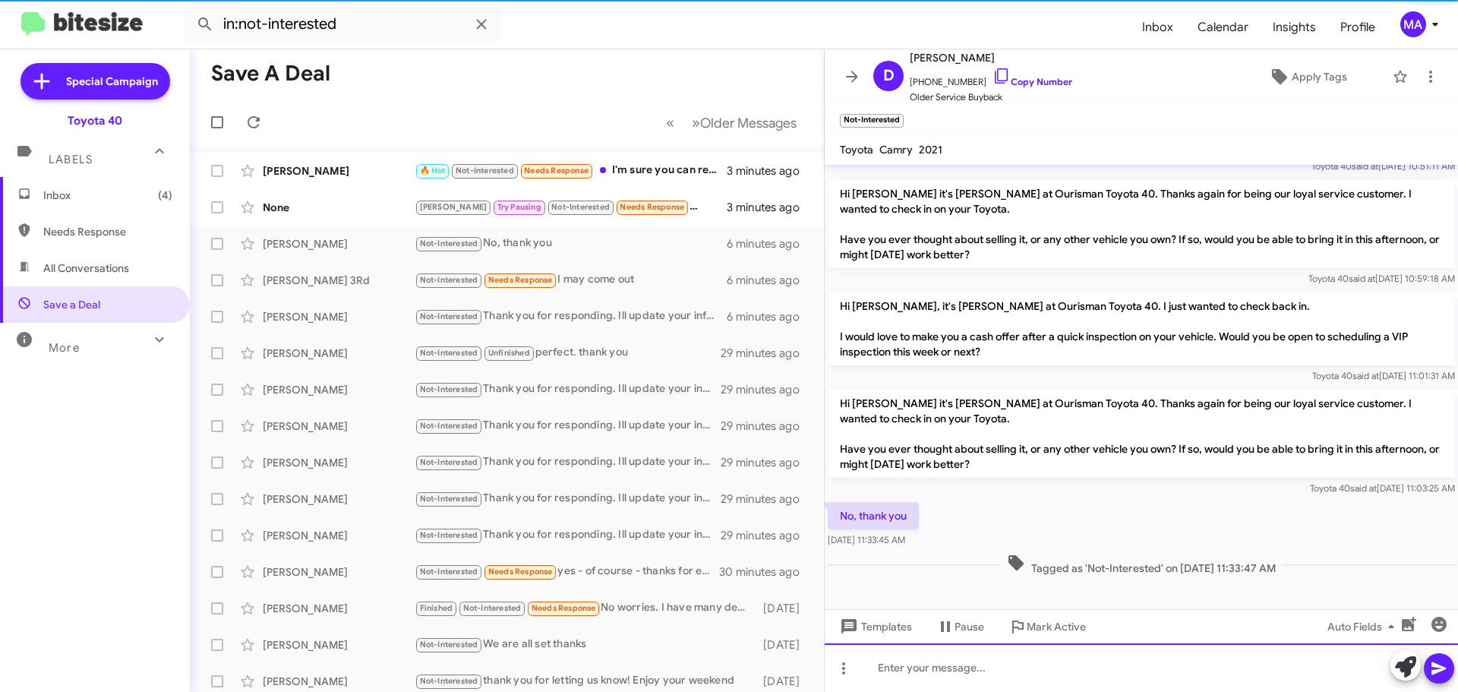
click at [977, 676] on div at bounding box center [1141, 667] width 633 height 49
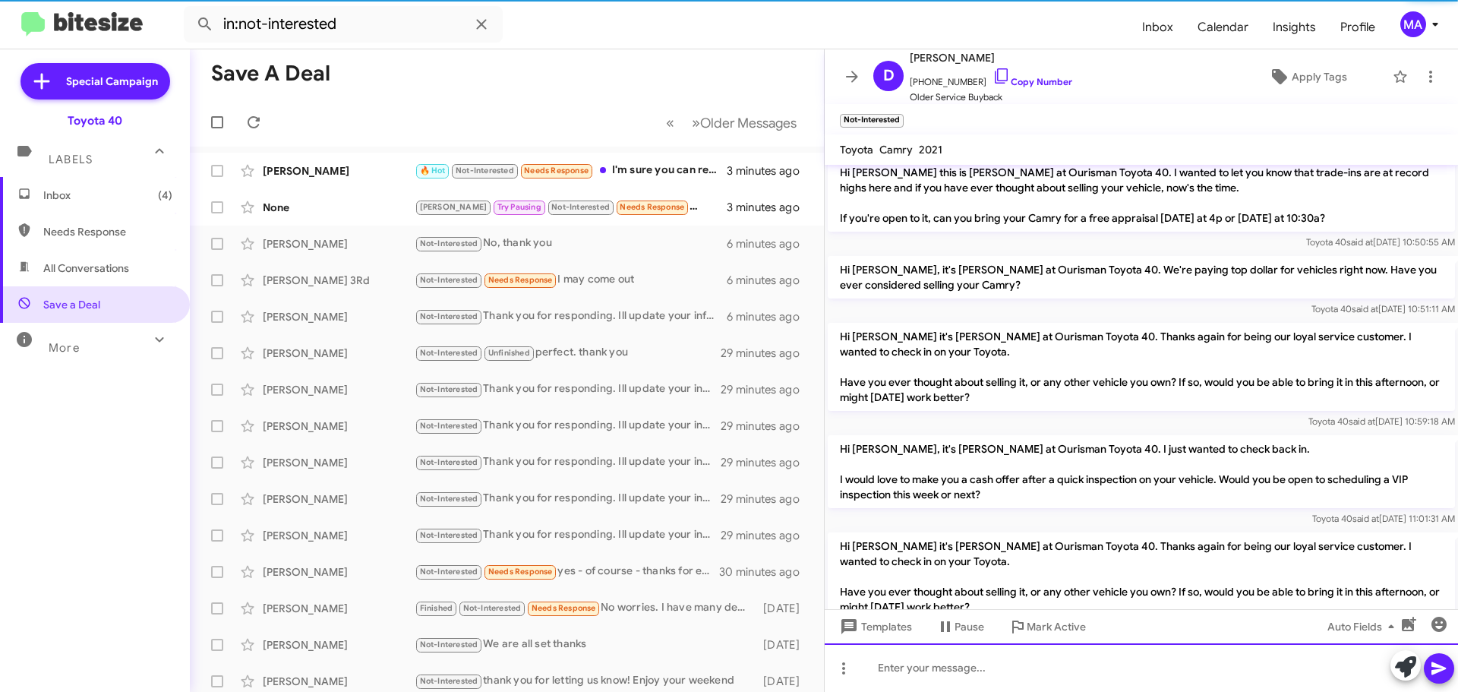
scroll to position [320, 0]
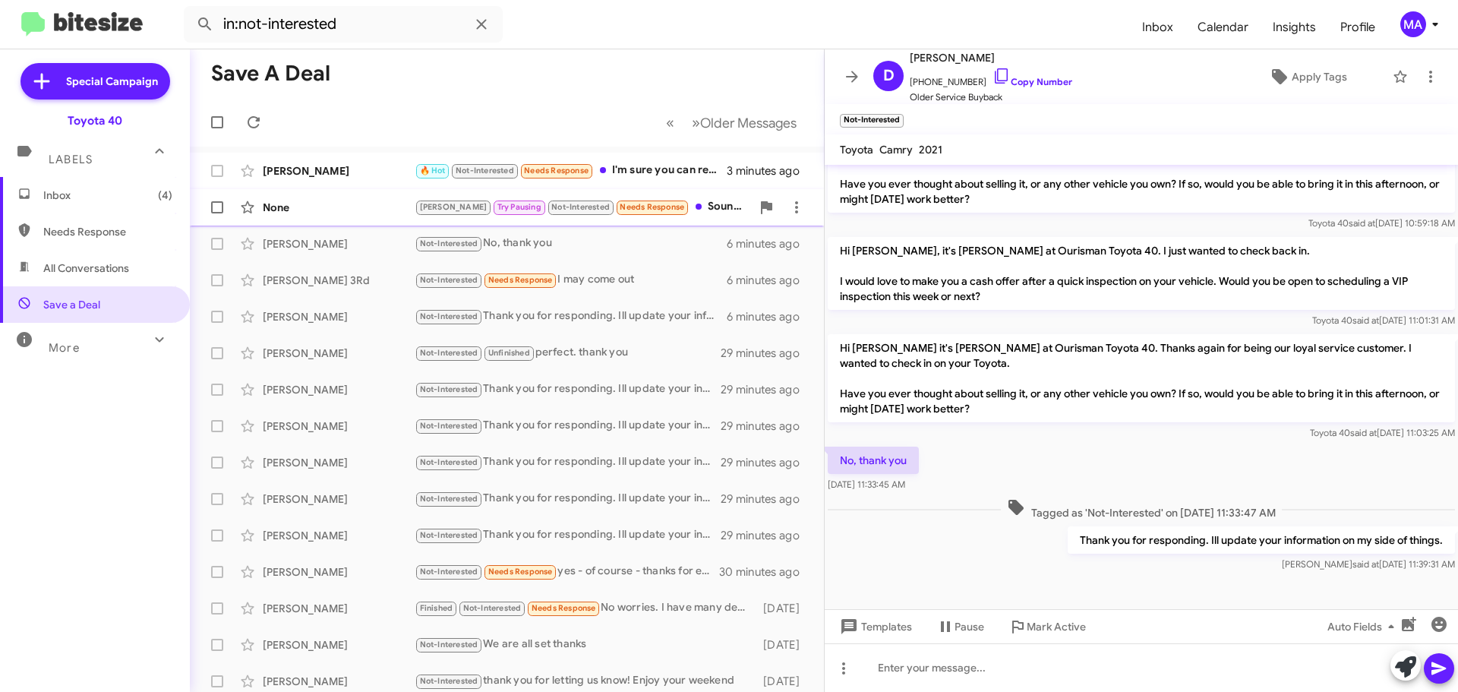
click at [700, 204] on div "Ron Try Pausing Not-Interested Needs Response Sounds good!! Thank you!!" at bounding box center [583, 206] width 336 height 17
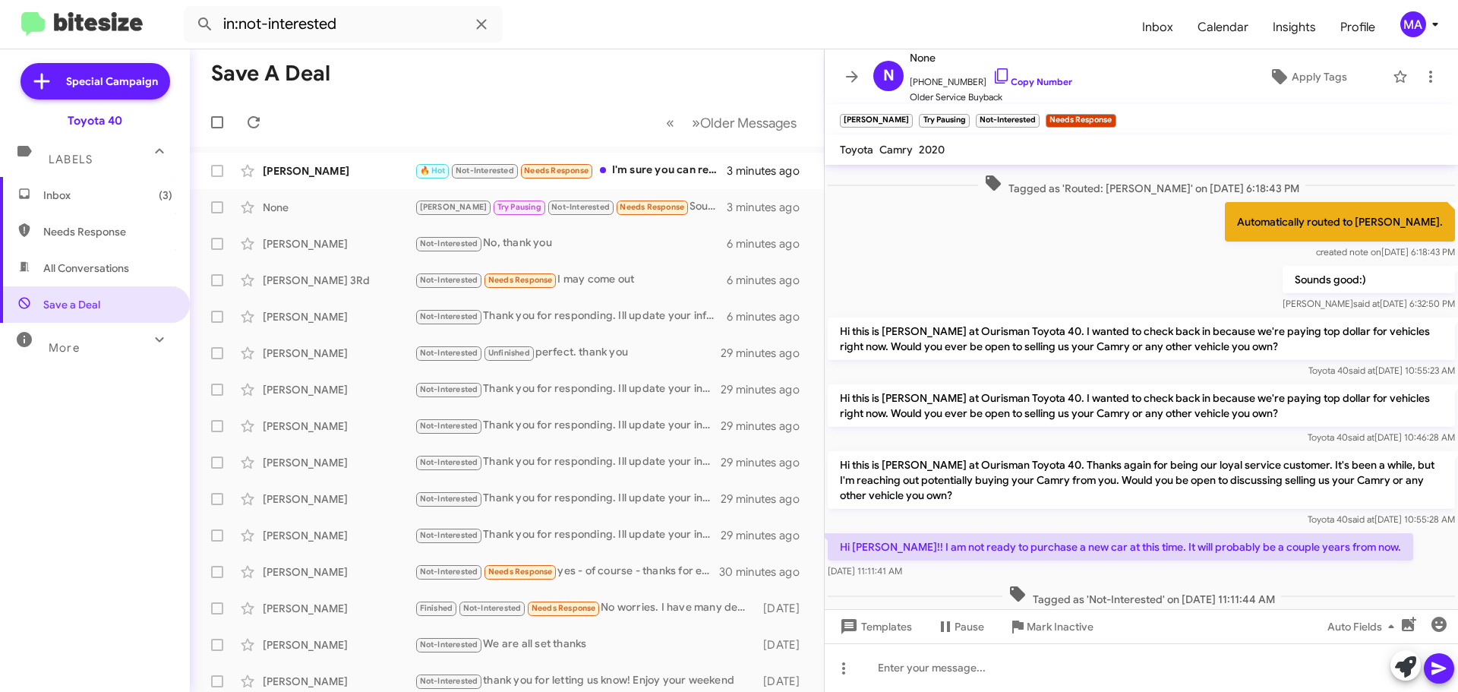
scroll to position [292, 0]
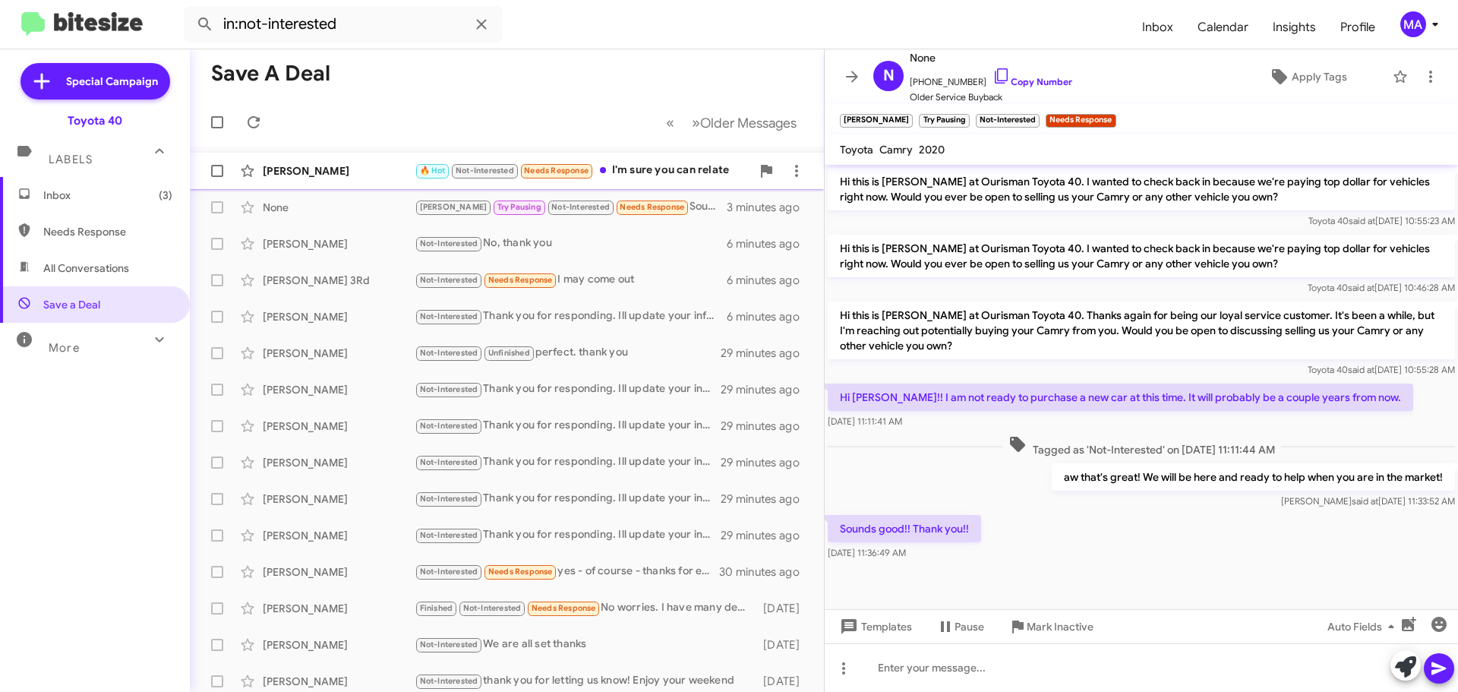
click at [666, 169] on div "🔥 Hot Not-Interested Needs Response I'm sure you can relate" at bounding box center [583, 170] width 336 height 17
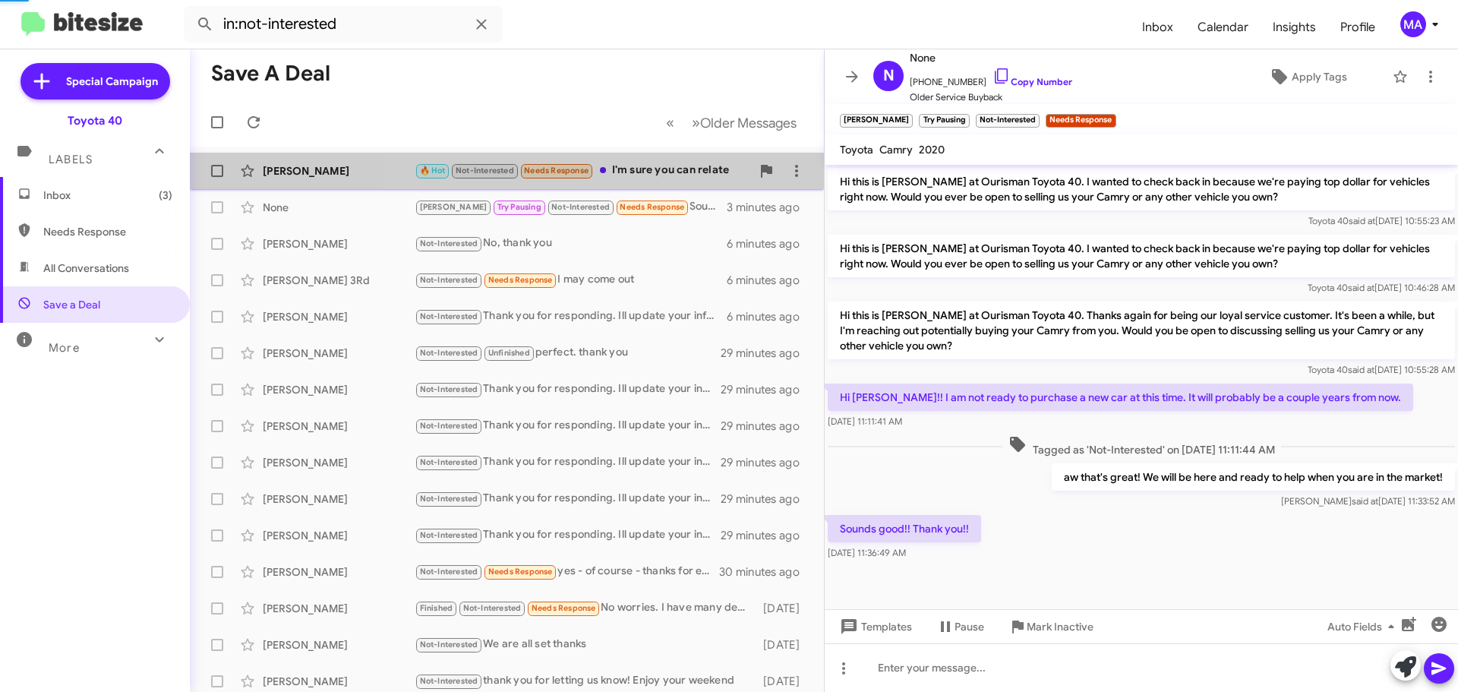
scroll to position [67, 0]
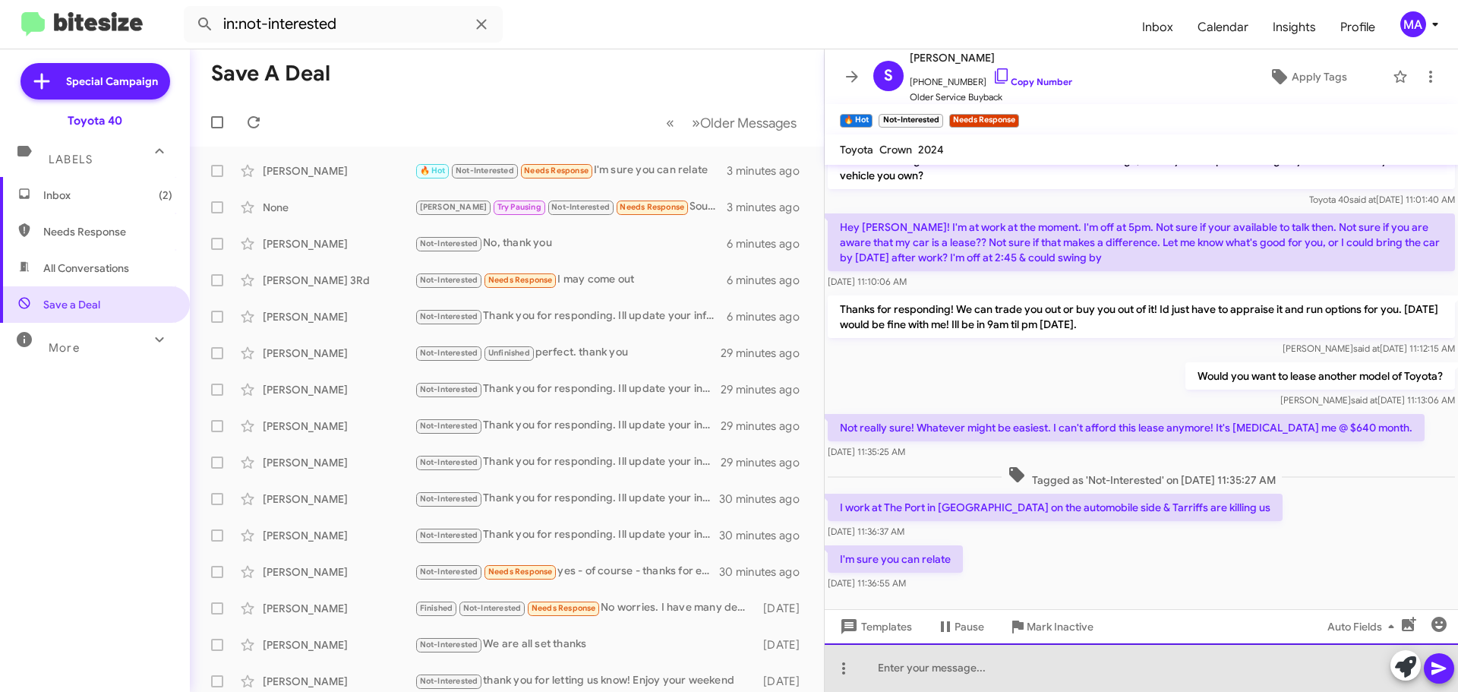
click at [951, 671] on div at bounding box center [1141, 667] width 633 height 49
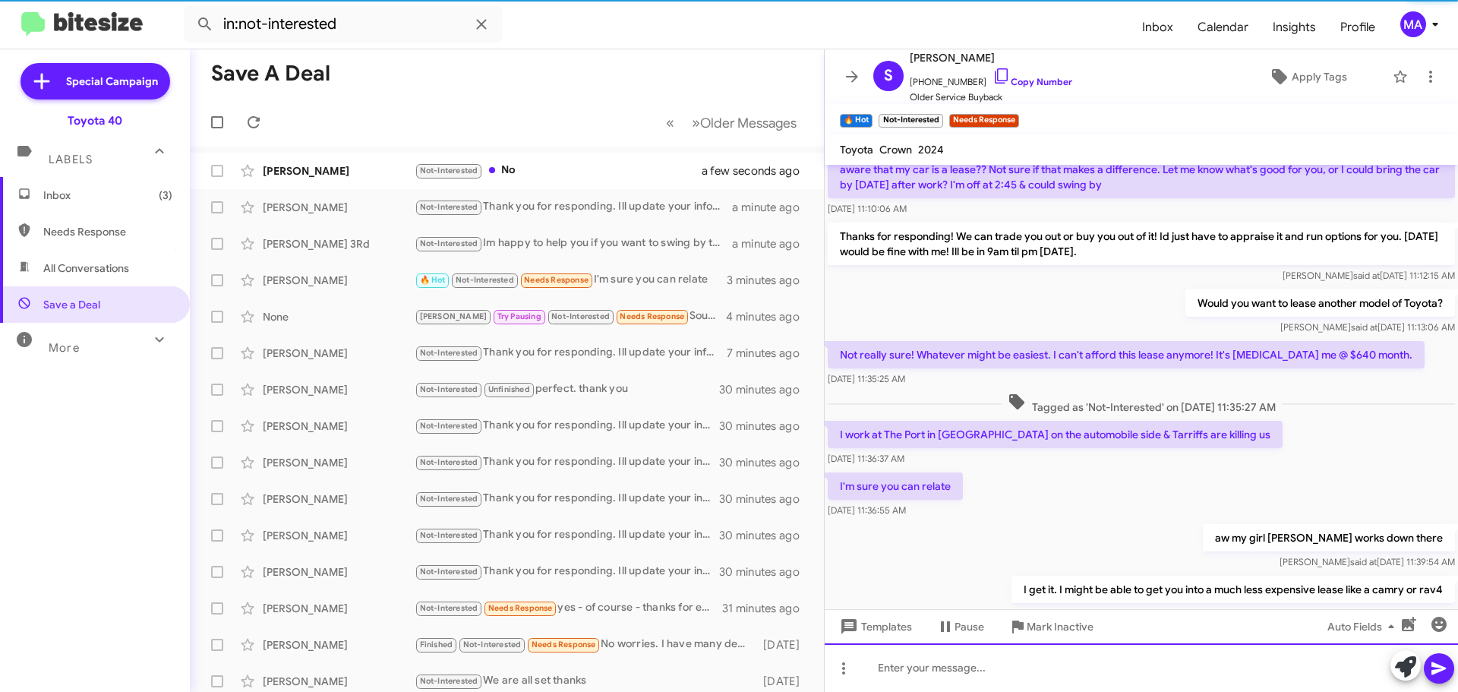
scroll to position [178, 0]
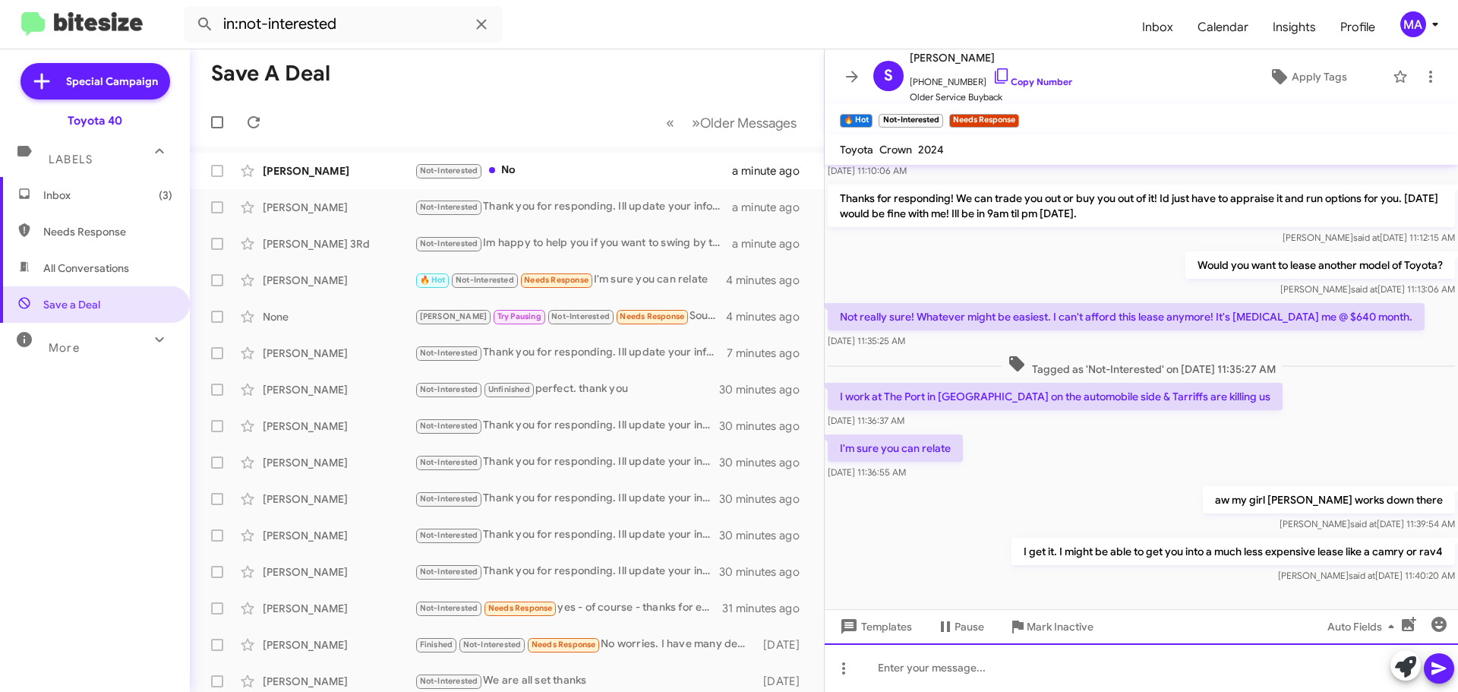
click at [986, 669] on div at bounding box center [1141, 667] width 633 height 49
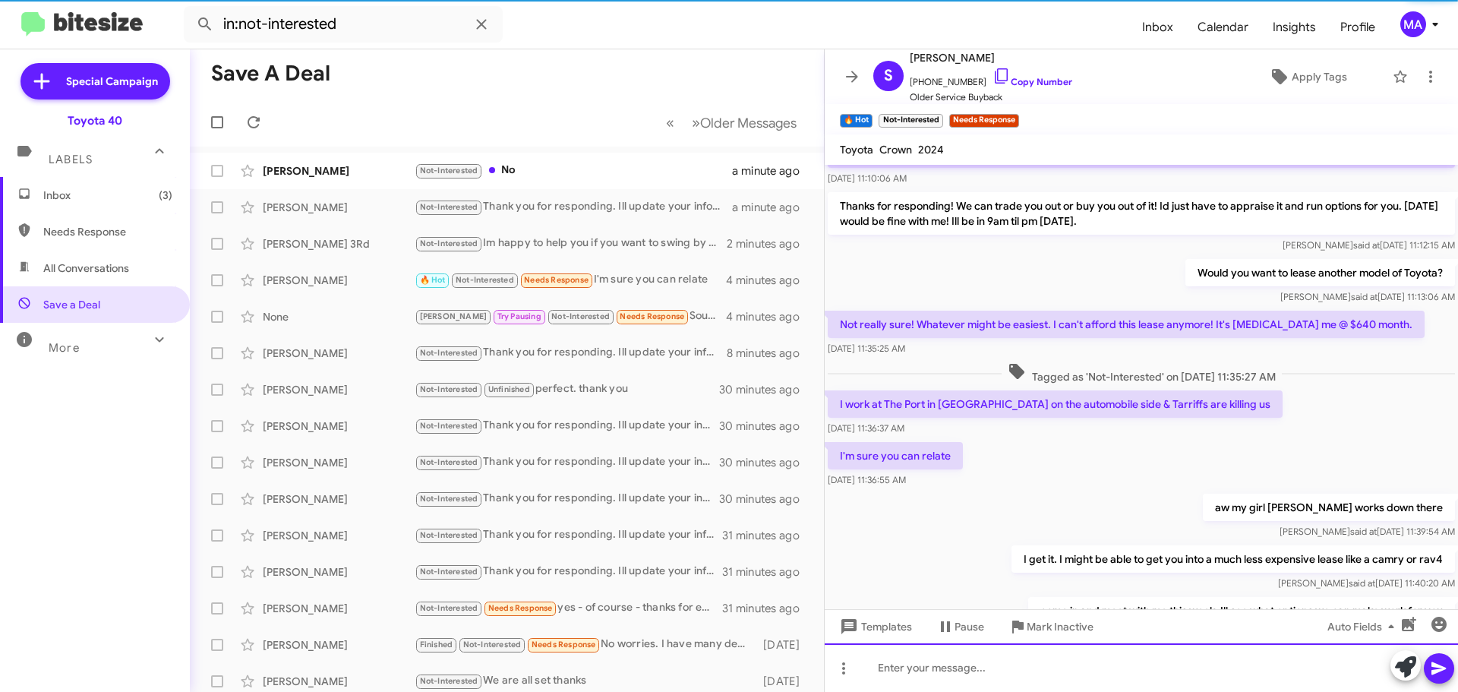
scroll to position [233, 0]
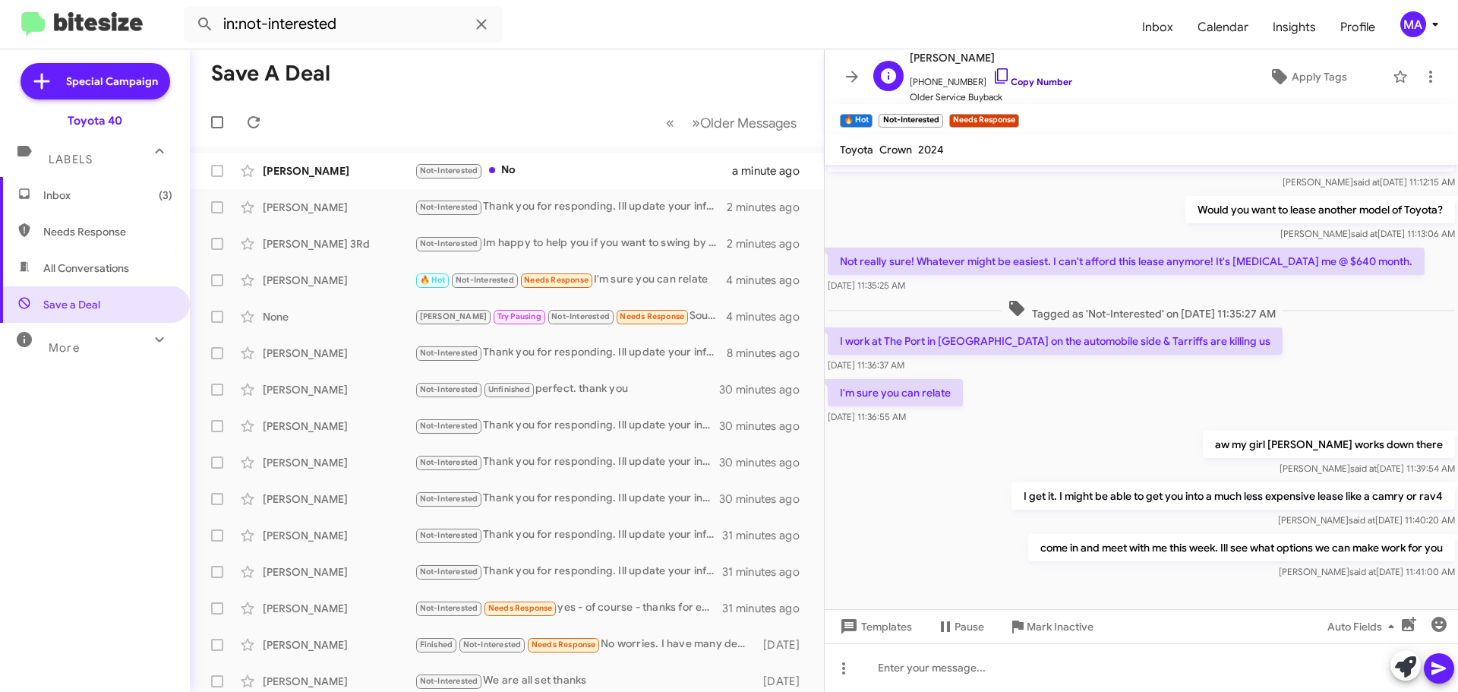
click at [992, 78] on icon at bounding box center [1001, 76] width 18 height 18
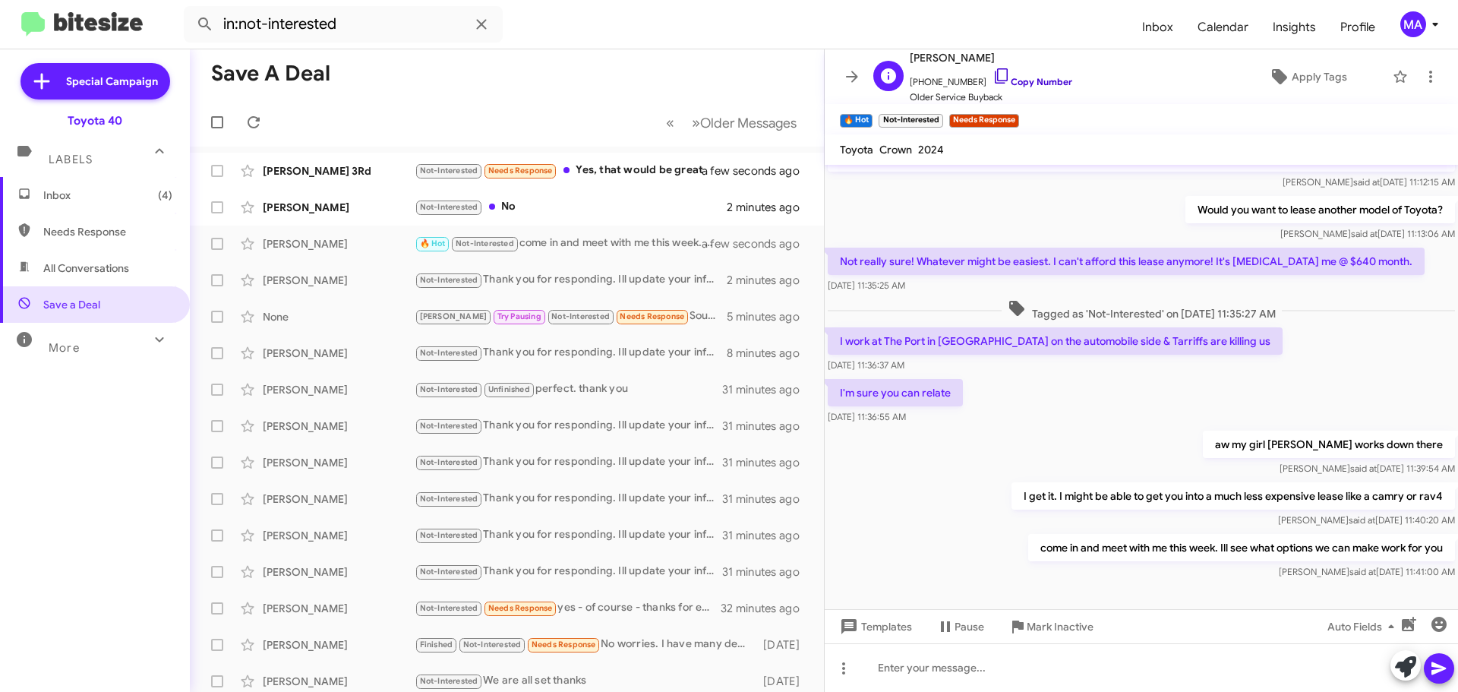
click at [992, 74] on icon at bounding box center [1001, 76] width 18 height 18
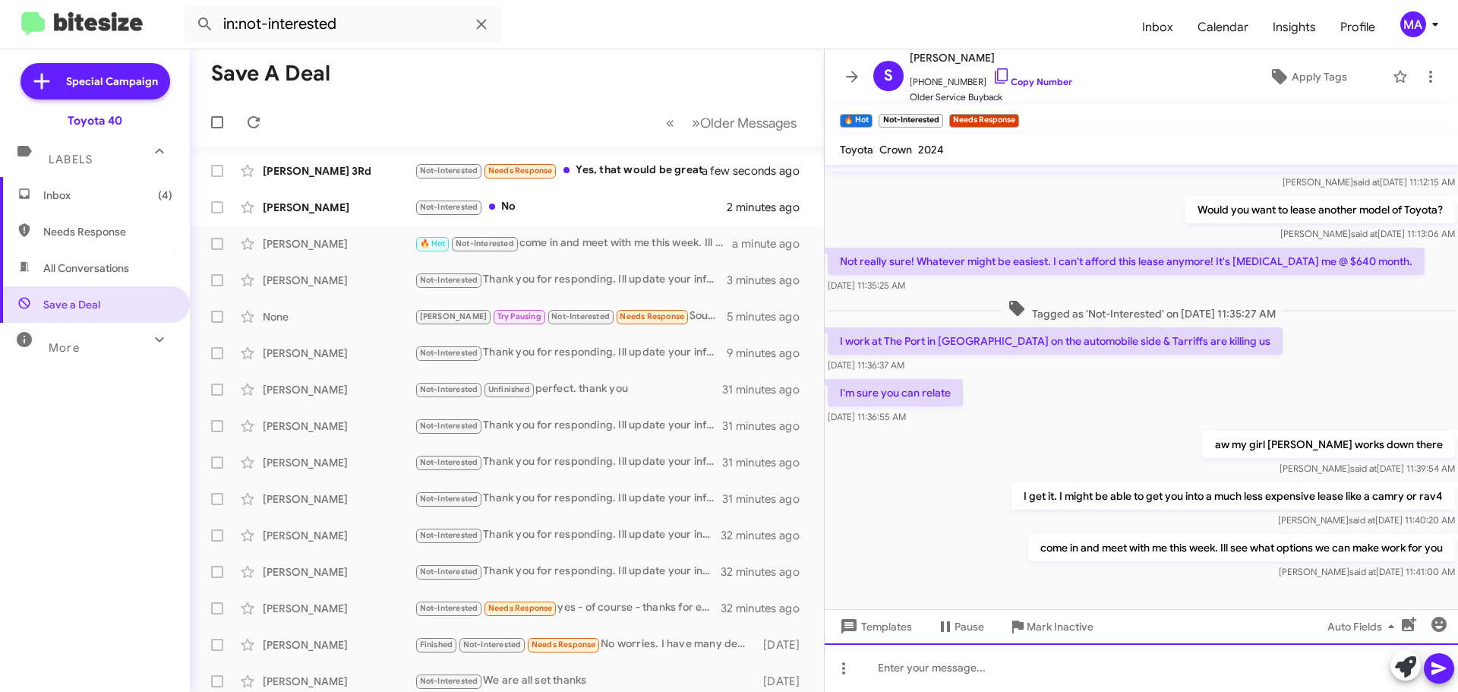
click at [979, 675] on div at bounding box center [1141, 667] width 633 height 49
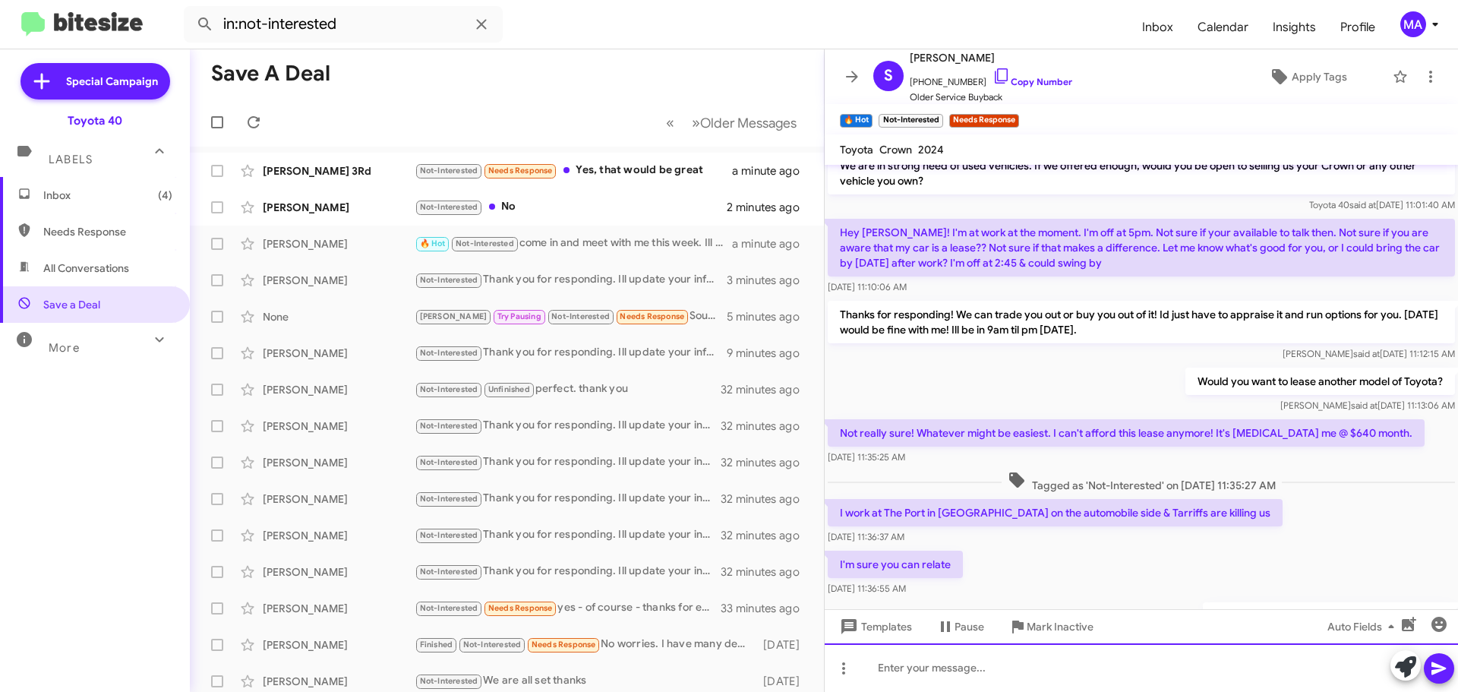
scroll to position [289, 0]
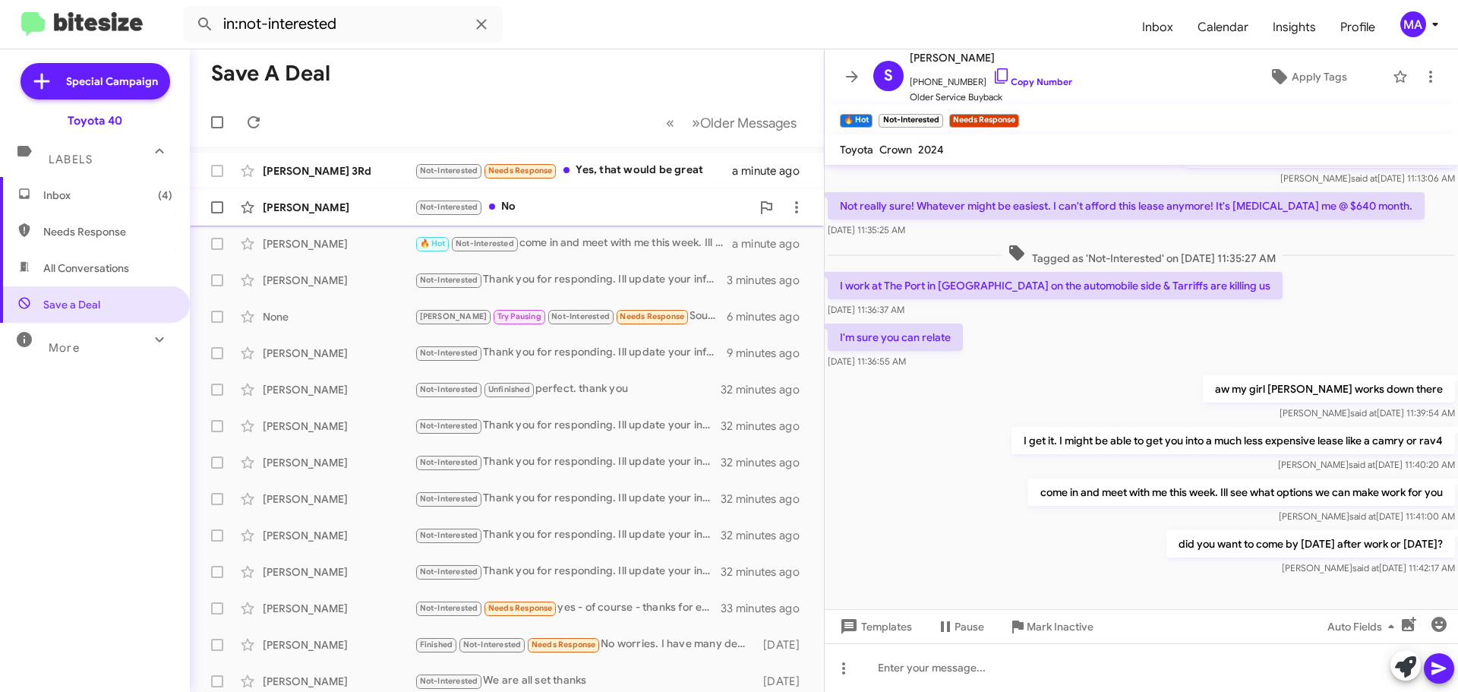
click at [559, 209] on div "Not-Interested No" at bounding box center [583, 206] width 336 height 17
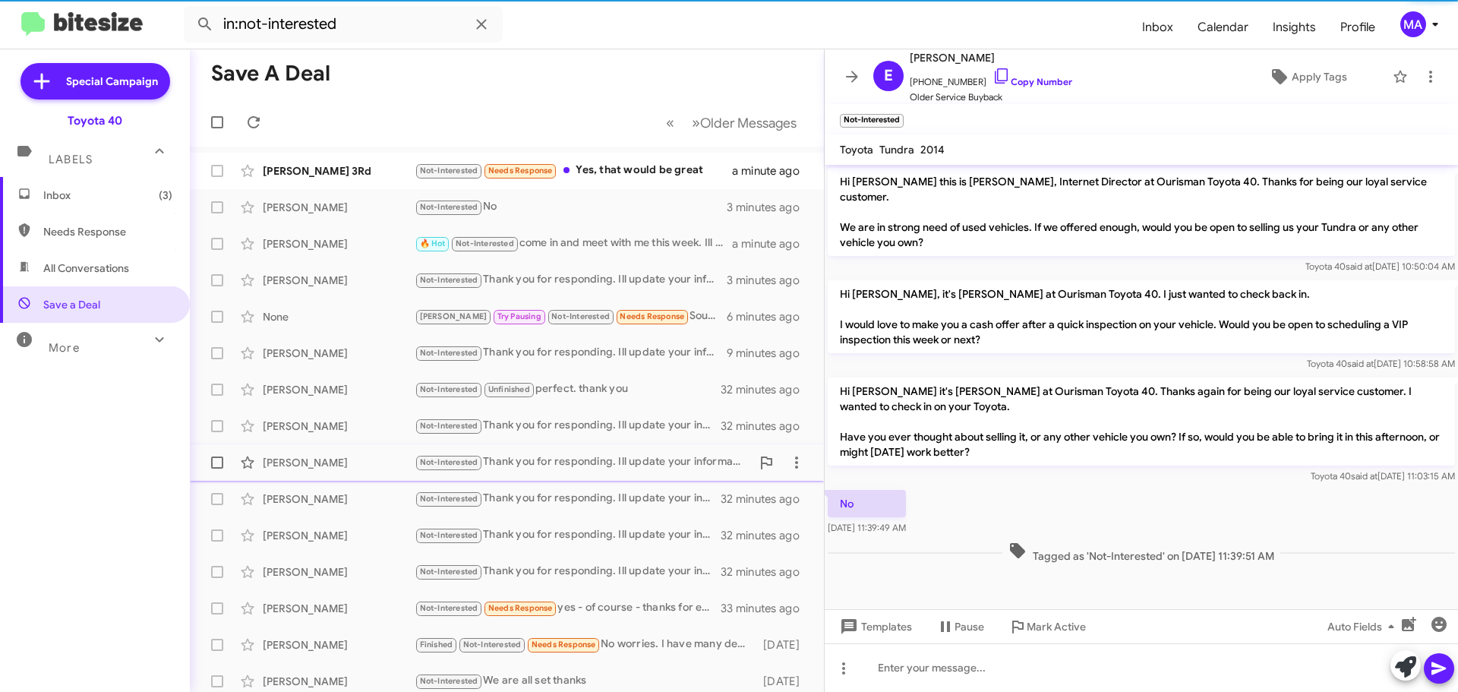
click at [541, 459] on div "Not-Interested Thank you for responding. Ill update your information on my side…" at bounding box center [583, 461] width 336 height 17
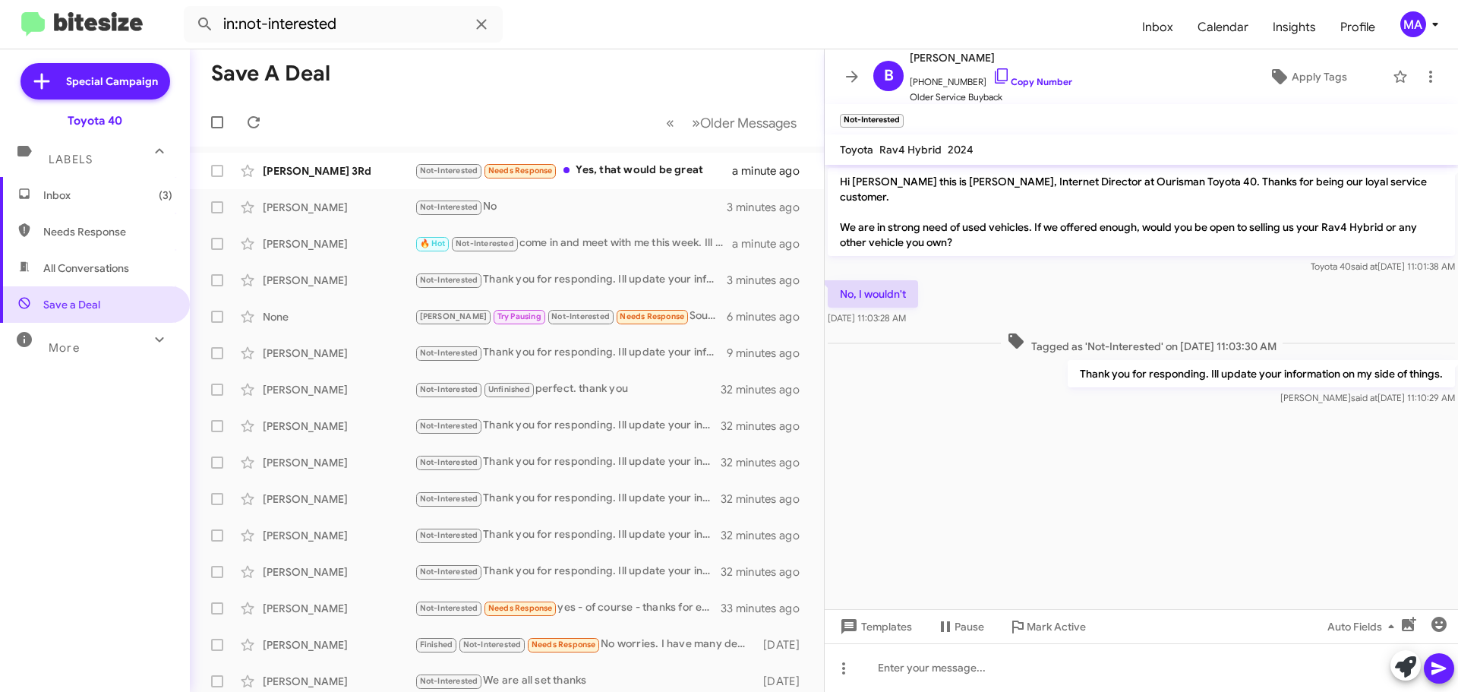
click at [1194, 360] on p "Thank you for responding. Ill update your information on my side of things." at bounding box center [1261, 373] width 387 height 27
copy p "Thank you for responding. Ill update your information on my side of things."
click at [598, 207] on div "Not-Interested No" at bounding box center [583, 206] width 336 height 17
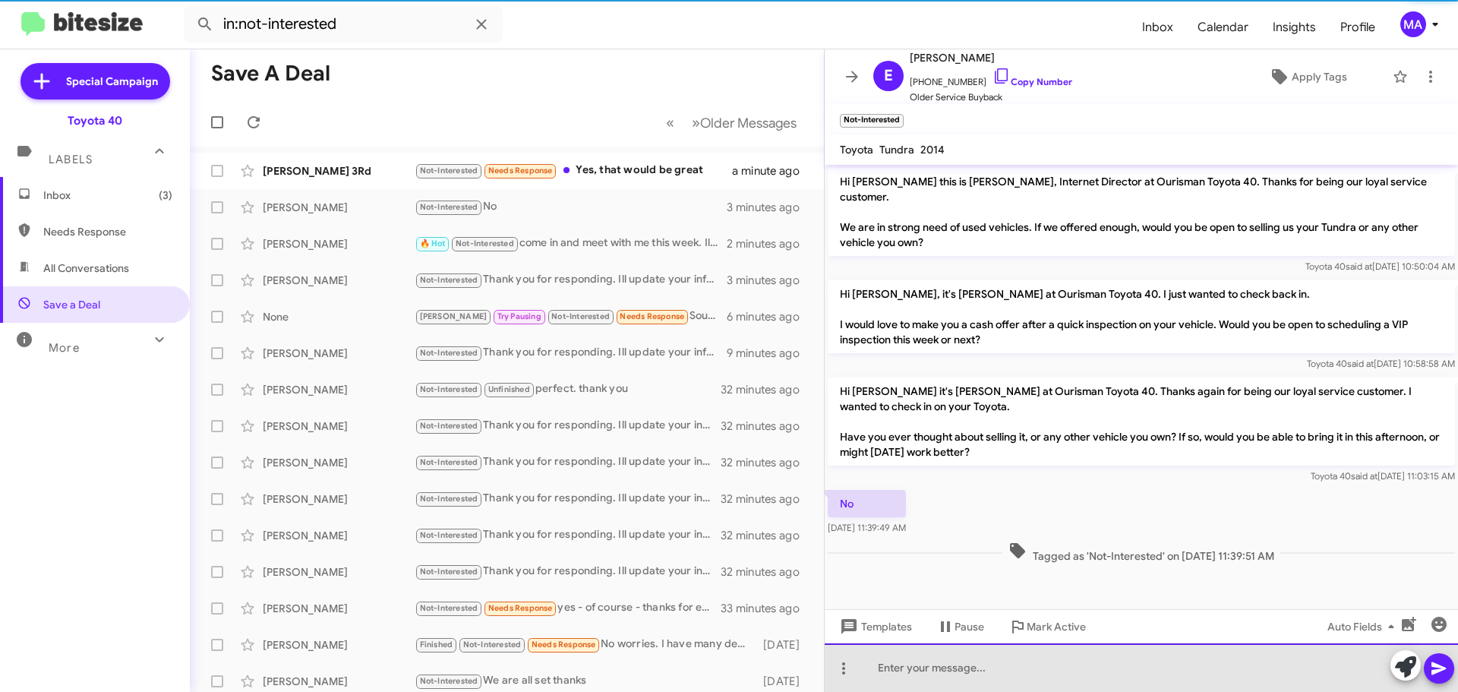
click at [1037, 661] on div at bounding box center [1141, 667] width 633 height 49
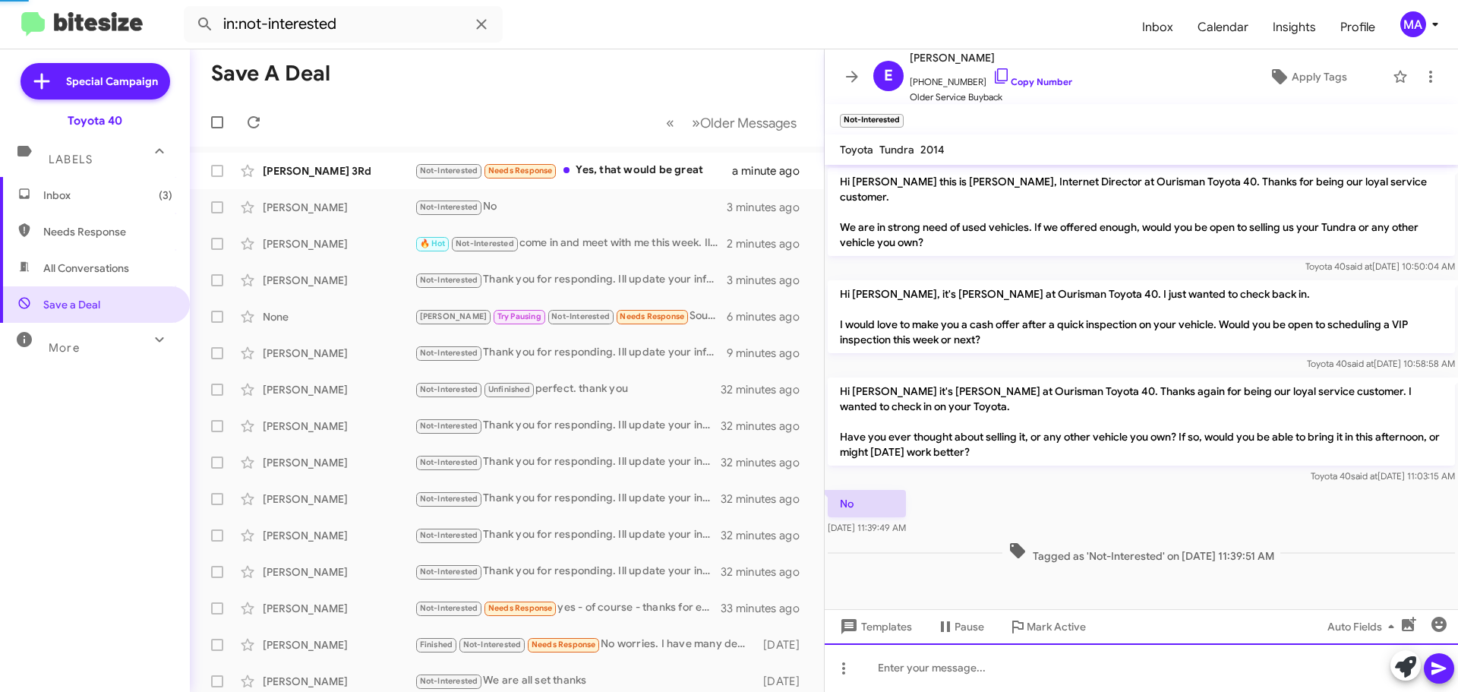
scroll to position [32, 0]
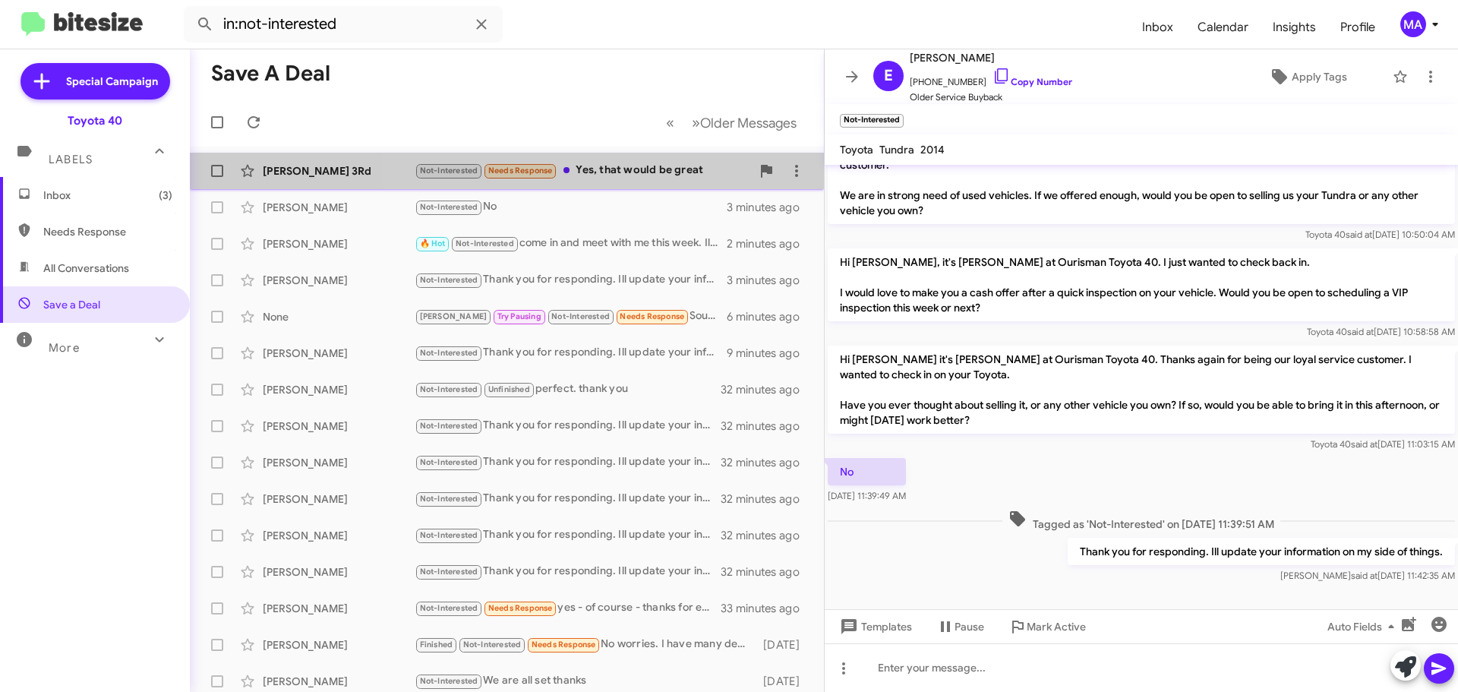
click at [658, 167] on div "Not-Interested Needs Response Yes, that would be great" at bounding box center [583, 170] width 336 height 17
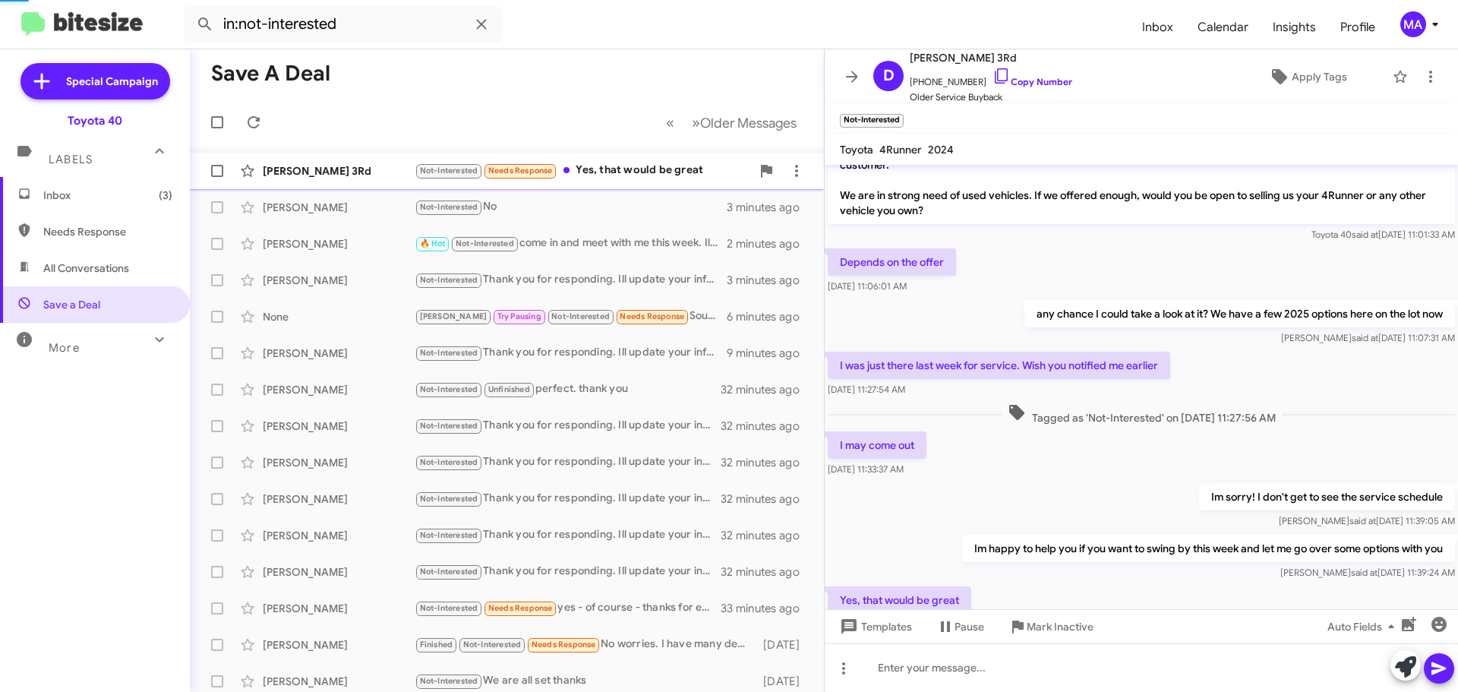
scroll to position [92, 0]
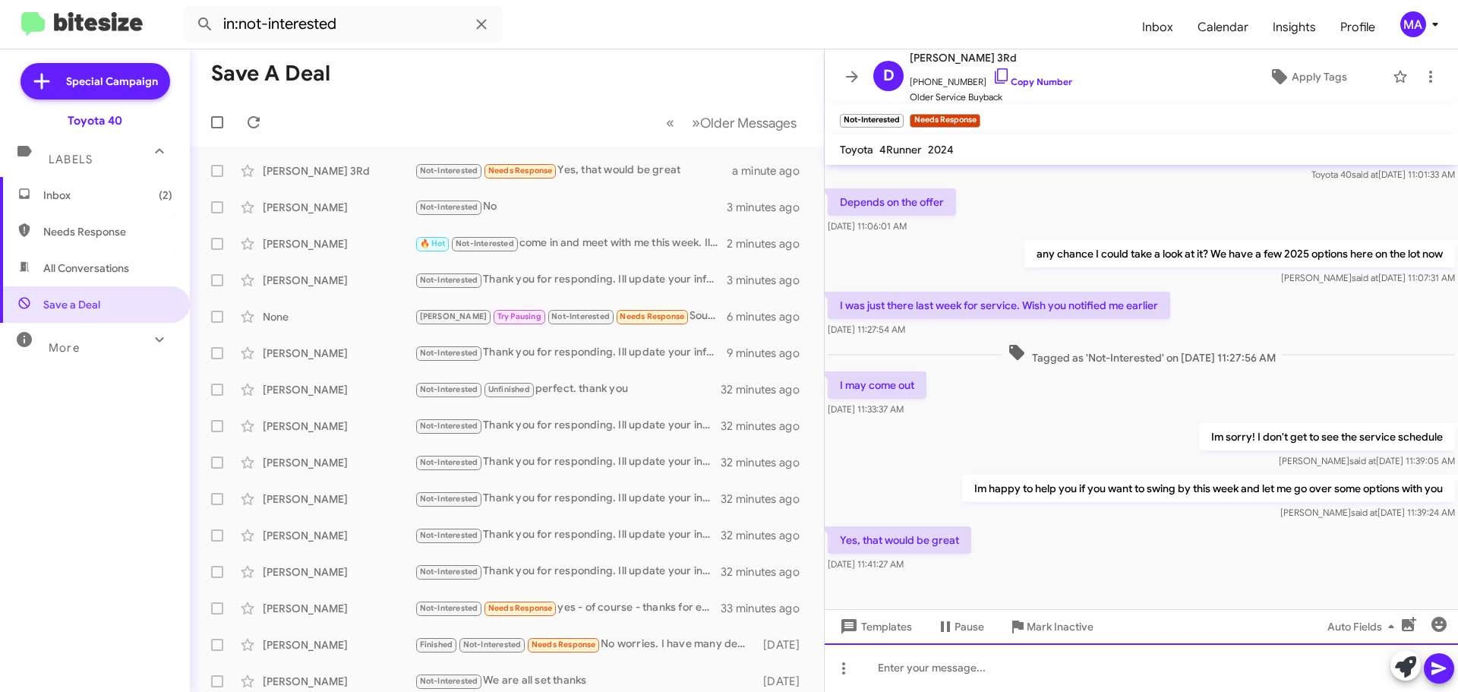
click at [914, 659] on div at bounding box center [1141, 667] width 633 height 49
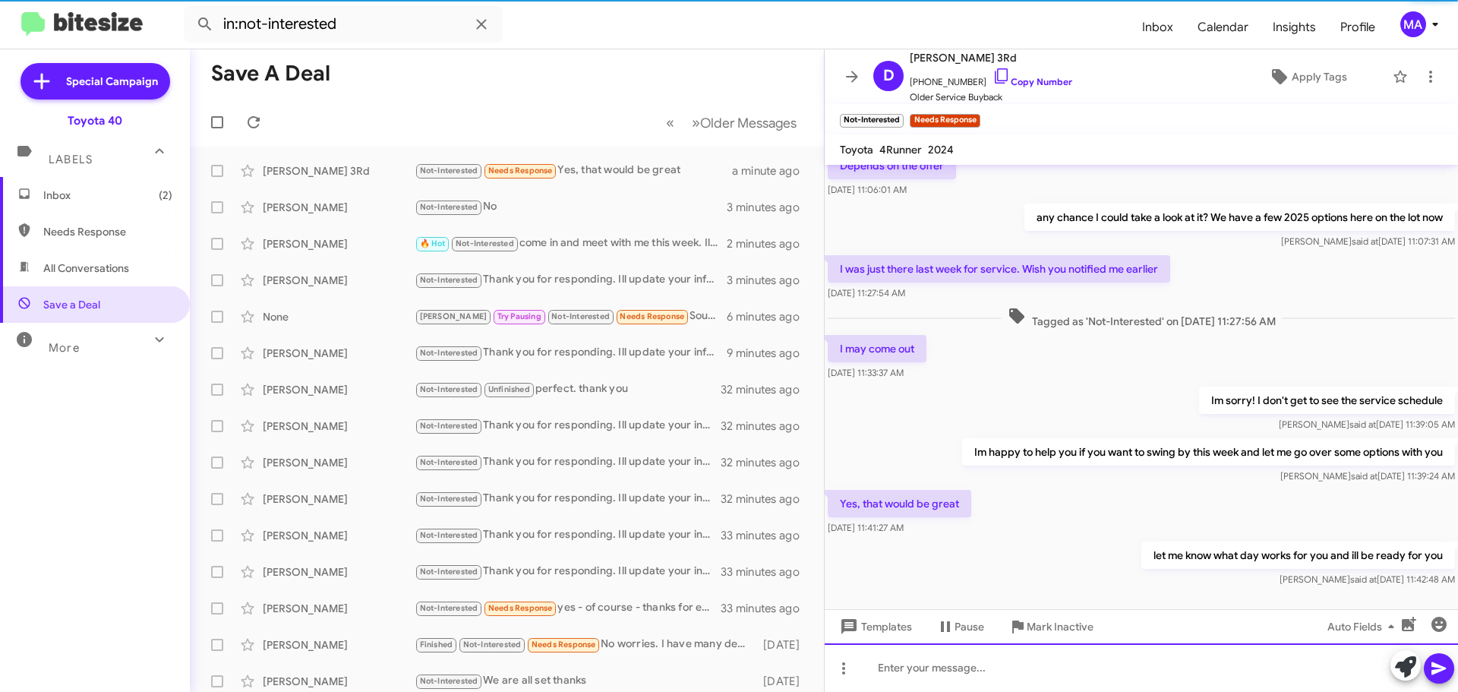
scroll to position [147, 0]
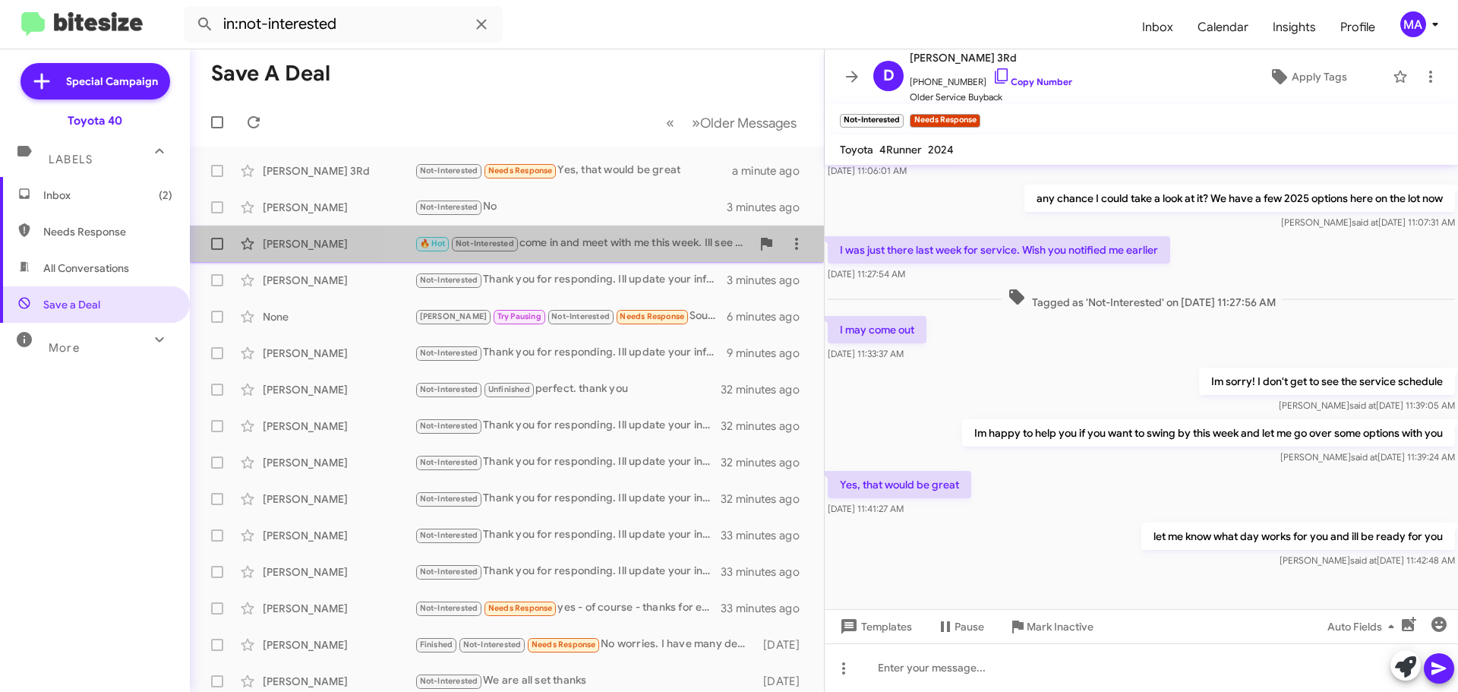
click at [572, 248] on div "🔥 Hot Not-Interested come in and meet with me this week. Ill see what options w…" at bounding box center [583, 243] width 336 height 17
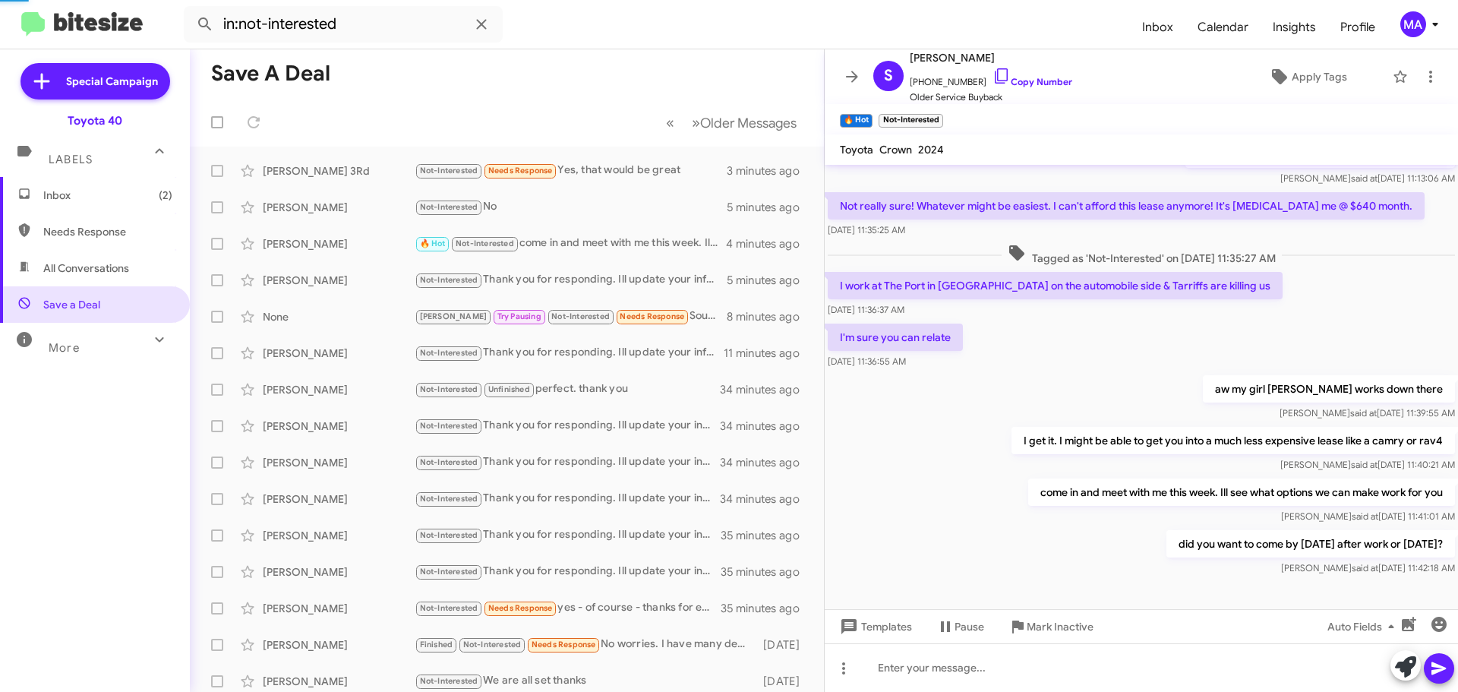
scroll to position [344, 0]
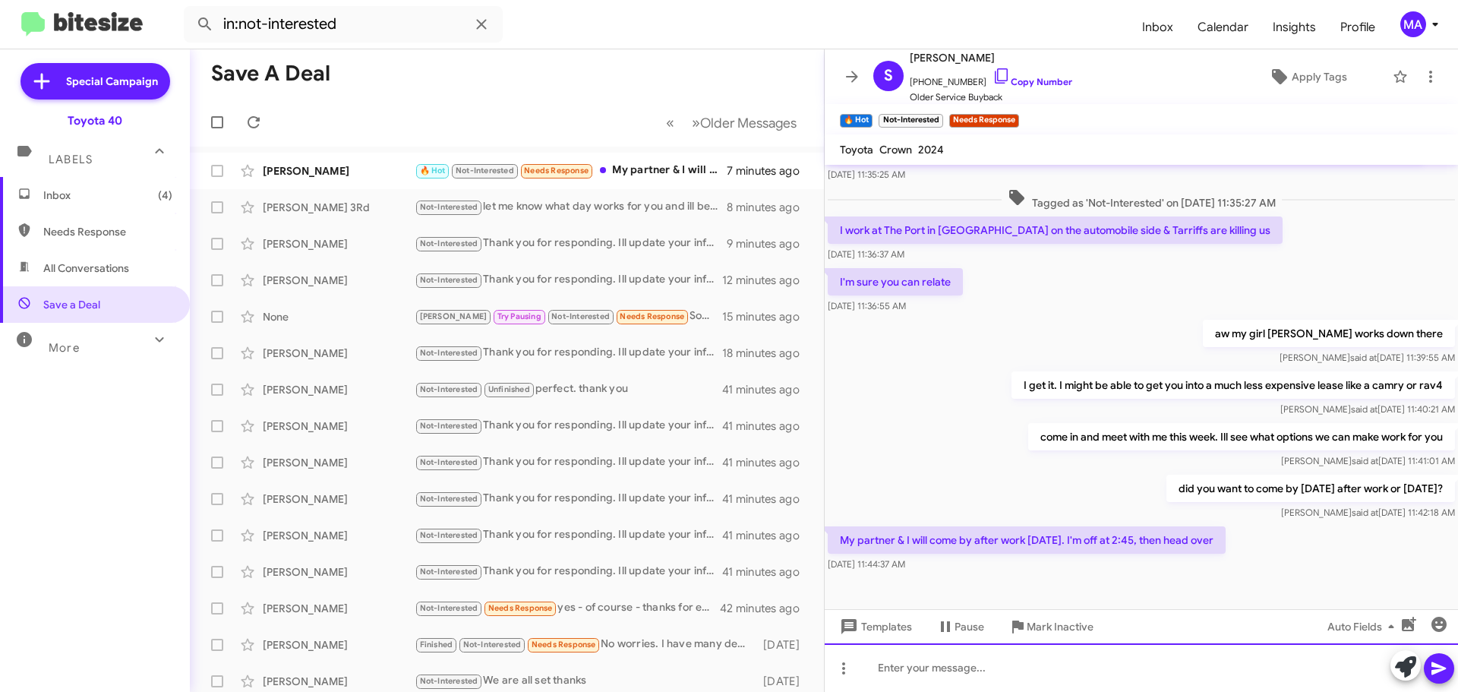
click at [934, 671] on div at bounding box center [1141, 667] width 633 height 49
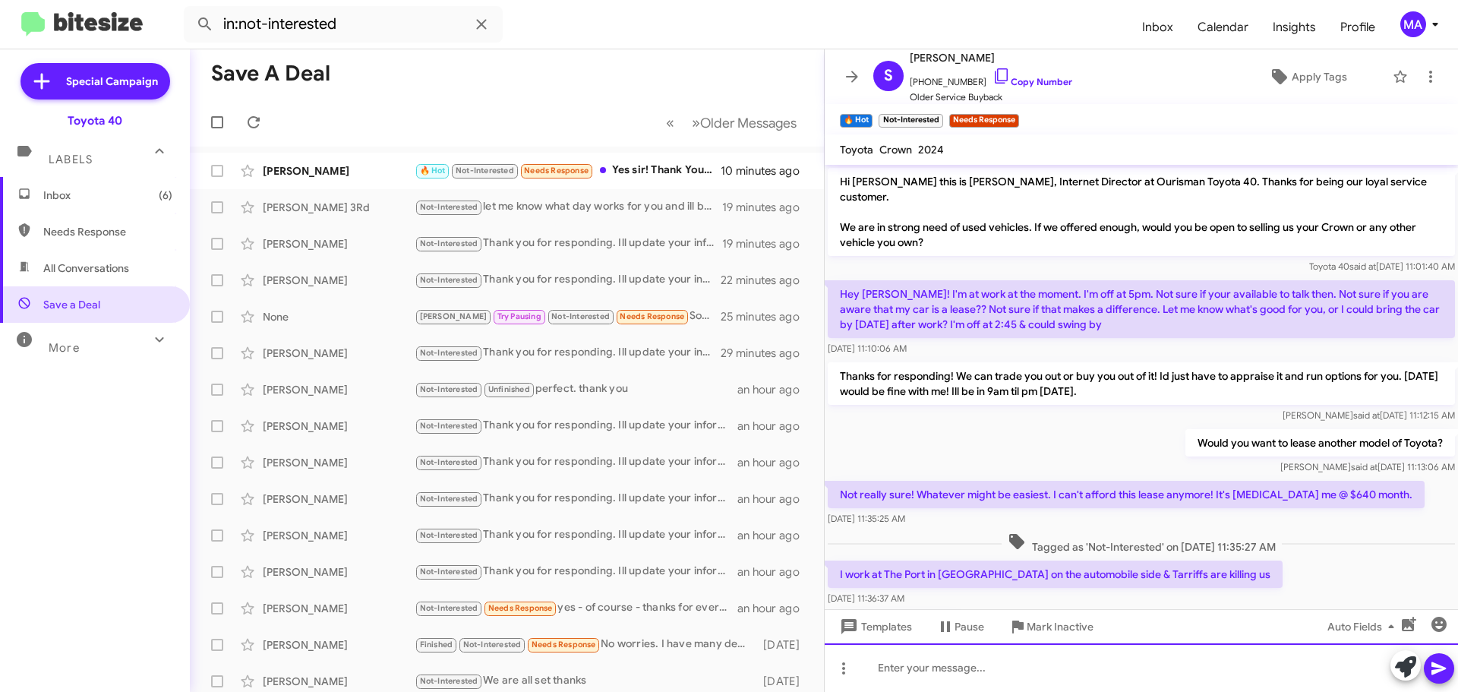
scroll to position [510, 0]
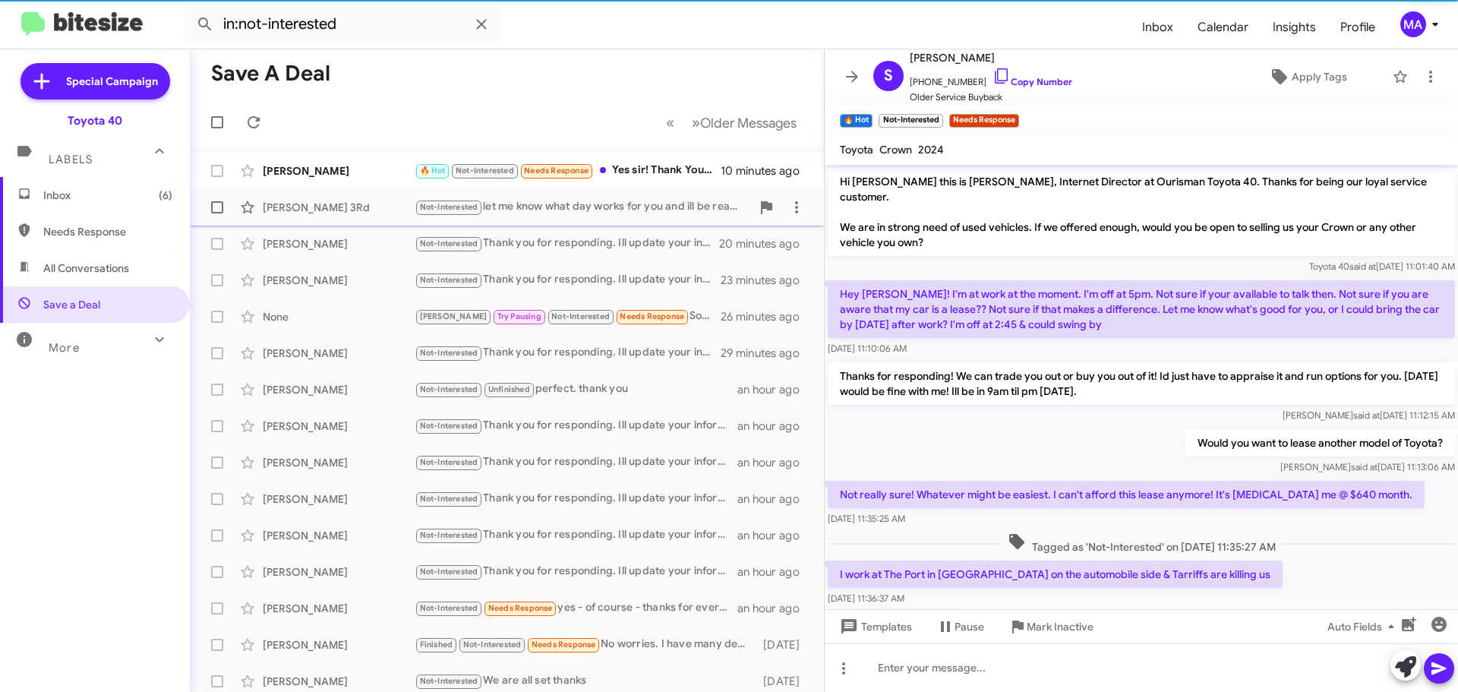
scroll to position [480, 0]
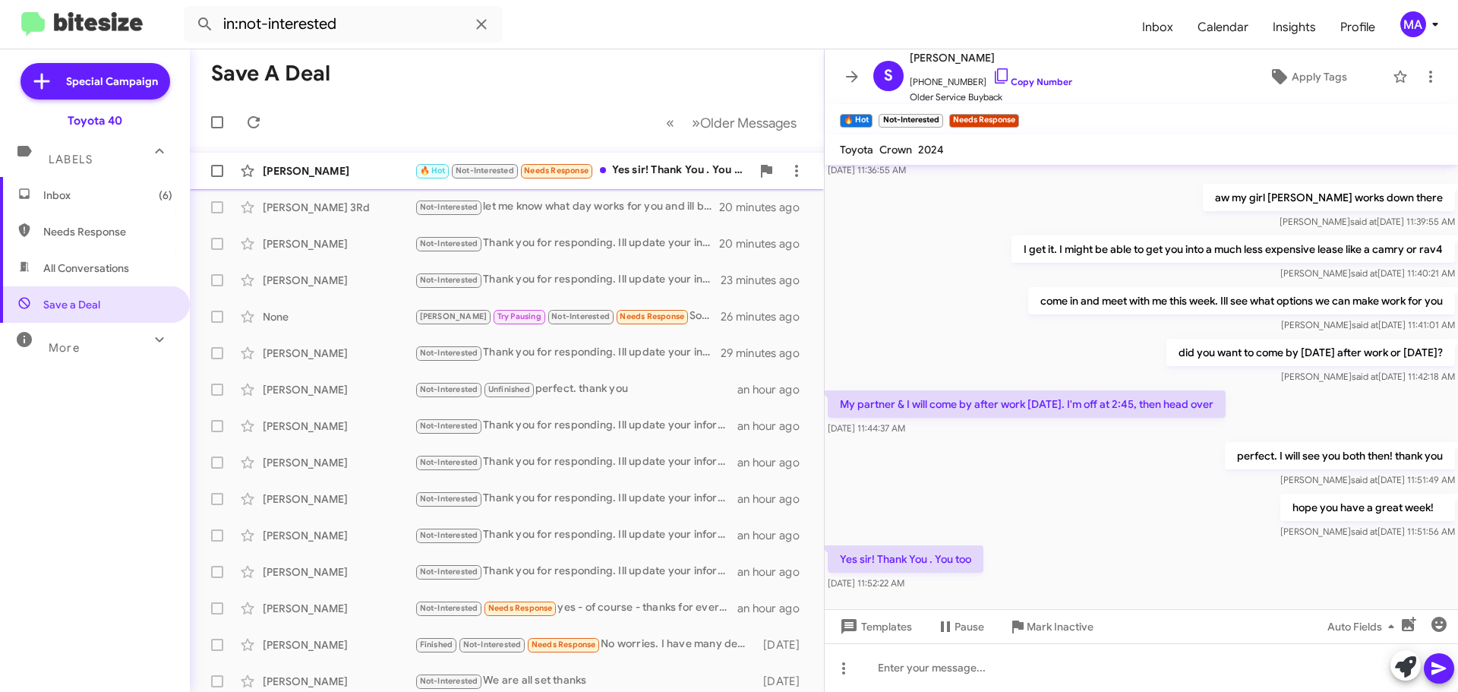
click at [649, 166] on div "🔥 Hot Not-Interested Needs Response Yes sir! Thank You . You too" at bounding box center [583, 170] width 336 height 17
